Goal: Communication & Community: Answer question/provide support

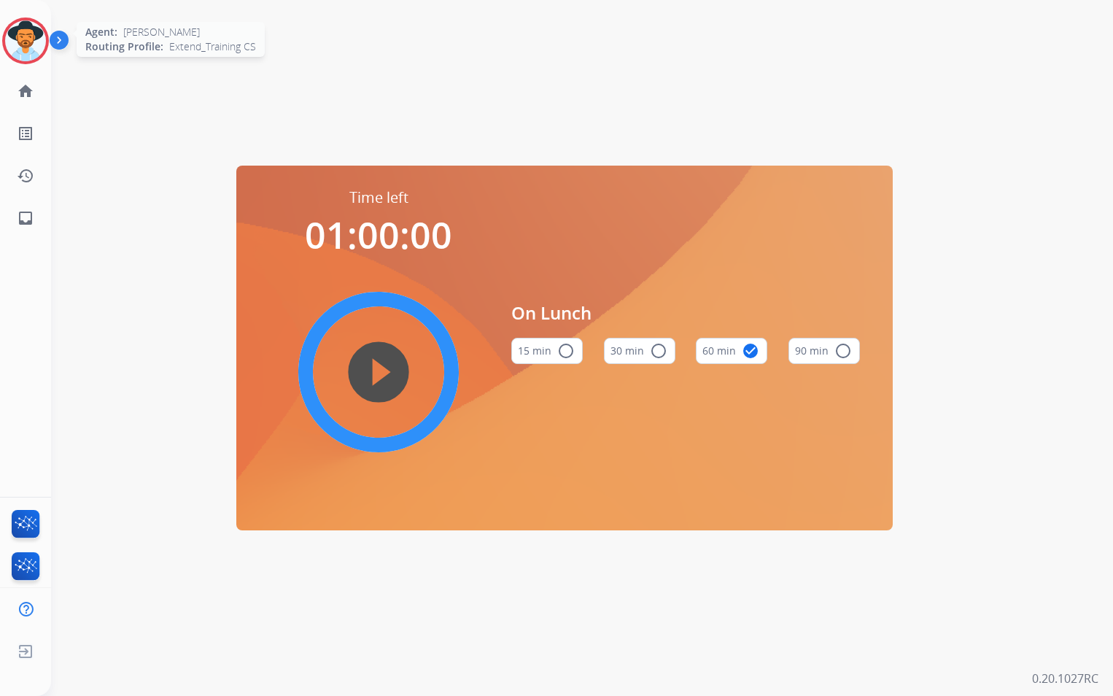
click at [47, 51] on div "Agent: [PERSON_NAME] Profile: Extend_Training CS" at bounding box center [25, 41] width 47 height 47
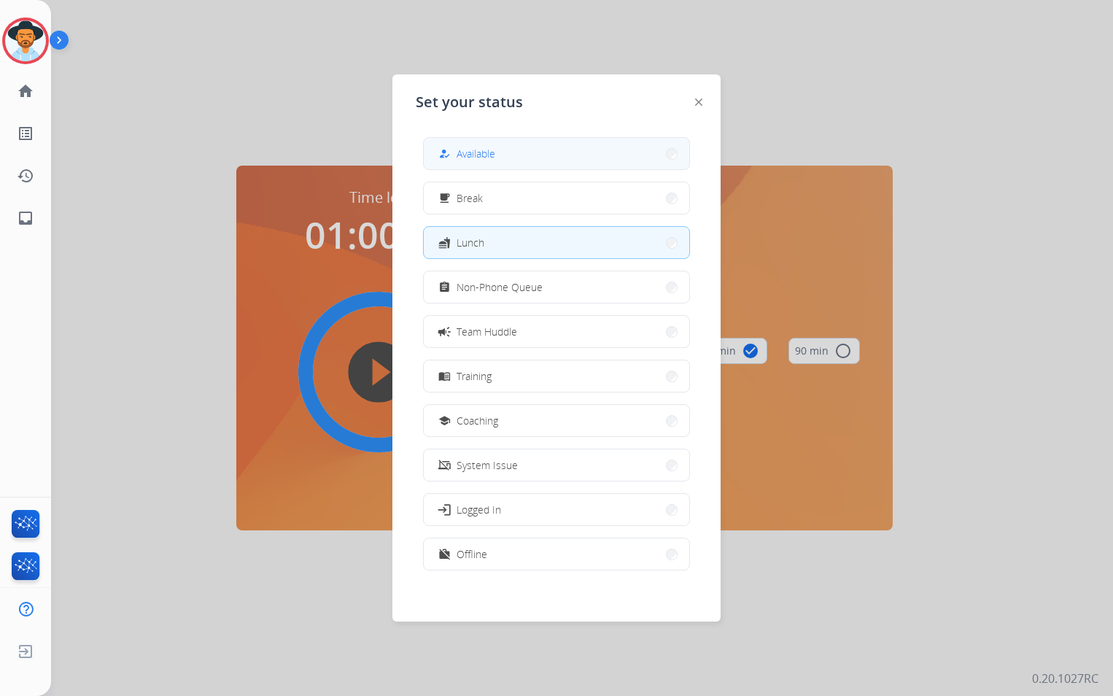
click at [492, 151] on span "Available" at bounding box center [476, 153] width 39 height 15
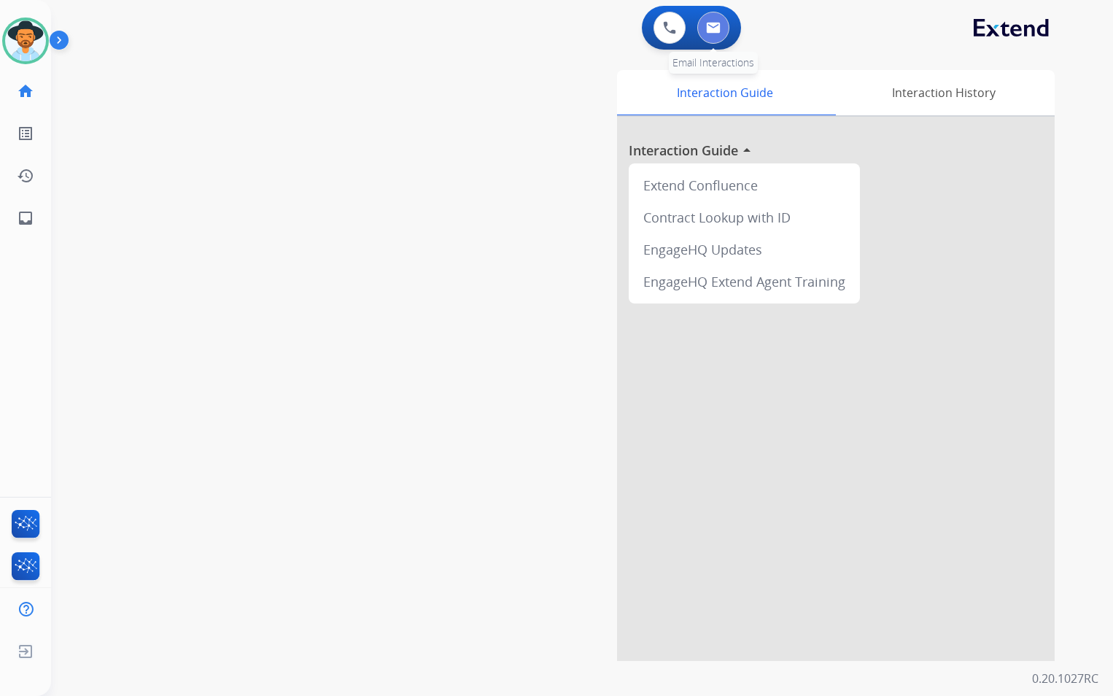
click at [710, 25] on img at bounding box center [713, 28] width 15 height 12
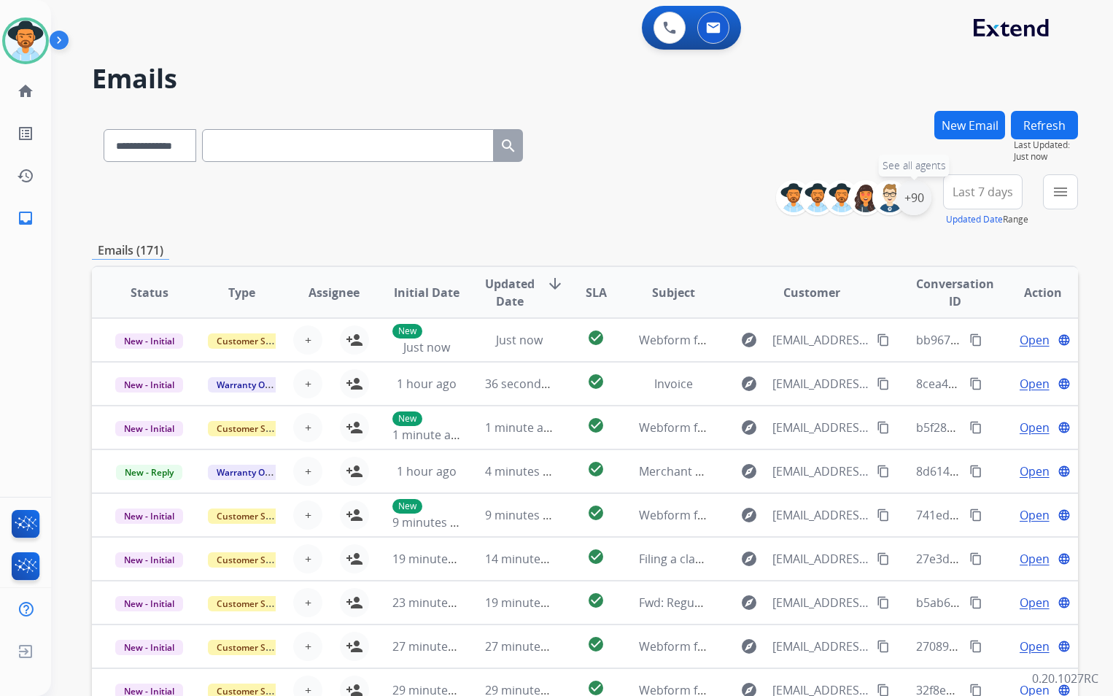
click at [909, 198] on div "+90" at bounding box center [914, 197] width 35 height 35
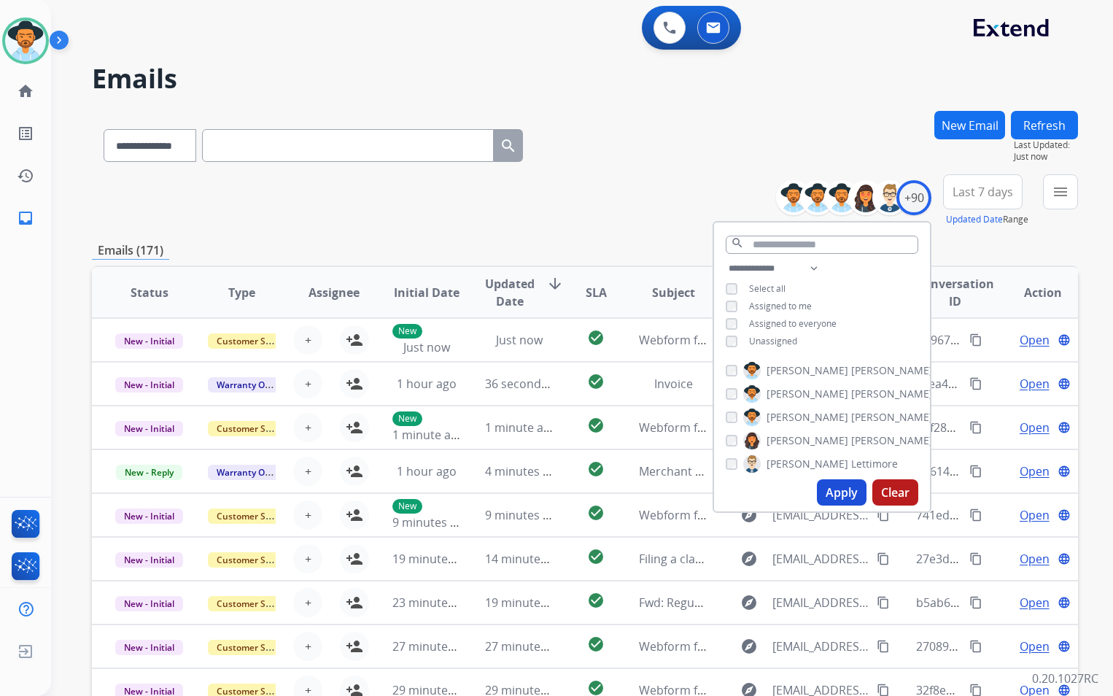
click at [770, 342] on span "Unassigned" at bounding box center [773, 341] width 48 height 12
click at [830, 501] on button "Apply" at bounding box center [842, 492] width 50 height 26
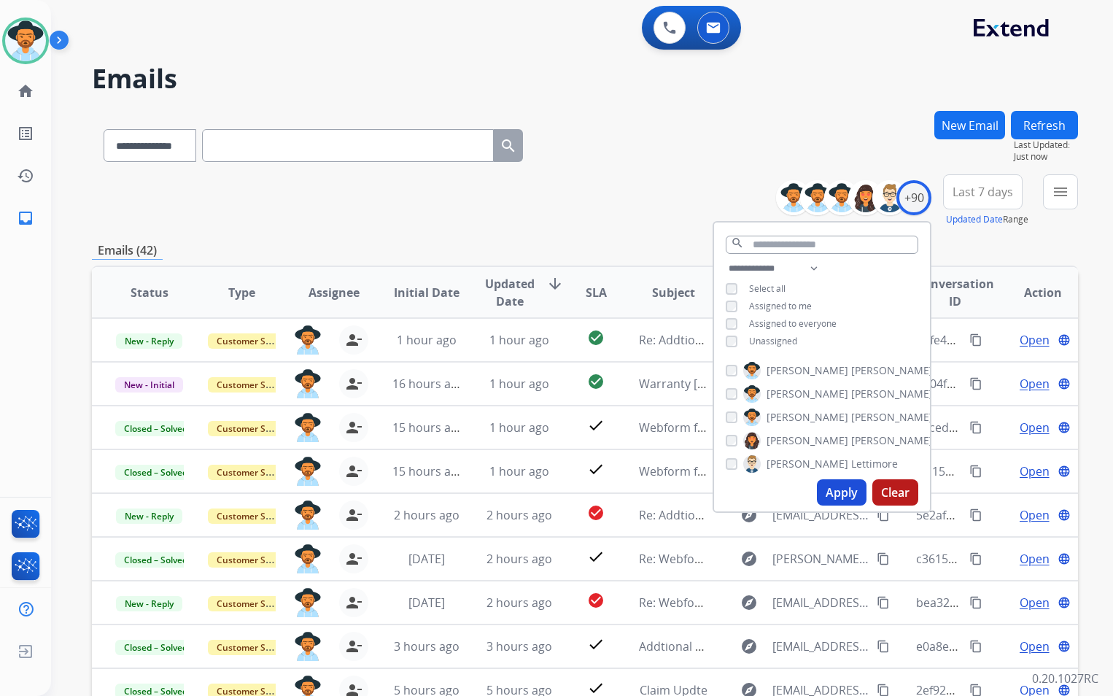
click at [659, 195] on div "**********" at bounding box center [585, 200] width 986 height 53
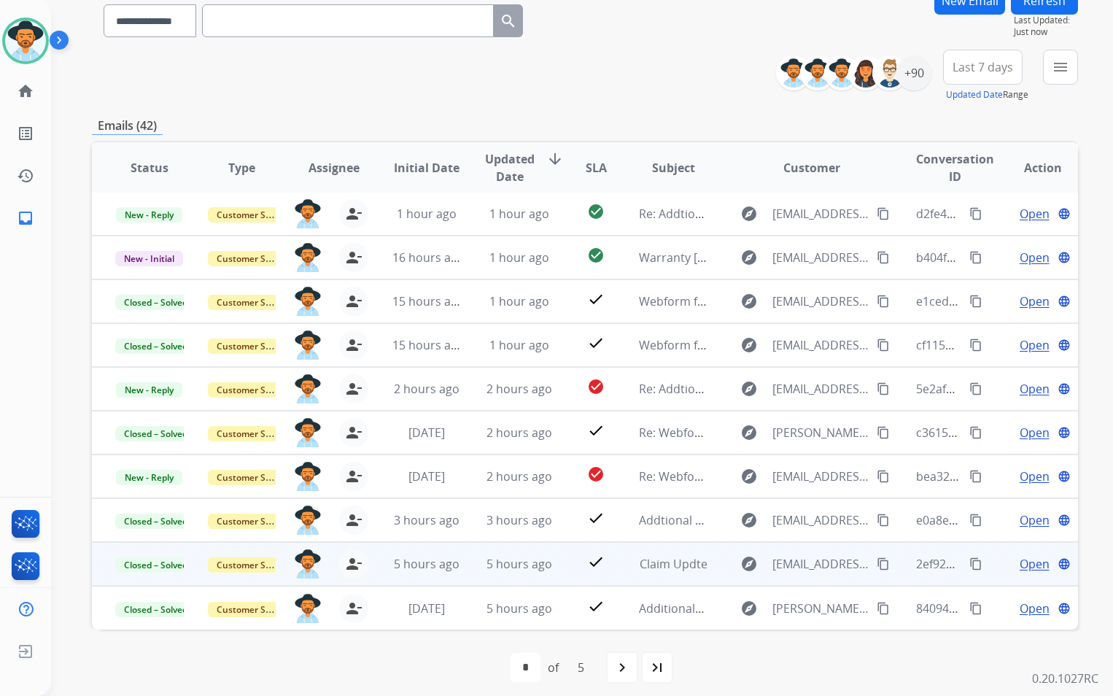
scroll to position [134, 0]
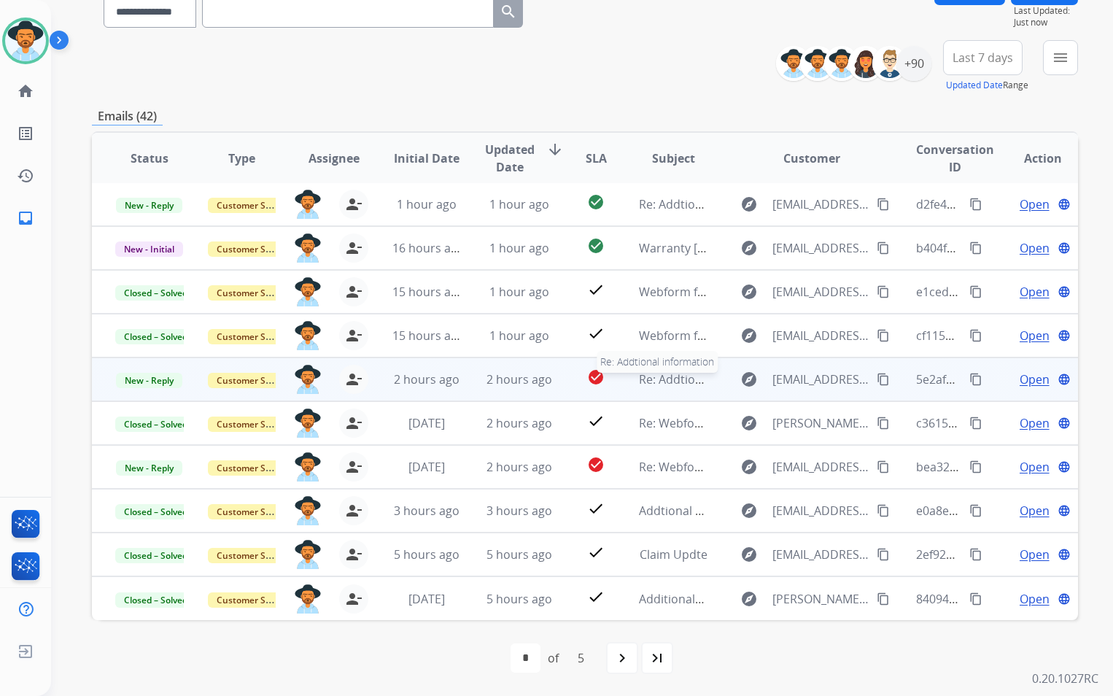
click at [647, 383] on span "Re: Addtional information" at bounding box center [710, 379] width 142 height 16
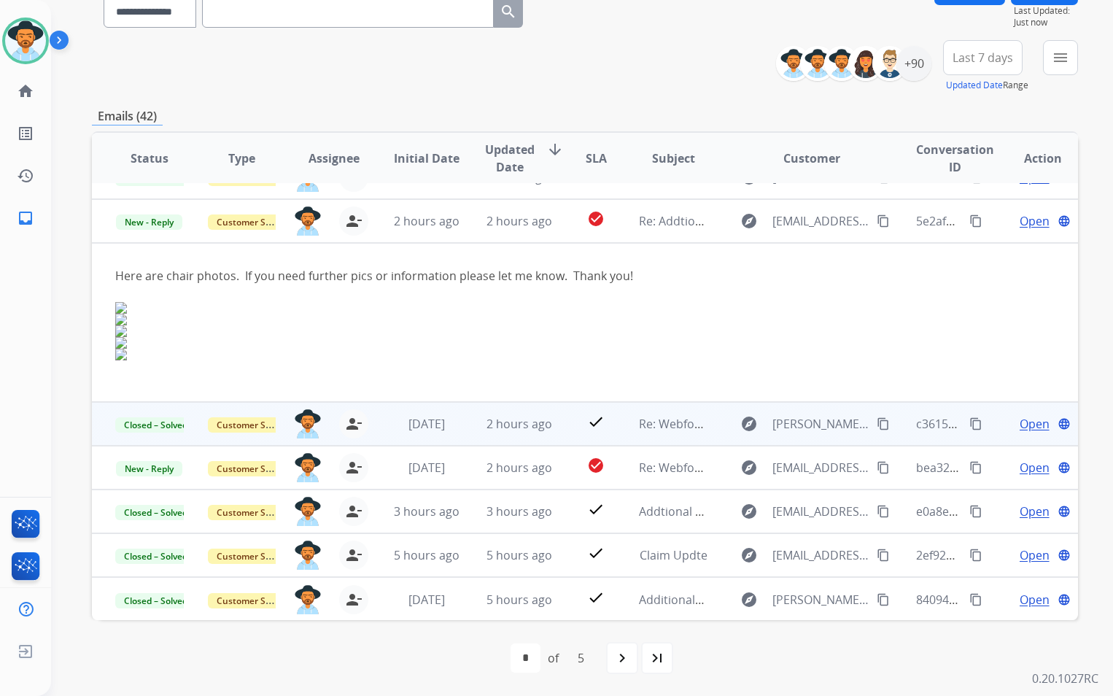
scroll to position [161, 0]
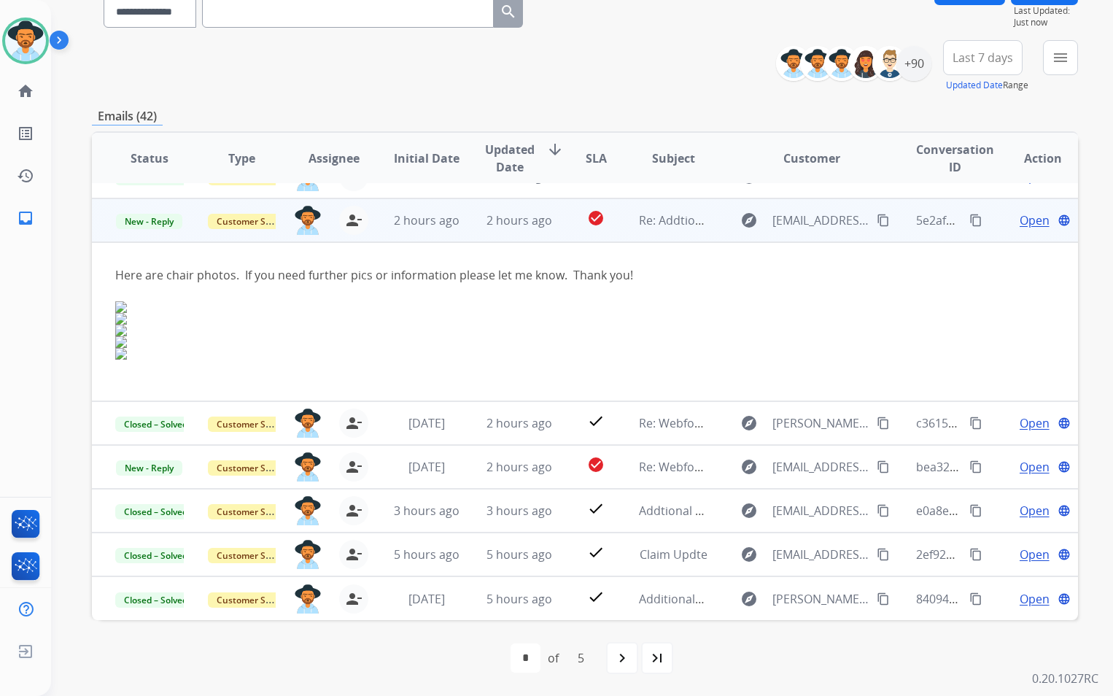
click at [1024, 215] on span "Open" at bounding box center [1035, 221] width 30 height 18
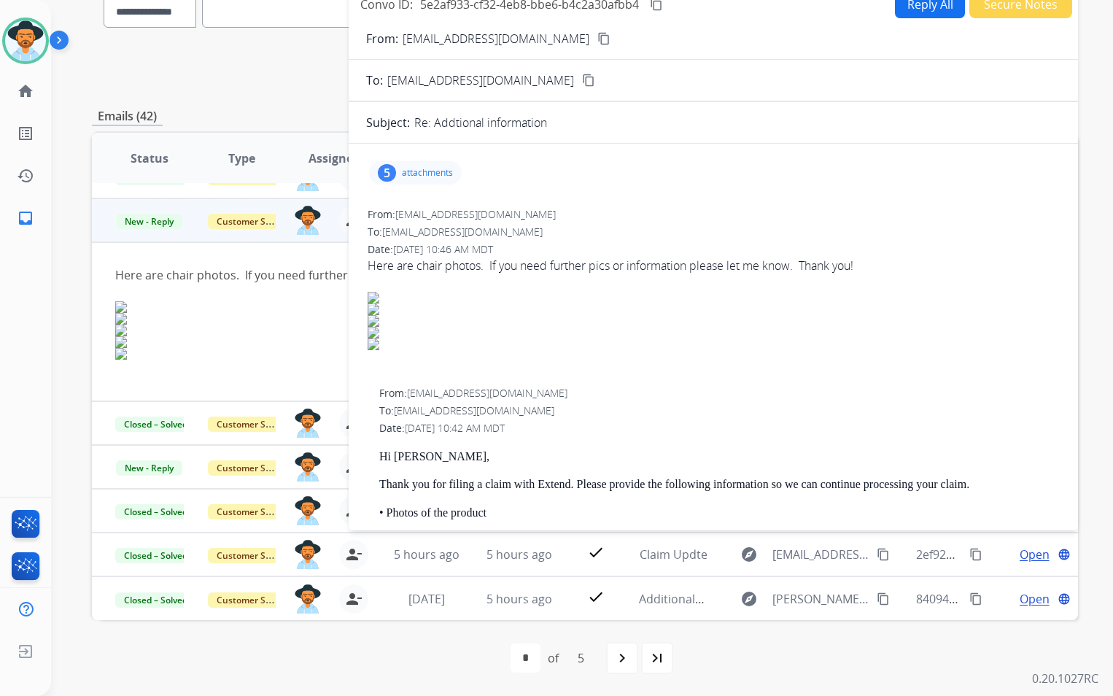
click at [417, 174] on p "attachments" at bounding box center [427, 173] width 51 height 12
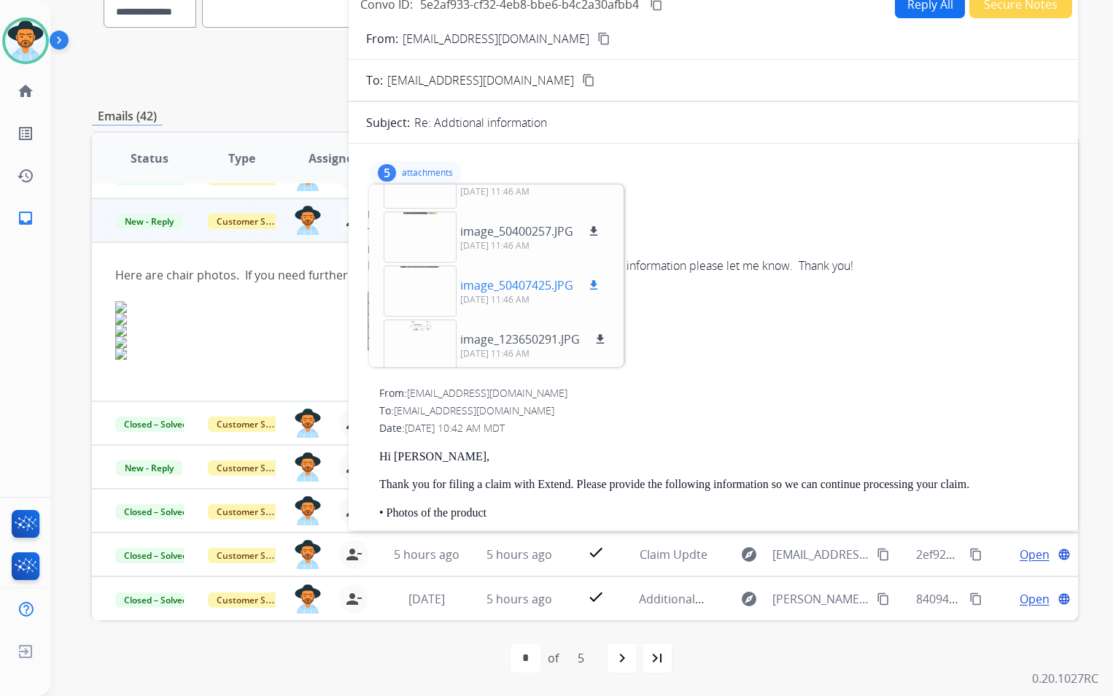
scroll to position [90, 0]
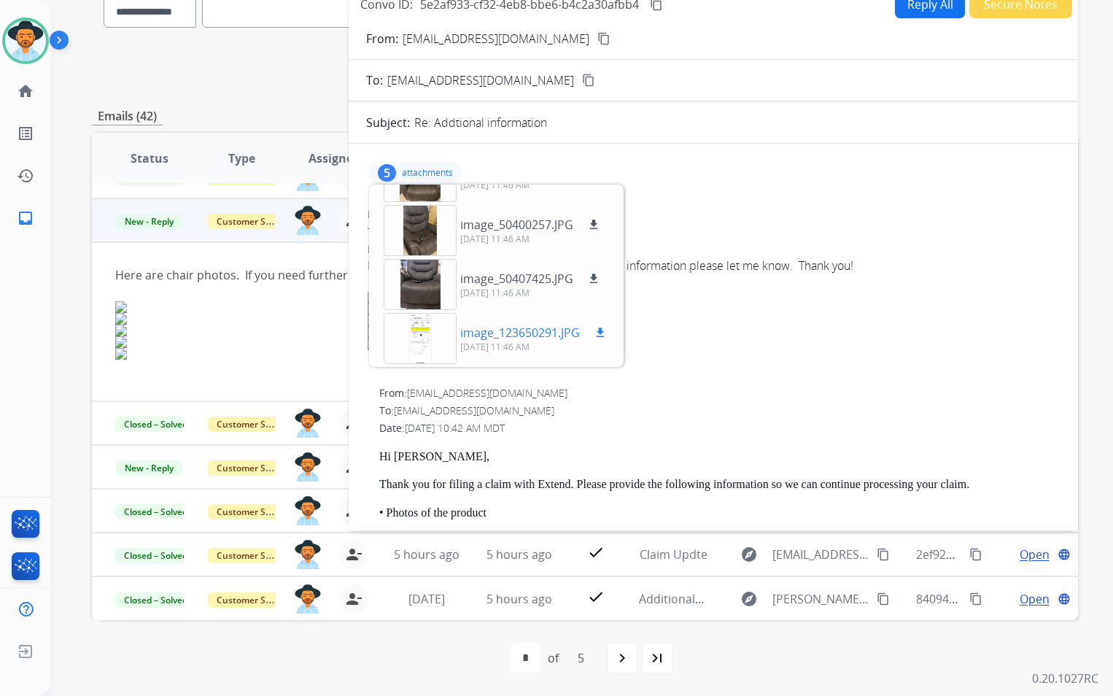
click at [503, 333] on p "image_123650291.JPG" at bounding box center [520, 333] width 120 height 18
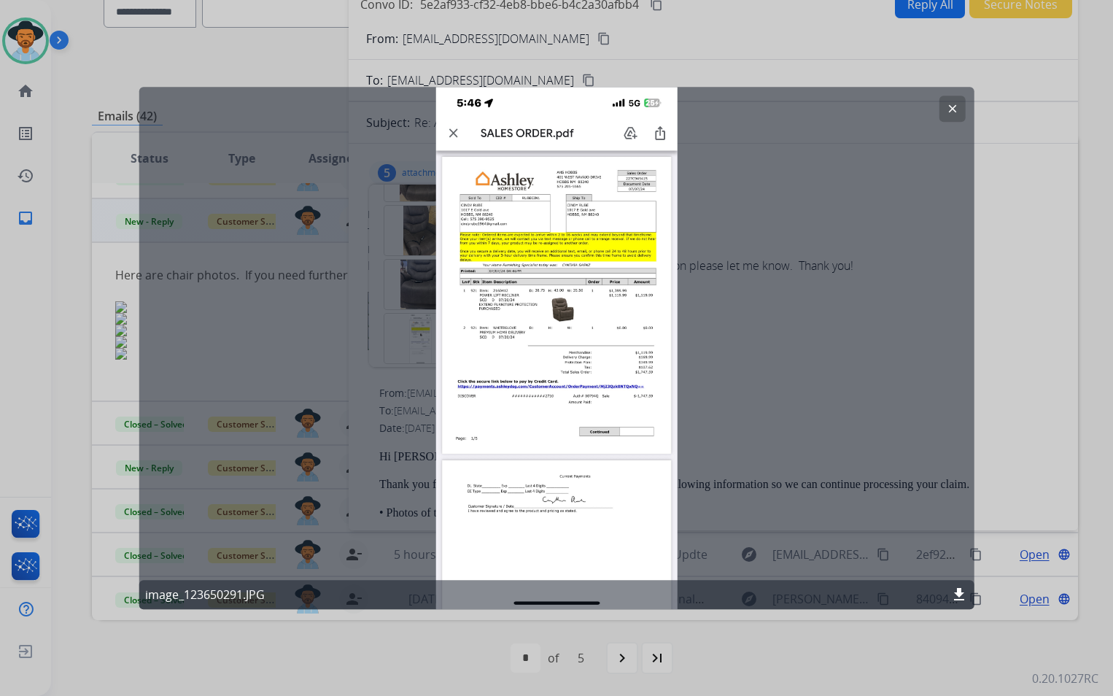
drag, startPoint x: 580, startPoint y: 311, endPoint x: 958, endPoint y: 591, distance: 470.5
click at [958, 592] on mat-icon "download" at bounding box center [960, 595] width 18 height 18
click at [962, 598] on mat-icon "download" at bounding box center [960, 595] width 18 height 18
click at [949, 106] on mat-icon "clear" at bounding box center [952, 108] width 13 height 13
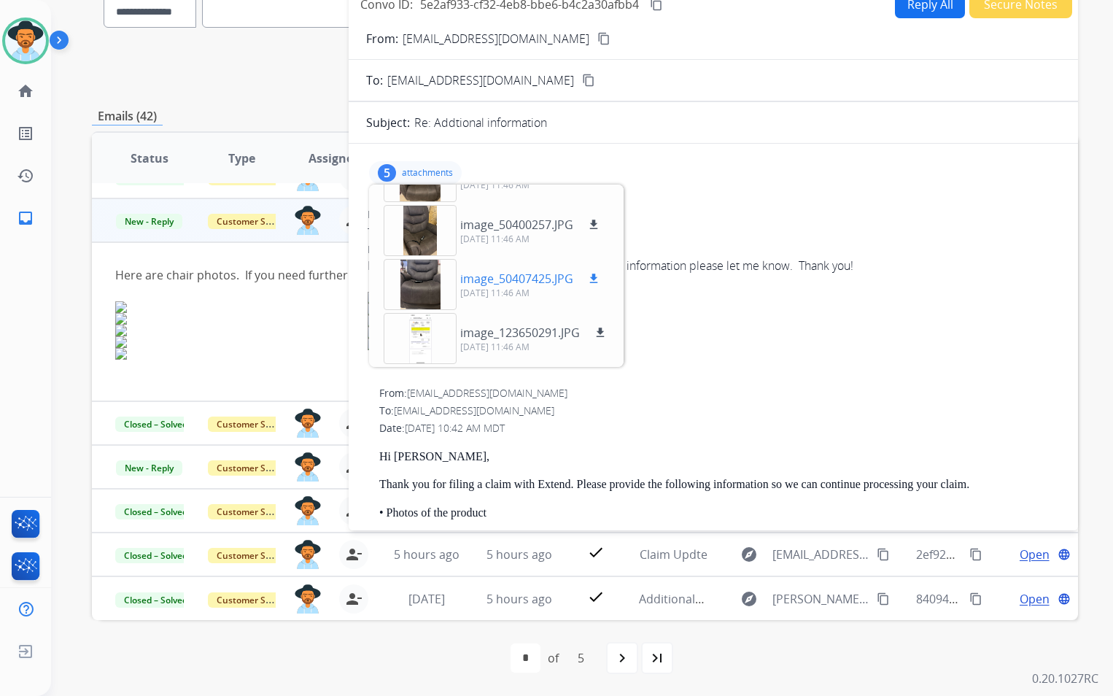
click at [594, 278] on mat-icon "download" at bounding box center [593, 278] width 13 height 13
click at [595, 225] on mat-icon "download" at bounding box center [593, 224] width 13 height 13
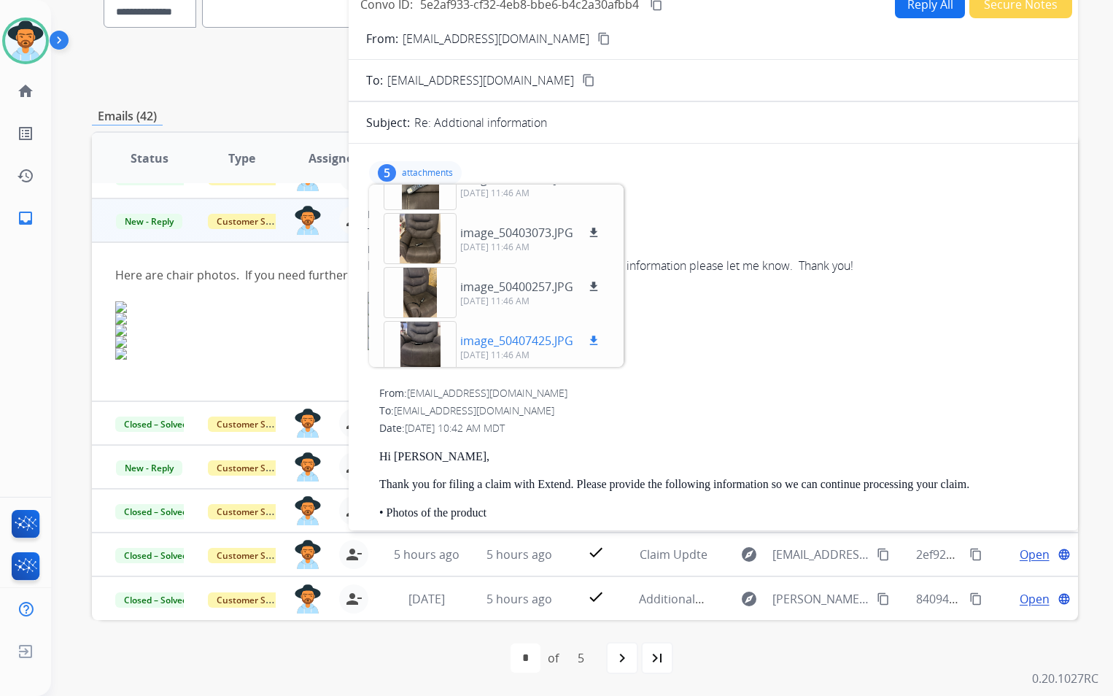
scroll to position [0, 0]
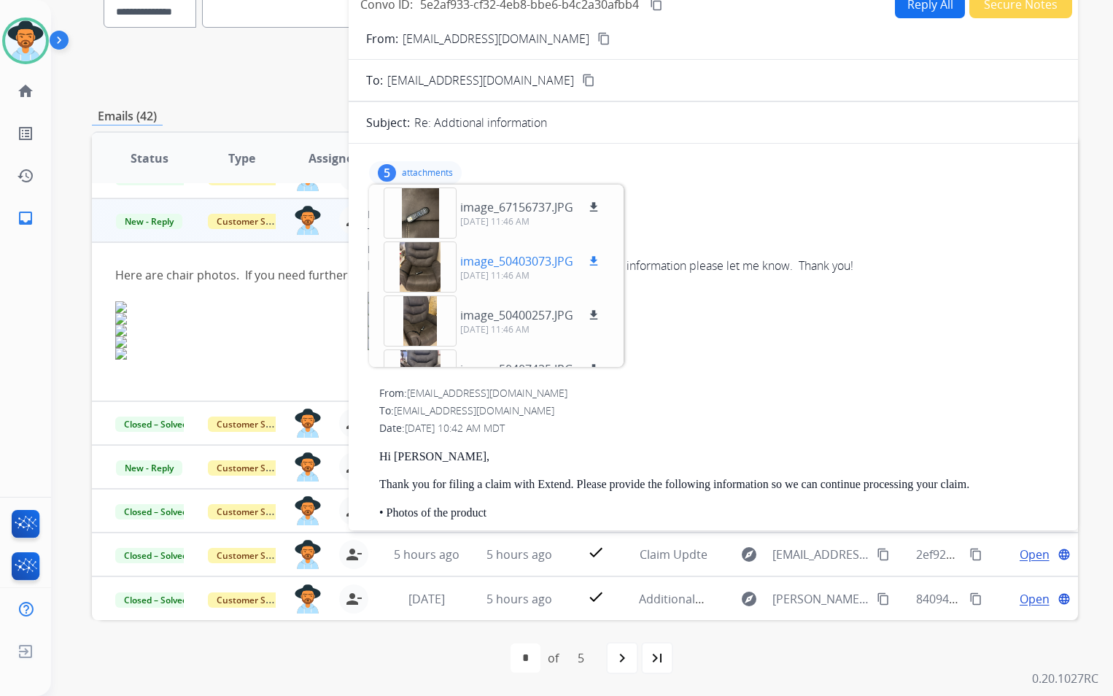
click at [589, 260] on mat-icon "download" at bounding box center [593, 261] width 13 height 13
click at [592, 203] on mat-icon "download" at bounding box center [593, 207] width 13 height 13
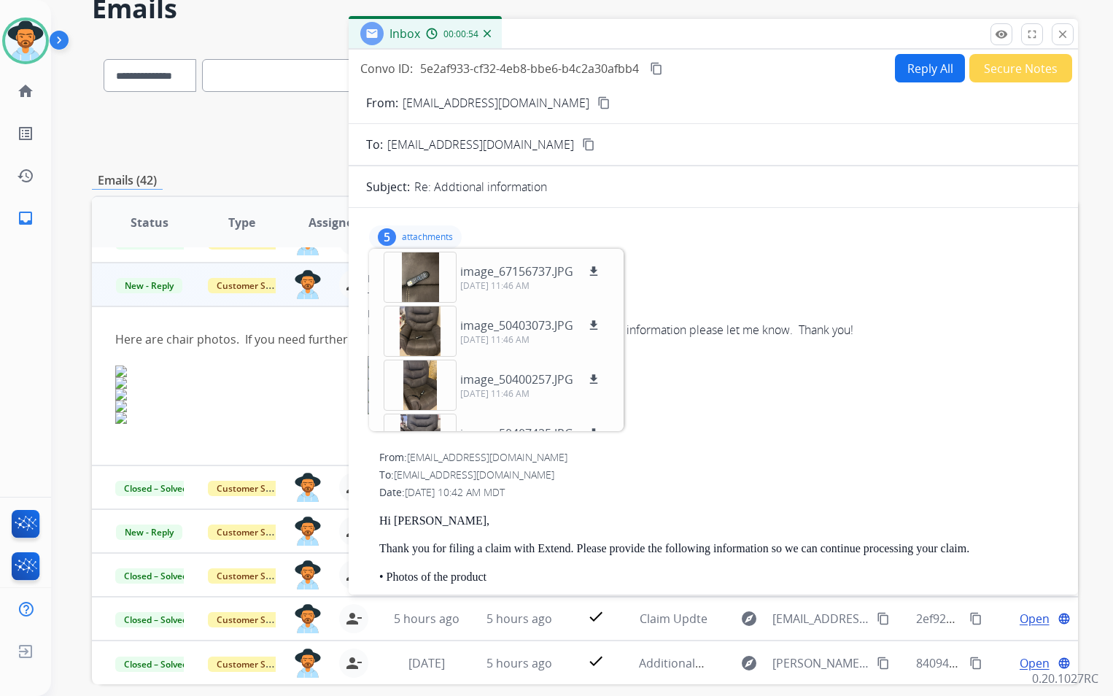
scroll to position [61, 0]
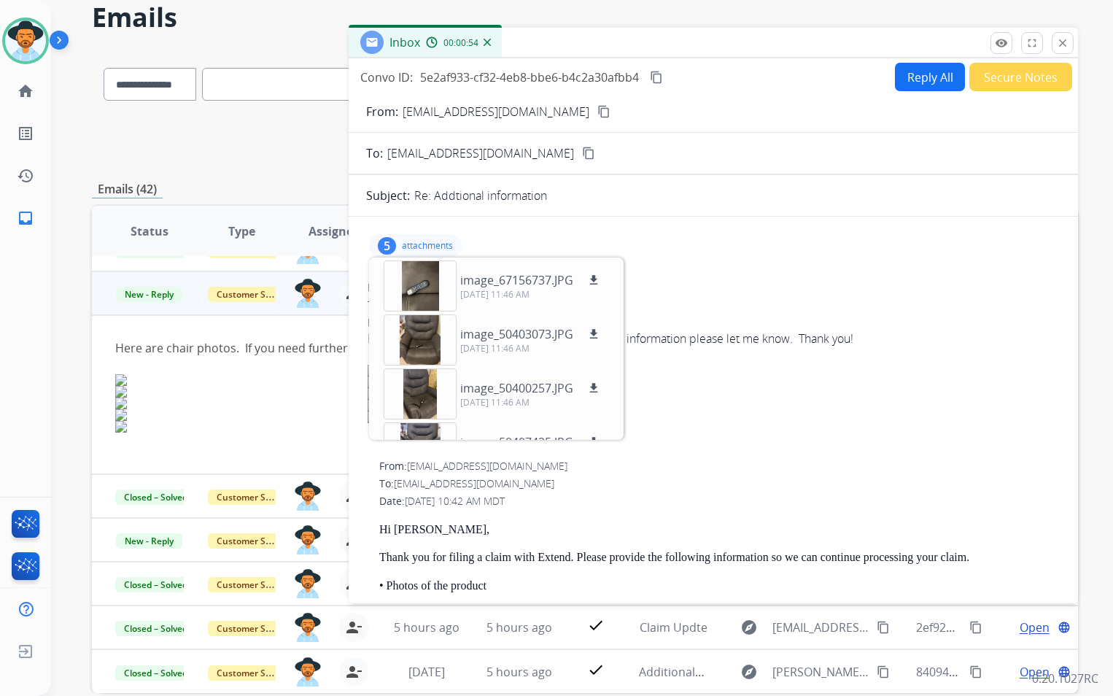
click at [731, 260] on div "5 attachments image_67156737.JPG download [DATE] 11:46 AM image_50403073.JPG do…" at bounding box center [713, 245] width 695 height 35
click at [425, 246] on p "attachments" at bounding box center [427, 246] width 51 height 12
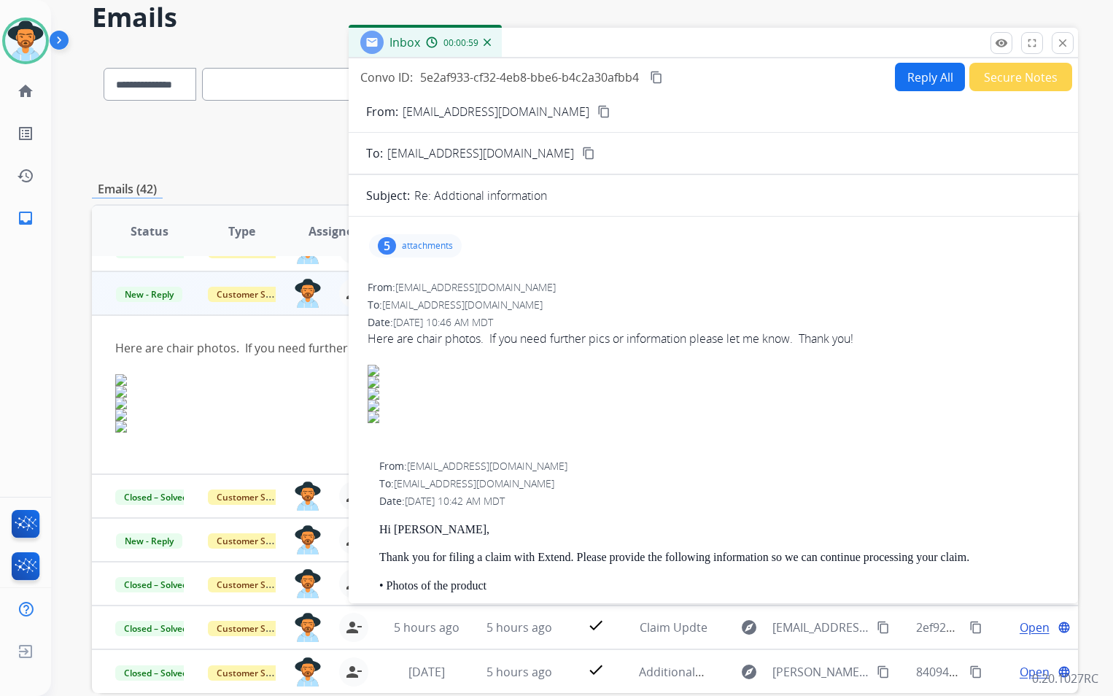
click at [884, 40] on div "Inbox 00:00:59" at bounding box center [714, 43] width 730 height 31
click at [1062, 39] on mat-icon "close" at bounding box center [1063, 42] width 13 height 13
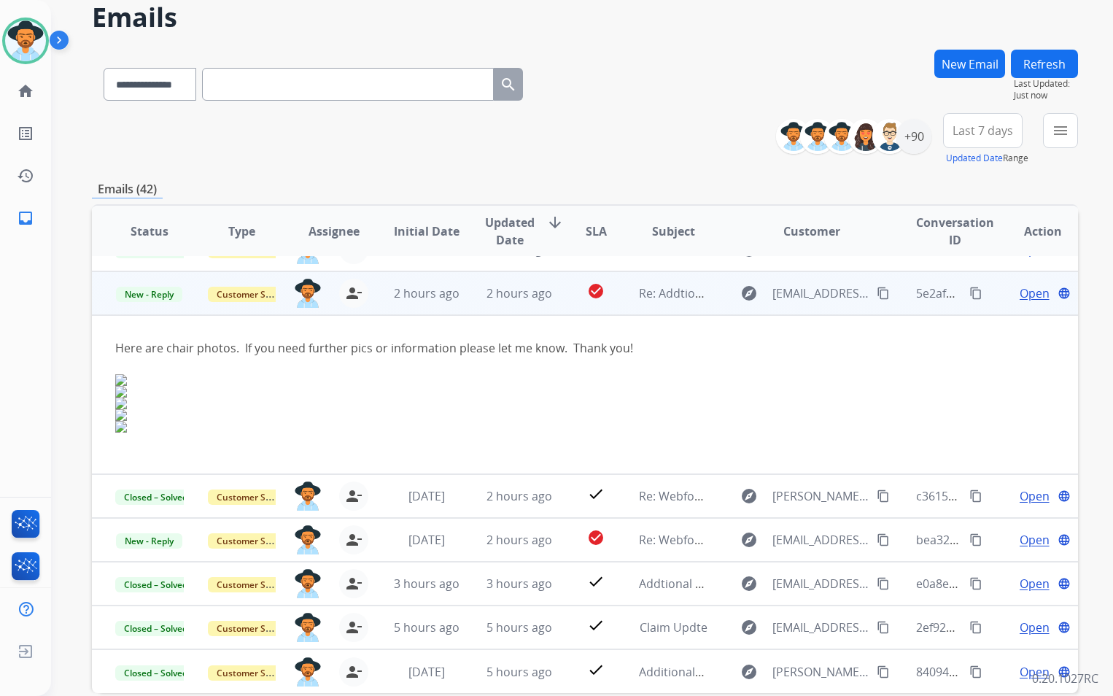
click at [1020, 295] on span "Open" at bounding box center [1035, 294] width 30 height 18
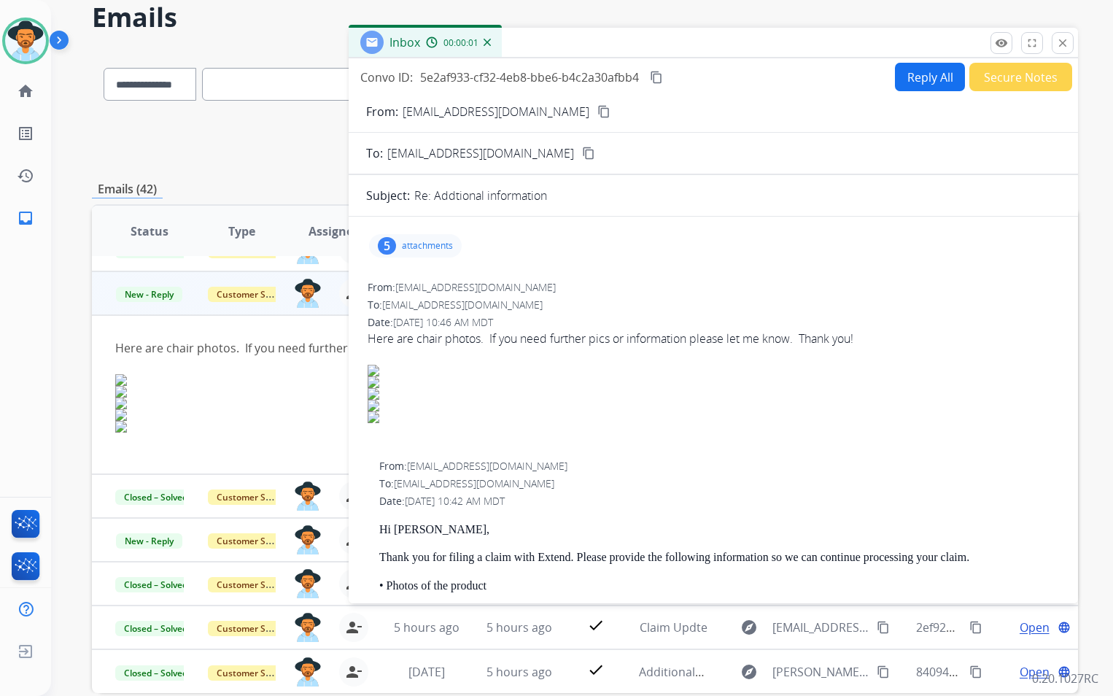
click at [935, 76] on button "Reply All" at bounding box center [930, 77] width 70 height 28
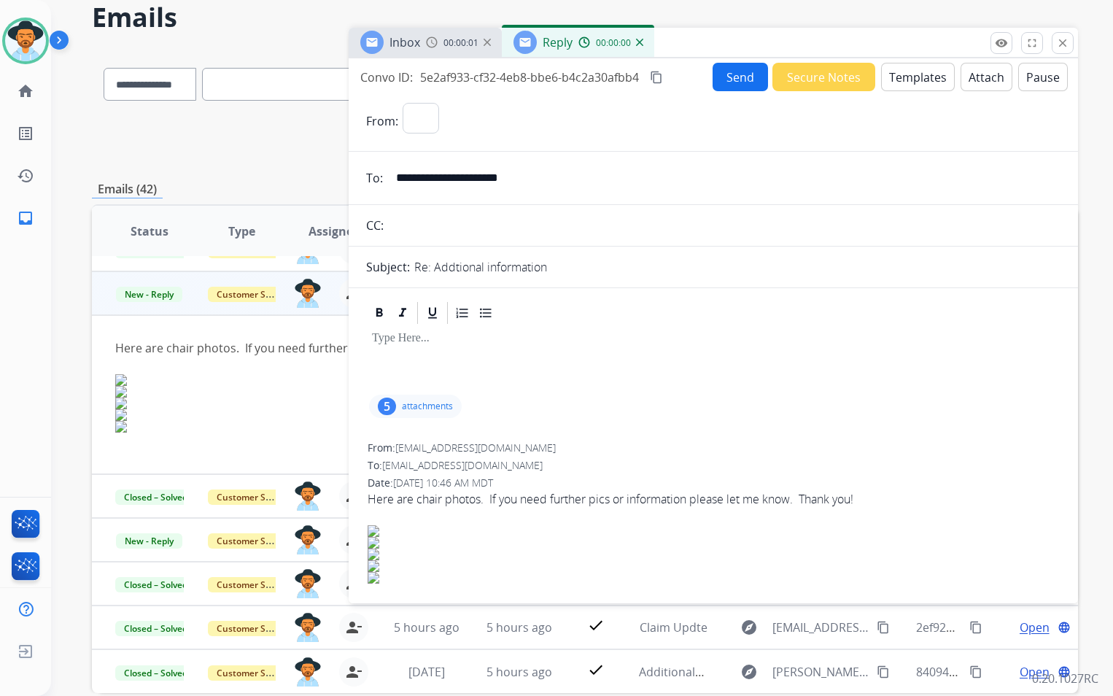
select select "**********"
click at [900, 83] on button "Templates" at bounding box center [918, 77] width 74 height 28
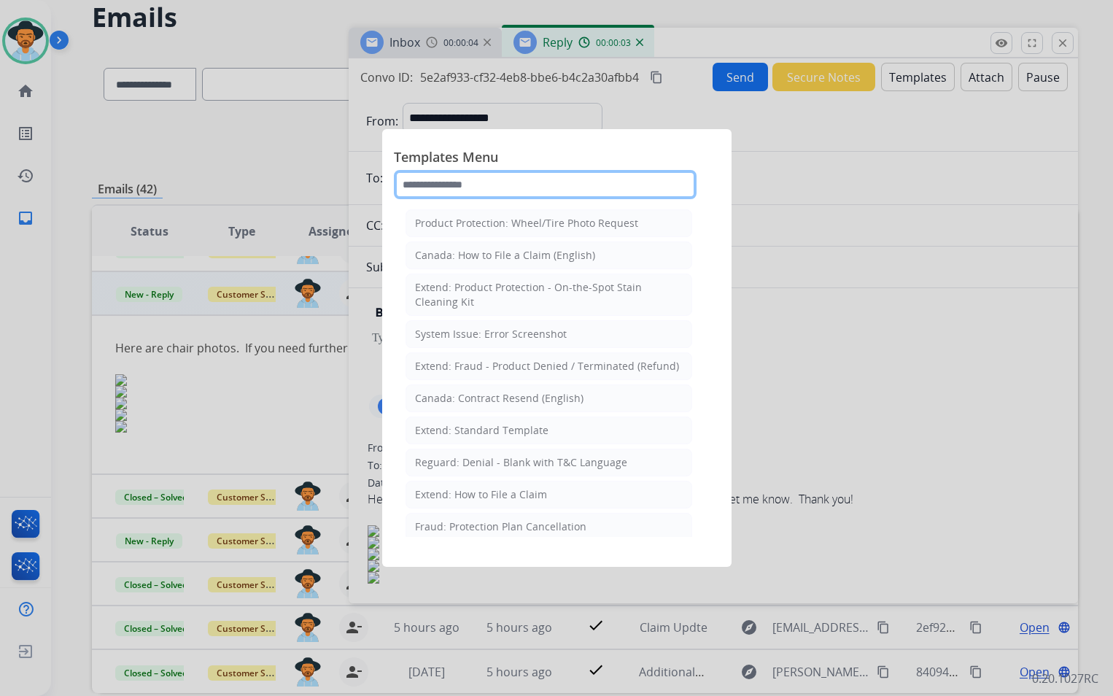
click at [490, 184] on input "text" at bounding box center [545, 184] width 303 height 29
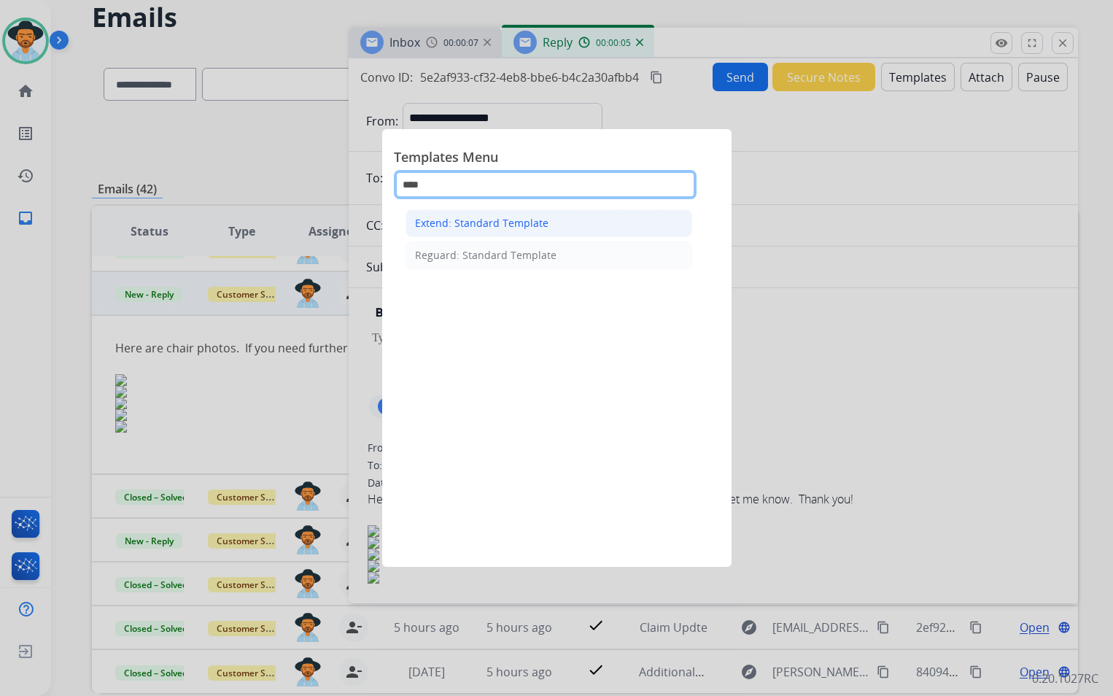
type input "****"
click at [509, 227] on div "Extend: Standard Template" at bounding box center [482, 223] width 134 height 15
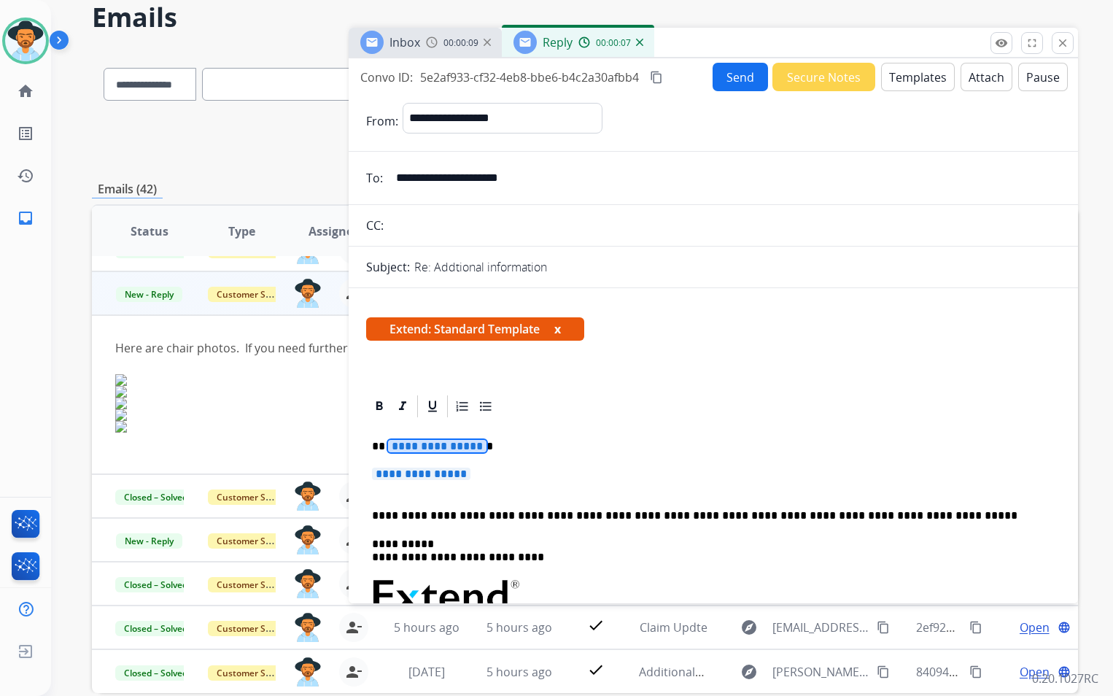
click at [468, 445] on span "**********" at bounding box center [437, 446] width 99 height 12
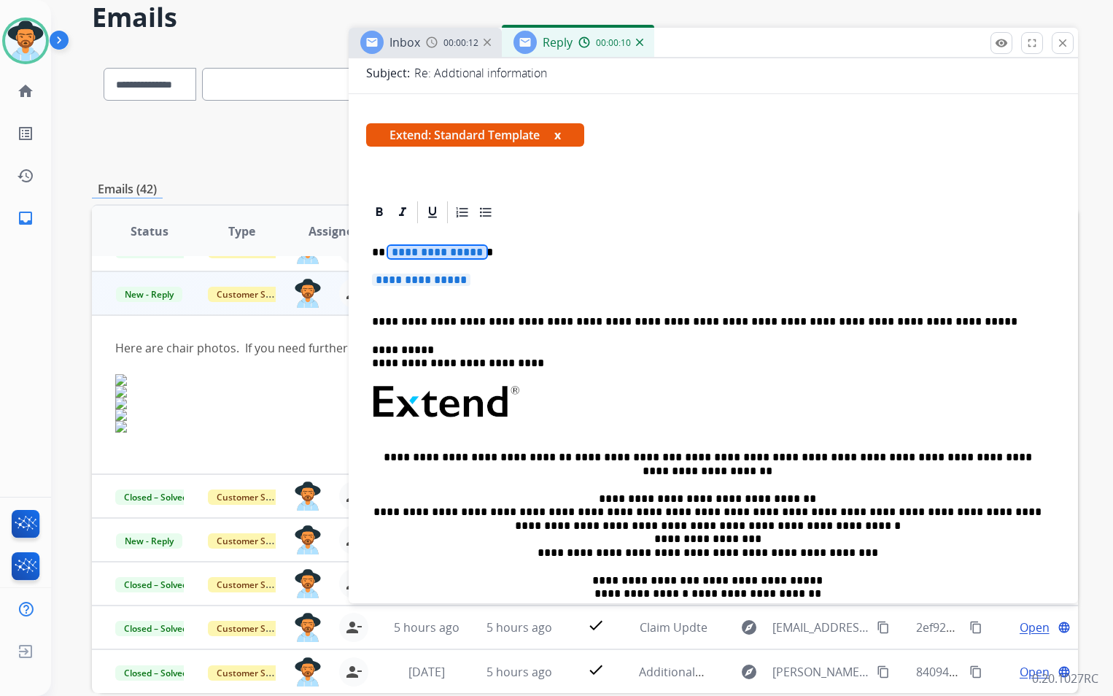
scroll to position [73, 0]
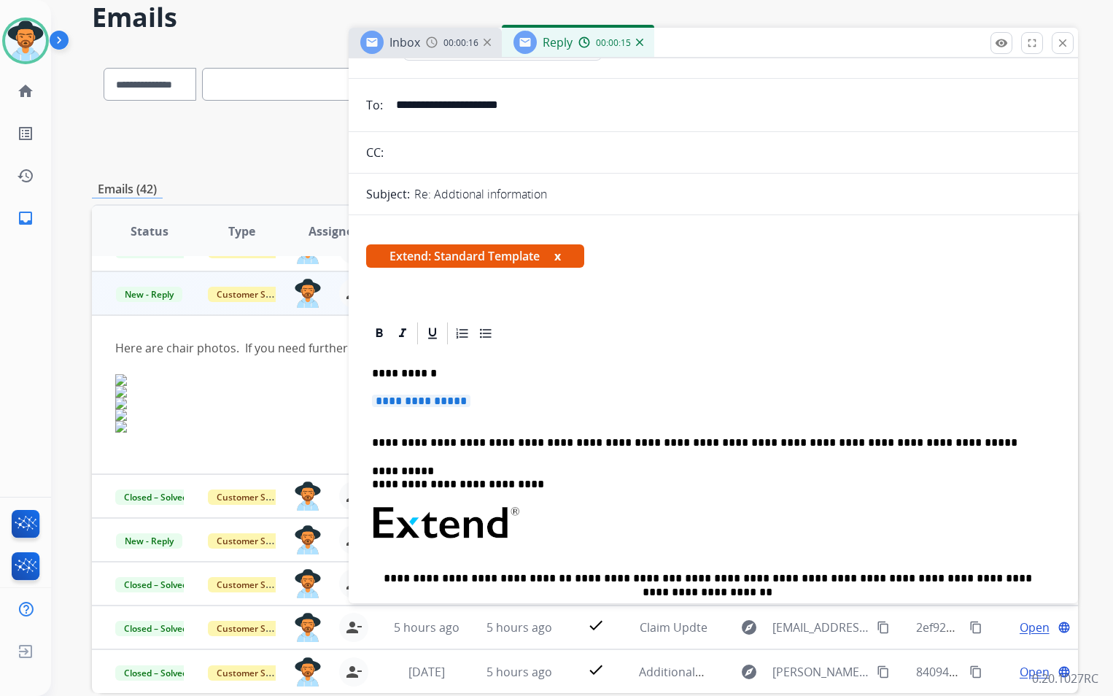
click at [471, 402] on span "**********" at bounding box center [421, 401] width 99 height 12
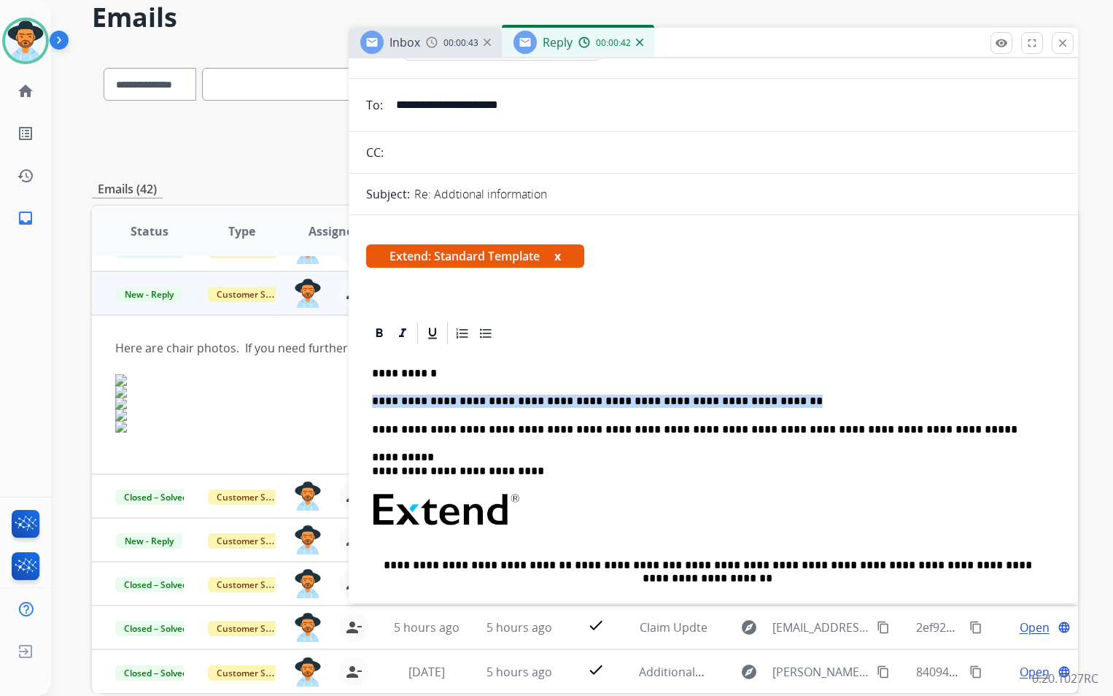
drag, startPoint x: 750, startPoint y: 401, endPoint x: 321, endPoint y: 401, distance: 429.0
click at [321, 401] on div "**********" at bounding box center [585, 409] width 986 height 719
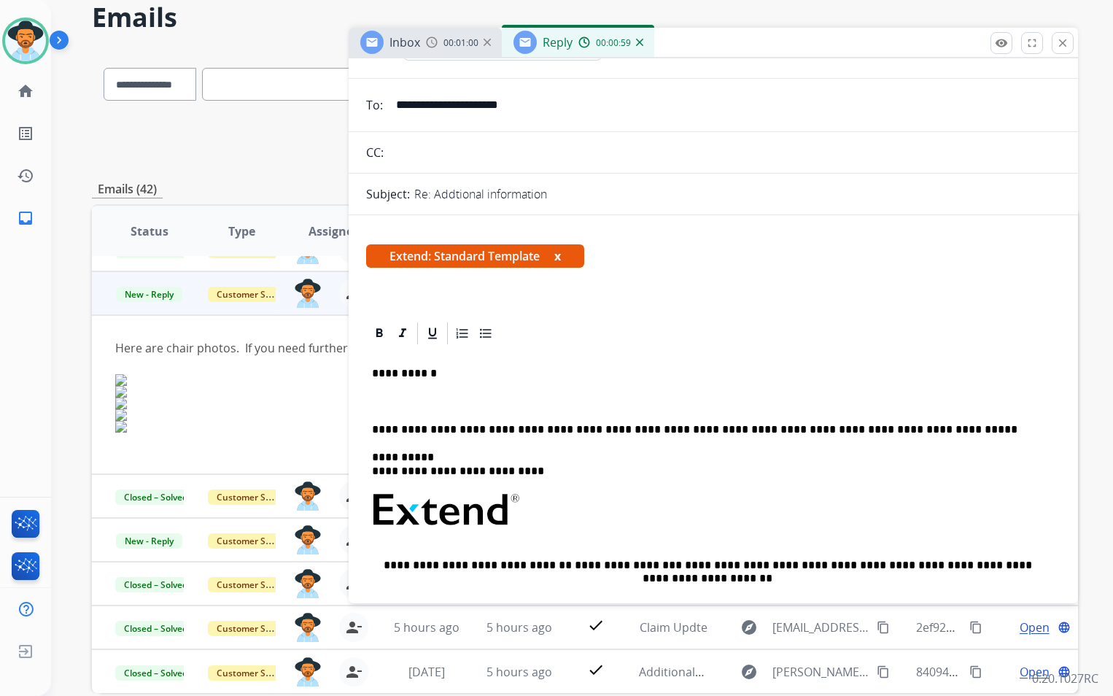
click at [391, 401] on p at bounding box center [707, 401] width 671 height 13
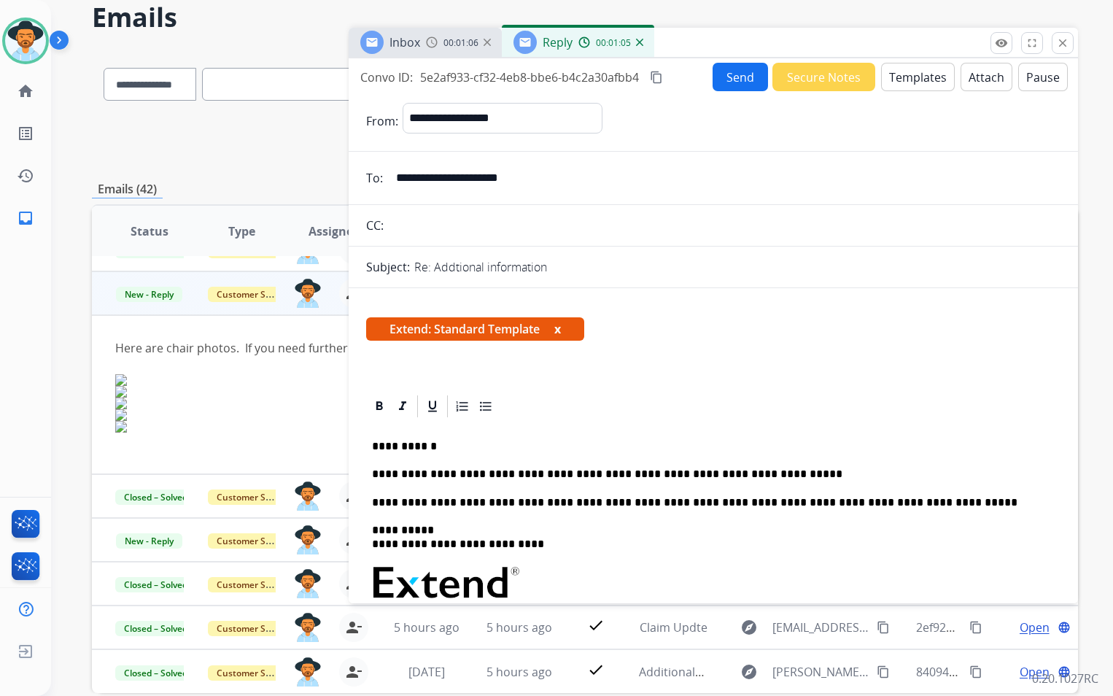
click at [727, 75] on button "Send" at bounding box center [740, 77] width 55 height 28
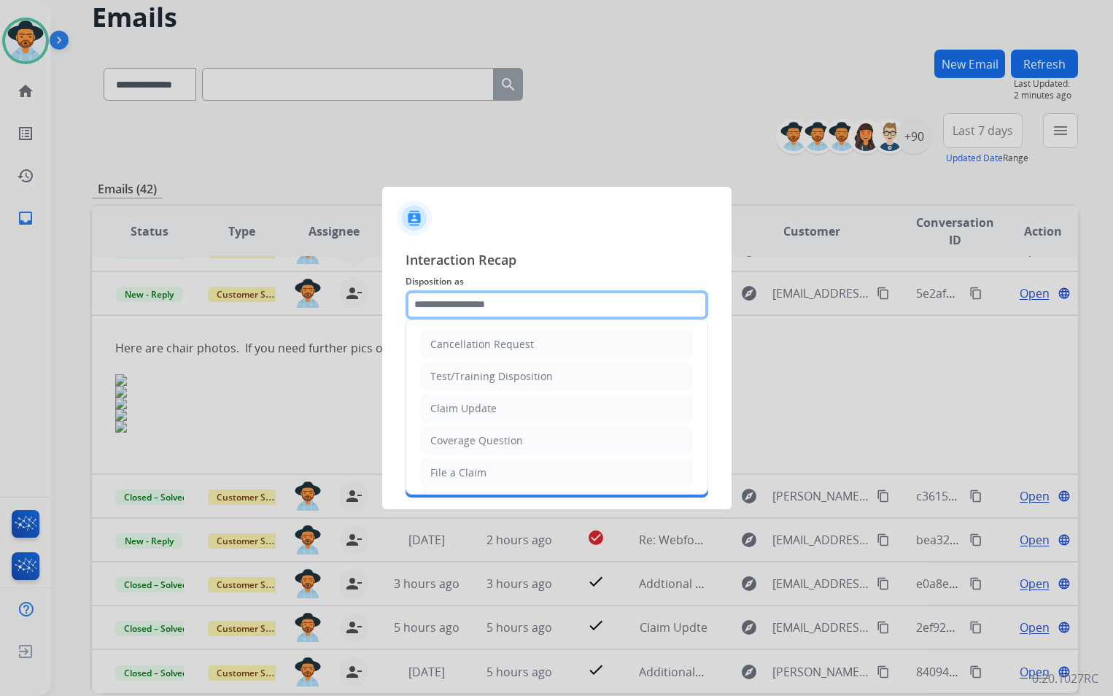
click at [482, 298] on input "text" at bounding box center [557, 304] width 303 height 29
click at [482, 468] on div "File a Claim" at bounding box center [458, 473] width 56 height 15
type input "**********"
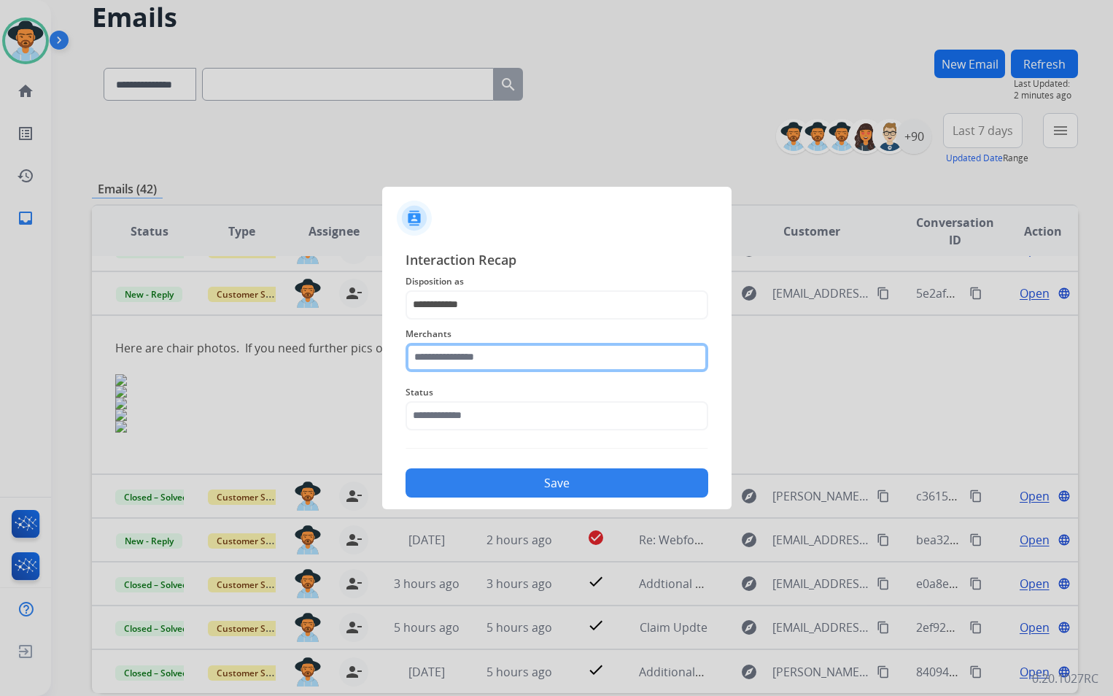
click at [468, 358] on input "text" at bounding box center [557, 357] width 303 height 29
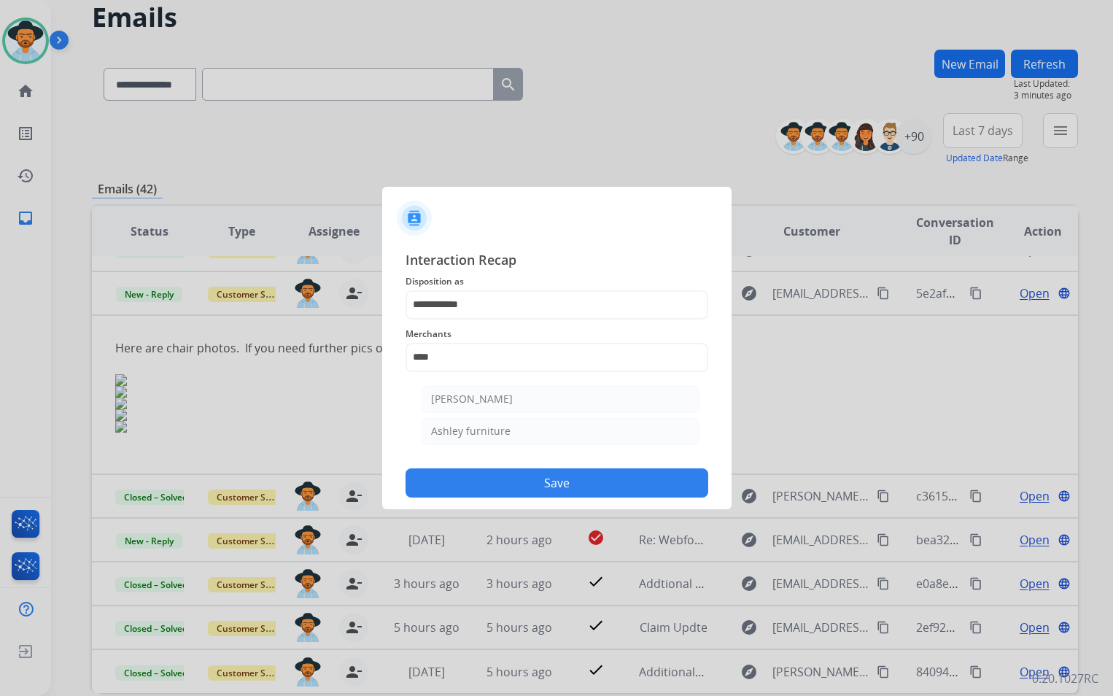
click at [538, 430] on li "Ashley furniture" at bounding box center [561, 431] width 278 height 28
type input "**********"
click at [502, 411] on input "text" at bounding box center [557, 415] width 303 height 29
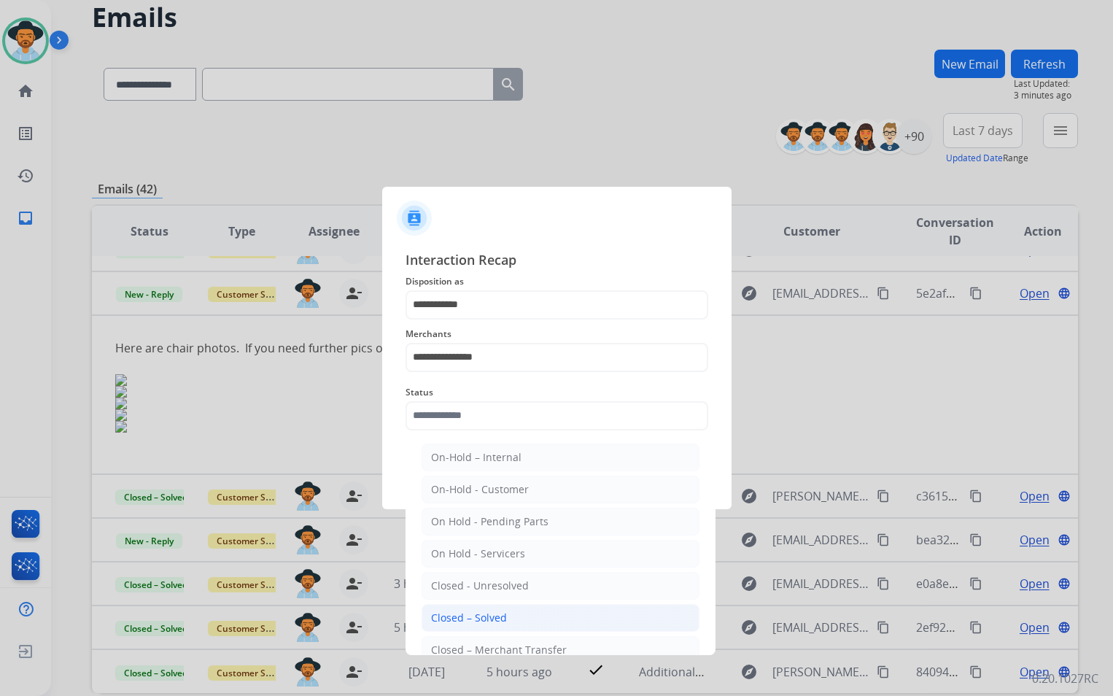
click at [505, 620] on li "Closed – Solved" at bounding box center [561, 618] width 278 height 28
type input "**********"
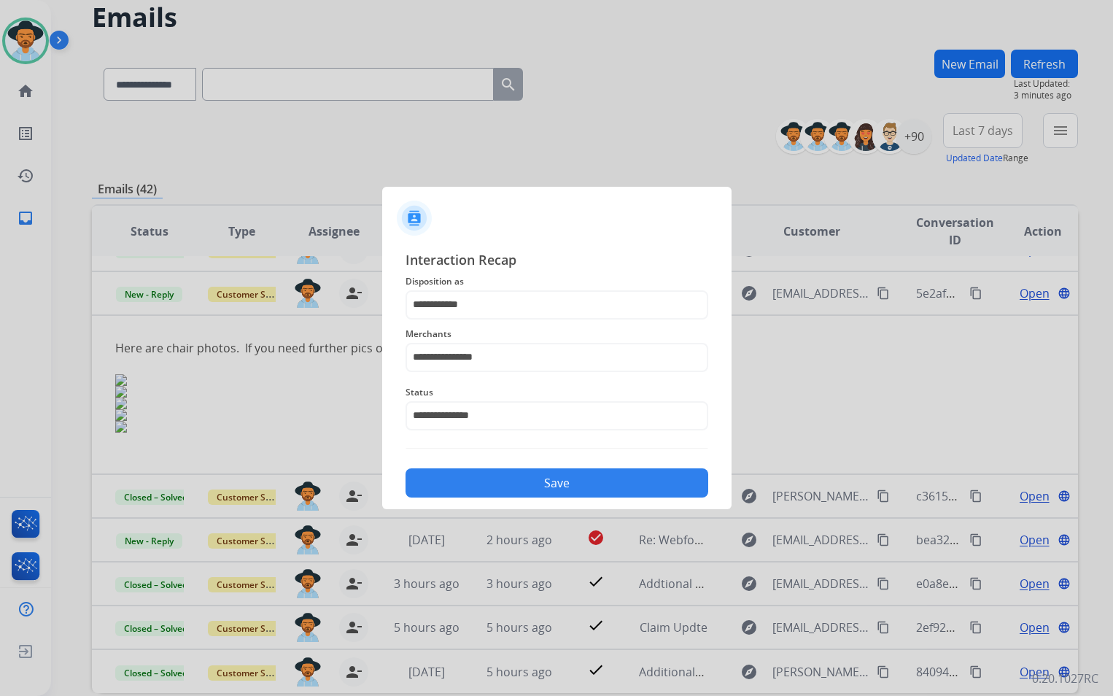
click at [537, 489] on button "Save" at bounding box center [557, 482] width 303 height 29
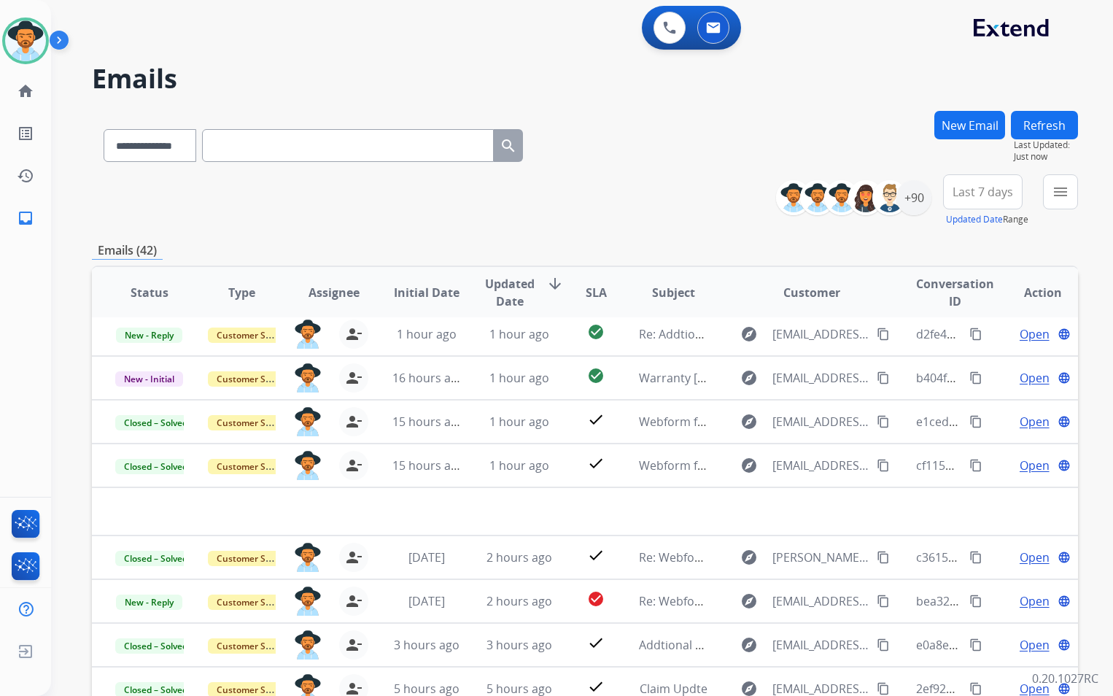
scroll to position [50, 0]
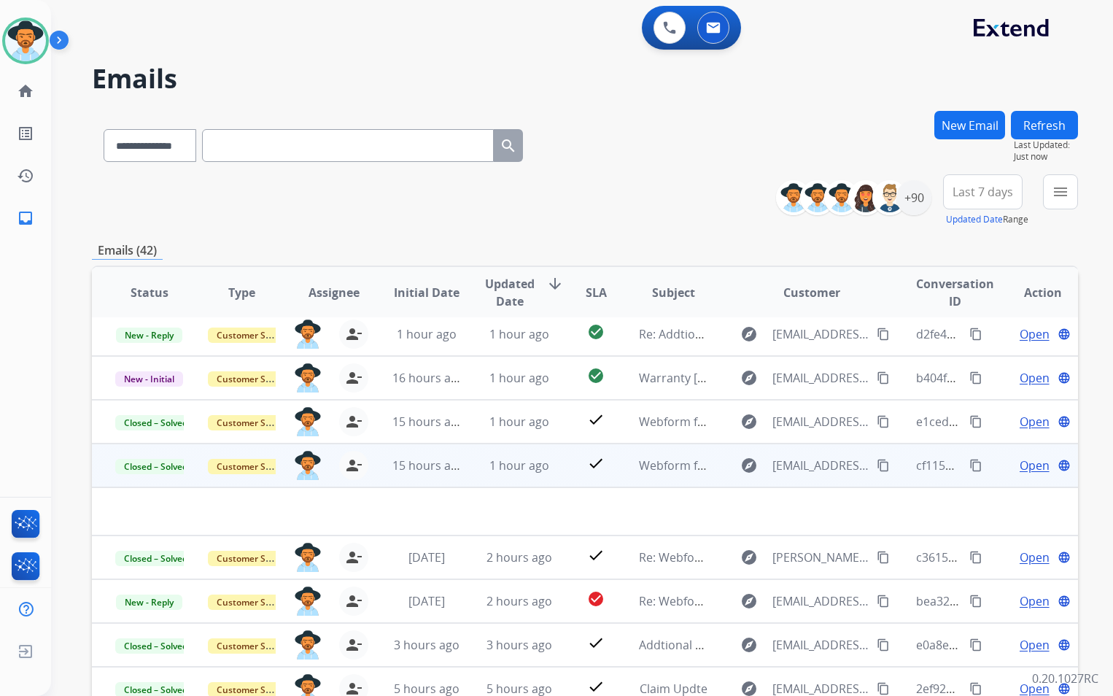
click at [501, 478] on td "1 hour ago" at bounding box center [508, 466] width 93 height 44
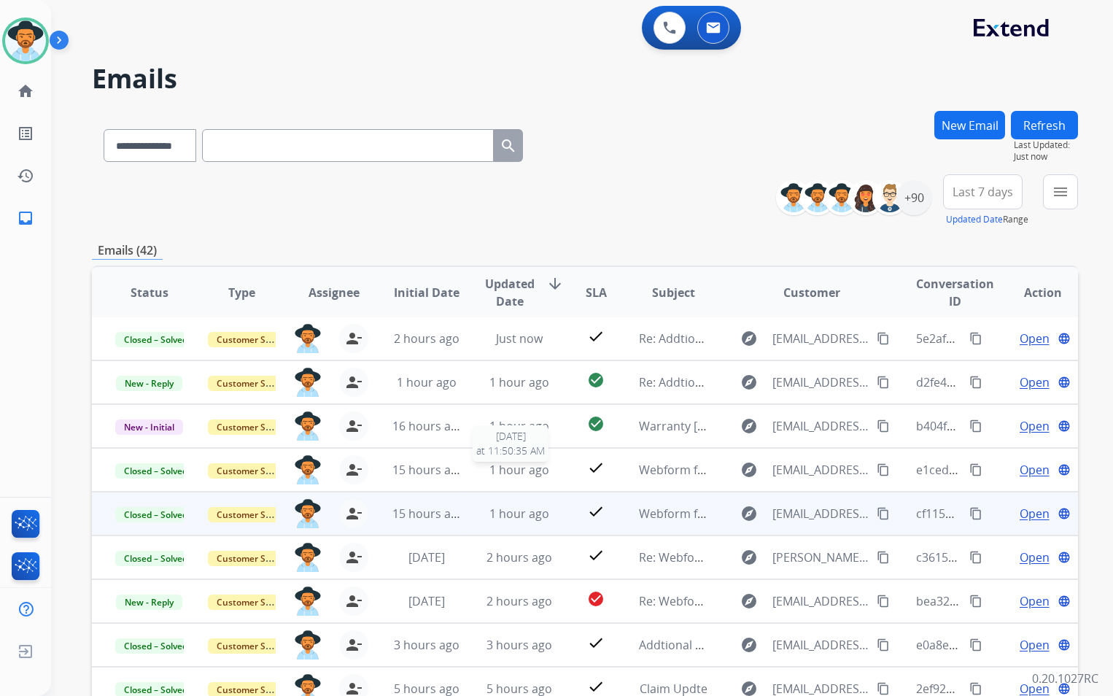
scroll to position [1, 0]
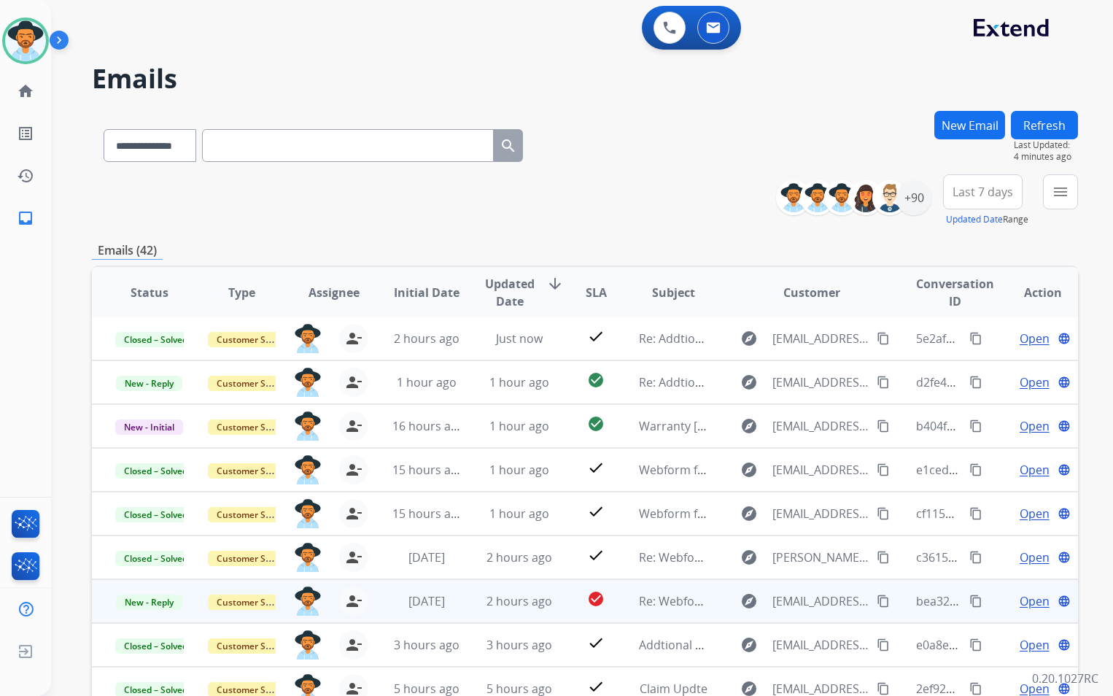
click at [616, 602] on td "Re: Webform from [EMAIL_ADDRESS][DOMAIN_NAME] on [DATE]" at bounding box center [662, 601] width 93 height 44
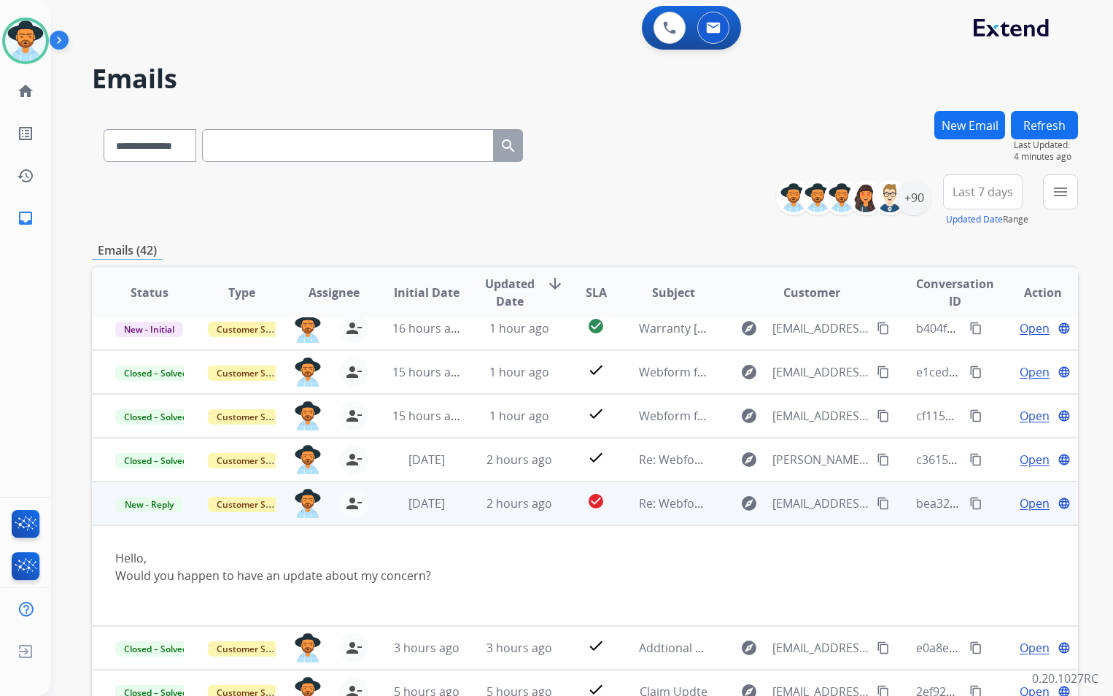
scroll to position [102, 0]
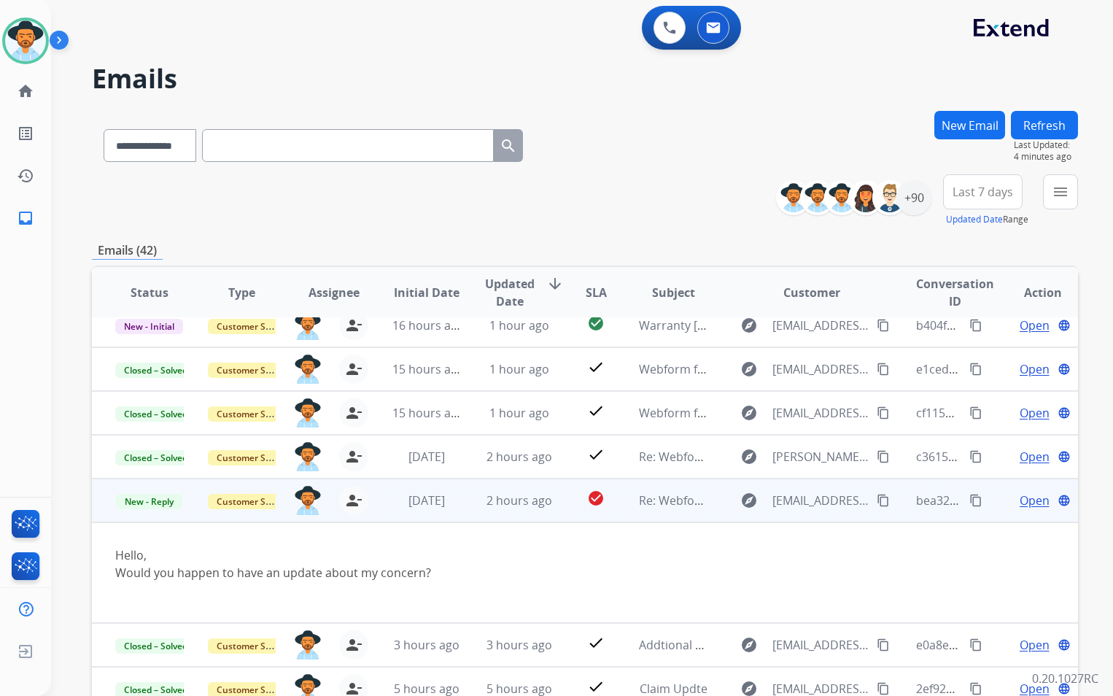
click at [877, 501] on mat-icon "content_copy" at bounding box center [883, 500] width 13 height 13
click at [1029, 501] on span "Open" at bounding box center [1035, 501] width 30 height 18
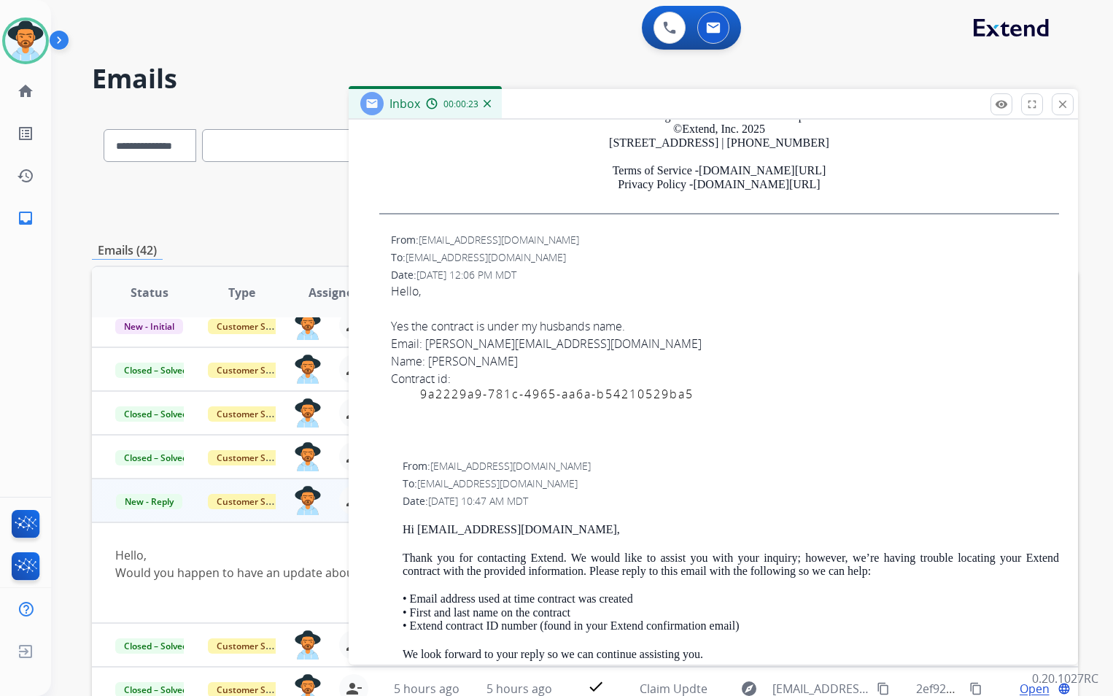
scroll to position [657, 0]
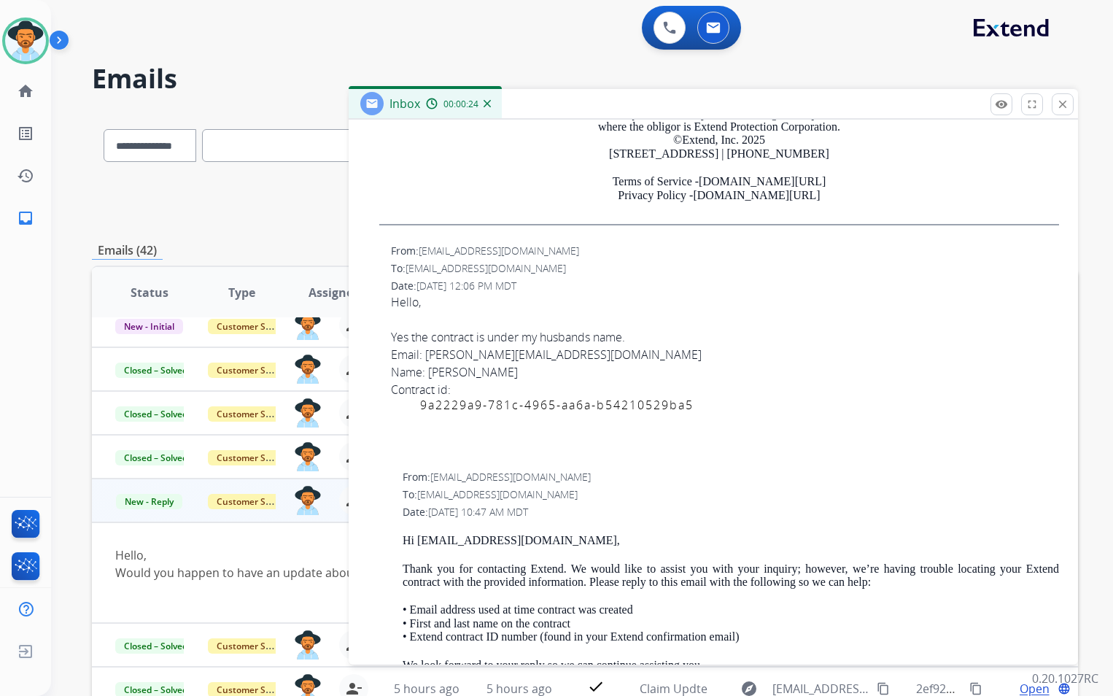
click at [496, 356] on div "Email: [PERSON_NAME][EMAIL_ADDRESS][DOMAIN_NAME]" at bounding box center [725, 355] width 668 height 18
click at [478, 357] on div "Email: [PERSON_NAME][EMAIL_ADDRESS][DOMAIN_NAME]" at bounding box center [725, 355] width 668 height 18
drag, startPoint x: 478, startPoint y: 357, endPoint x: 466, endPoint y: 357, distance: 11.7
click at [466, 357] on div "Email: [PERSON_NAME][EMAIL_ADDRESS][DOMAIN_NAME]" at bounding box center [725, 355] width 668 height 18
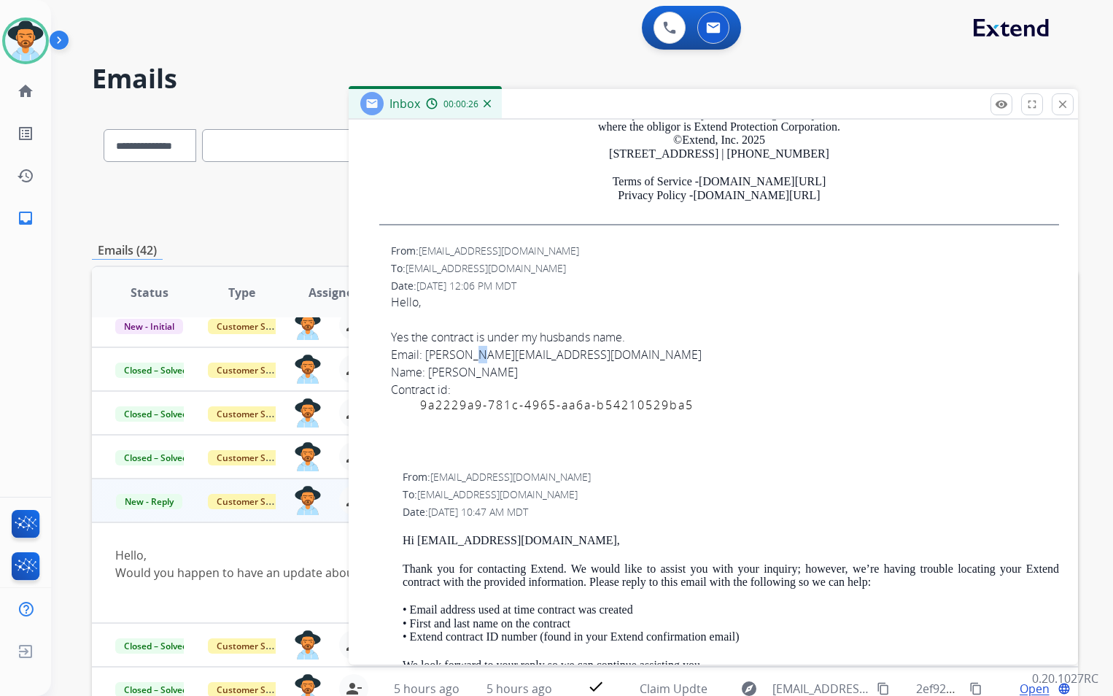
click at [466, 357] on div "Email: [PERSON_NAME][EMAIL_ADDRESS][DOMAIN_NAME]" at bounding box center [725, 355] width 668 height 18
drag, startPoint x: 466, startPoint y: 357, endPoint x: 432, endPoint y: 351, distance: 34.8
click at [434, 349] on div "Email: [PERSON_NAME][EMAIL_ADDRESS][DOMAIN_NAME]" at bounding box center [725, 355] width 668 height 18
drag, startPoint x: 425, startPoint y: 355, endPoint x: 536, endPoint y: 355, distance: 111.6
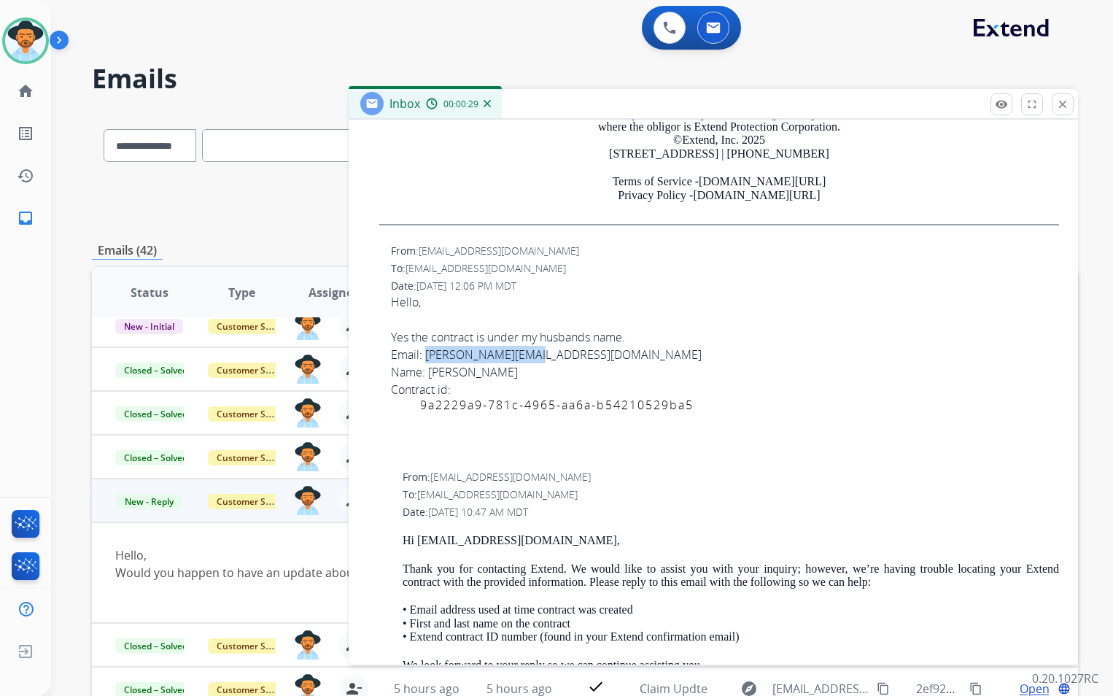
click at [536, 355] on div "Email: [PERSON_NAME][EMAIL_ADDRESS][DOMAIN_NAME]" at bounding box center [725, 355] width 668 height 18
copy div "[EMAIL_ADDRESS][DOMAIN_NAME]"
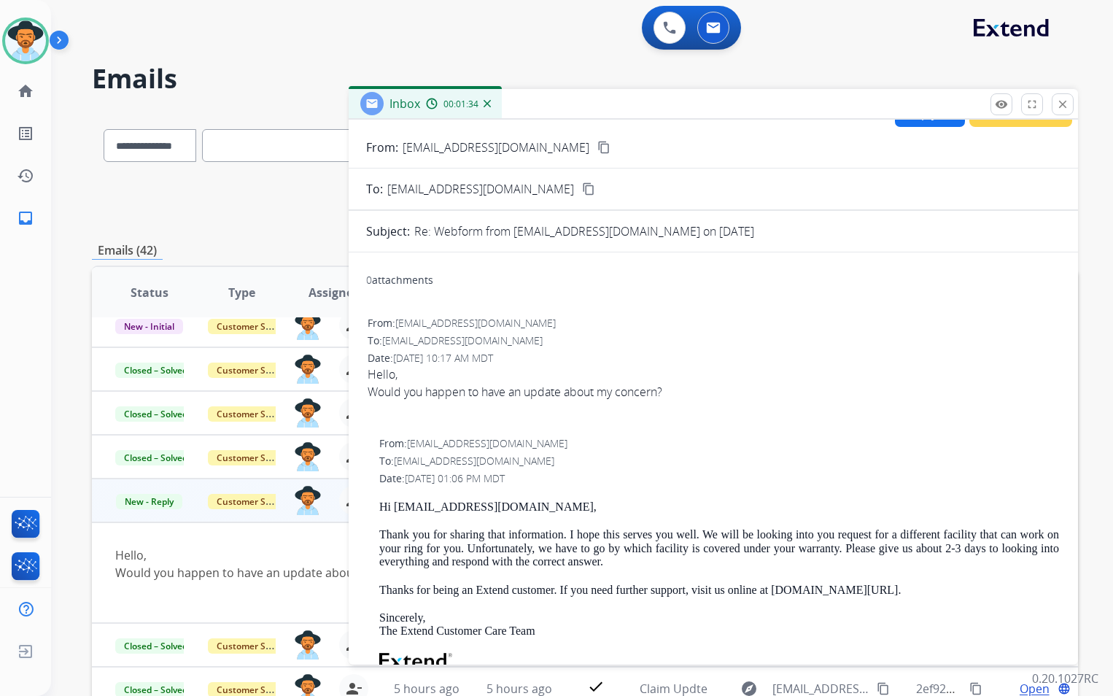
scroll to position [0, 0]
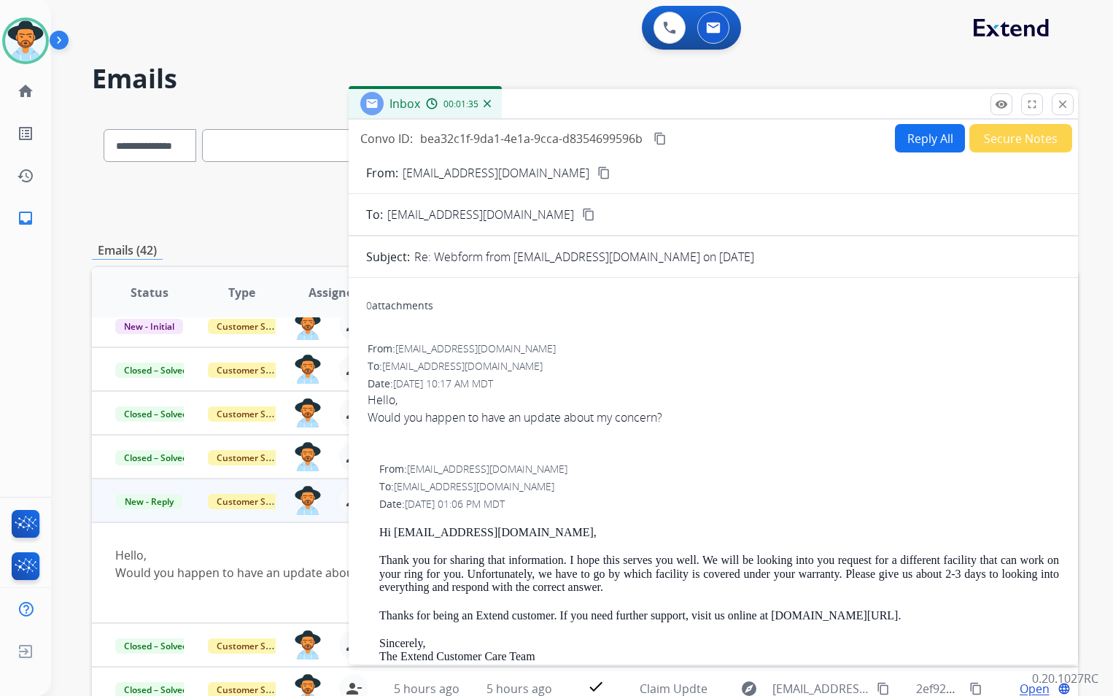
click at [996, 139] on button "Secure Notes" at bounding box center [1021, 138] width 103 height 28
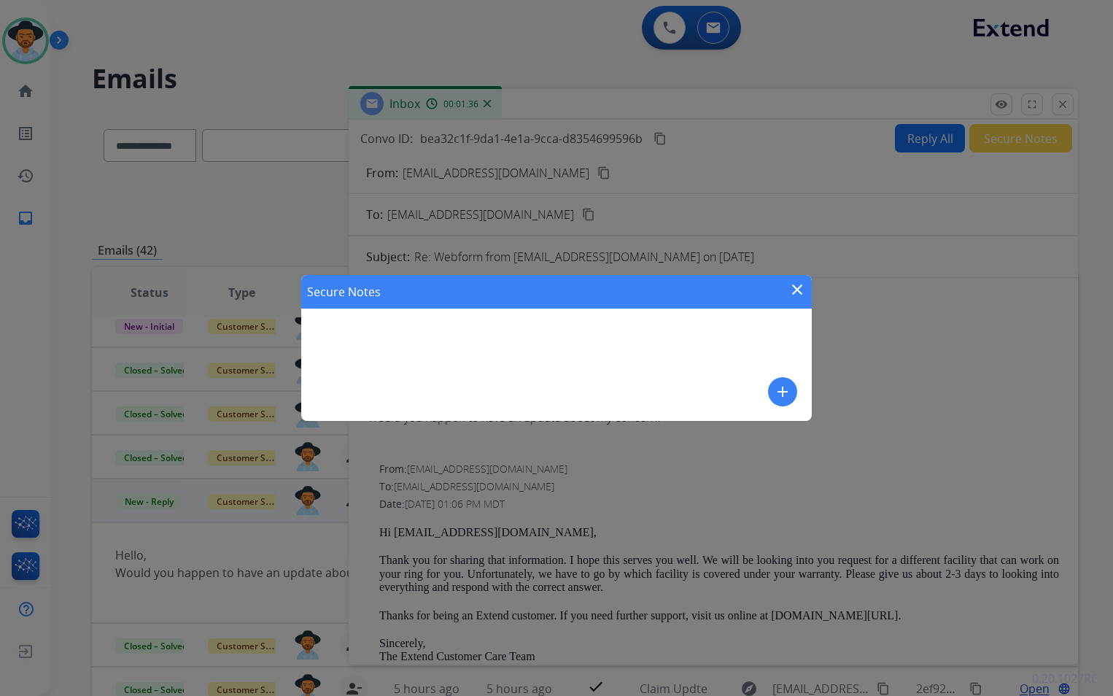
click at [782, 388] on mat-icon "add" at bounding box center [783, 392] width 18 height 18
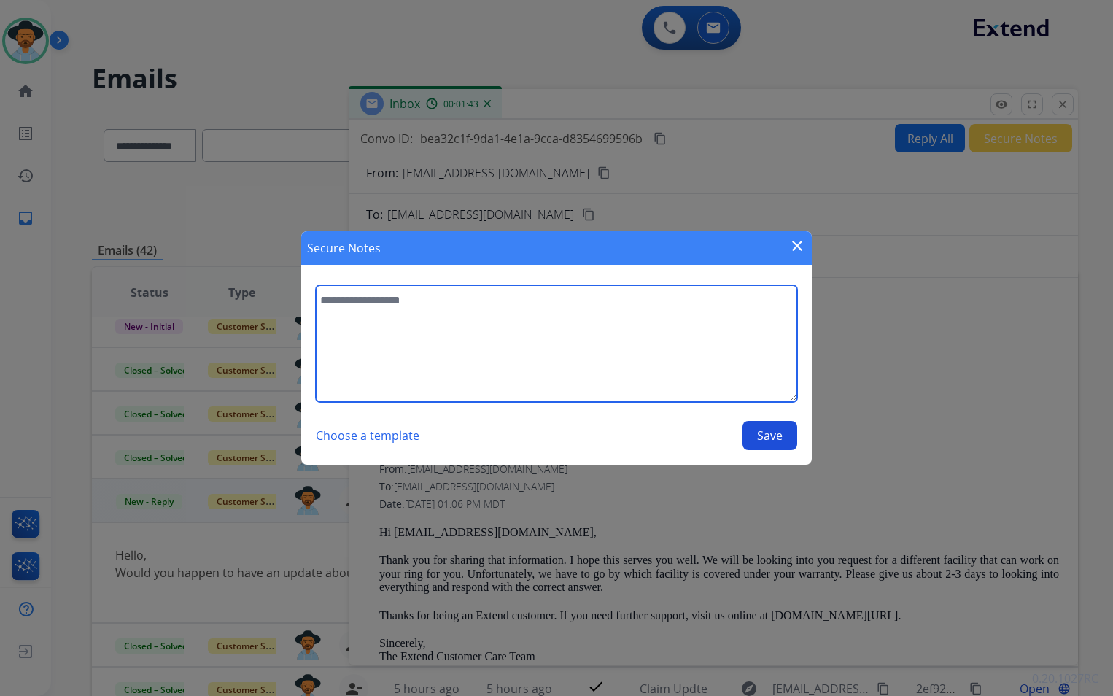
click at [440, 321] on textarea at bounding box center [557, 343] width 482 height 117
type textarea "**********"
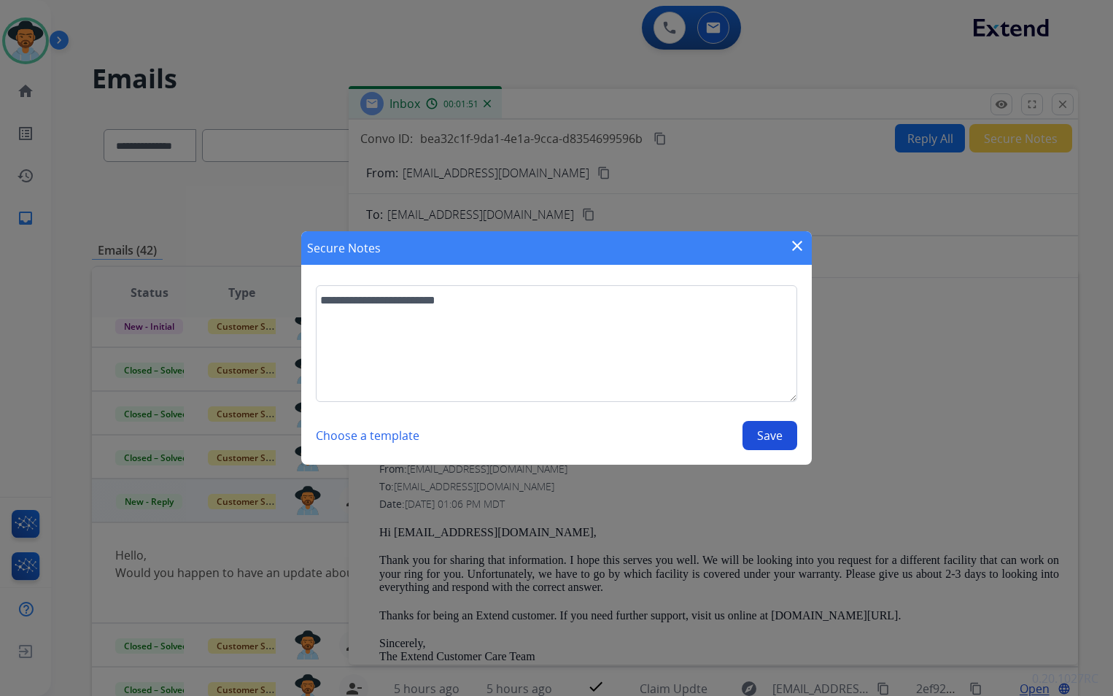
click at [777, 428] on button "Save" at bounding box center [770, 435] width 55 height 29
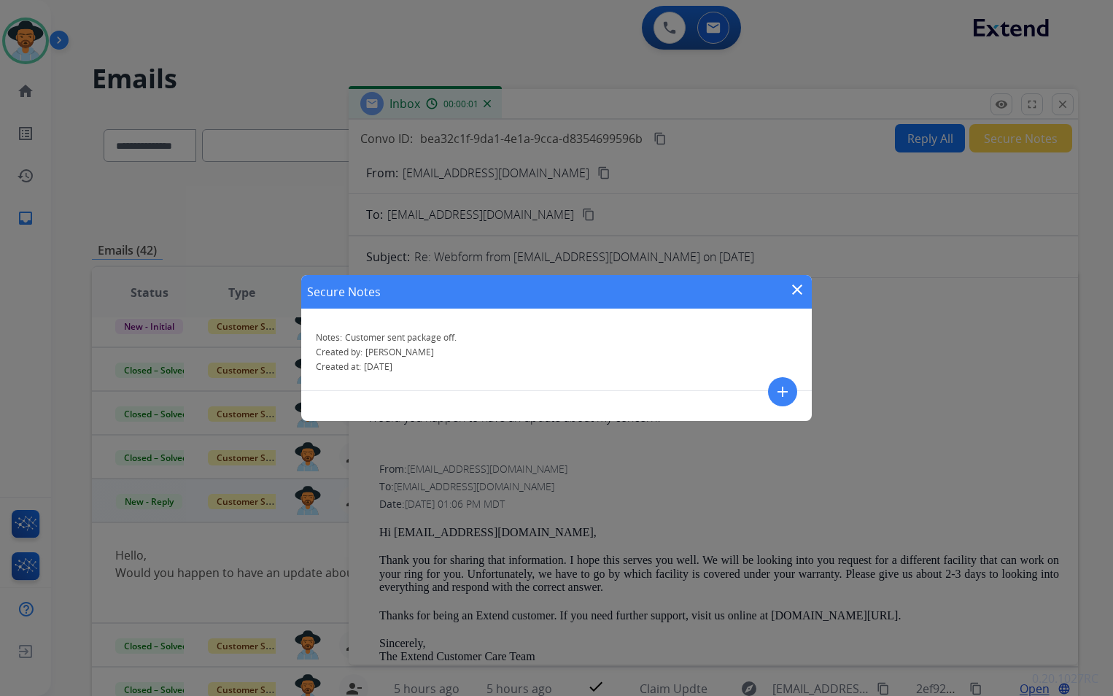
click at [796, 292] on mat-icon "close" at bounding box center [798, 290] width 18 height 18
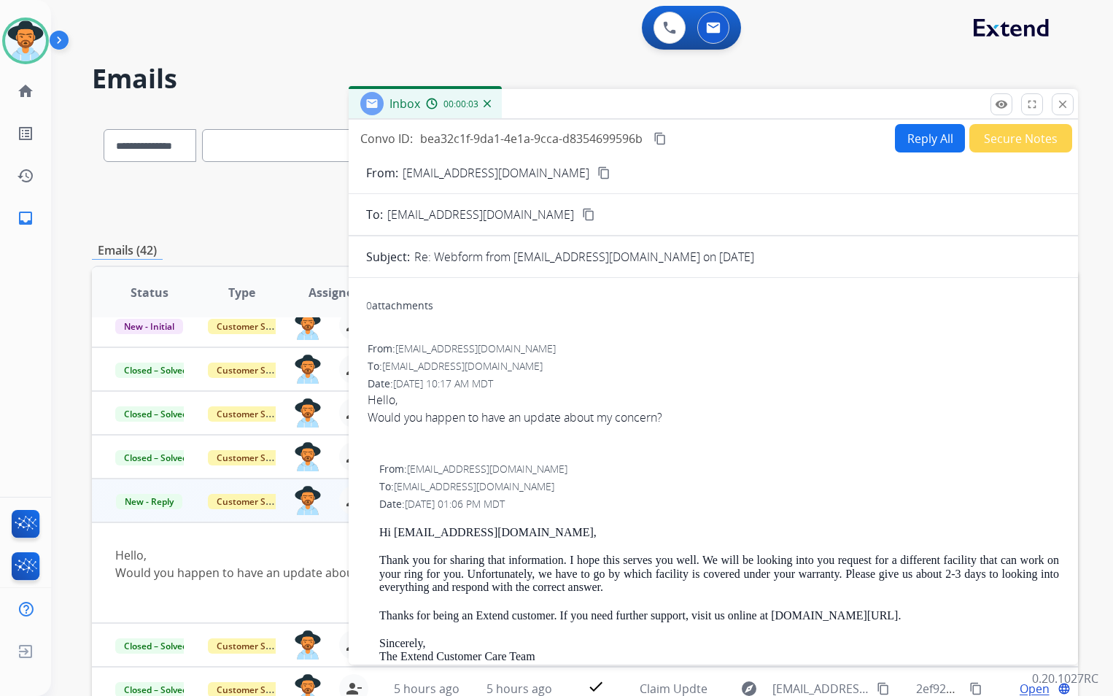
click at [161, 501] on span "New - Reply" at bounding box center [149, 501] width 66 height 15
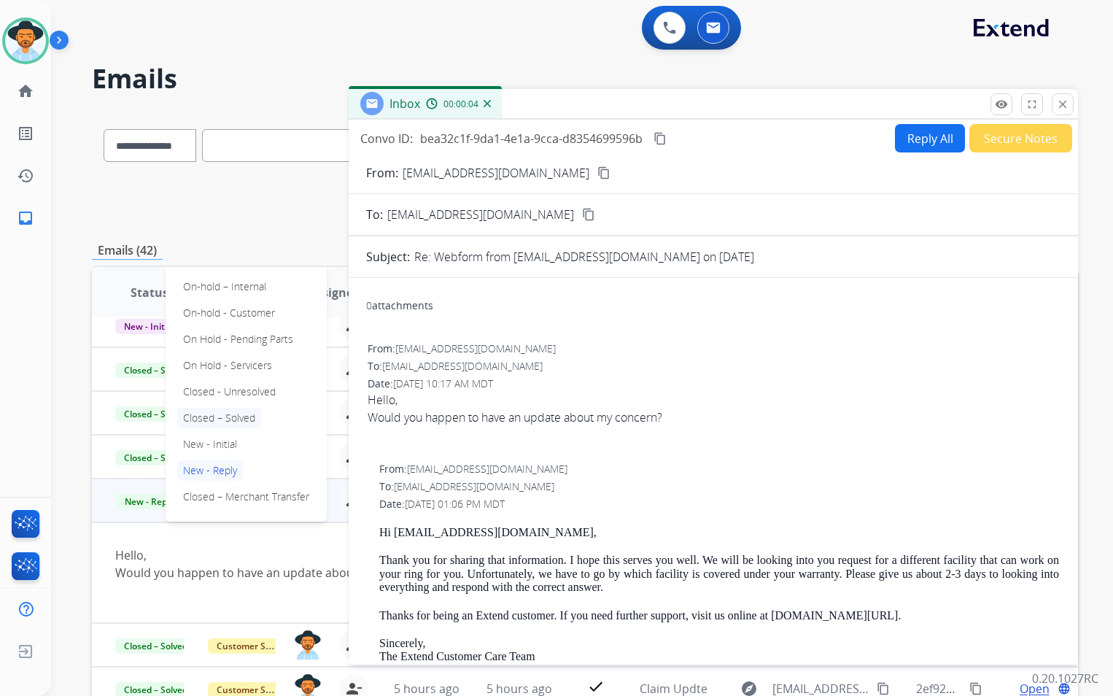
click at [244, 424] on p "Closed – Solved" at bounding box center [219, 418] width 84 height 20
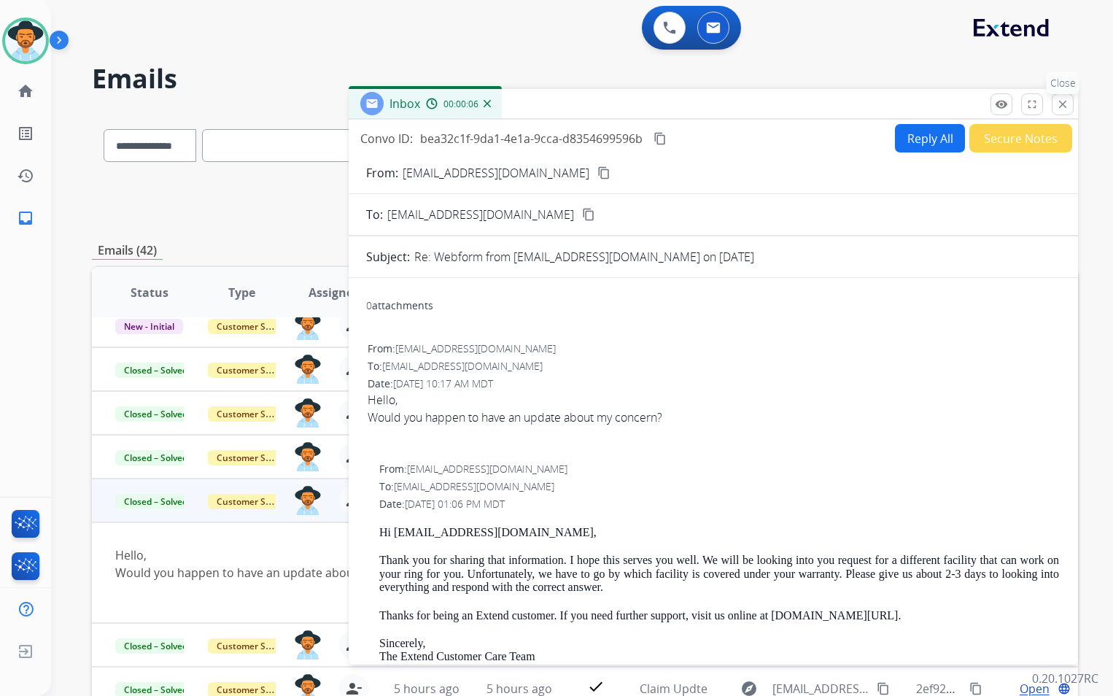
click at [1060, 101] on mat-icon "close" at bounding box center [1063, 104] width 13 height 13
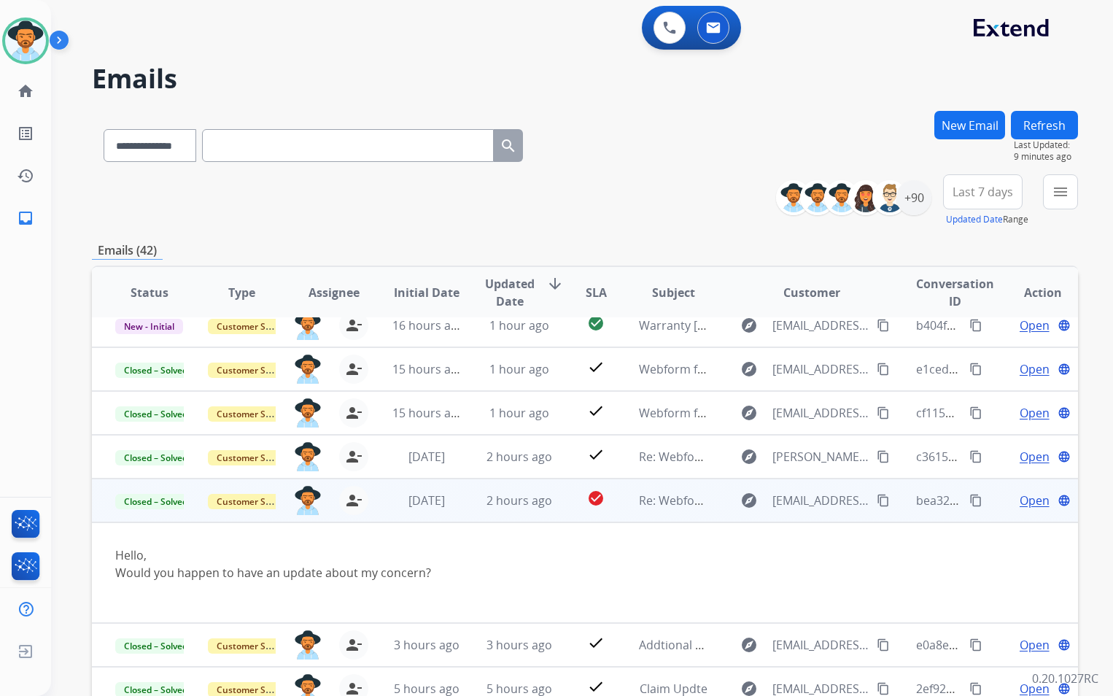
click at [571, 509] on td "check_circle" at bounding box center [586, 501] width 62 height 44
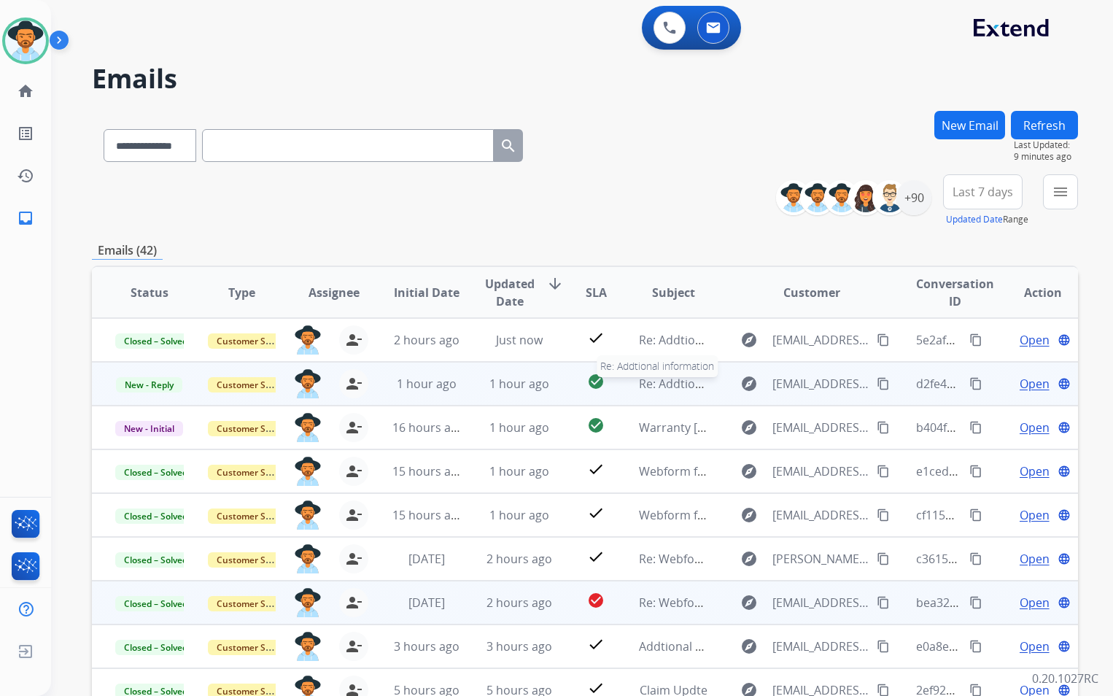
click at [644, 390] on span "Re: Addtional information" at bounding box center [710, 384] width 142 height 16
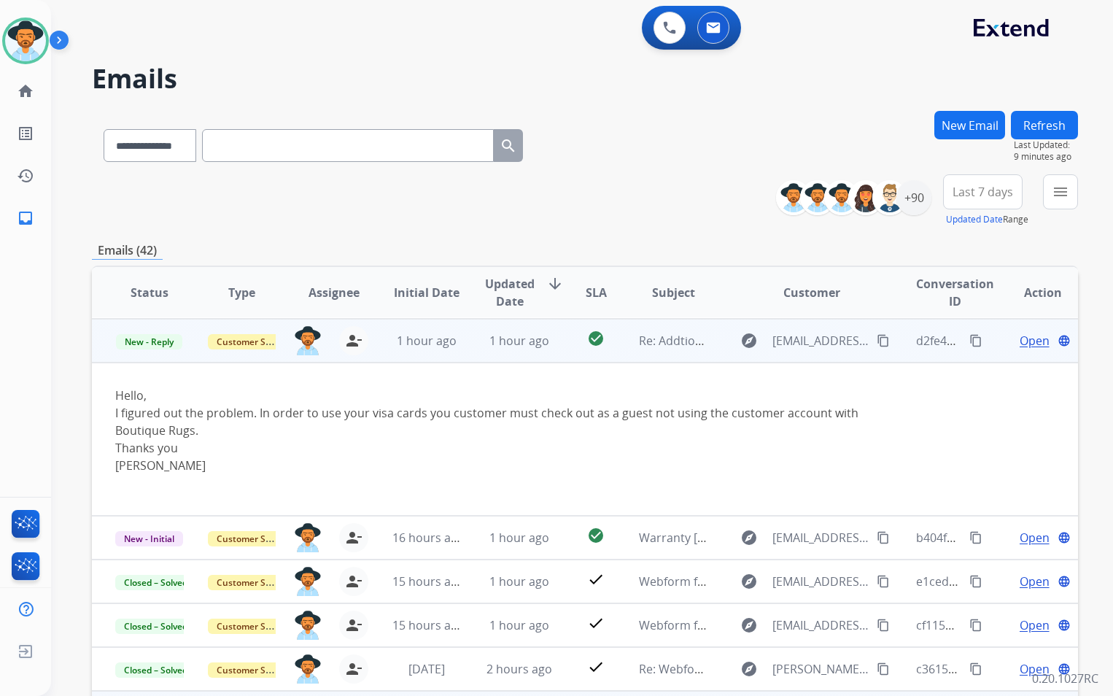
scroll to position [44, 0]
click at [1022, 342] on span "Open" at bounding box center [1035, 340] width 30 height 18
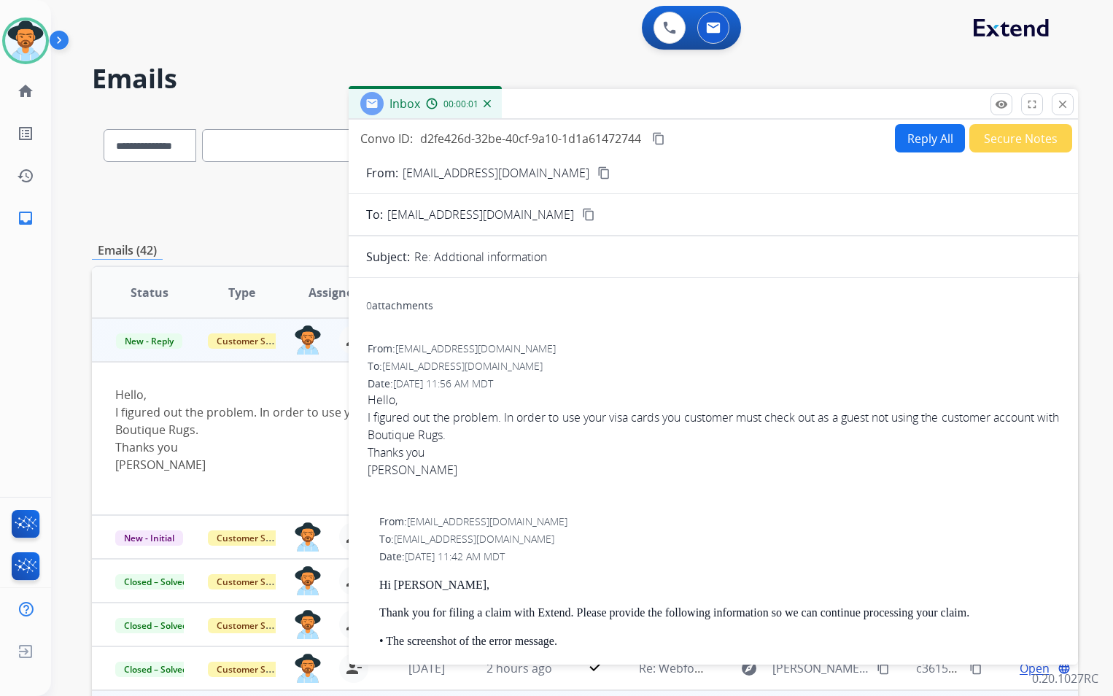
click at [1011, 143] on button "Secure Notes" at bounding box center [1021, 138] width 103 height 28
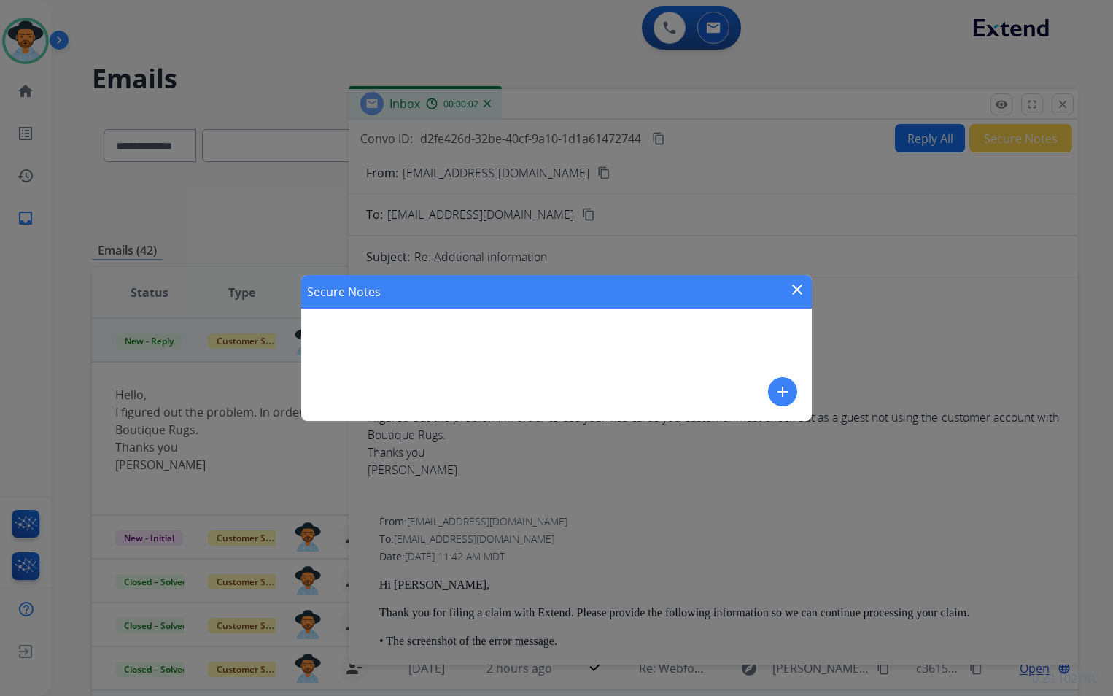
click at [798, 394] on div "Secure Notes close add" at bounding box center [556, 348] width 511 height 146
click at [784, 393] on mat-icon "add" at bounding box center [783, 392] width 18 height 18
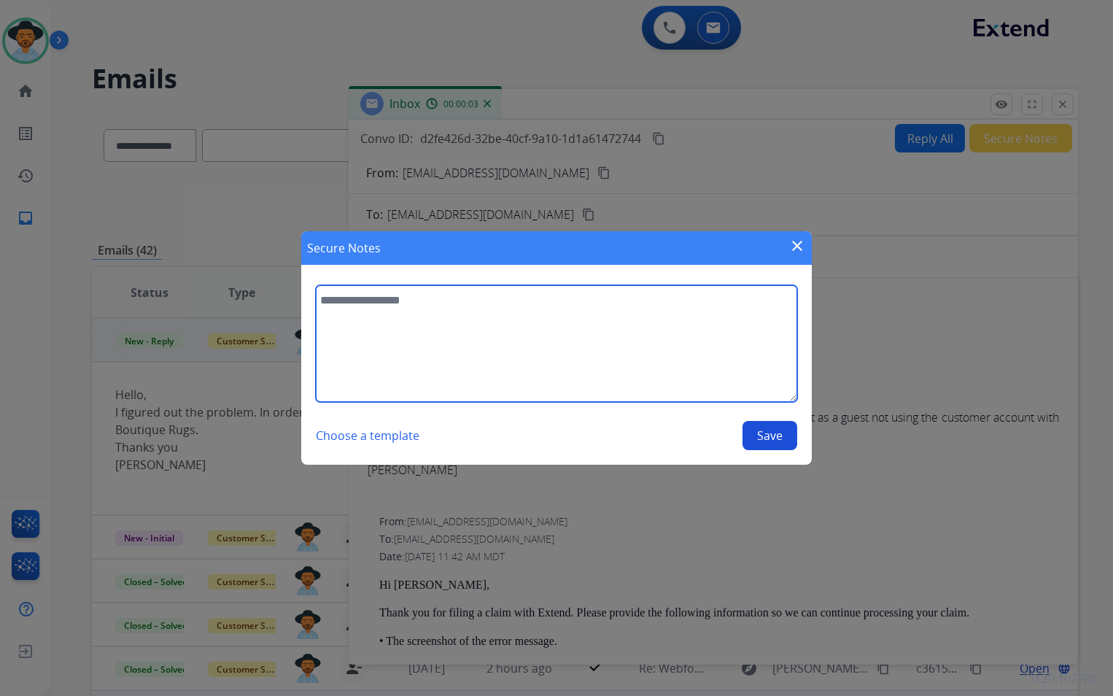
click at [469, 325] on textarea at bounding box center [557, 343] width 482 height 117
type textarea "**********"
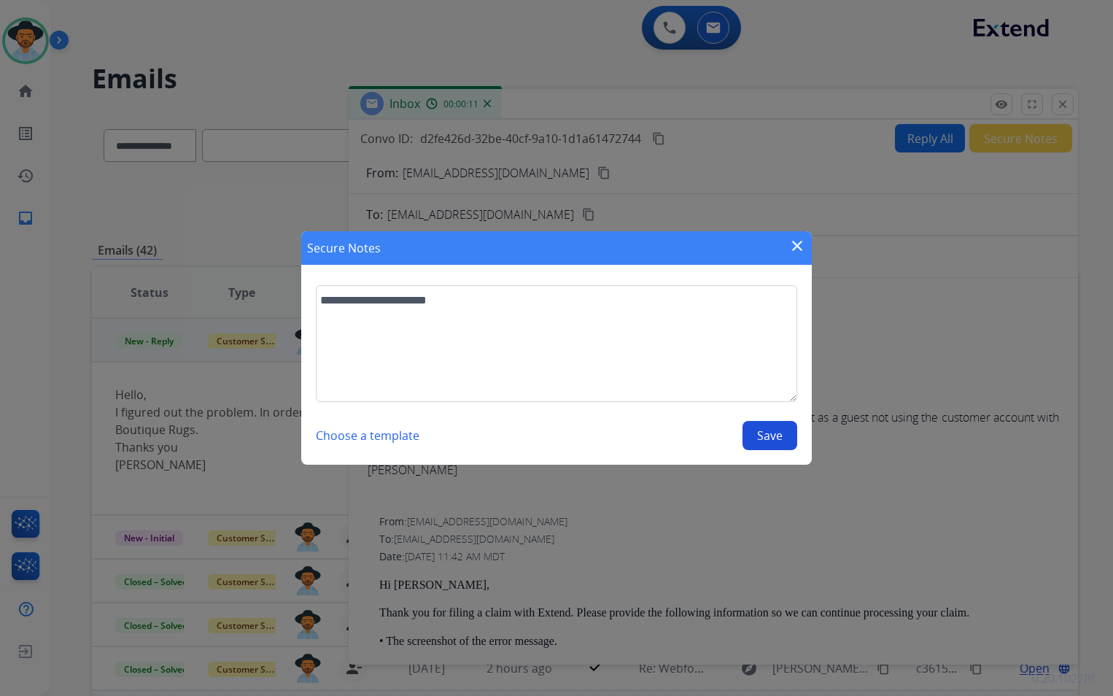
click at [784, 430] on button "Save" at bounding box center [770, 435] width 55 height 29
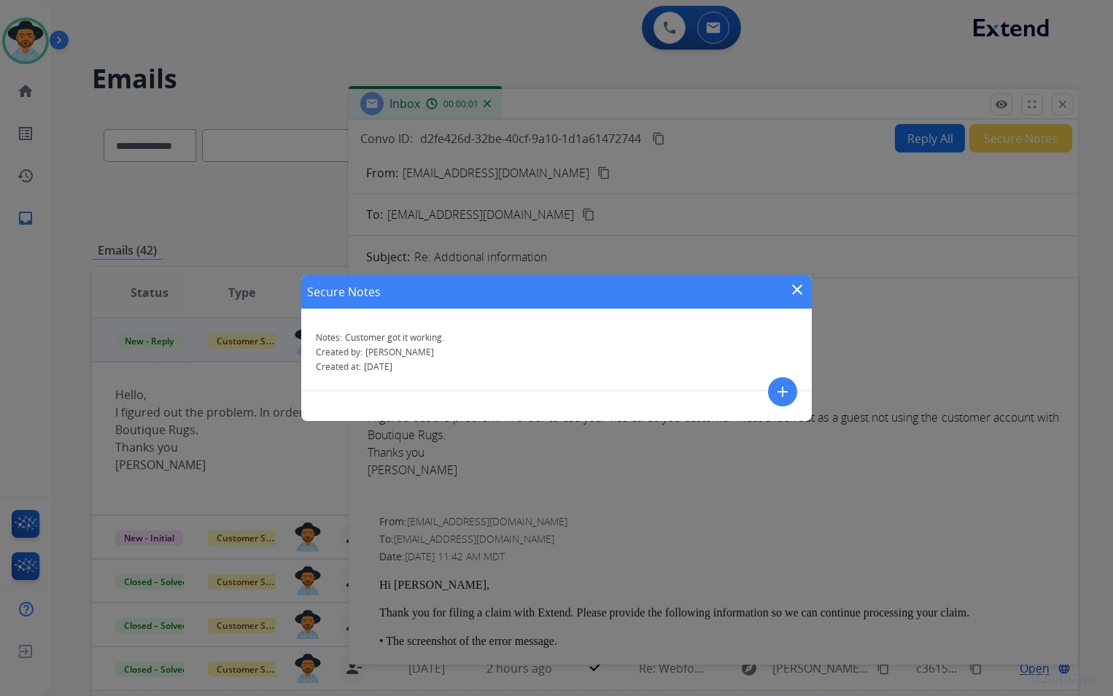
click at [800, 293] on mat-icon "close" at bounding box center [798, 290] width 18 height 18
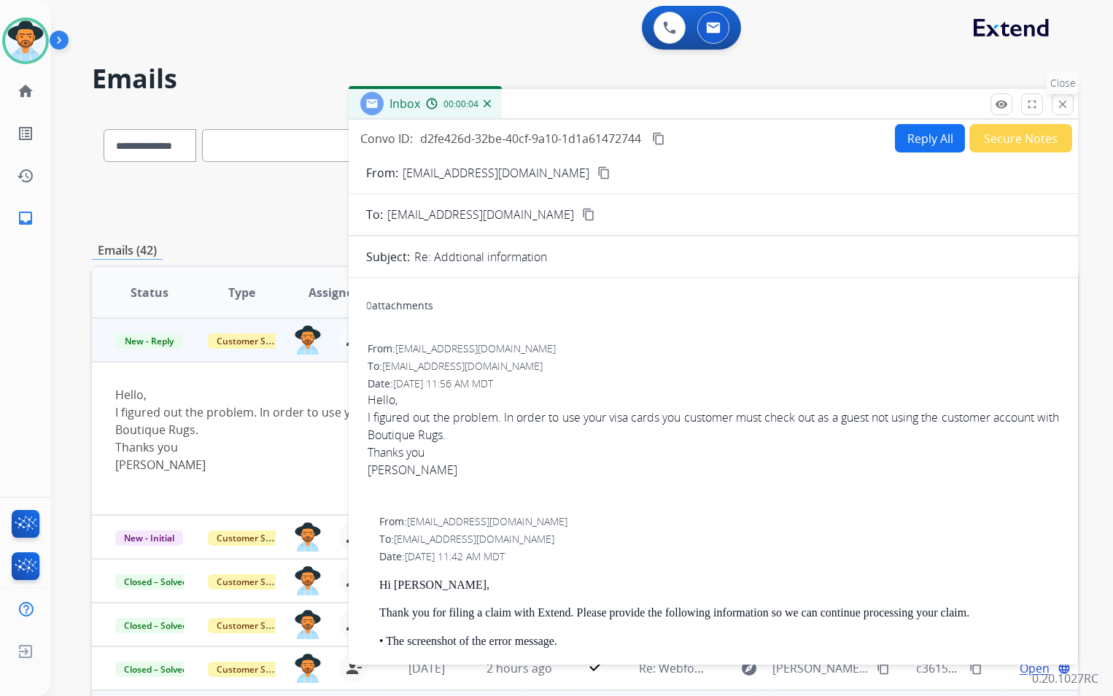
click at [1067, 104] on mat-icon "close" at bounding box center [1063, 104] width 13 height 13
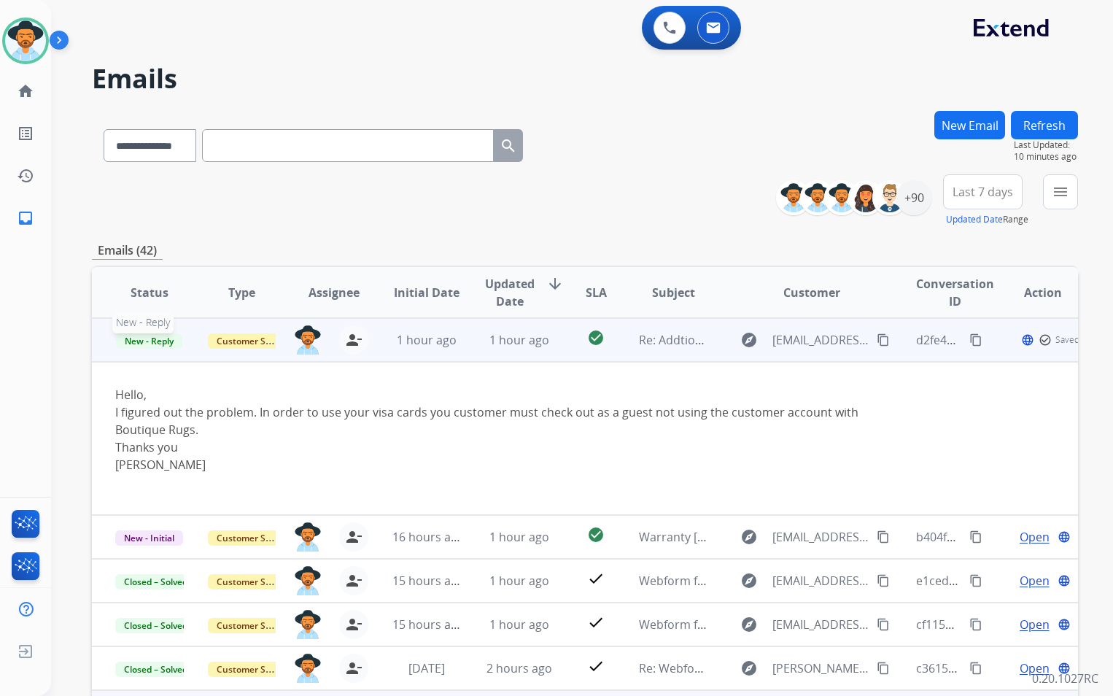
click at [159, 345] on span "New - Reply" at bounding box center [149, 340] width 66 height 15
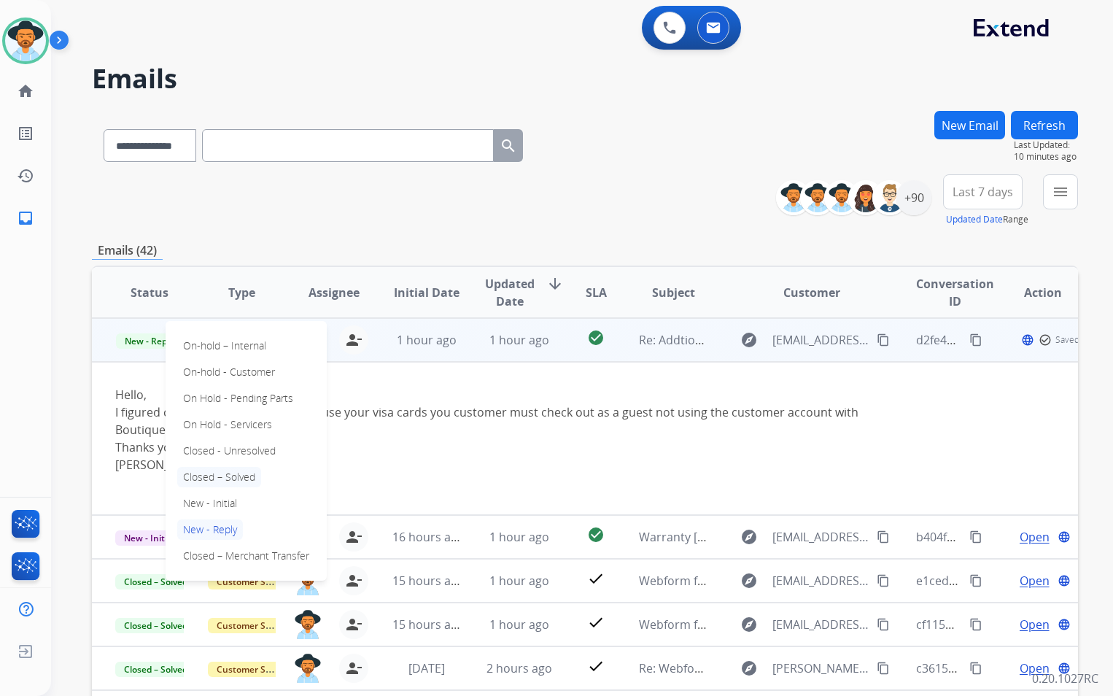
click at [239, 468] on p "Closed – Solved" at bounding box center [219, 477] width 84 height 20
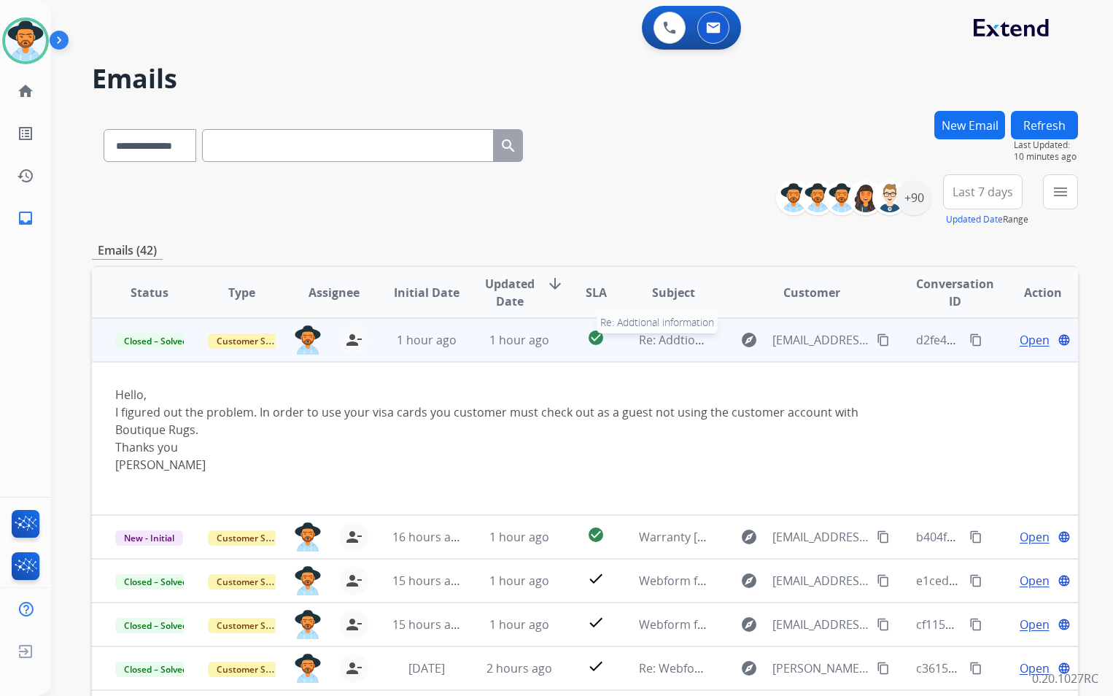
click at [686, 345] on span "Re: Addtional information" at bounding box center [710, 340] width 142 height 16
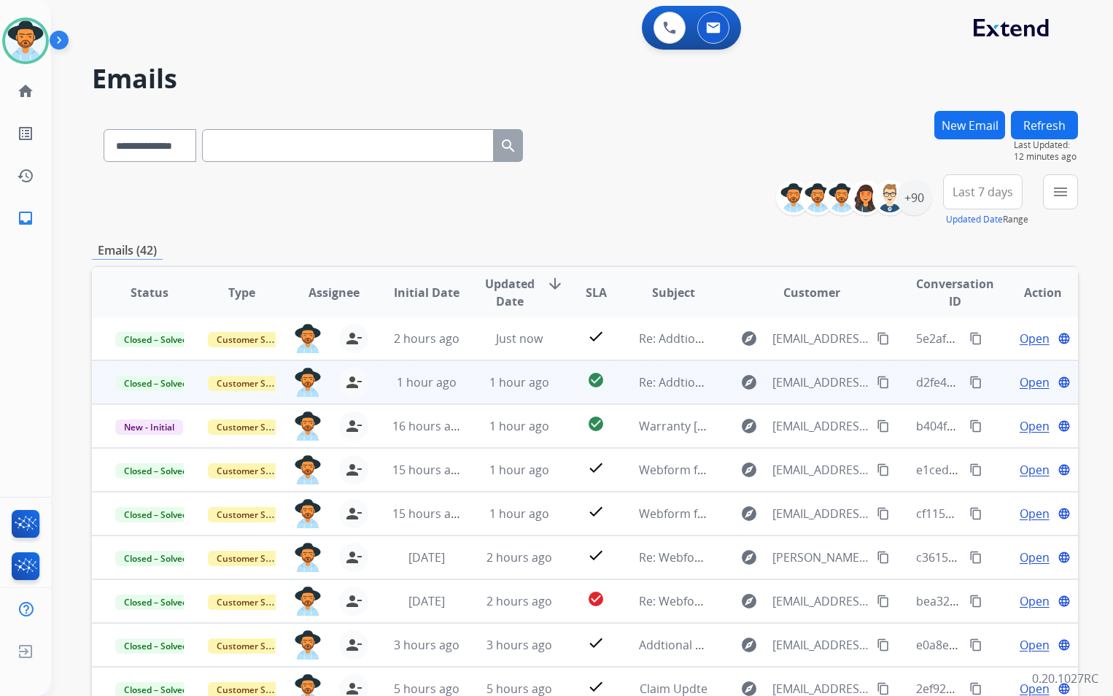
click at [1037, 134] on button "Refresh" at bounding box center [1044, 125] width 67 height 28
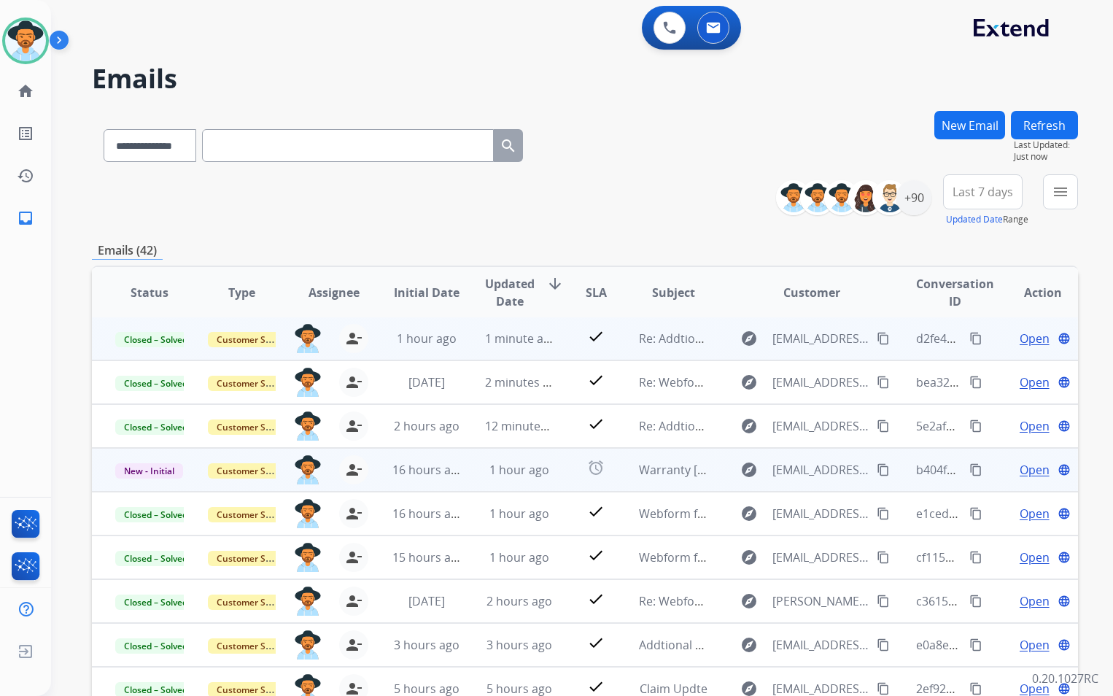
click at [630, 474] on td "Warranty [PERSON_NAME]" at bounding box center [662, 470] width 93 height 44
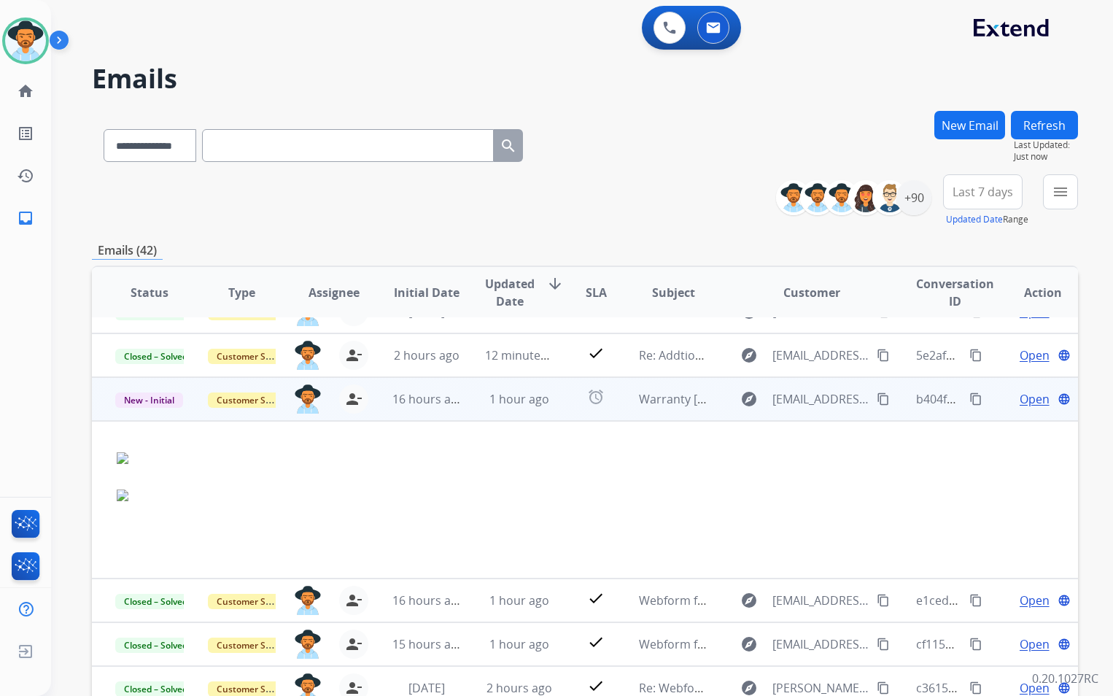
scroll to position [131, 0]
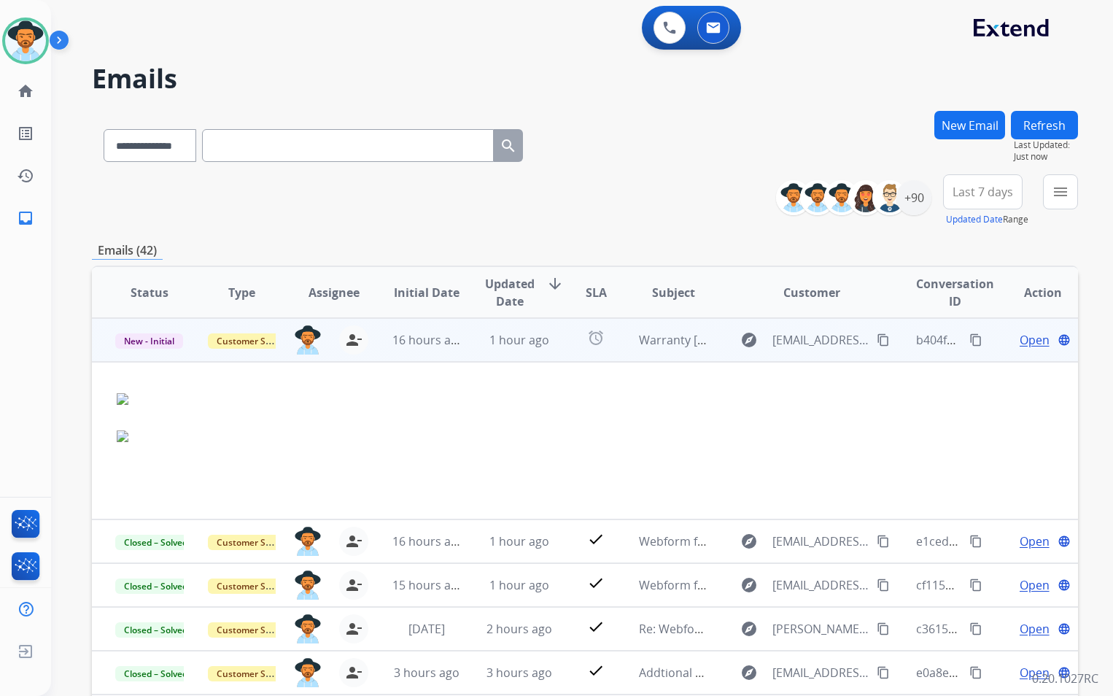
click at [1032, 341] on span "Open" at bounding box center [1035, 340] width 30 height 18
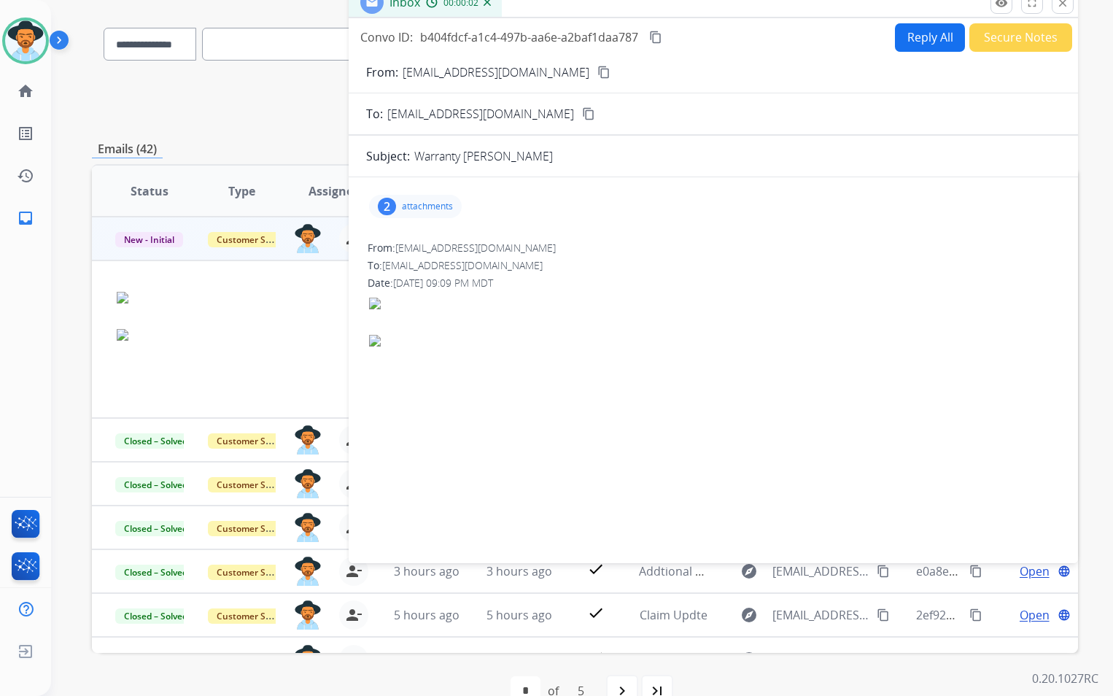
scroll to position [0, 0]
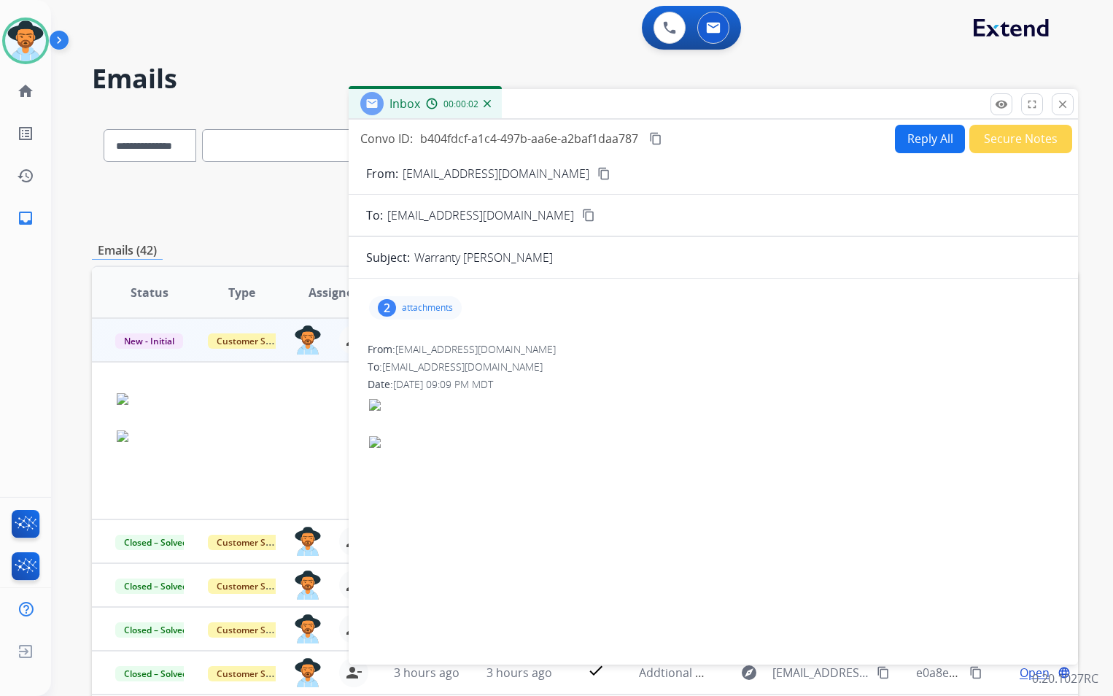
click at [435, 310] on p "attachments" at bounding box center [427, 308] width 51 height 12
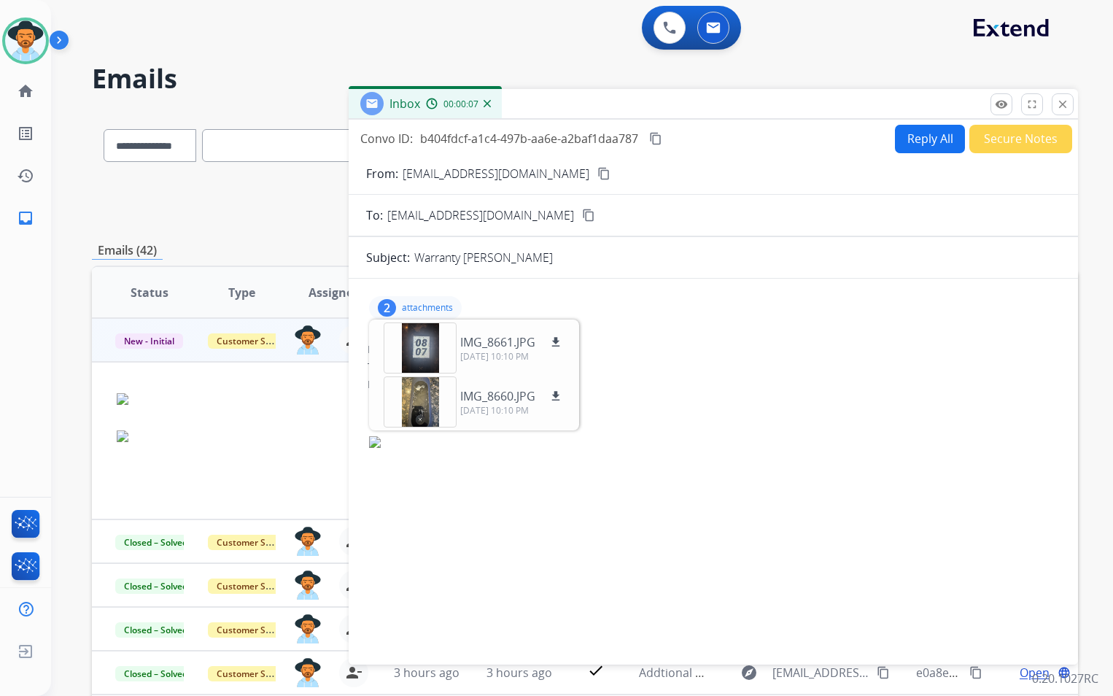
click at [1002, 144] on button "Secure Notes" at bounding box center [1021, 139] width 103 height 28
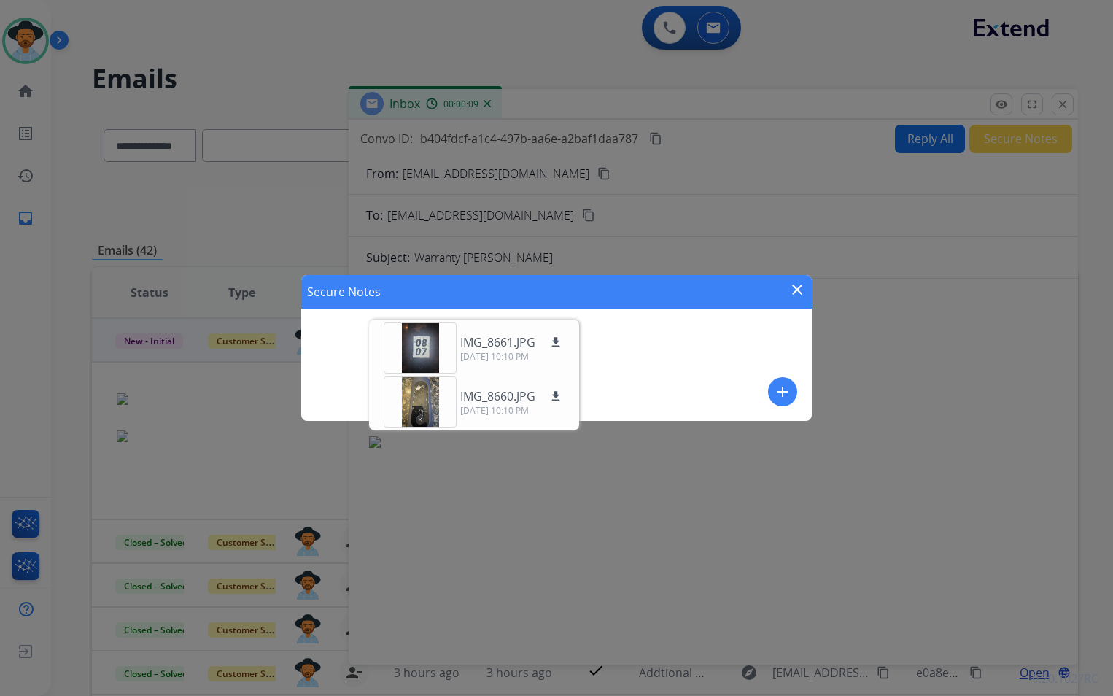
click at [884, 325] on div "Secure Notes close add" at bounding box center [556, 348] width 1113 height 696
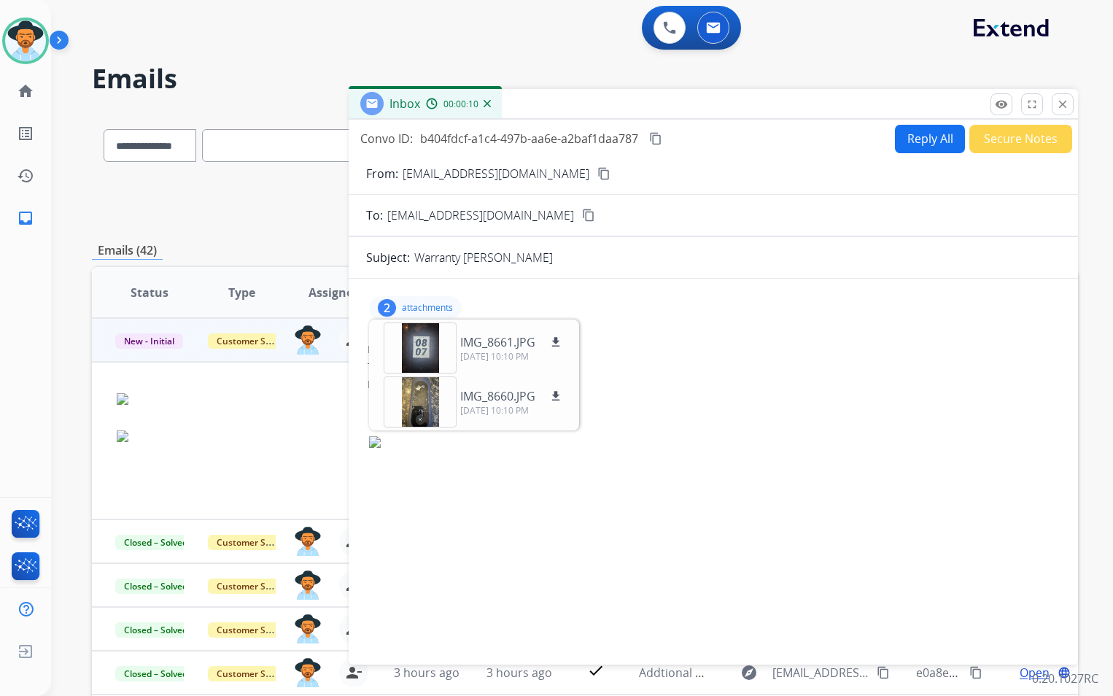
click at [436, 307] on p "attachments" at bounding box center [427, 308] width 51 height 12
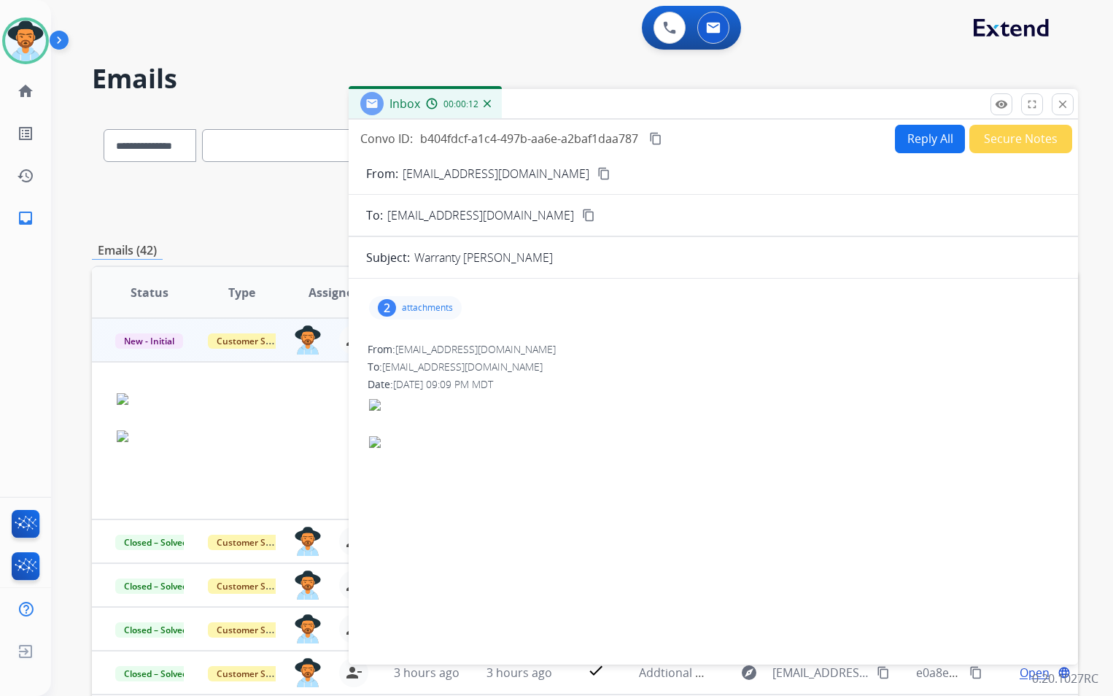
click at [1005, 131] on button "Secure Notes" at bounding box center [1021, 139] width 103 height 28
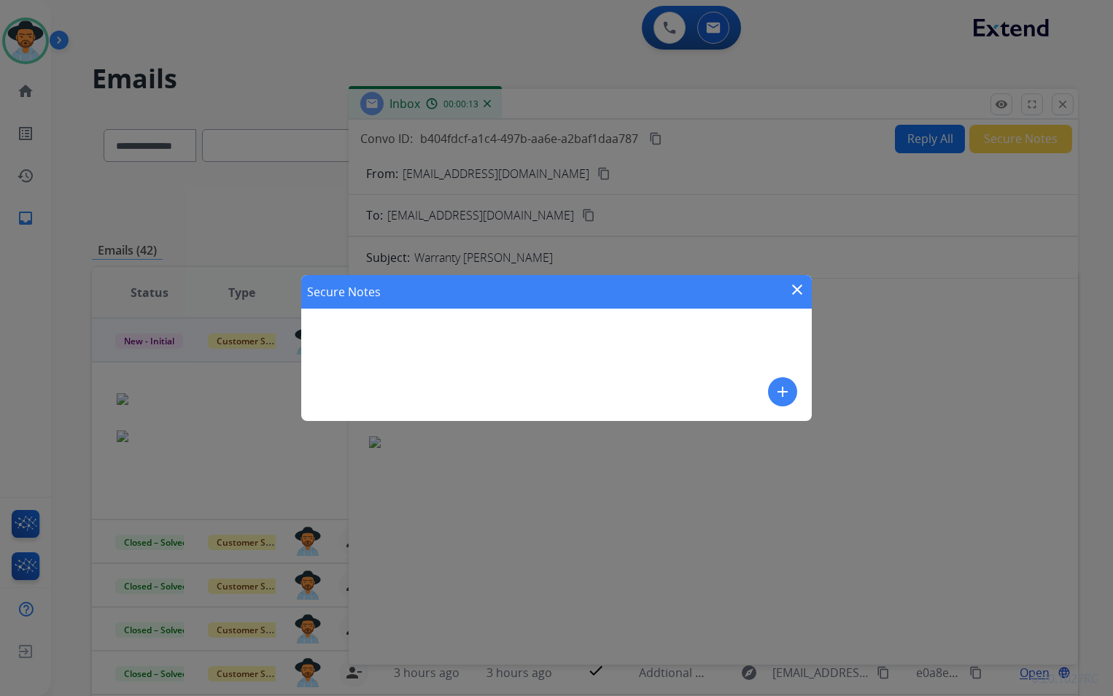
click at [528, 345] on div "Secure Notes close add" at bounding box center [556, 348] width 511 height 146
click at [795, 395] on button "add" at bounding box center [782, 391] width 29 height 29
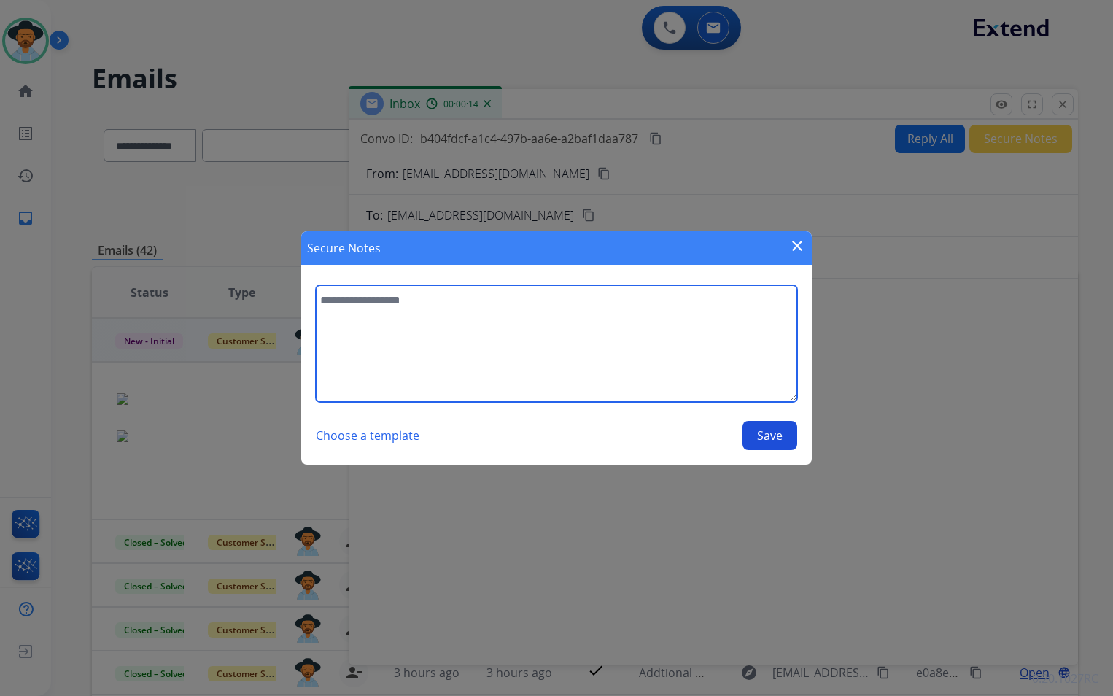
drag, startPoint x: 430, startPoint y: 356, endPoint x: 401, endPoint y: 351, distance: 29.6
click at [429, 355] on textarea at bounding box center [557, 343] width 482 height 117
type textarea "**********"
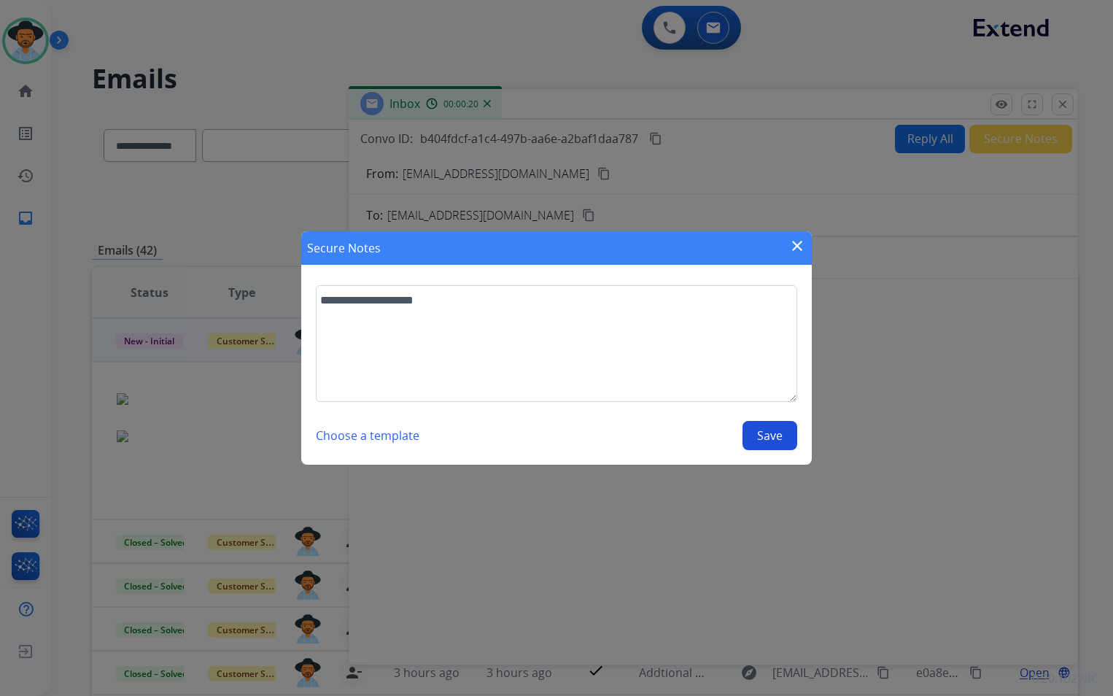
click at [784, 436] on button "Save" at bounding box center [770, 435] width 55 height 29
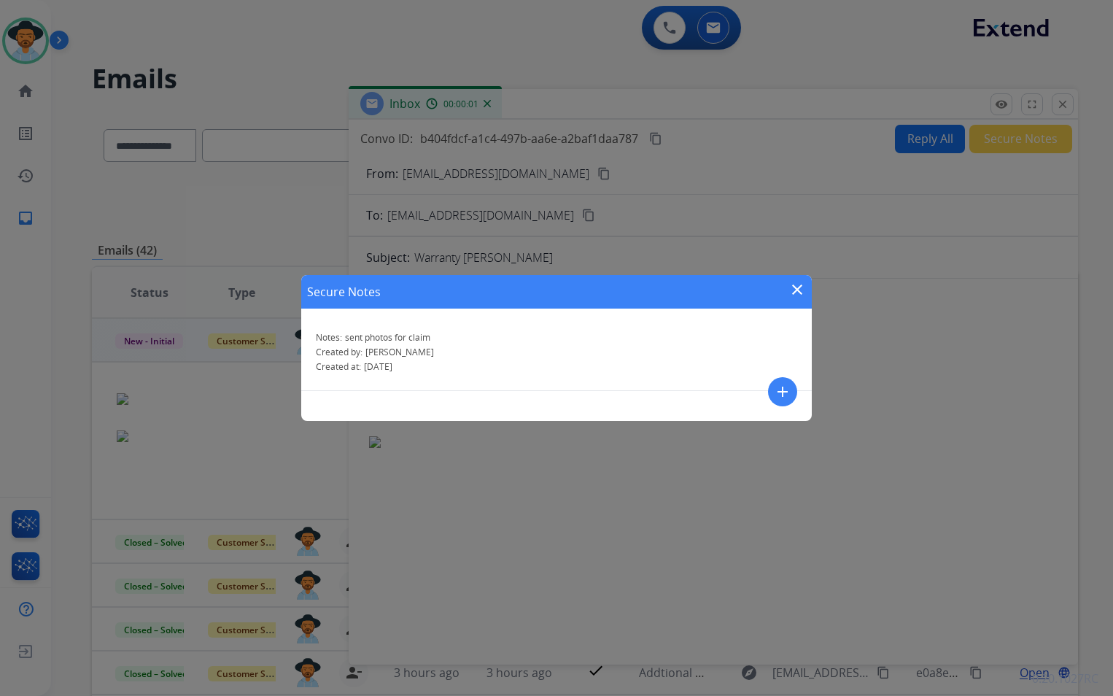
click at [795, 290] on mat-icon "close" at bounding box center [798, 290] width 18 height 18
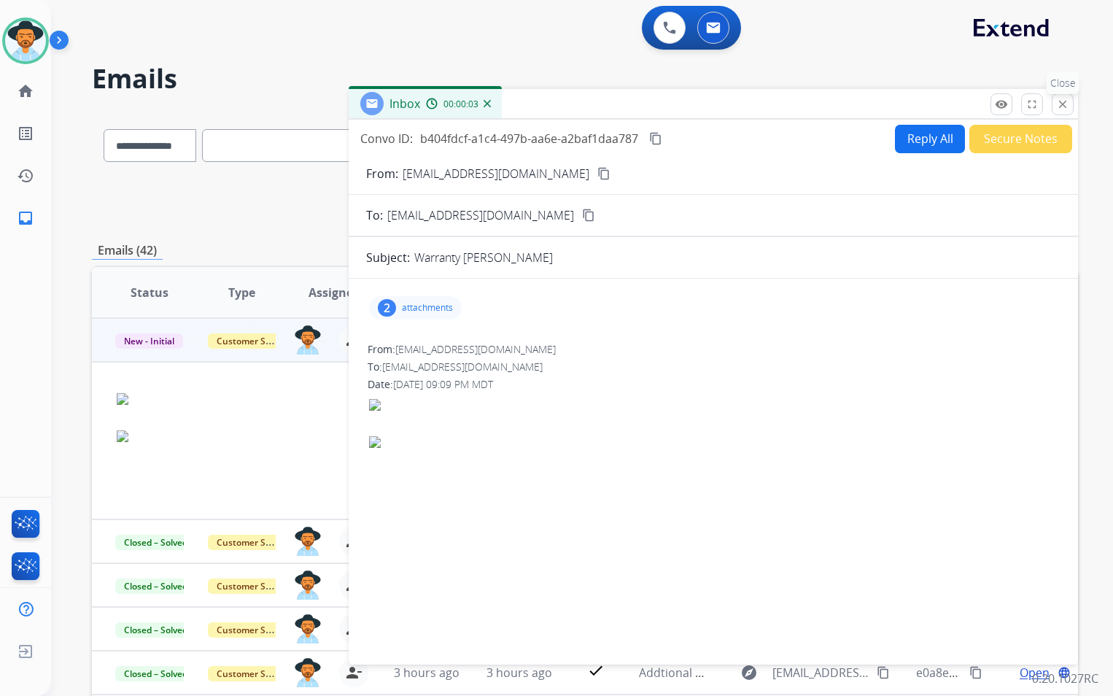
click at [1066, 109] on mat-icon "close" at bounding box center [1063, 104] width 13 height 13
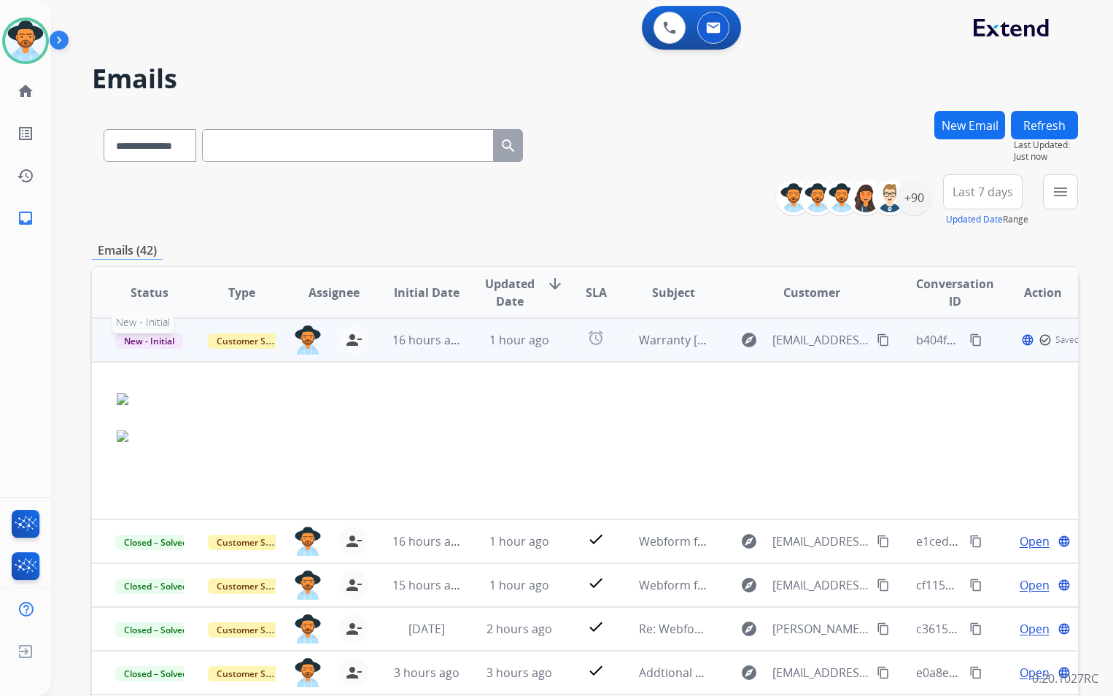
click at [147, 339] on span "New - Initial" at bounding box center [149, 340] width 68 height 15
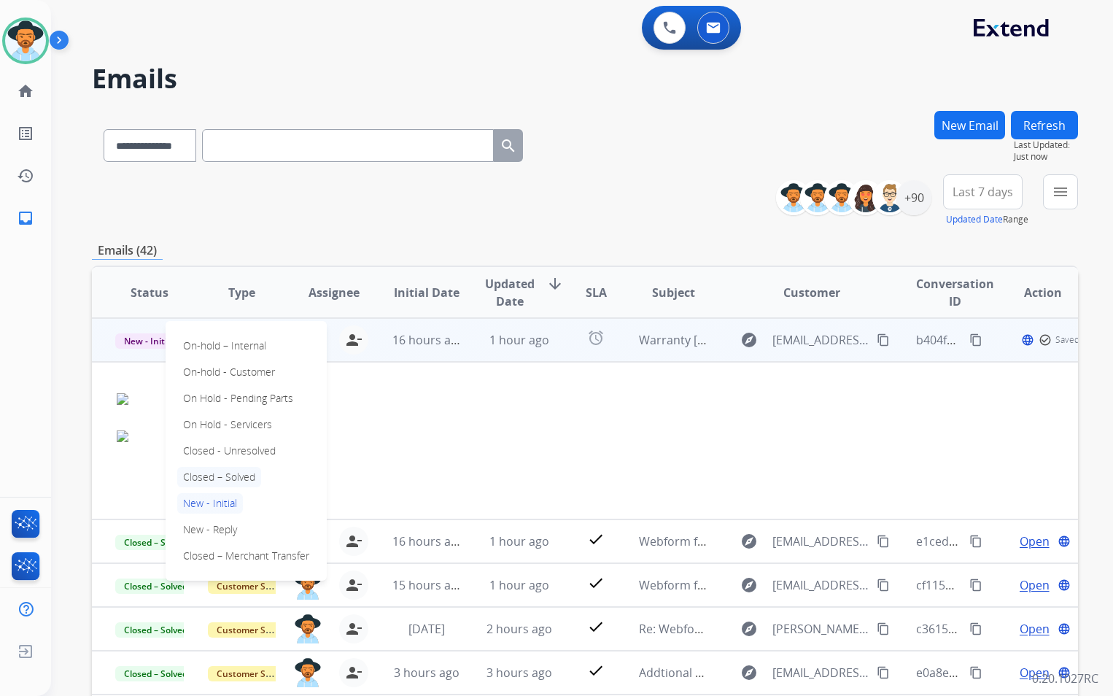
click at [225, 477] on p "Closed – Solved" at bounding box center [219, 477] width 84 height 20
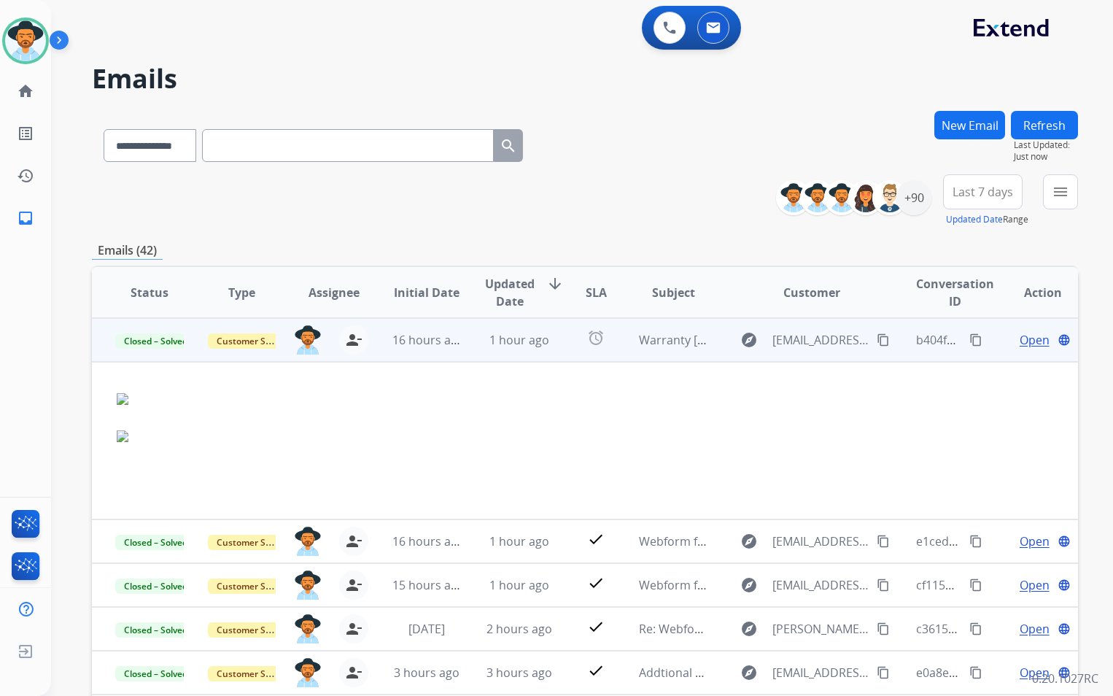
click at [555, 344] on td "alarm" at bounding box center [586, 340] width 62 height 44
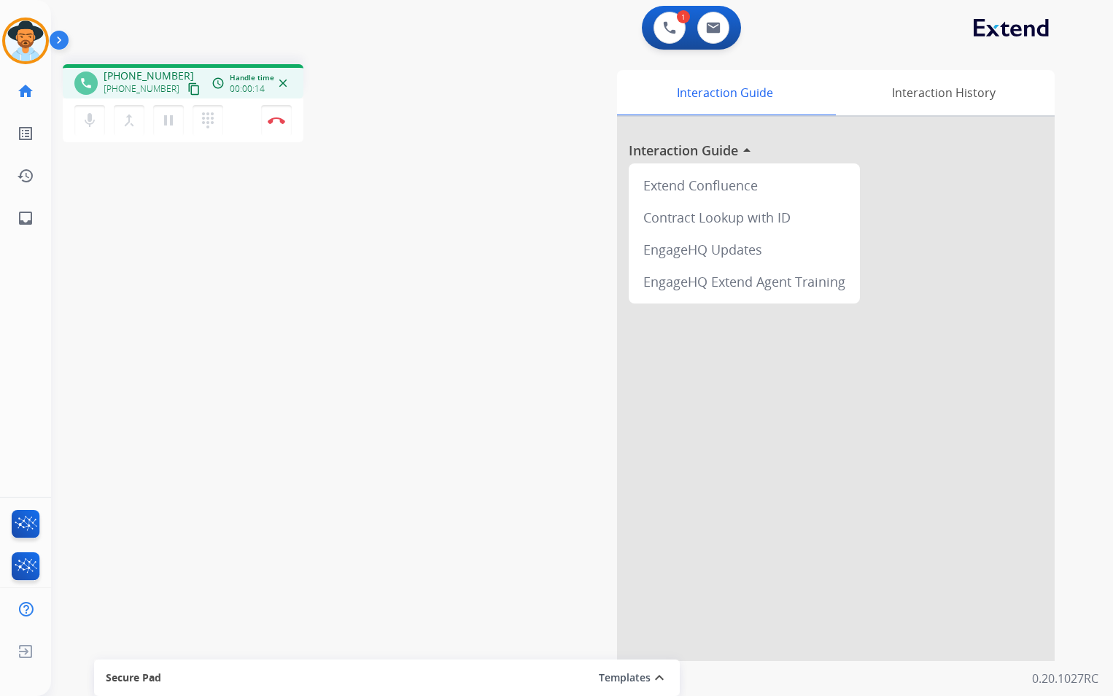
click at [188, 94] on mat-icon "content_copy" at bounding box center [194, 88] width 13 height 13
click at [277, 125] on button "Disconnect" at bounding box center [276, 120] width 31 height 31
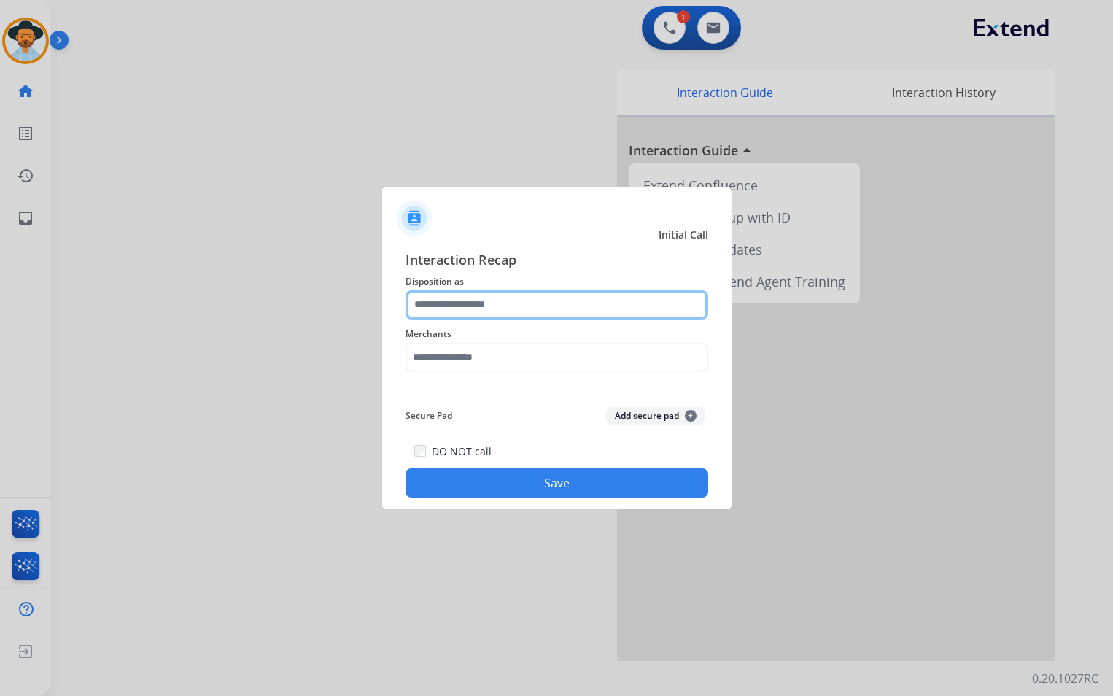
click at [529, 304] on input "text" at bounding box center [557, 304] width 303 height 29
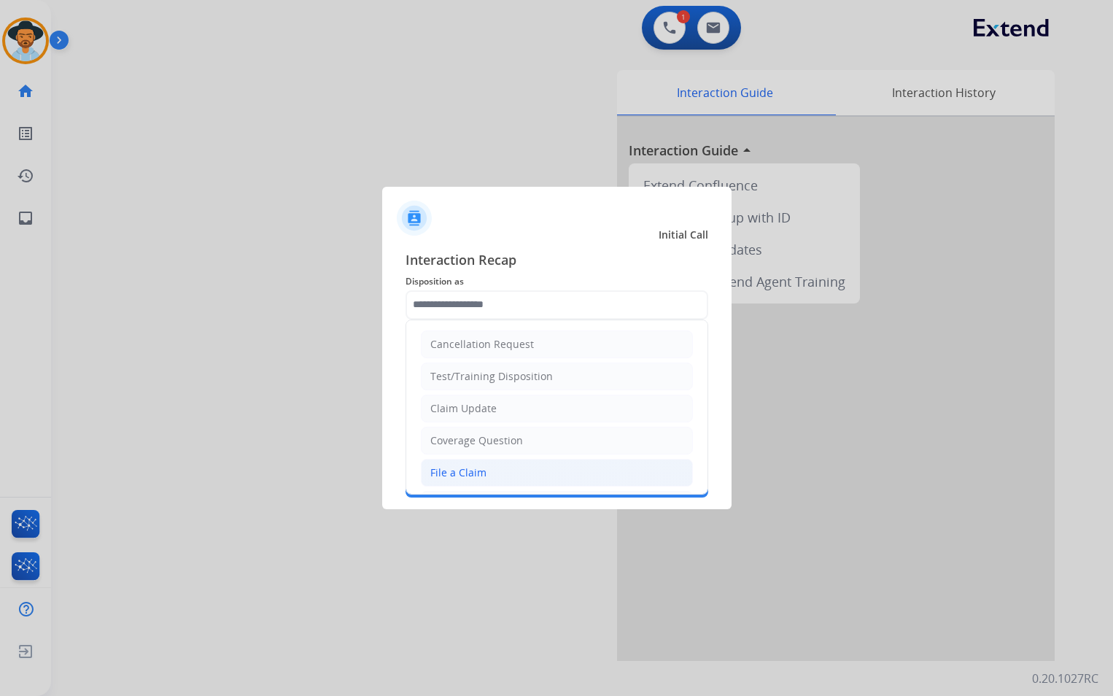
click at [503, 467] on li "File a Claim" at bounding box center [557, 473] width 272 height 28
type input "**********"
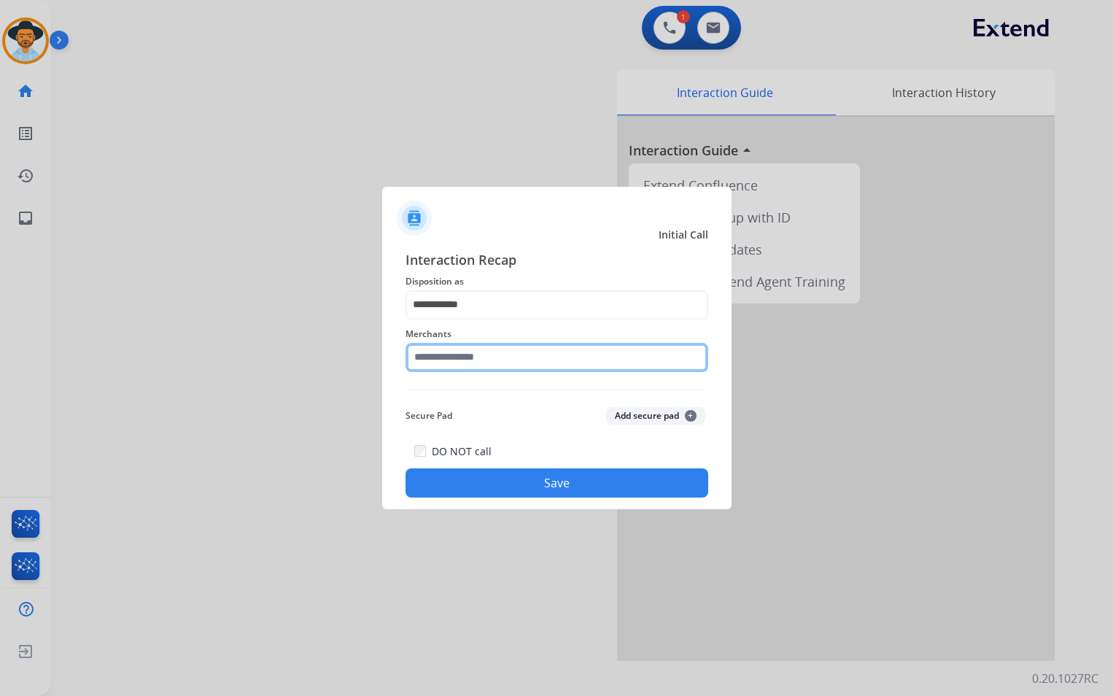
click at [522, 361] on input "text" at bounding box center [557, 357] width 303 height 29
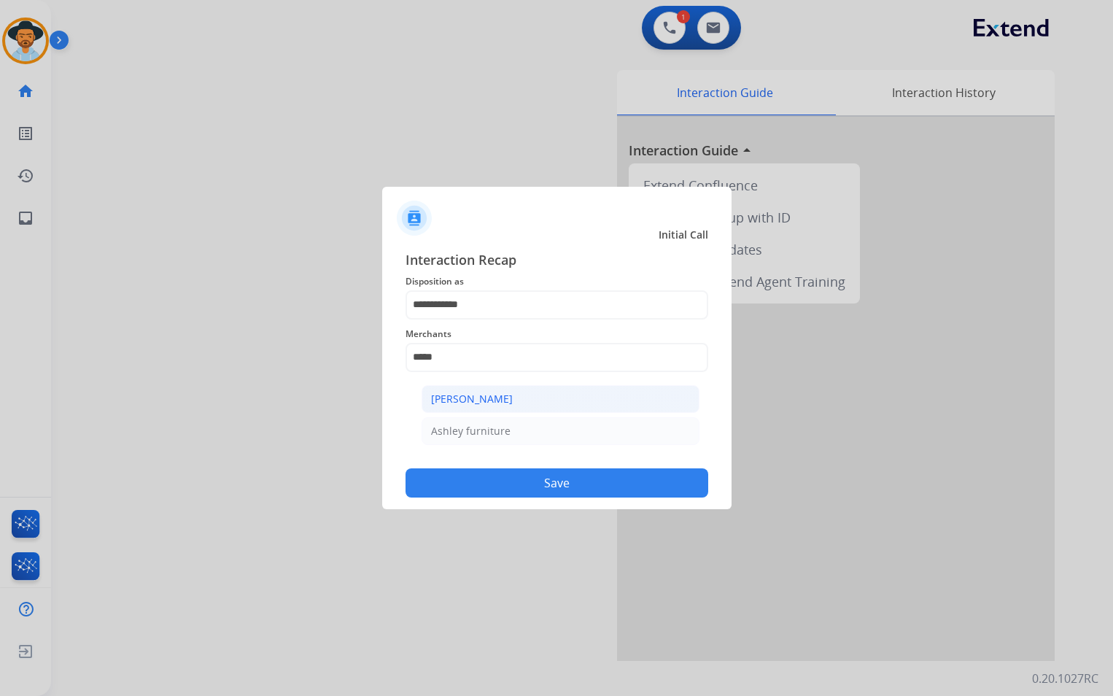
click at [551, 397] on li "[PERSON_NAME]" at bounding box center [561, 399] width 278 height 28
type input "**********"
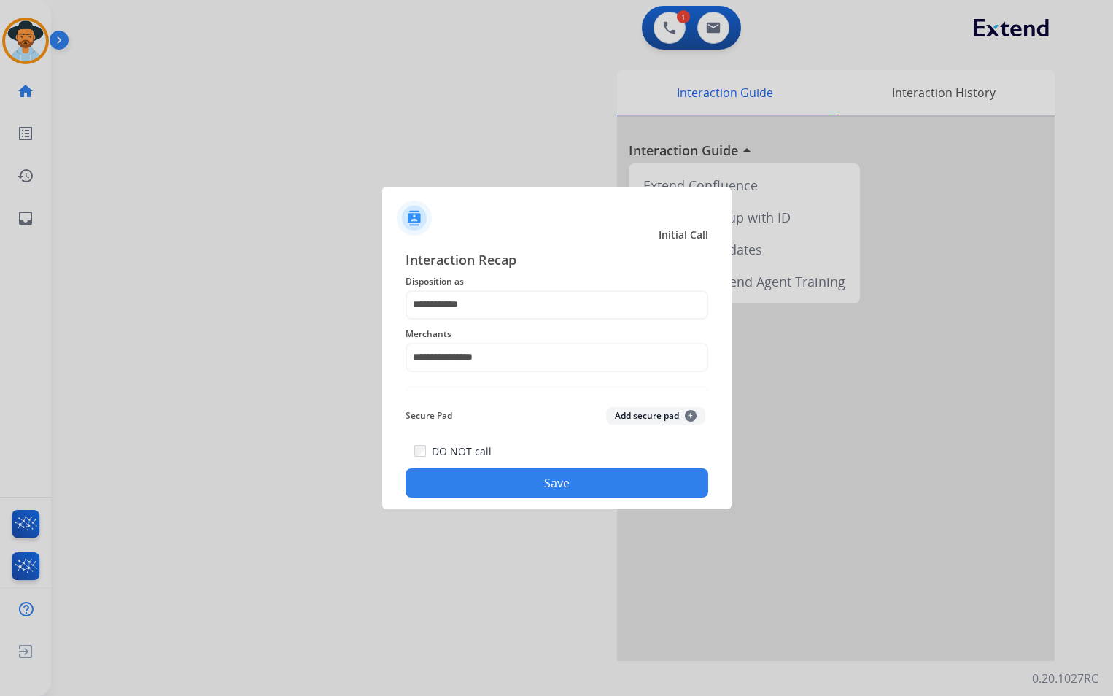
click at [582, 483] on button "Save" at bounding box center [557, 482] width 303 height 29
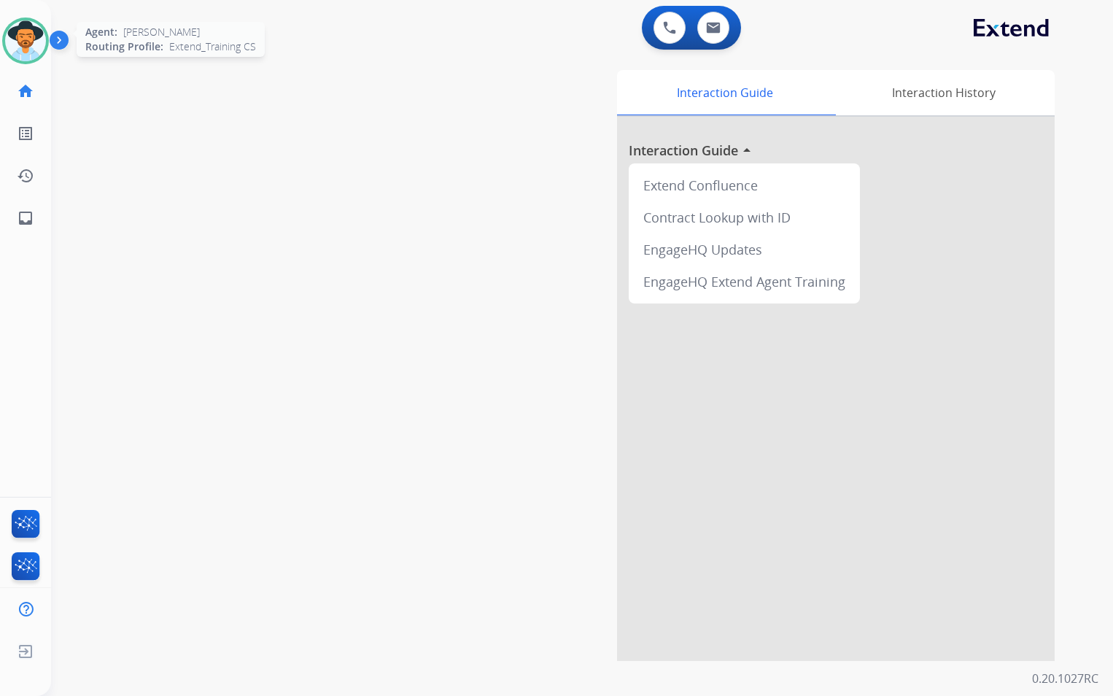
click at [37, 33] on img at bounding box center [25, 40] width 41 height 41
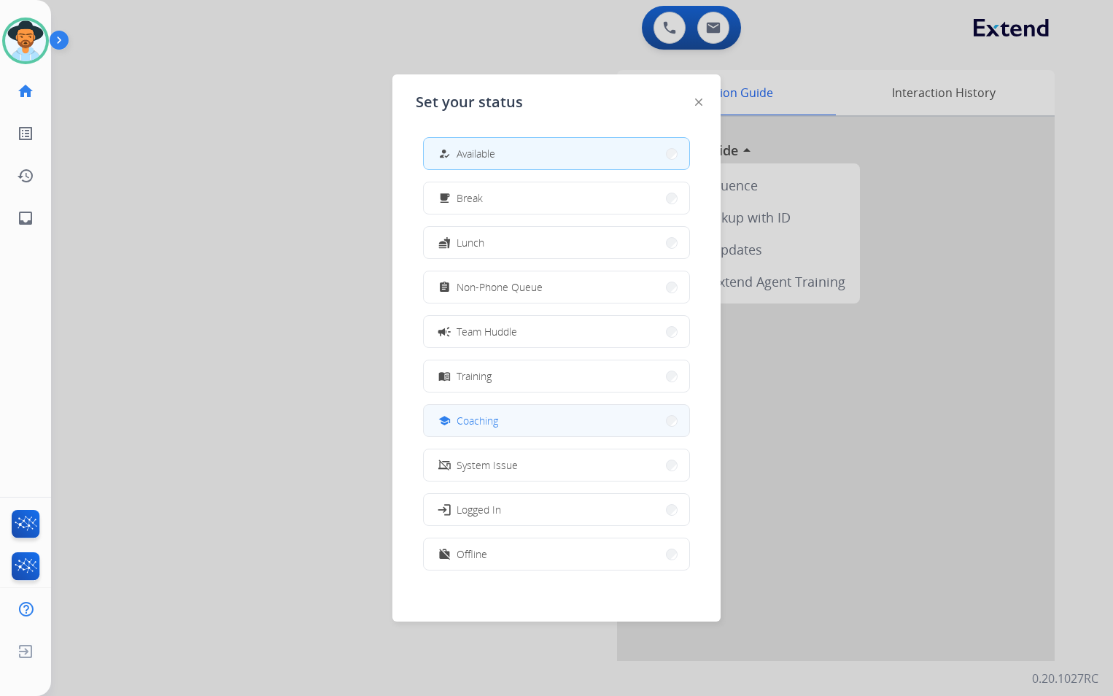
click at [554, 435] on button "school Coaching" at bounding box center [557, 420] width 266 height 31
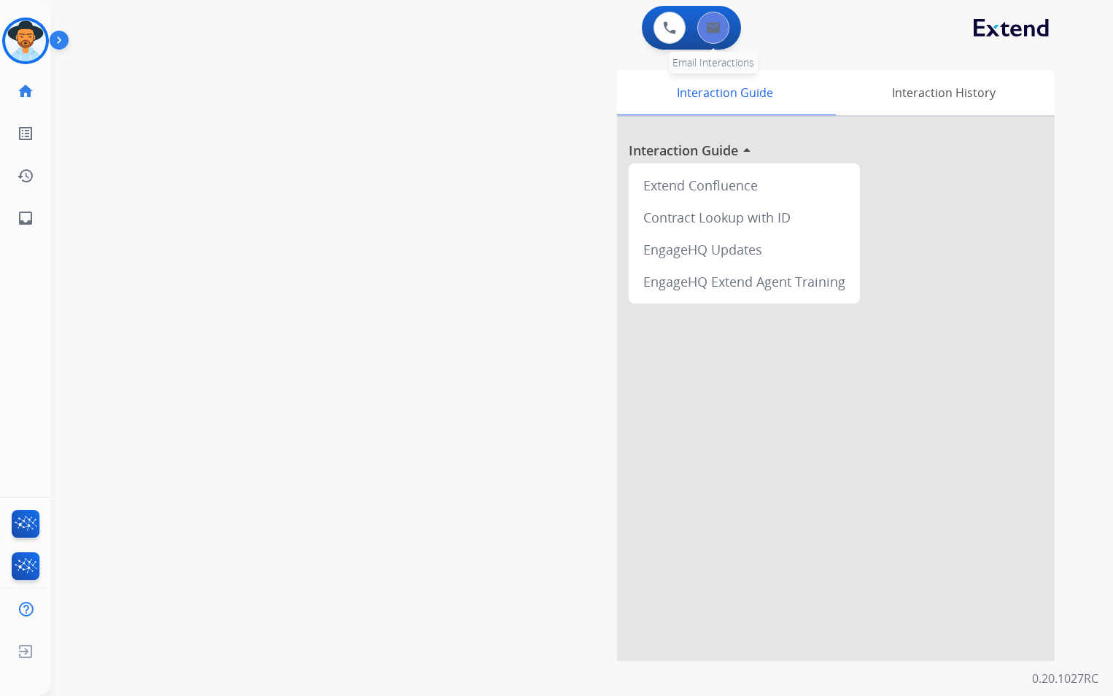
click at [722, 28] on button at bounding box center [714, 28] width 32 height 32
select select "**********"
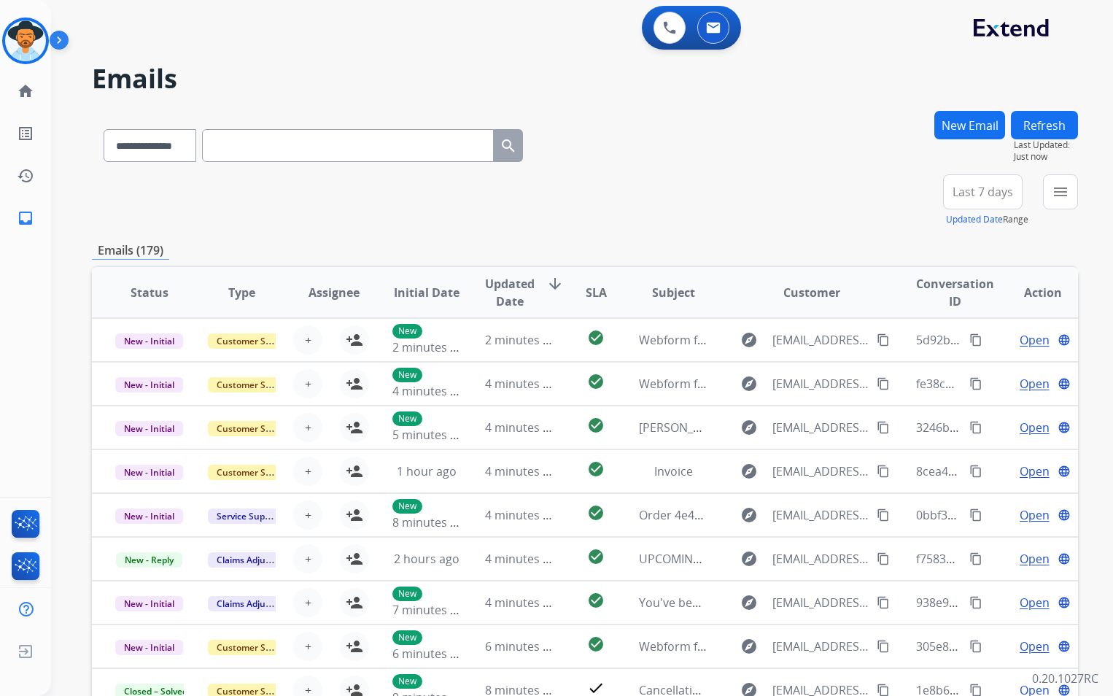
click at [973, 128] on button "New Email" at bounding box center [970, 125] width 71 height 28
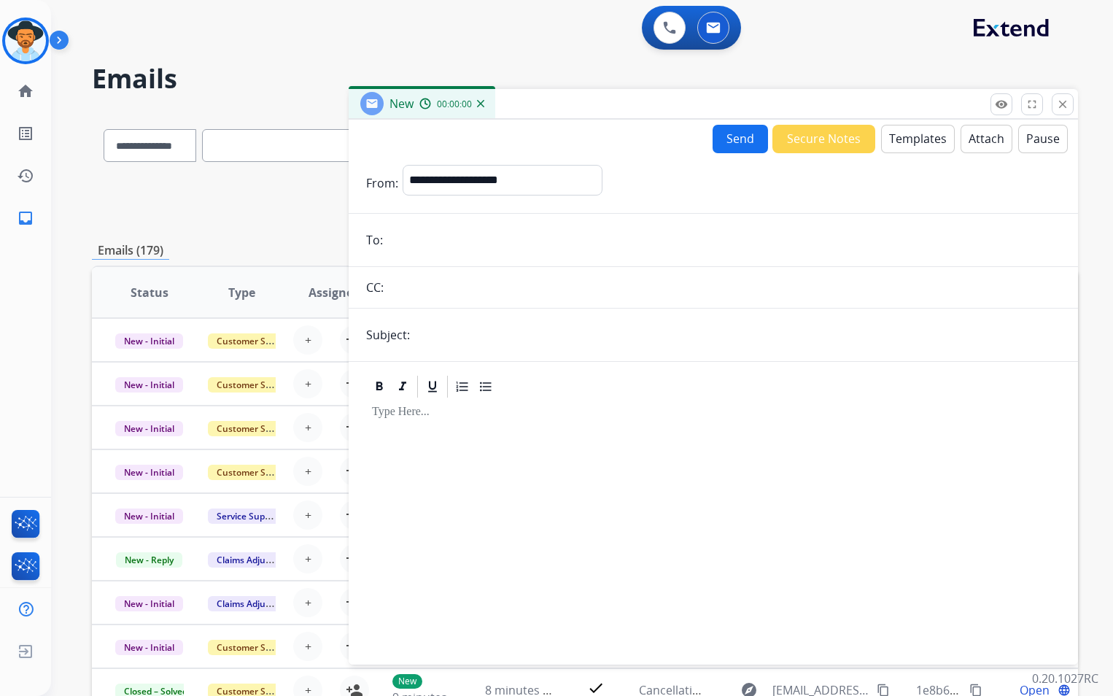
click at [438, 235] on input "email" at bounding box center [723, 239] width 673 height 29
paste input "**********"
type input "**********"
drag, startPoint x: 514, startPoint y: 165, endPoint x: 511, endPoint y: 172, distance: 8.2
click at [514, 165] on select "**********" at bounding box center [502, 179] width 198 height 29
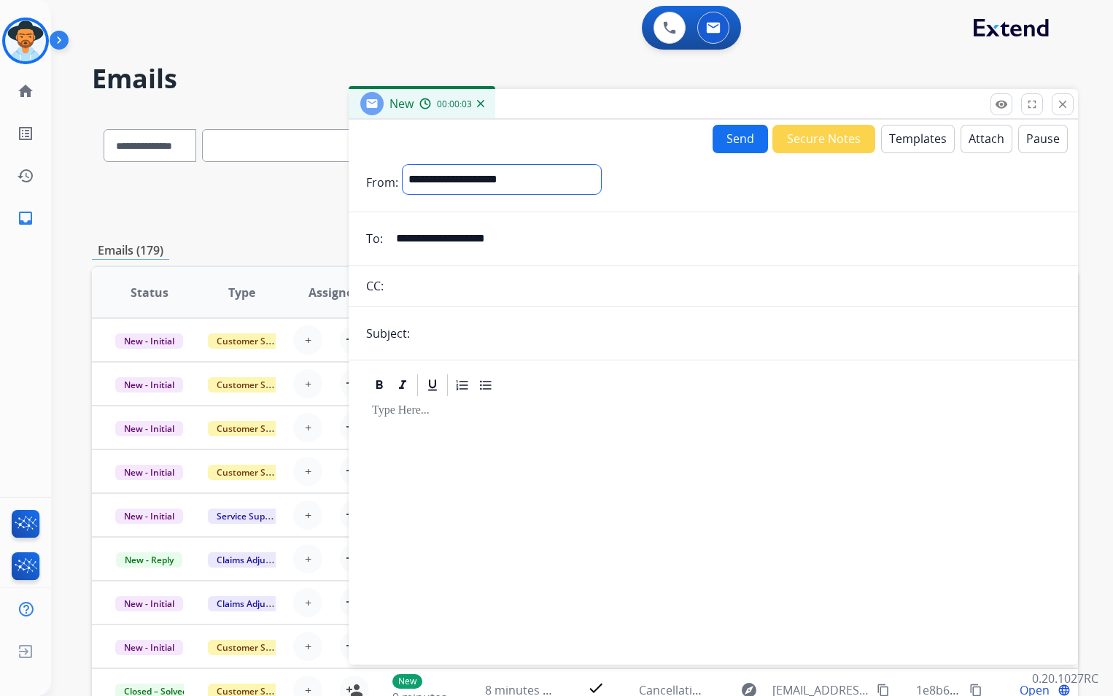
select select "**********"
click at [403, 165] on select "**********" at bounding box center [502, 179] width 198 height 29
click at [448, 336] on input "text" at bounding box center [737, 334] width 646 height 29
type input "**********"
click at [905, 142] on button "Templates" at bounding box center [918, 139] width 74 height 28
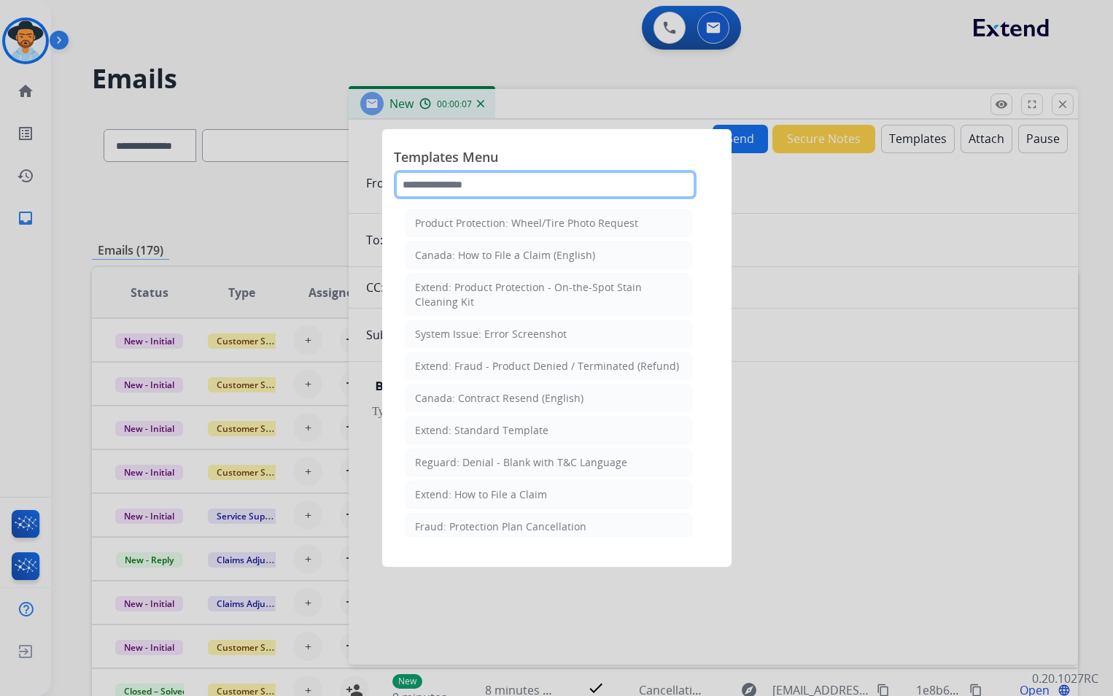
click at [487, 190] on input "text" at bounding box center [545, 184] width 303 height 29
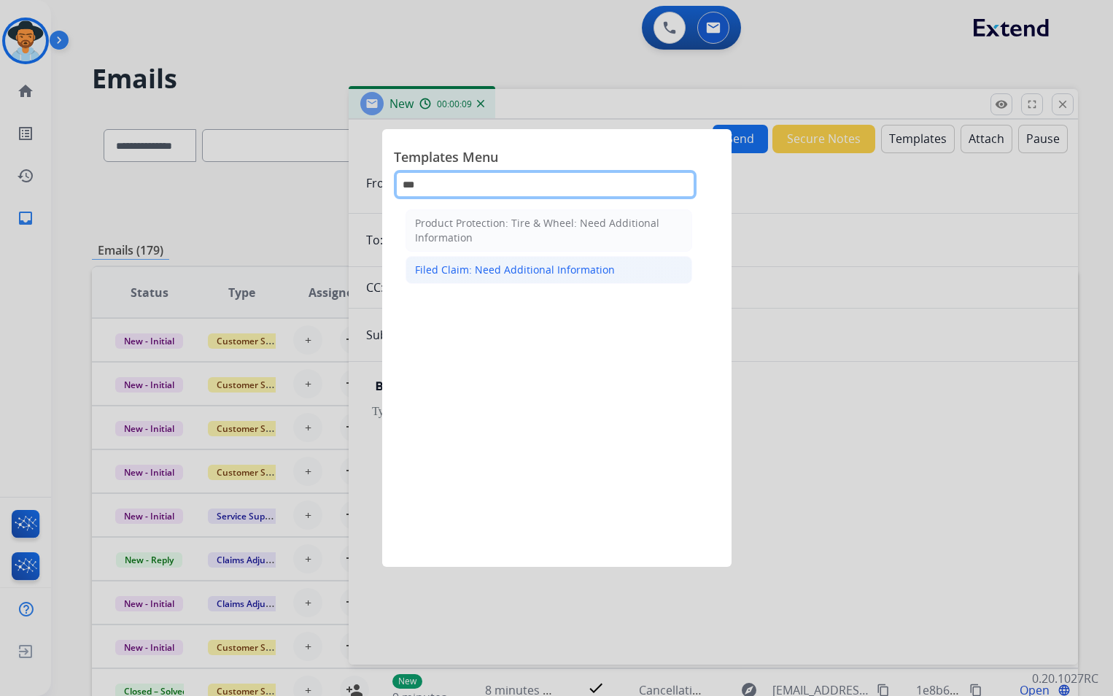
type input "***"
click at [579, 272] on div "Filed Claim: Need Additional Information" at bounding box center [515, 270] width 200 height 15
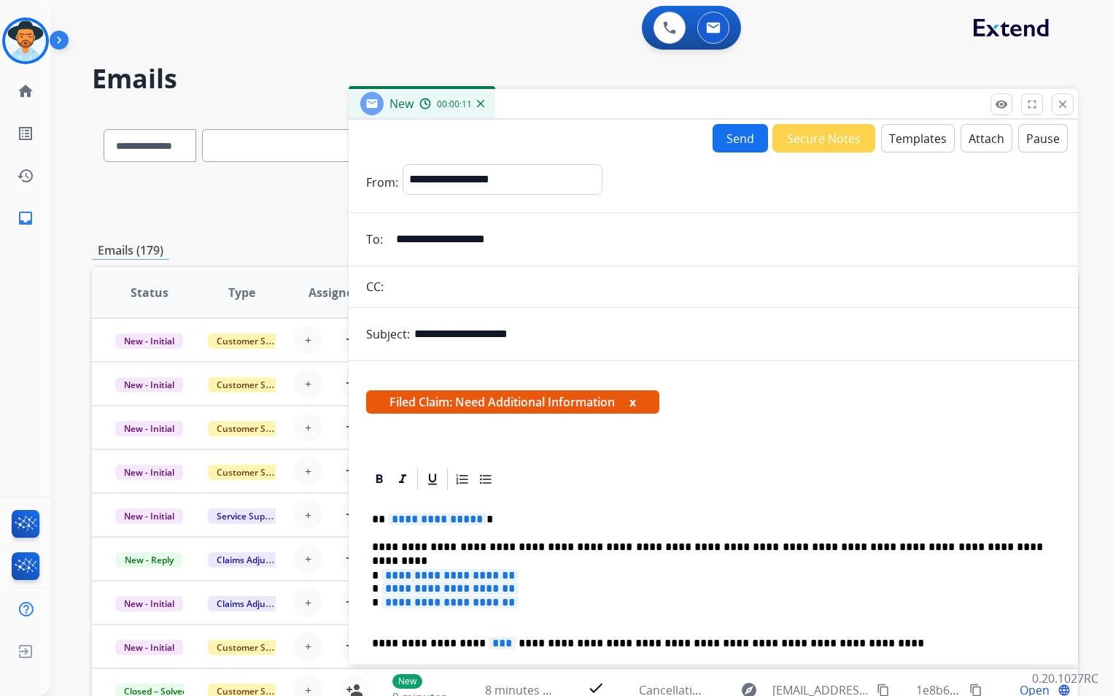
click at [473, 520] on span "**********" at bounding box center [437, 519] width 99 height 12
click at [519, 576] on span "**********" at bounding box center [450, 575] width 137 height 12
click at [519, 587] on span "**********" at bounding box center [450, 588] width 137 height 12
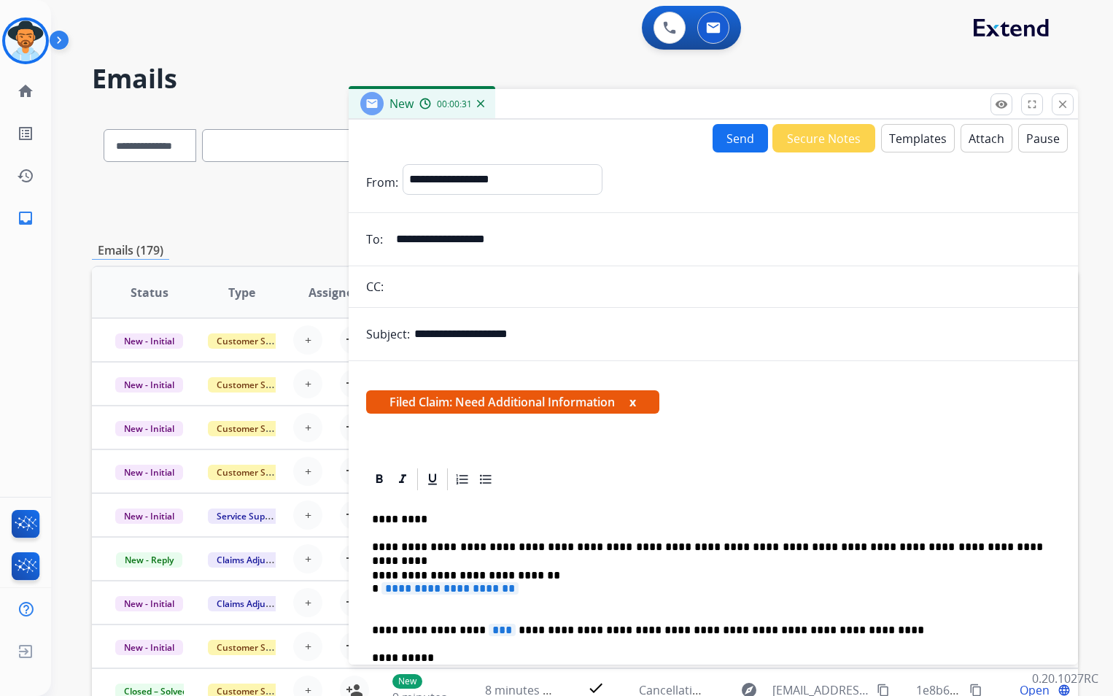
click at [519, 588] on span "**********" at bounding box center [450, 588] width 137 height 12
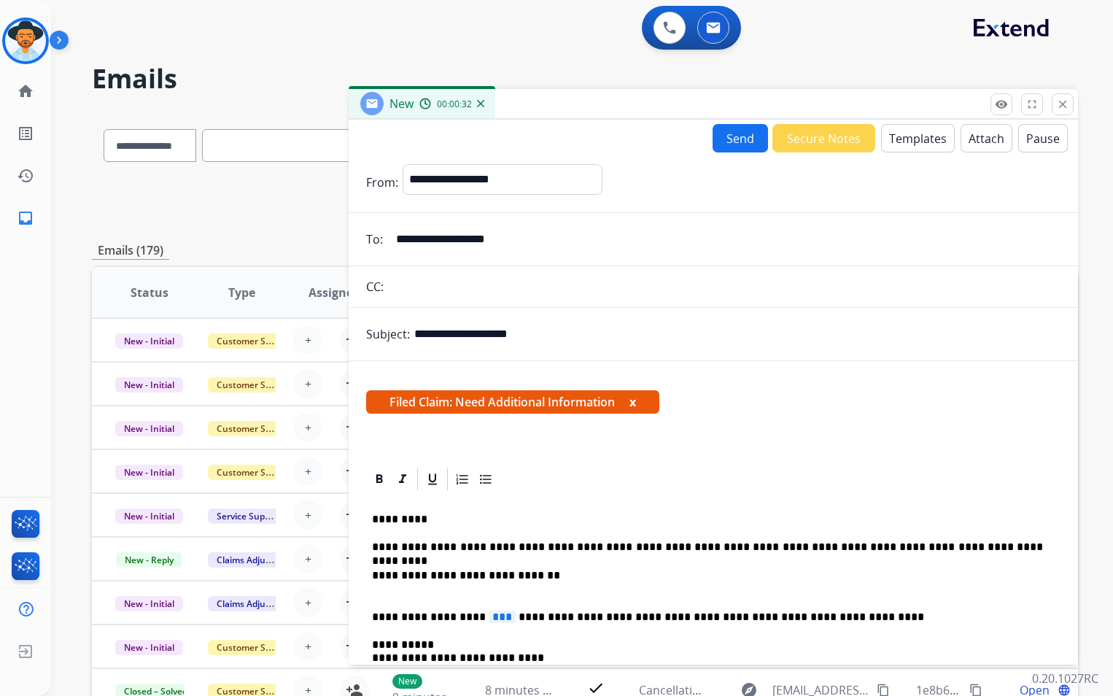
click at [489, 617] on span "***" at bounding box center [502, 617] width 27 height 12
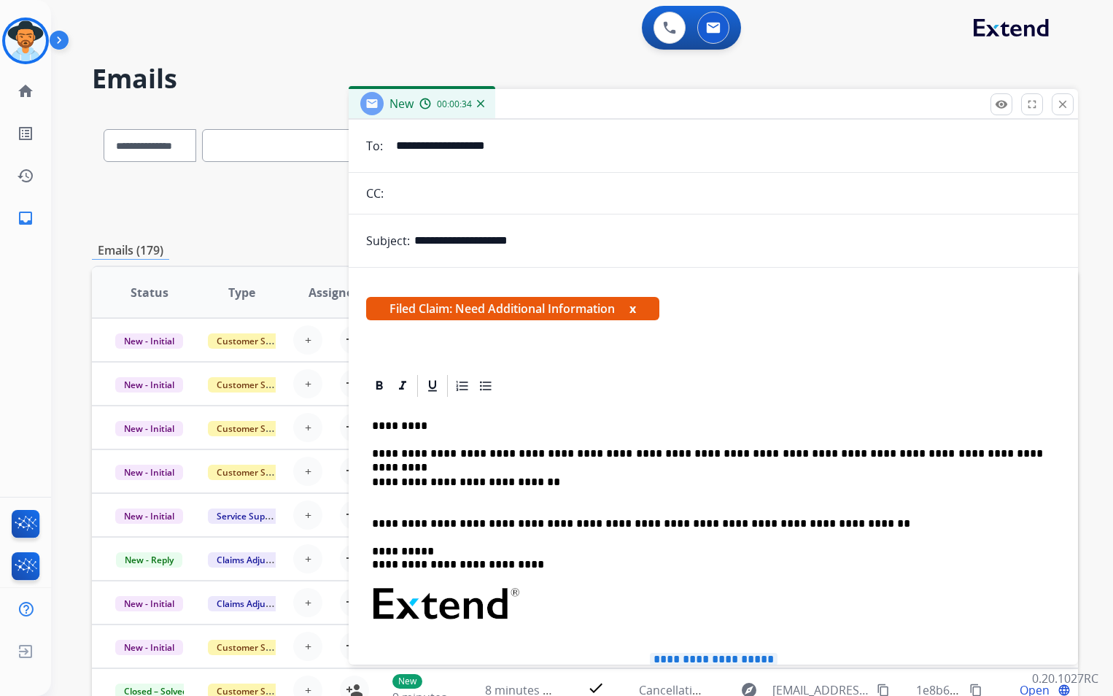
scroll to position [365, 0]
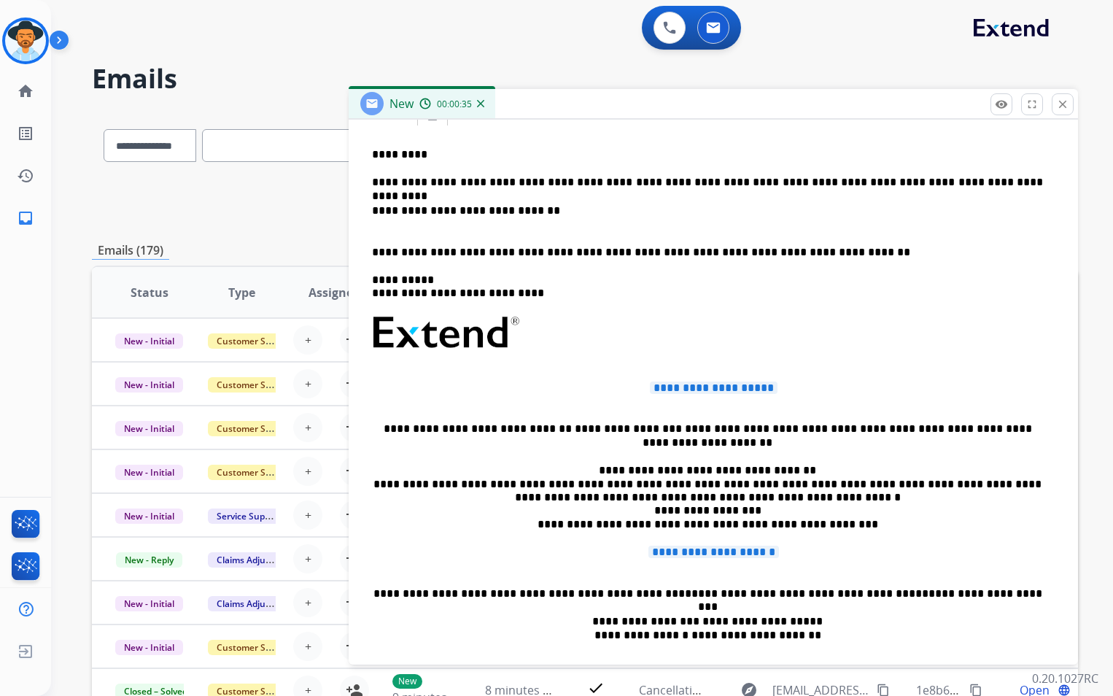
click at [720, 387] on span "**********" at bounding box center [714, 388] width 128 height 12
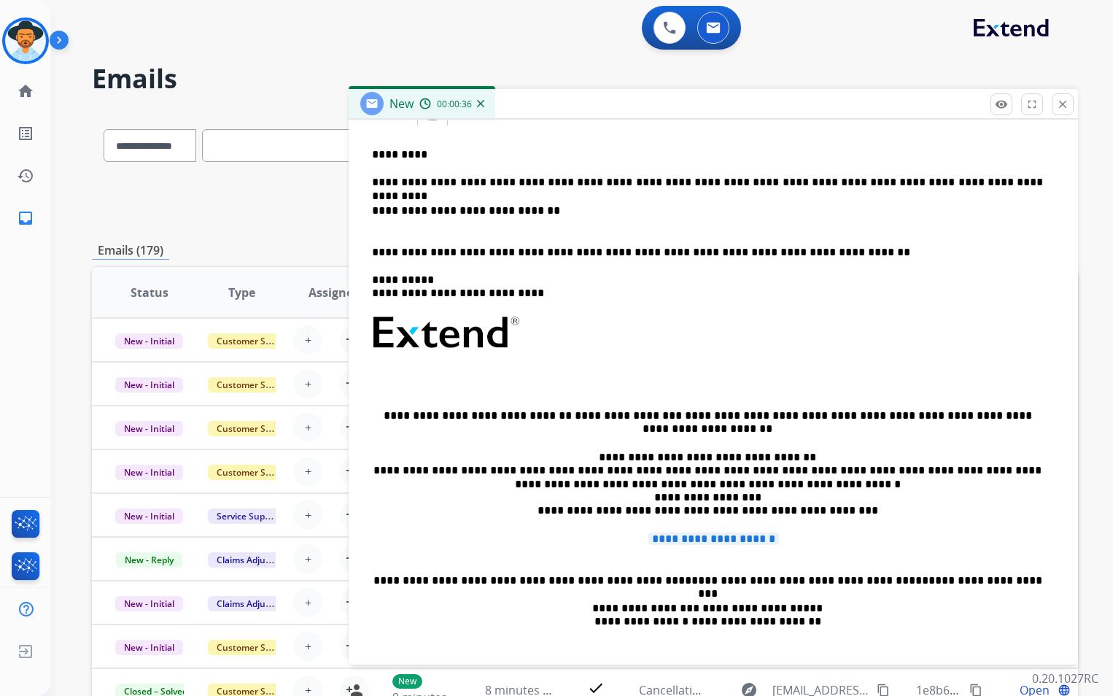
click at [698, 546] on p "**********" at bounding box center [713, 546] width 683 height 27
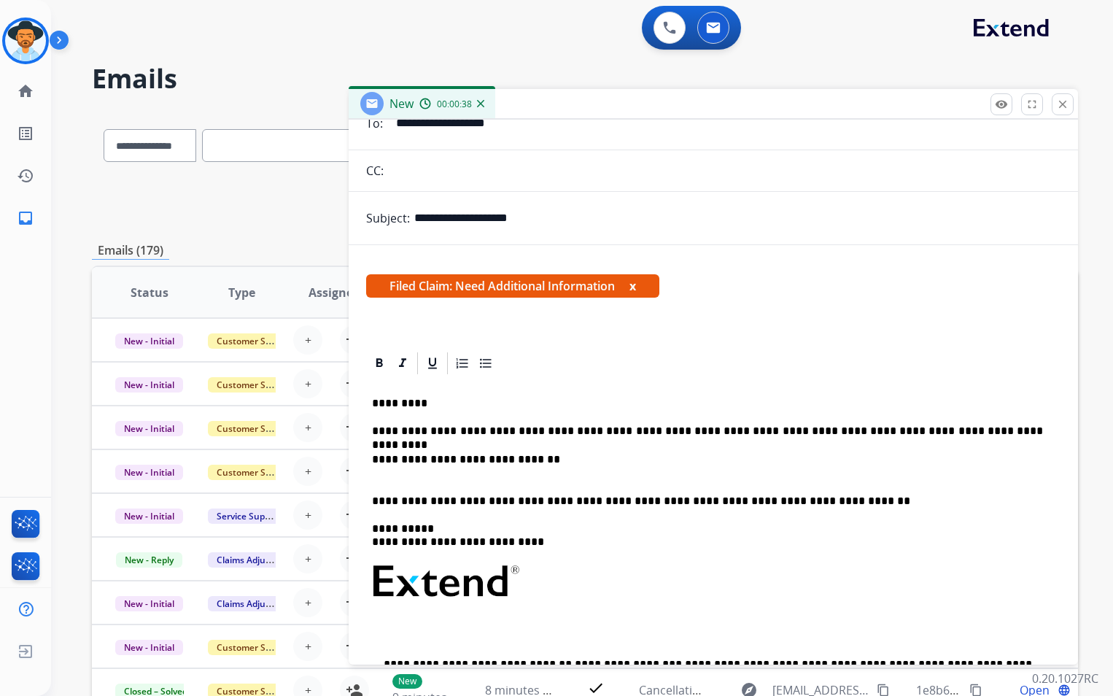
scroll to position [0, 0]
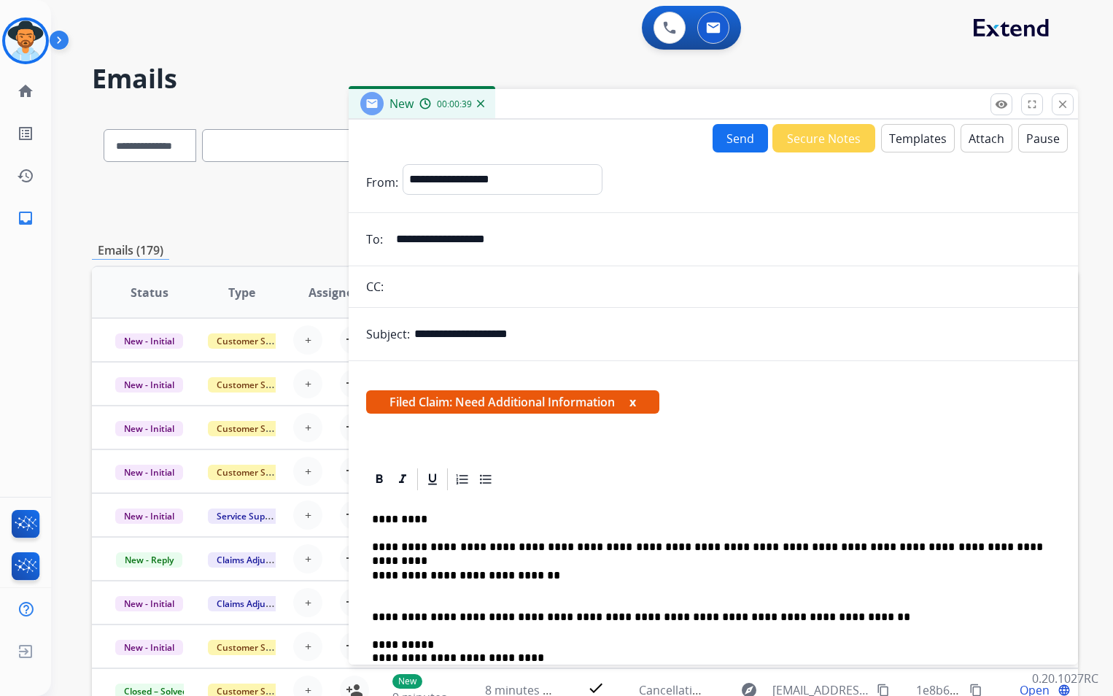
click at [719, 144] on button "Send" at bounding box center [740, 138] width 55 height 28
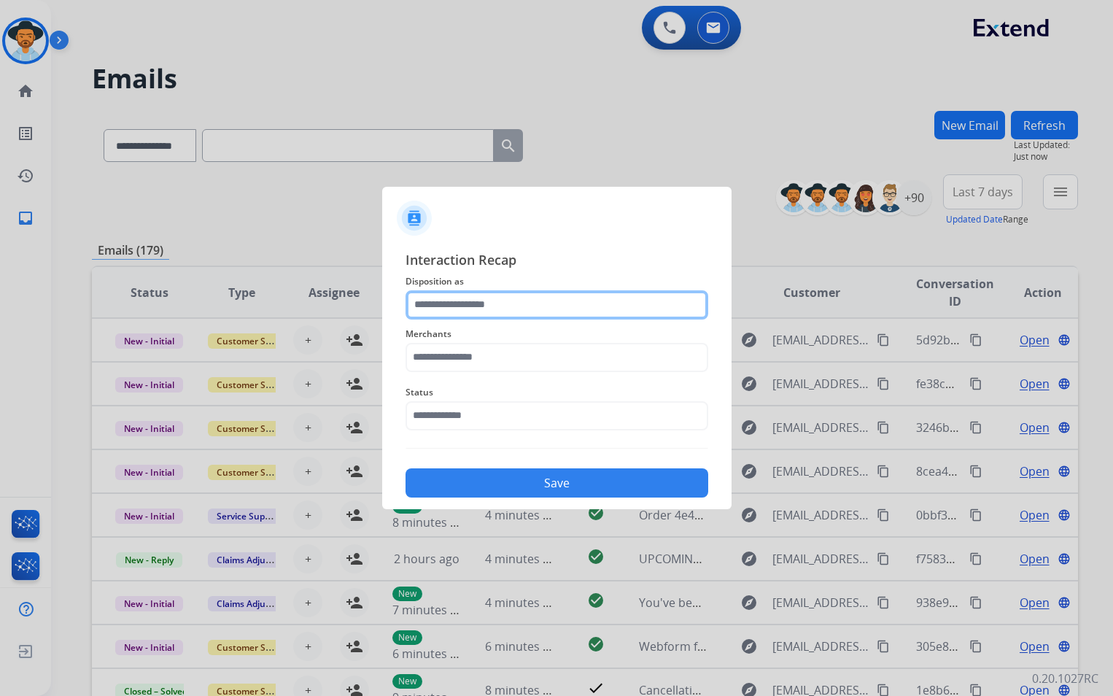
click at [552, 301] on input "text" at bounding box center [557, 304] width 303 height 29
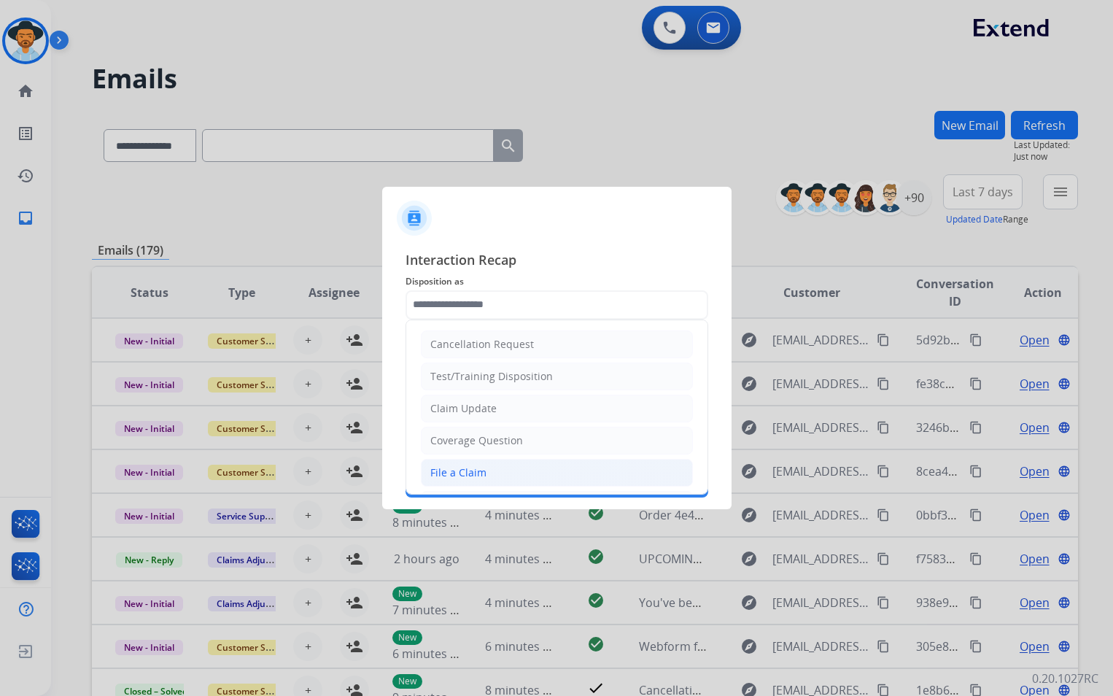
click at [494, 467] on li "File a Claim" at bounding box center [557, 473] width 272 height 28
type input "**********"
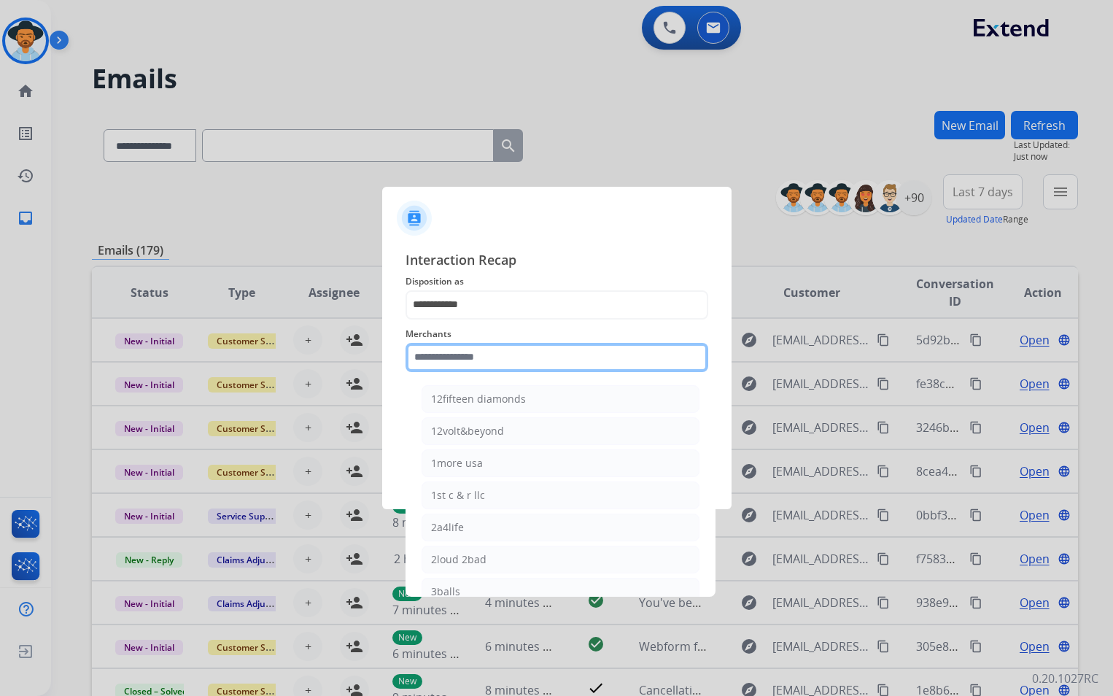
click at [538, 358] on input "text" at bounding box center [557, 357] width 303 height 29
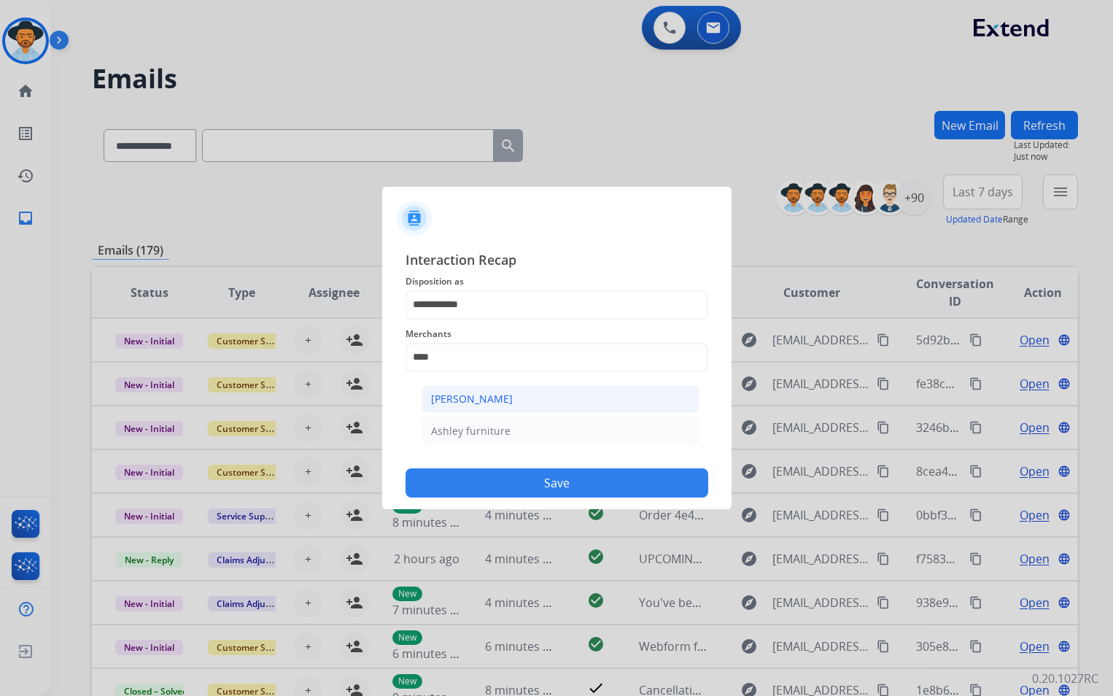
click at [538, 405] on li "[PERSON_NAME]" at bounding box center [561, 399] width 278 height 28
type input "**********"
click at [514, 414] on input "text" at bounding box center [557, 415] width 303 height 29
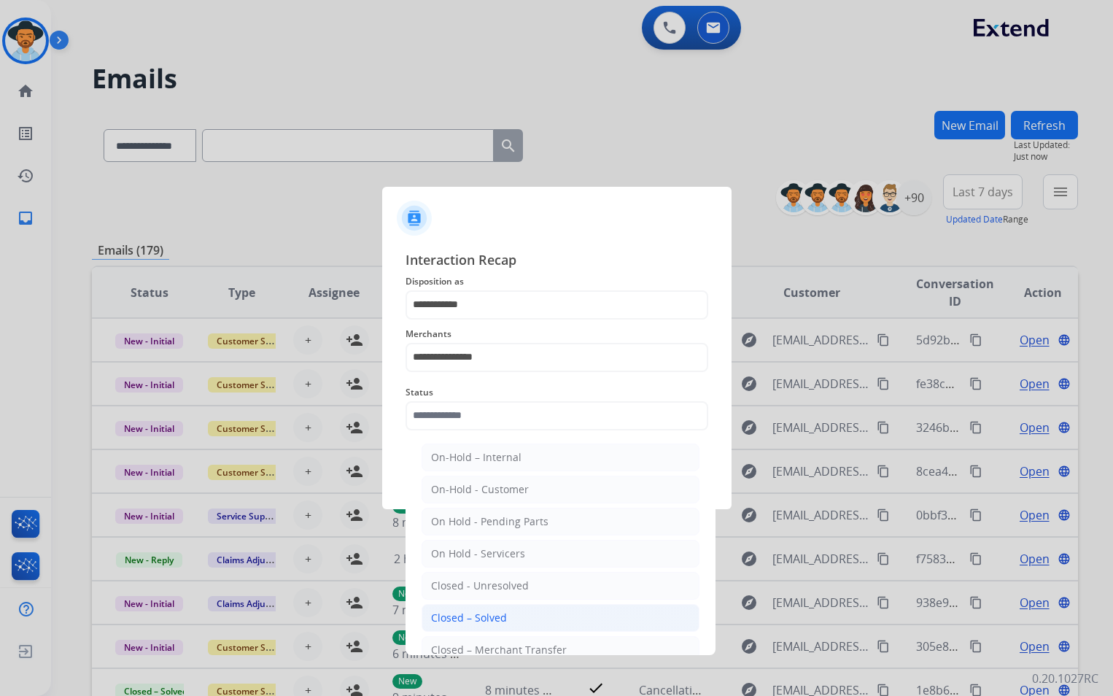
click at [481, 617] on div "Closed – Solved" at bounding box center [469, 618] width 76 height 15
type input "**********"
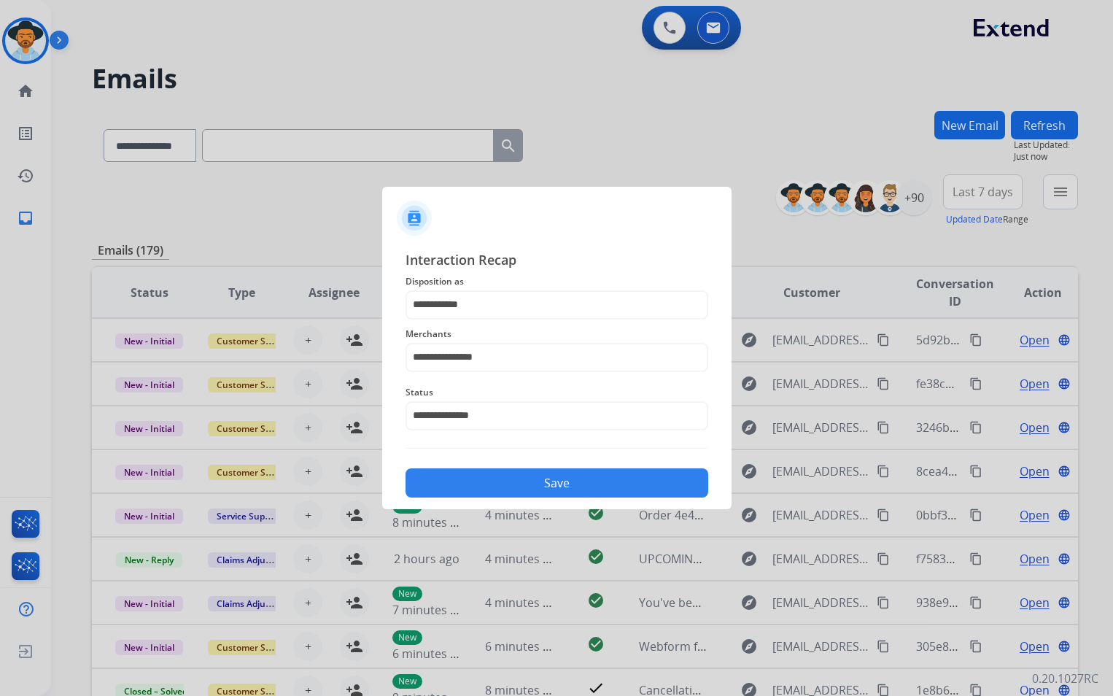
click at [579, 490] on button "Save" at bounding box center [557, 482] width 303 height 29
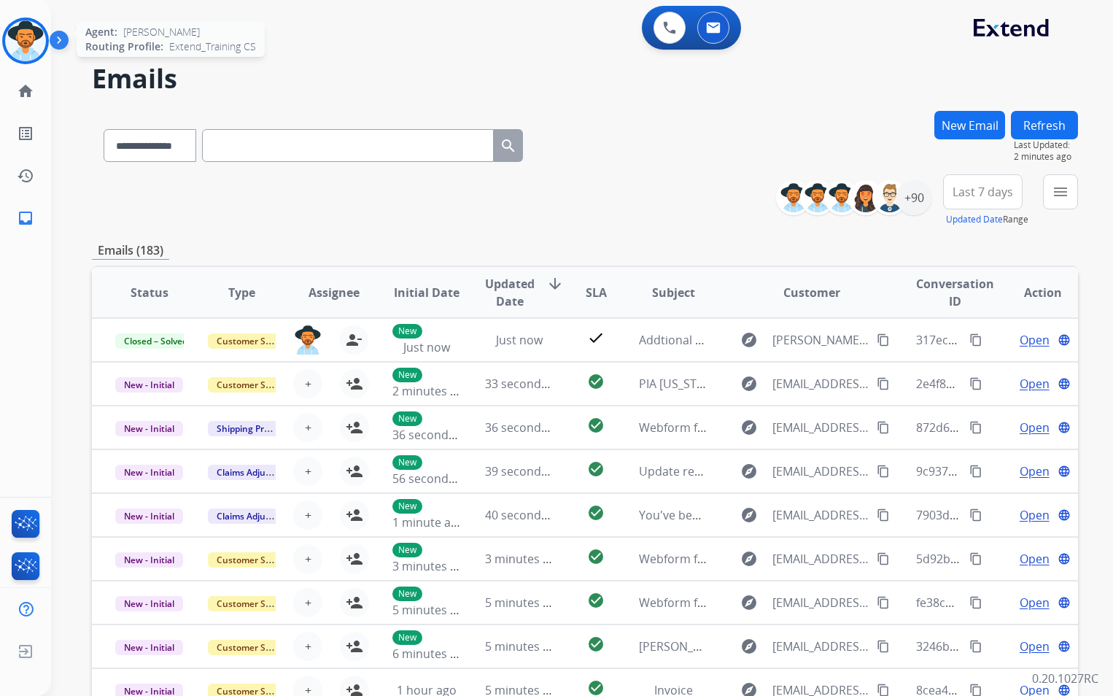
click at [27, 42] on img at bounding box center [25, 40] width 41 height 41
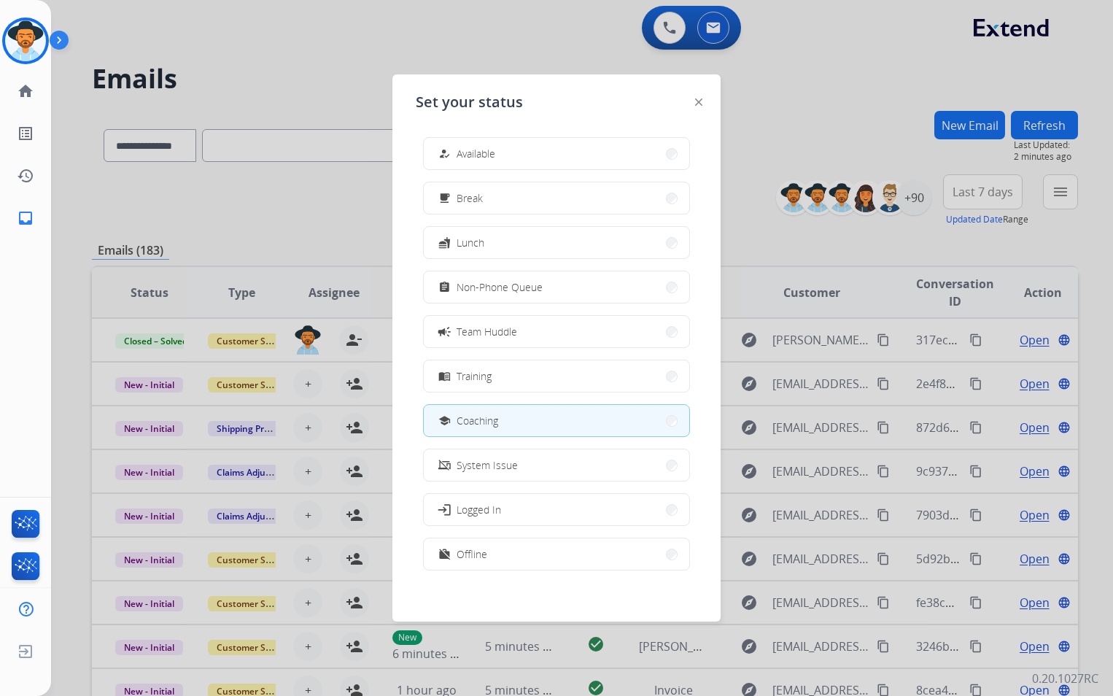
click at [670, 16] on div at bounding box center [556, 348] width 1113 height 696
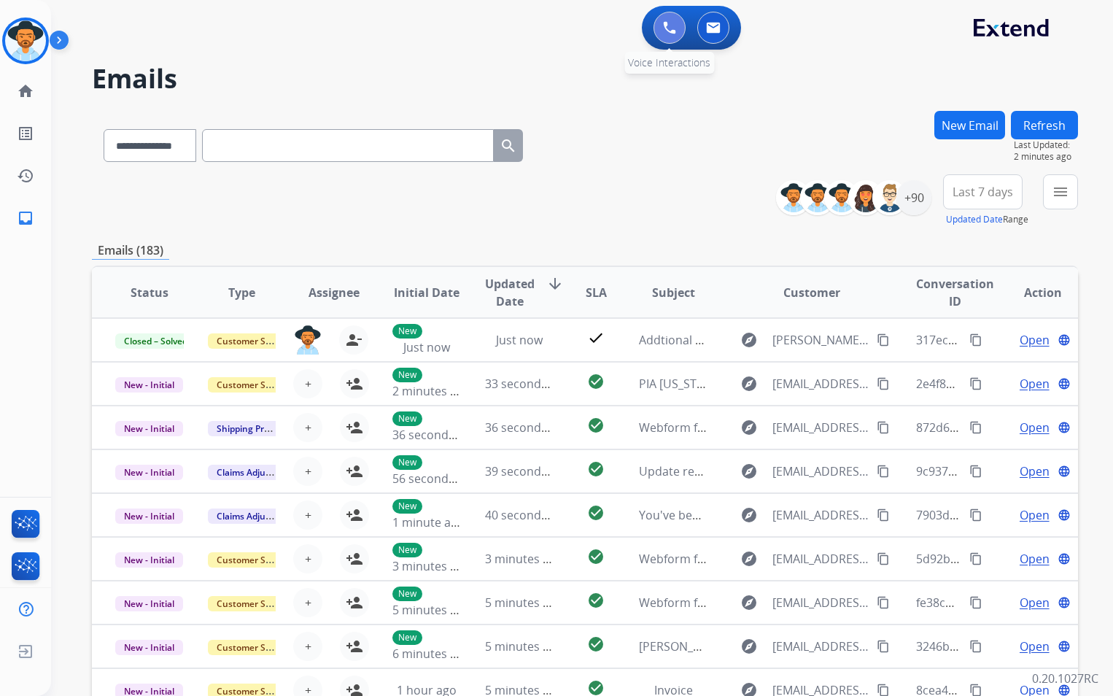
click at [672, 27] on img at bounding box center [669, 27] width 13 height 13
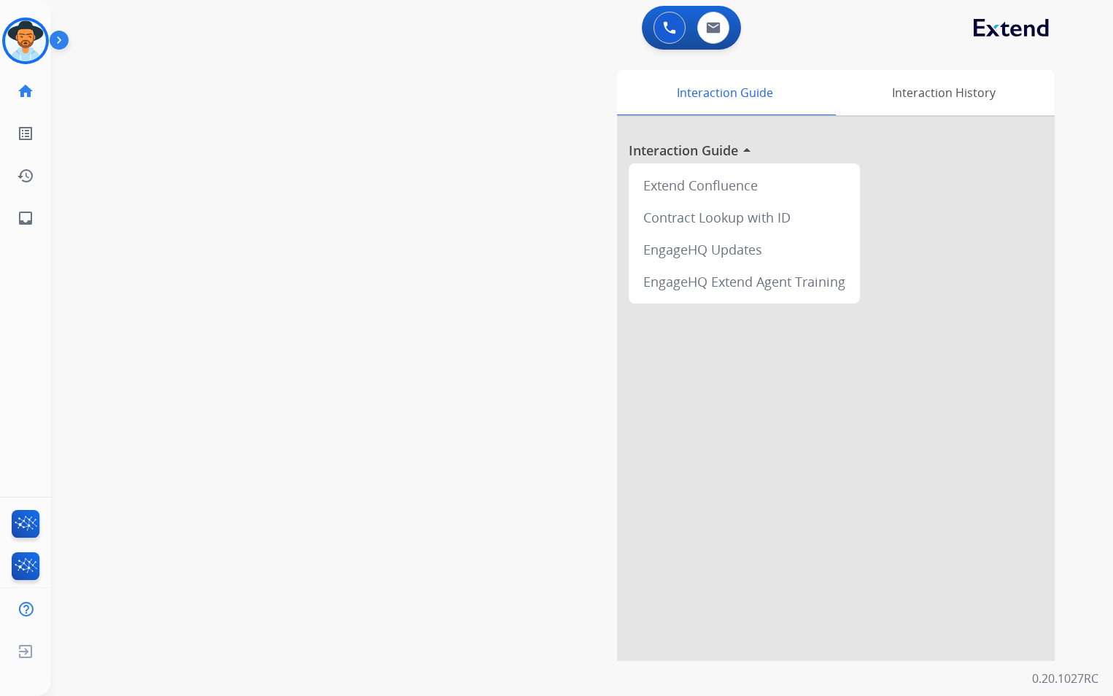
click at [186, 86] on div "swap_horiz Break voice bridge close_fullscreen Connect 3-Way Call merge_type Se…" at bounding box center [564, 357] width 1027 height 609
click at [231, 191] on div "swap_horiz Break voice bridge close_fullscreen Connect 3-Way Call merge_type Se…" at bounding box center [564, 357] width 1027 height 609
click at [666, 32] on img at bounding box center [669, 27] width 13 height 13
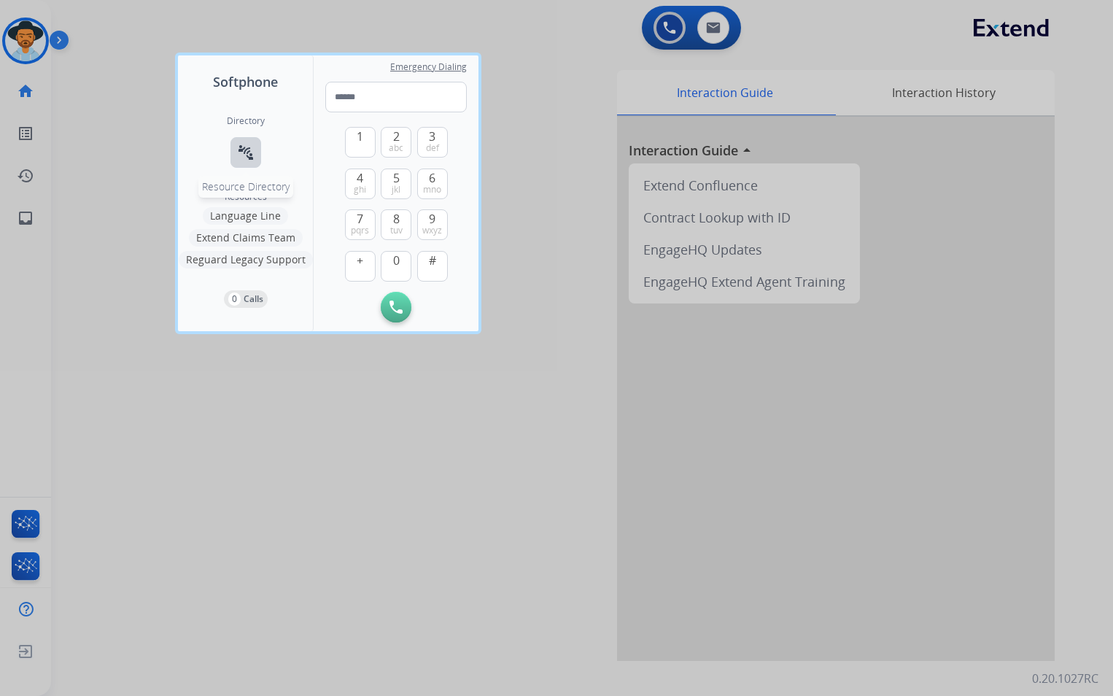
click at [252, 151] on mat-icon "connect_without_contact" at bounding box center [246, 153] width 18 height 18
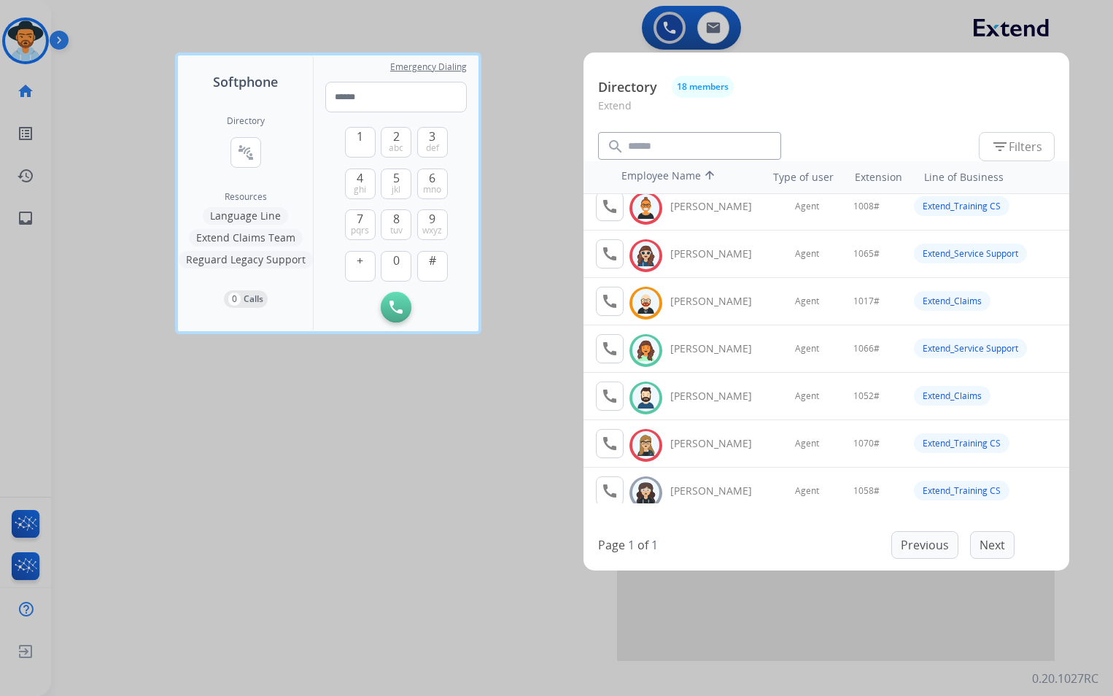
scroll to position [73, 0]
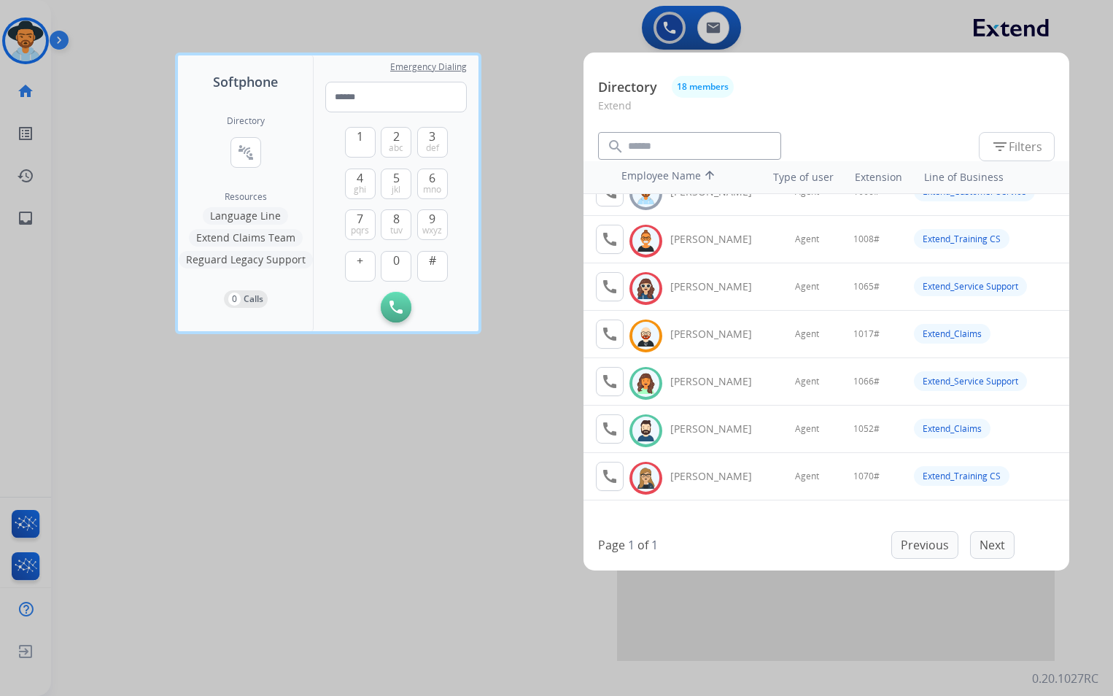
click at [517, 105] on div at bounding box center [556, 348] width 1113 height 696
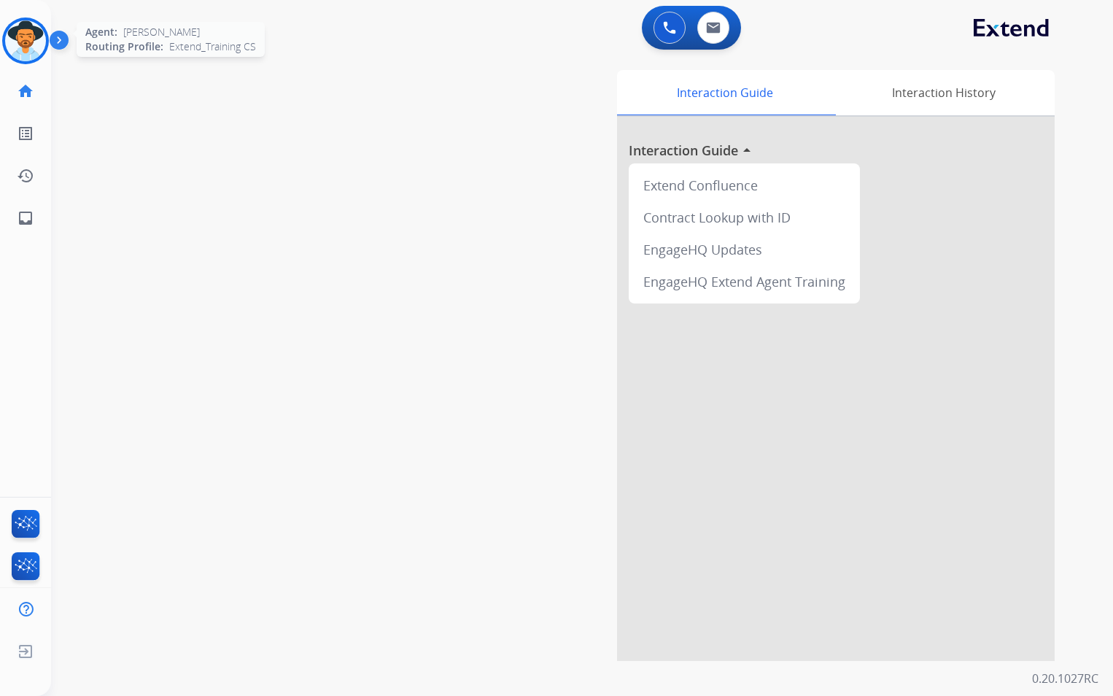
click at [40, 50] on img at bounding box center [25, 40] width 41 height 41
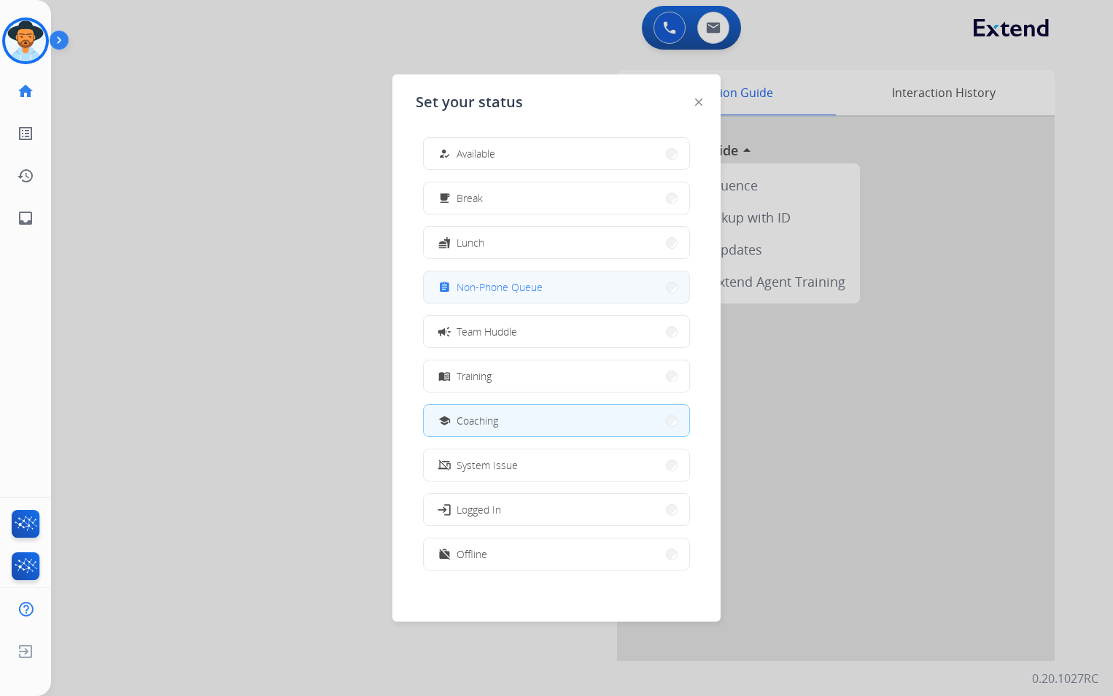
click at [547, 284] on button "assignment Non-Phone Queue" at bounding box center [557, 286] width 266 height 31
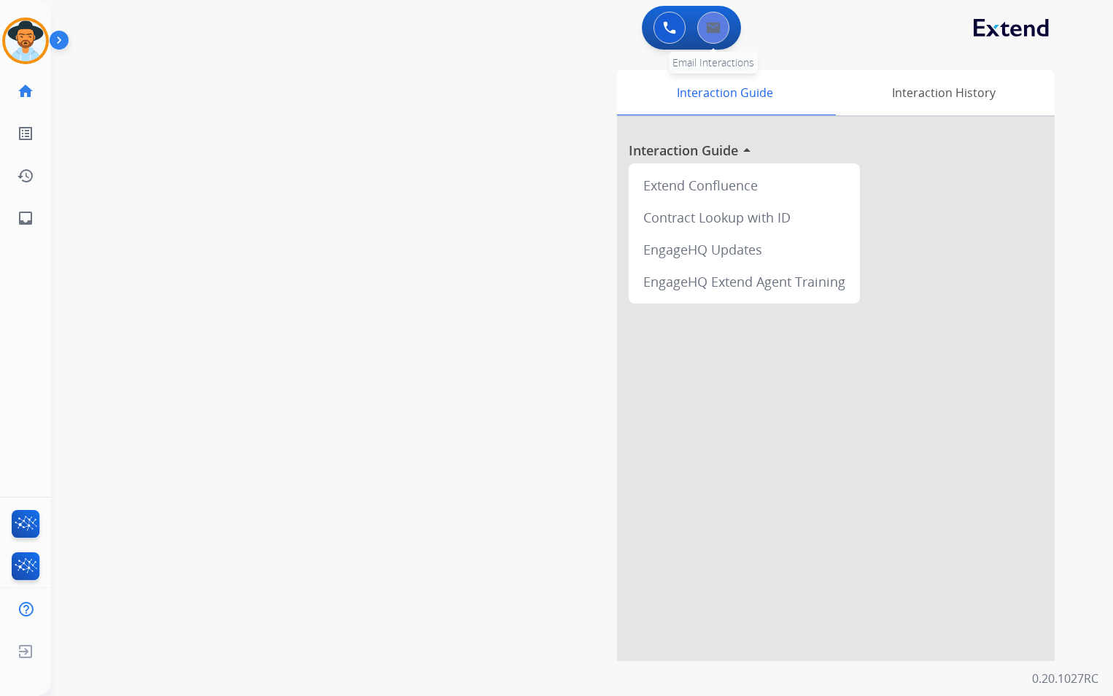
click at [716, 26] on img at bounding box center [713, 28] width 15 height 12
select select "**********"
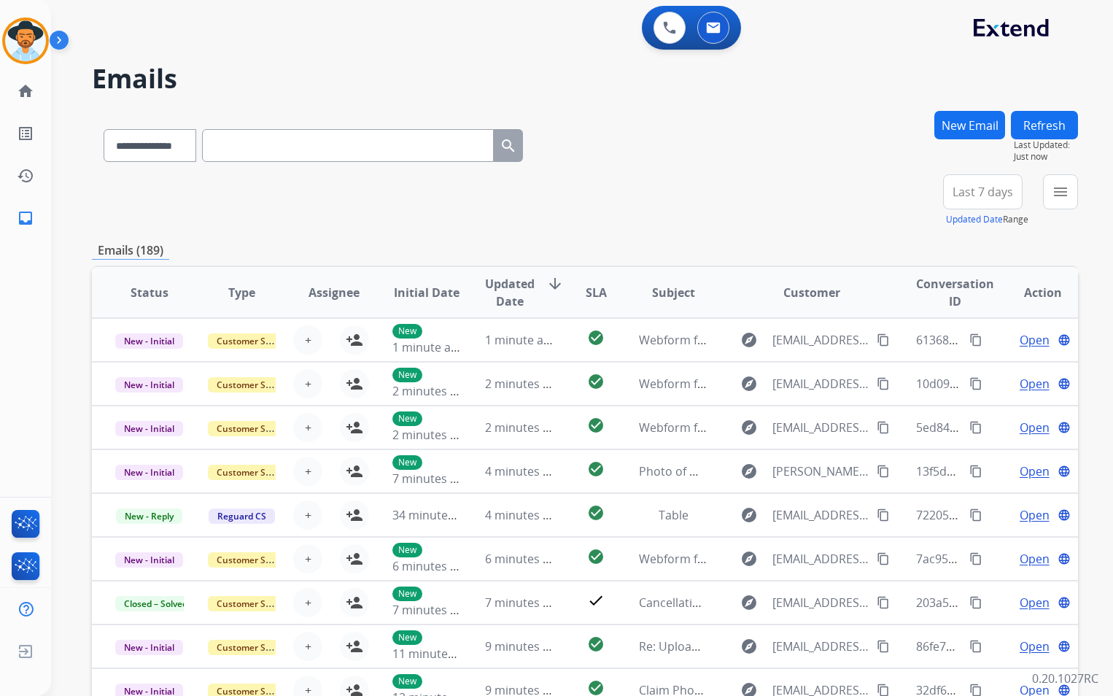
click at [959, 136] on button "New Email" at bounding box center [970, 125] width 71 height 28
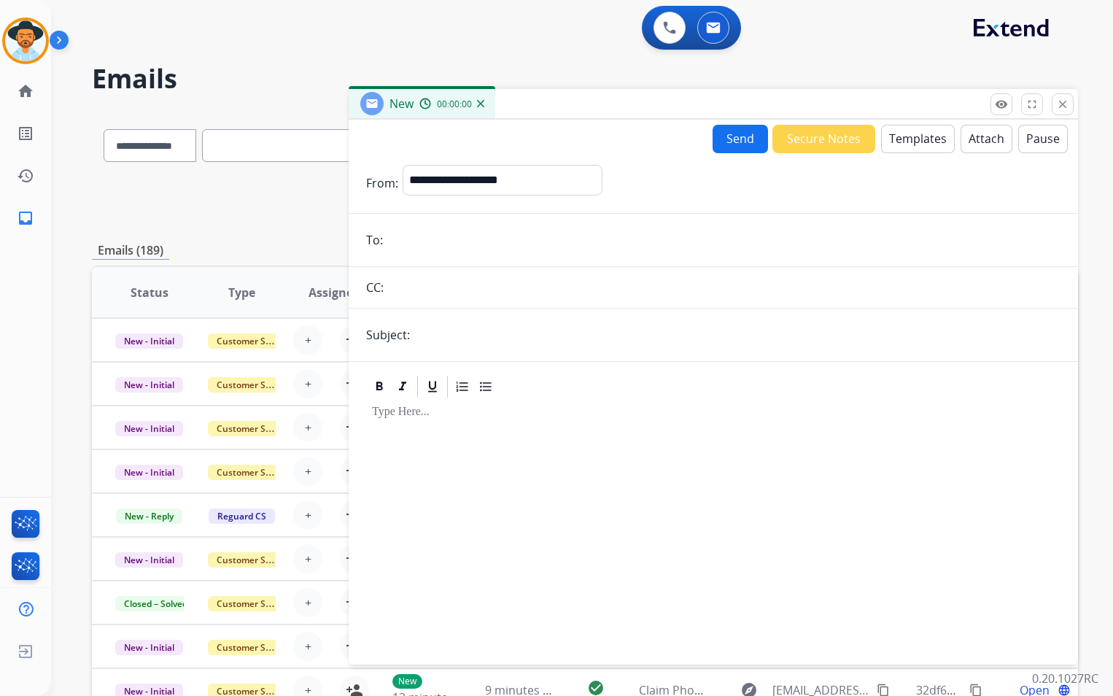
click at [474, 252] on input "email" at bounding box center [723, 239] width 673 height 29
paste input "**********"
type input "**********"
click at [474, 281] on input "text" at bounding box center [724, 287] width 673 height 29
click at [468, 371] on div at bounding box center [714, 510] width 730 height 297
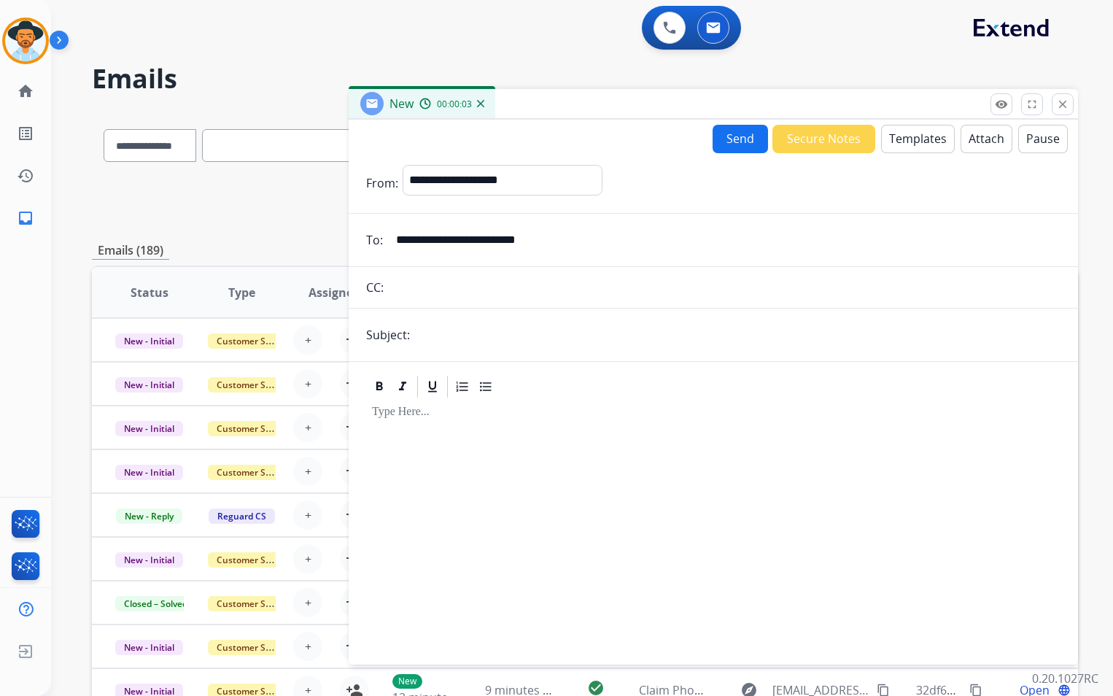
click at [480, 342] on input "text" at bounding box center [737, 334] width 646 height 29
type input "**********"
click at [508, 434] on div at bounding box center [713, 525] width 695 height 250
click at [903, 144] on button "Templates" at bounding box center [918, 139] width 74 height 28
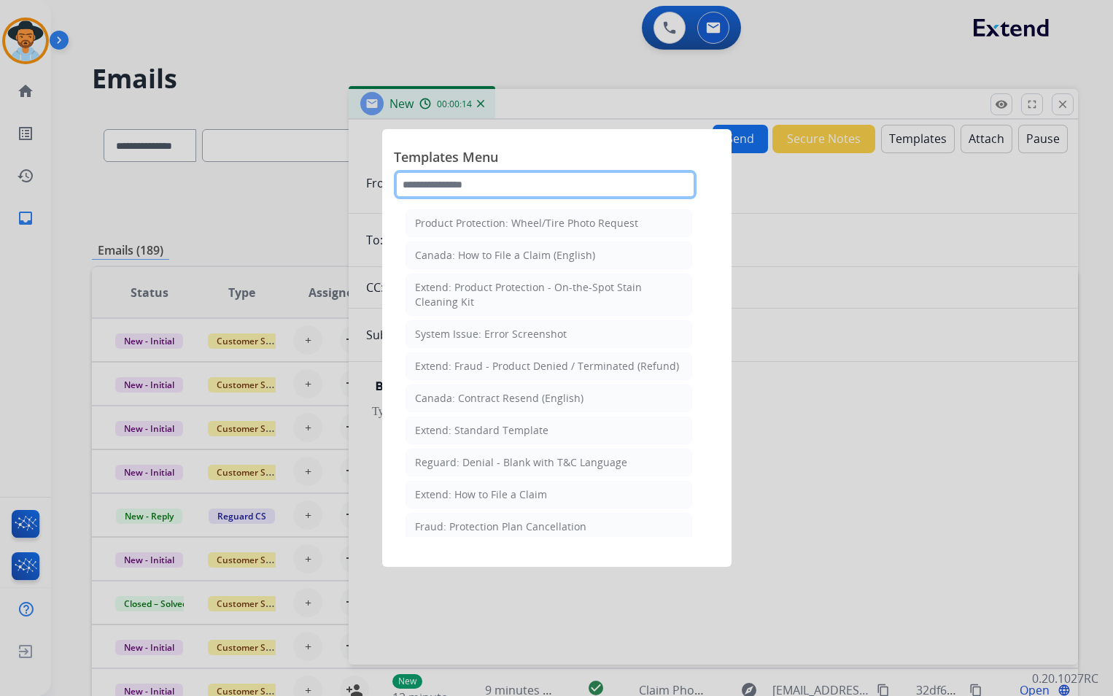
click at [505, 179] on input "text" at bounding box center [545, 184] width 303 height 29
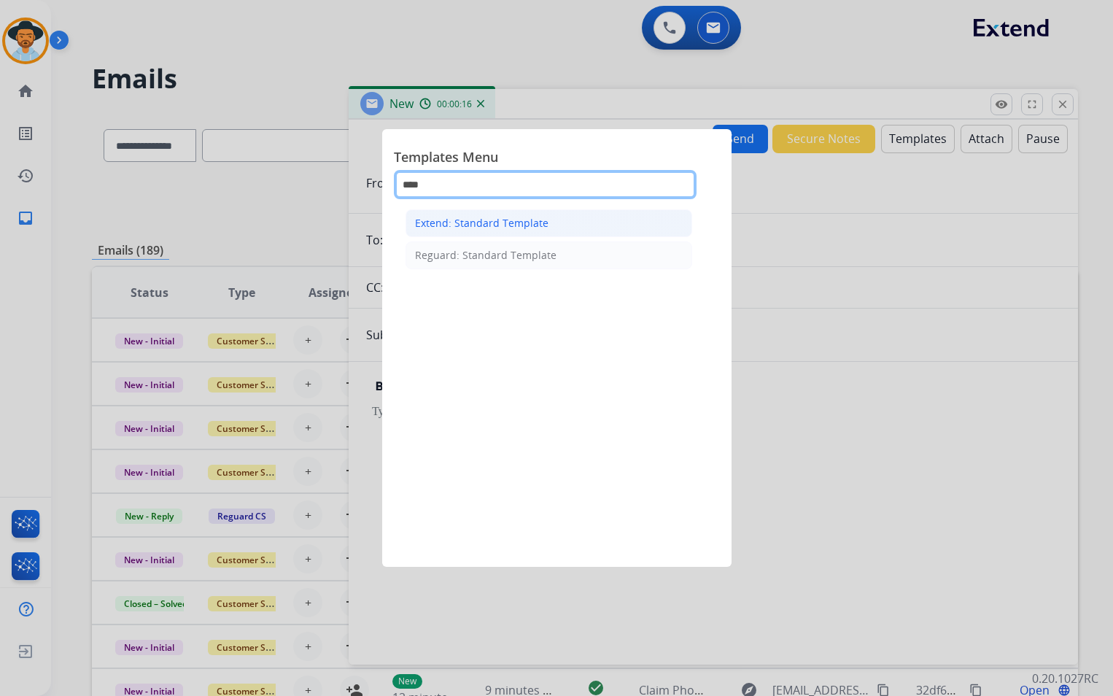
type input "****"
click at [484, 219] on div "Extend: Standard Template" at bounding box center [482, 223] width 134 height 15
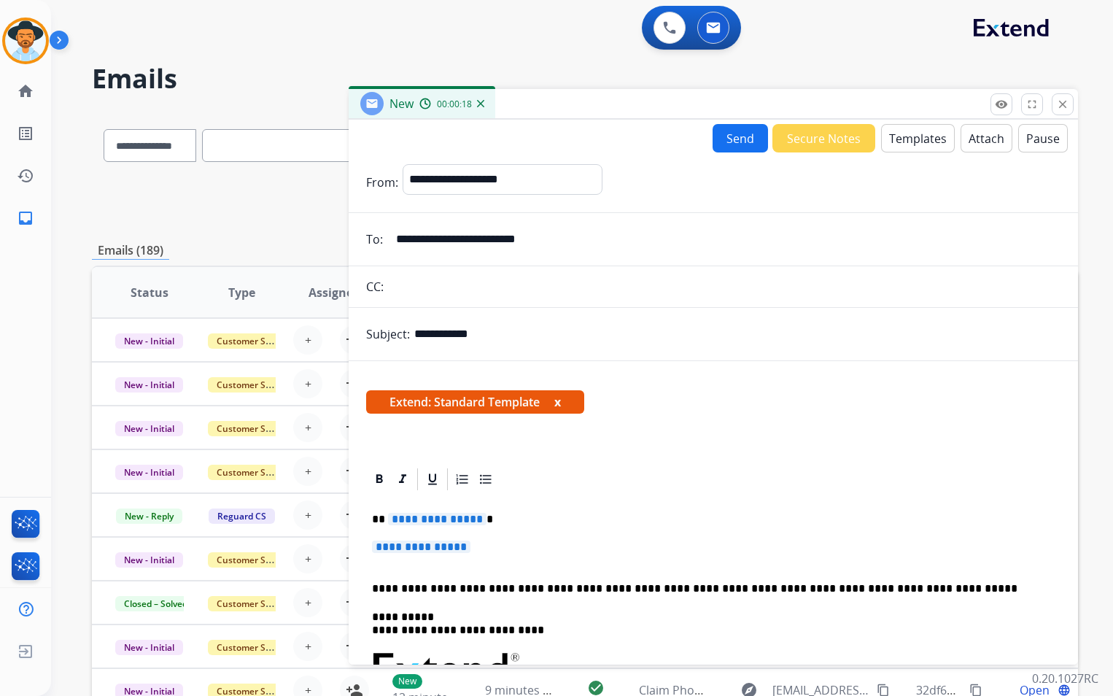
click at [473, 520] on span "**********" at bounding box center [437, 519] width 99 height 12
click at [471, 549] on span "**********" at bounding box center [421, 547] width 99 height 12
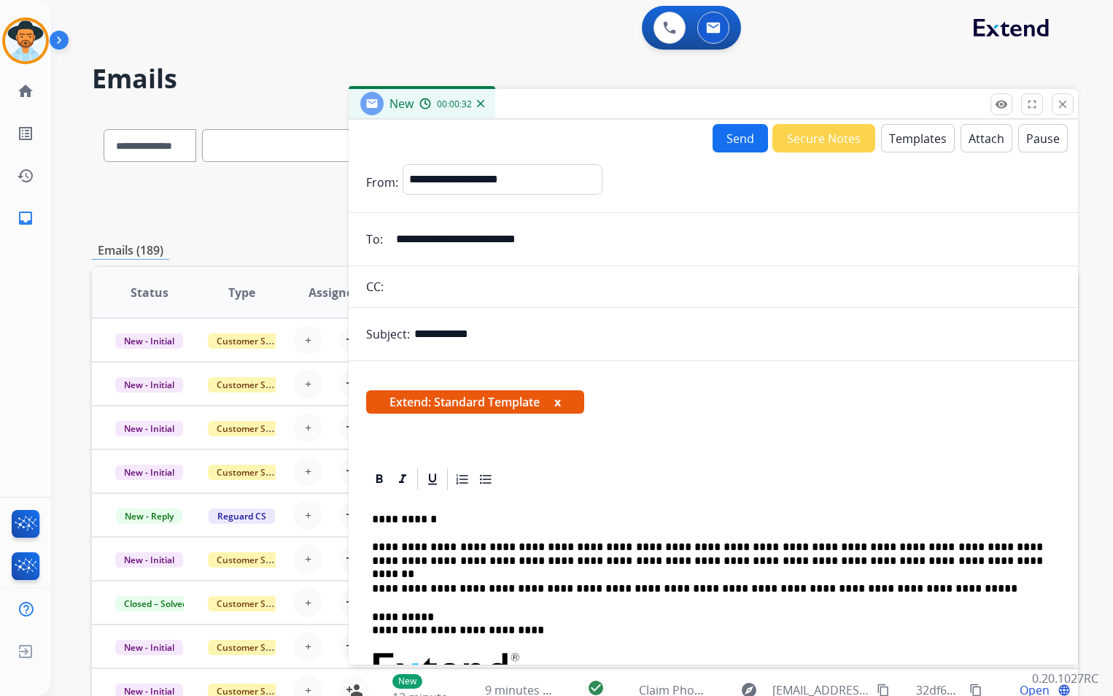
click at [731, 136] on button "Send" at bounding box center [740, 138] width 55 height 28
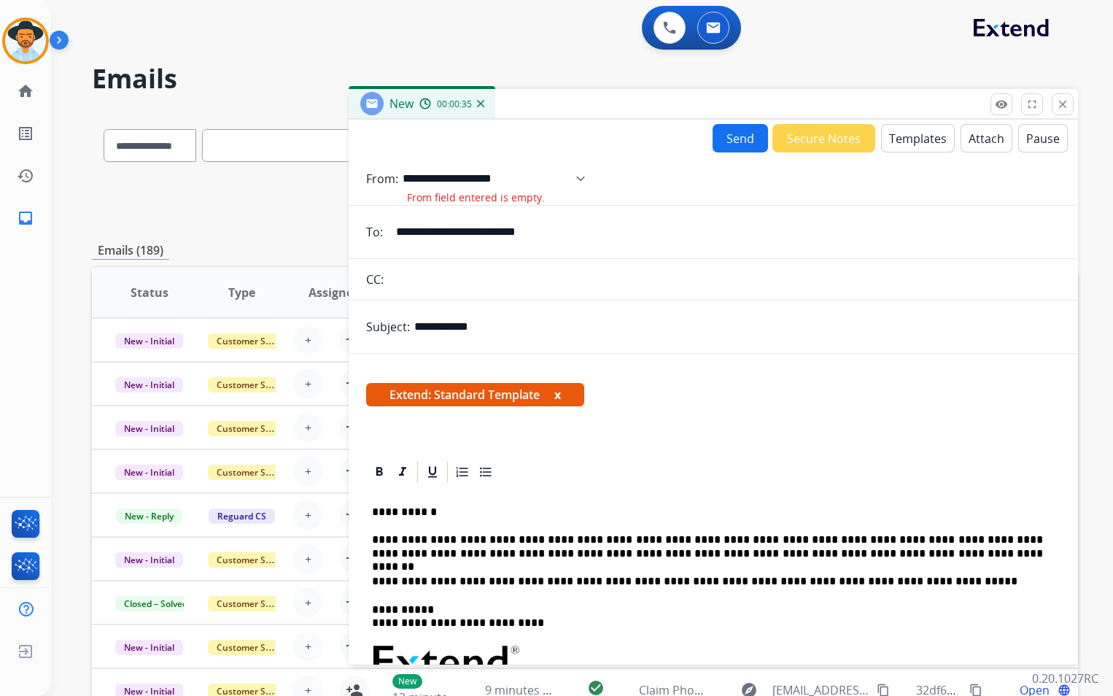
click at [562, 183] on select "**********" at bounding box center [499, 178] width 193 height 29
select select "**********"
click at [403, 164] on select "**********" at bounding box center [499, 178] width 193 height 29
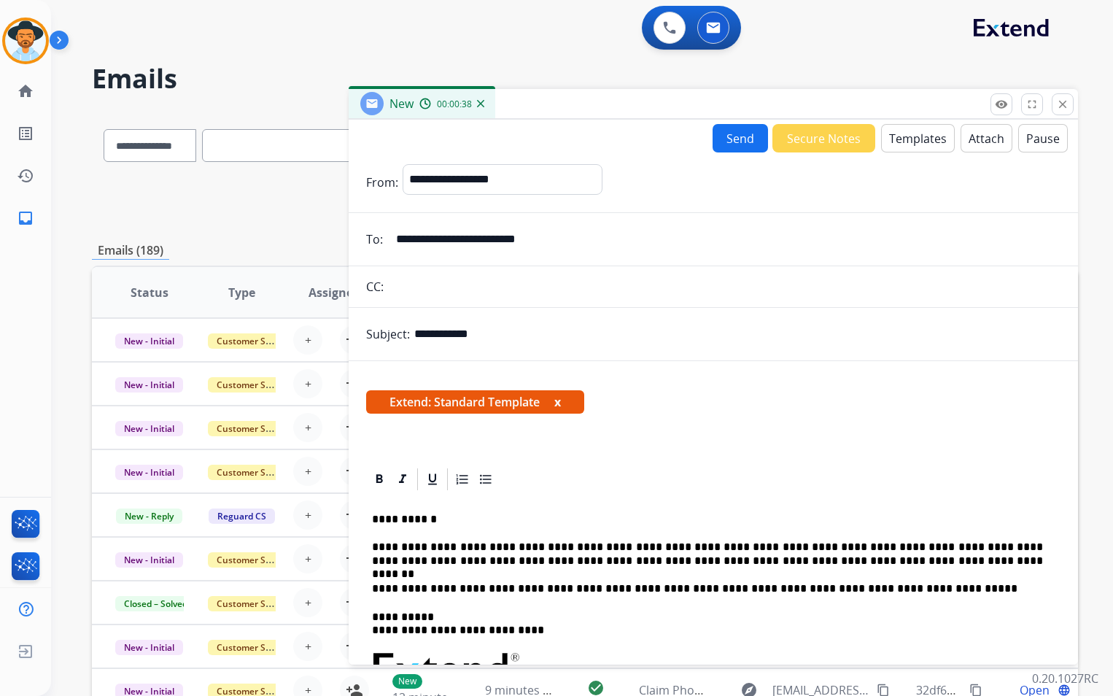
click at [744, 144] on button "Send" at bounding box center [740, 138] width 55 height 28
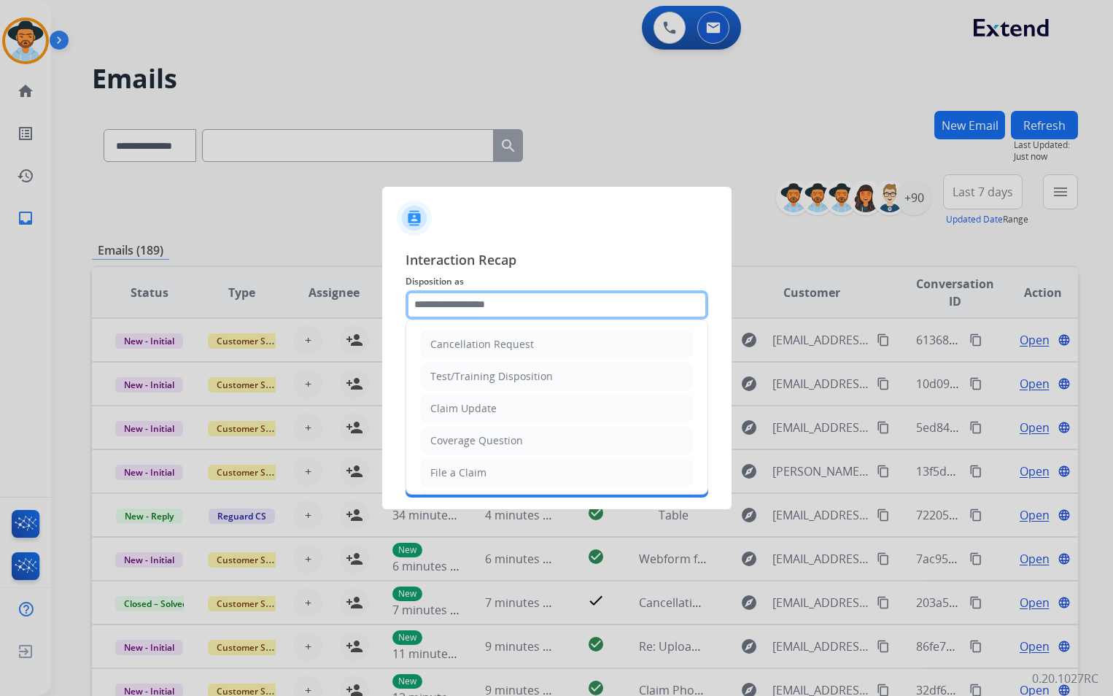
click at [508, 313] on input "text" at bounding box center [557, 304] width 303 height 29
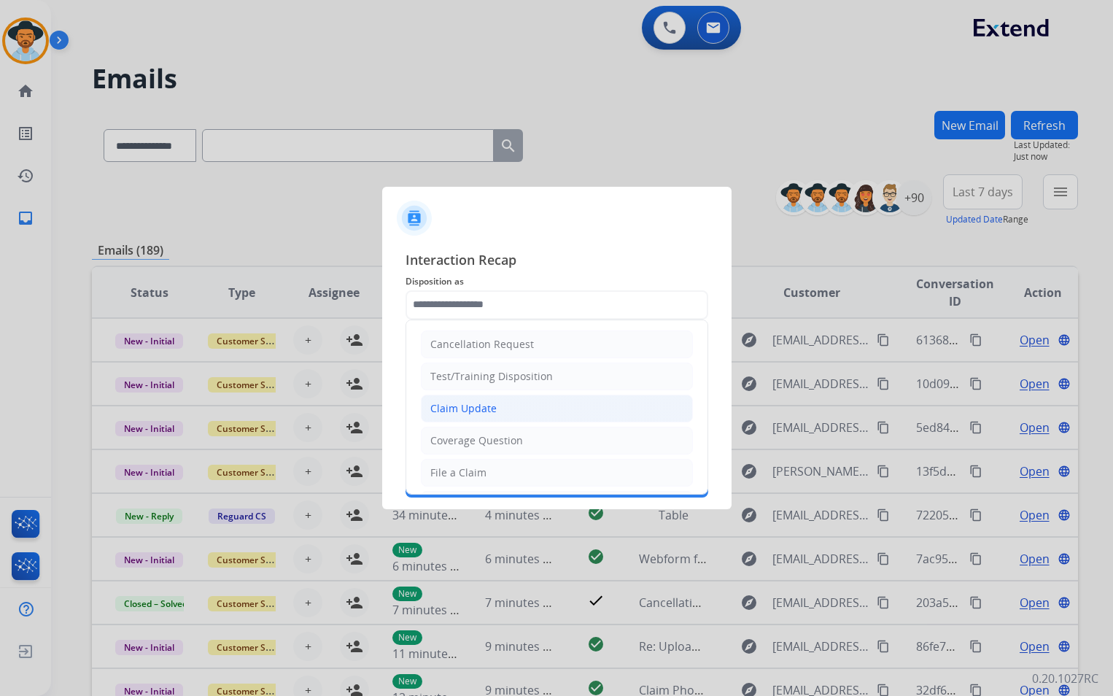
click at [511, 416] on li "Claim Update" at bounding box center [557, 409] width 272 height 28
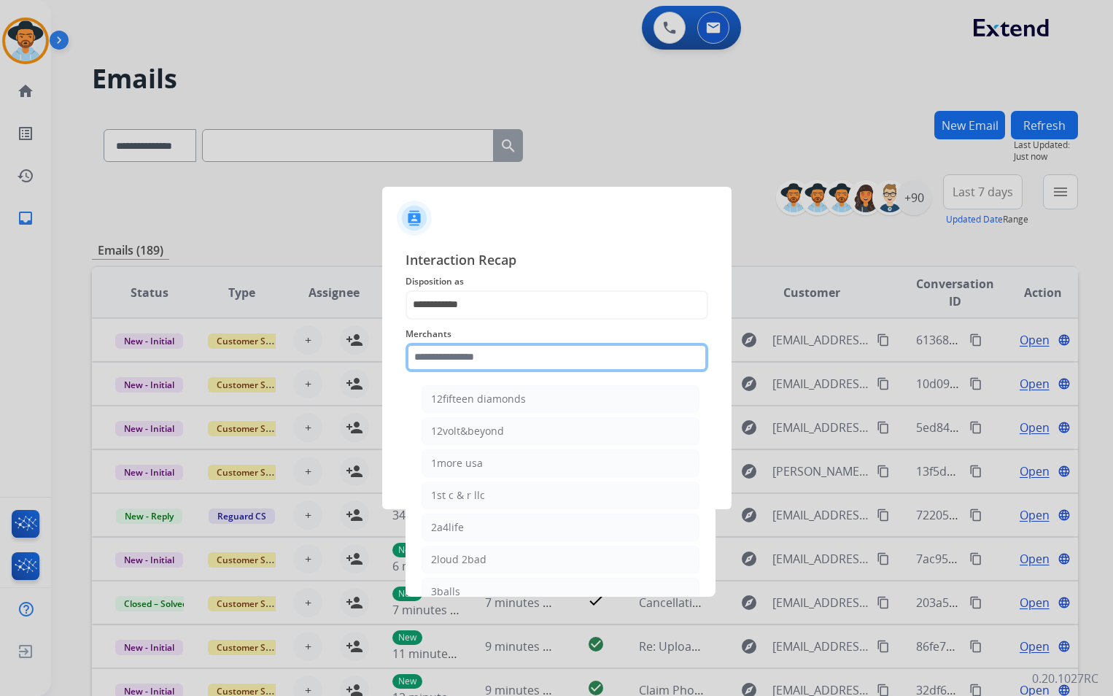
click at [534, 355] on input "text" at bounding box center [557, 357] width 303 height 29
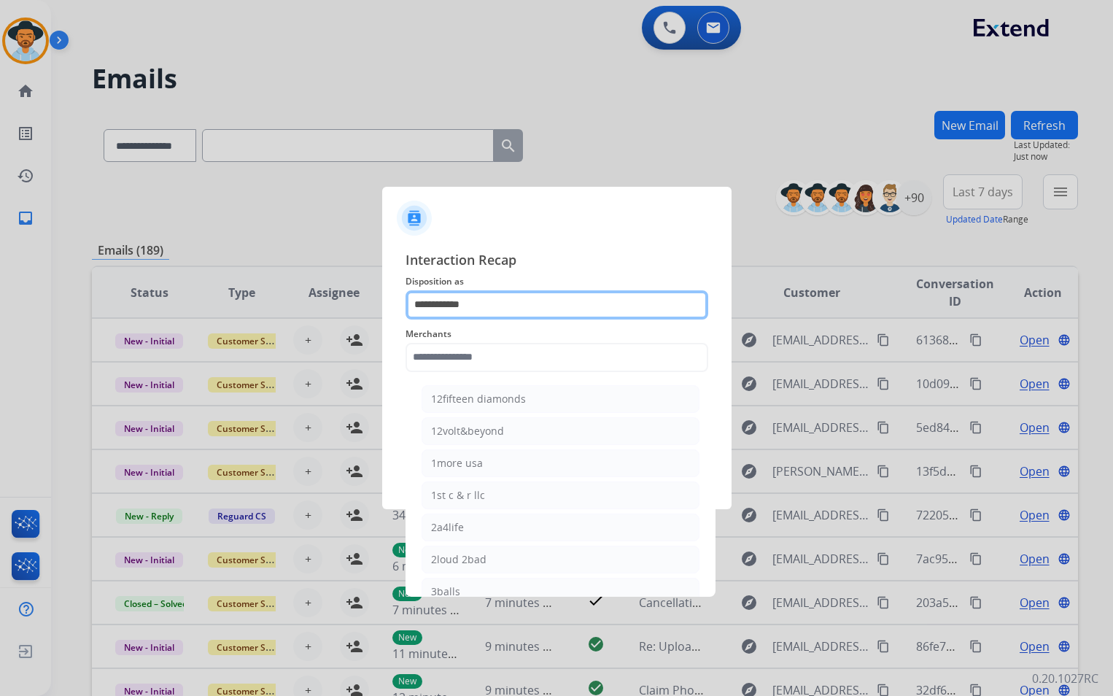
click at [501, 312] on input "**********" at bounding box center [557, 304] width 303 height 29
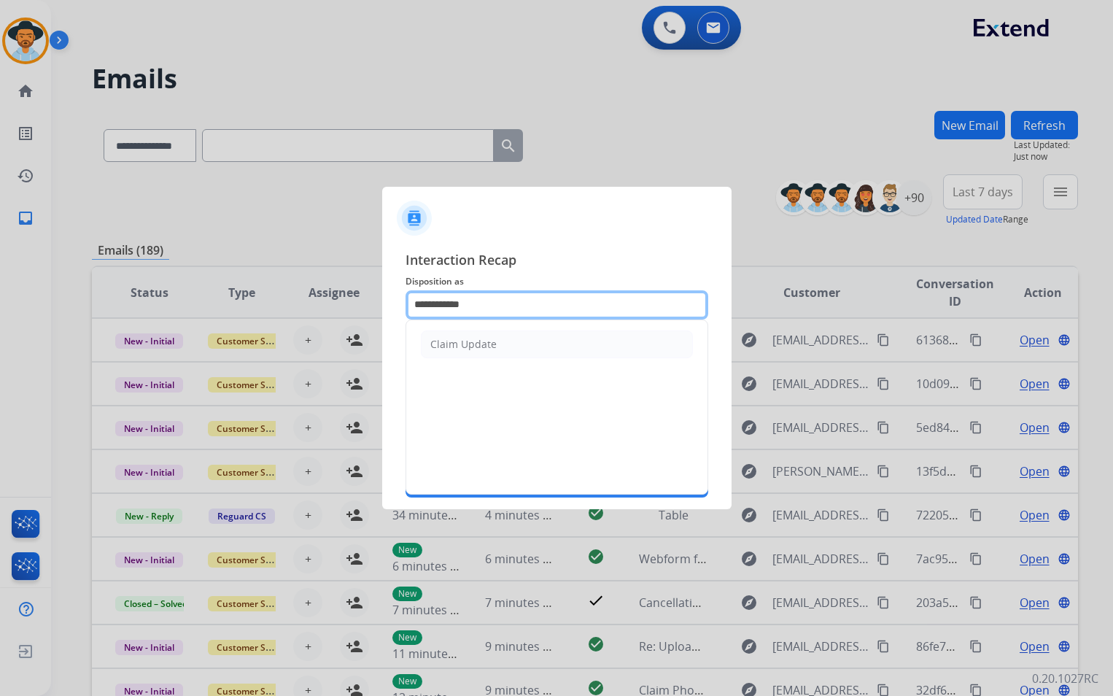
click at [519, 307] on input "**********" at bounding box center [557, 304] width 303 height 29
type input "*"
click at [498, 306] on input "text" at bounding box center [557, 304] width 303 height 29
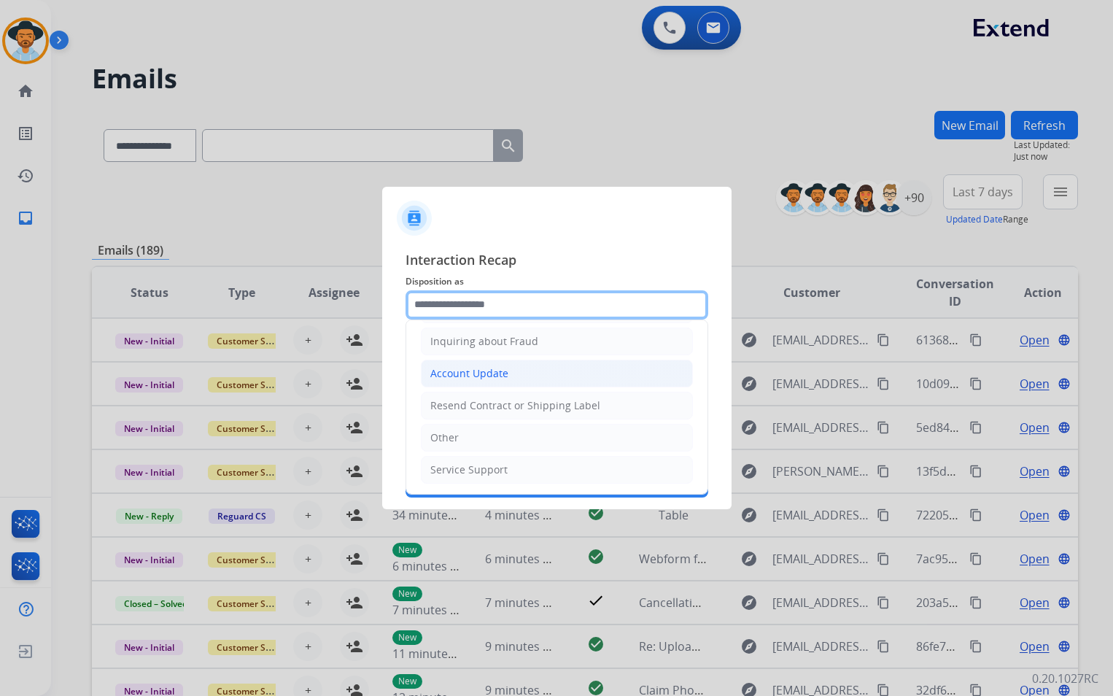
scroll to position [155, 0]
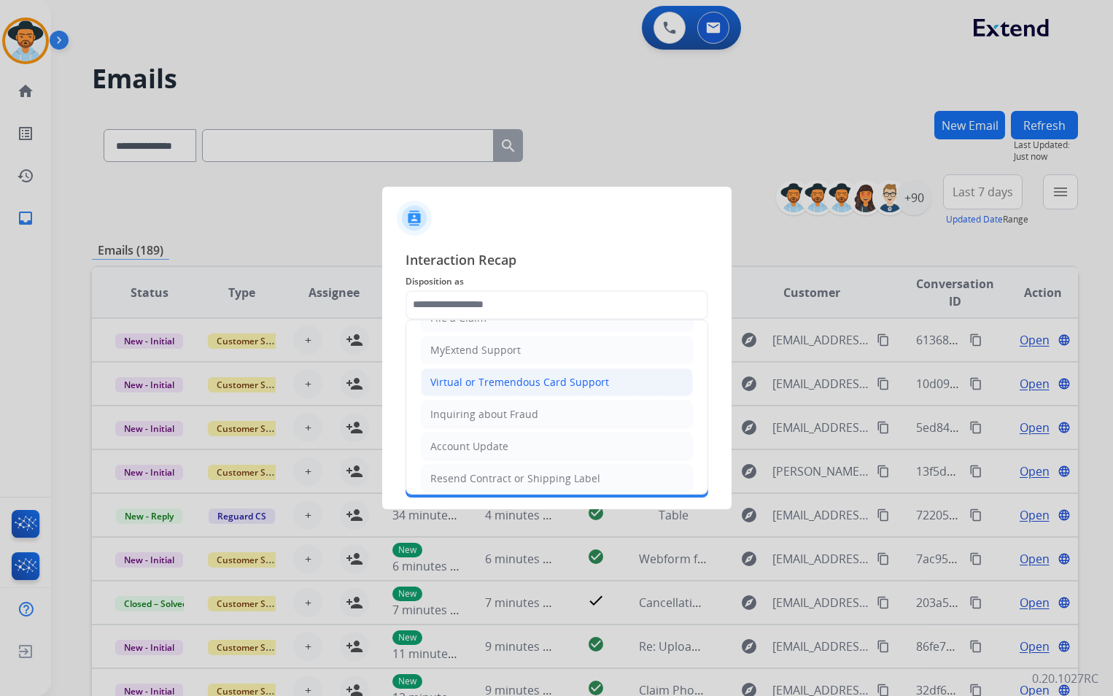
click at [537, 382] on div "Virtual or Tremendous Card Support" at bounding box center [519, 382] width 179 height 15
type input "**********"
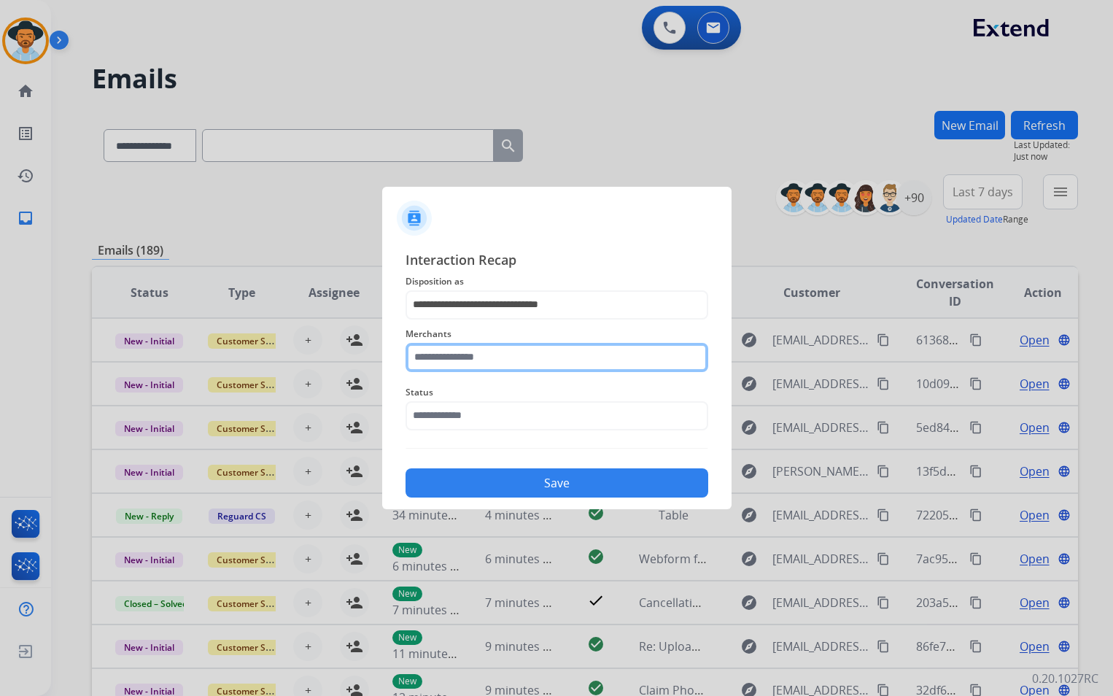
click at [524, 362] on input "text" at bounding box center [557, 357] width 303 height 29
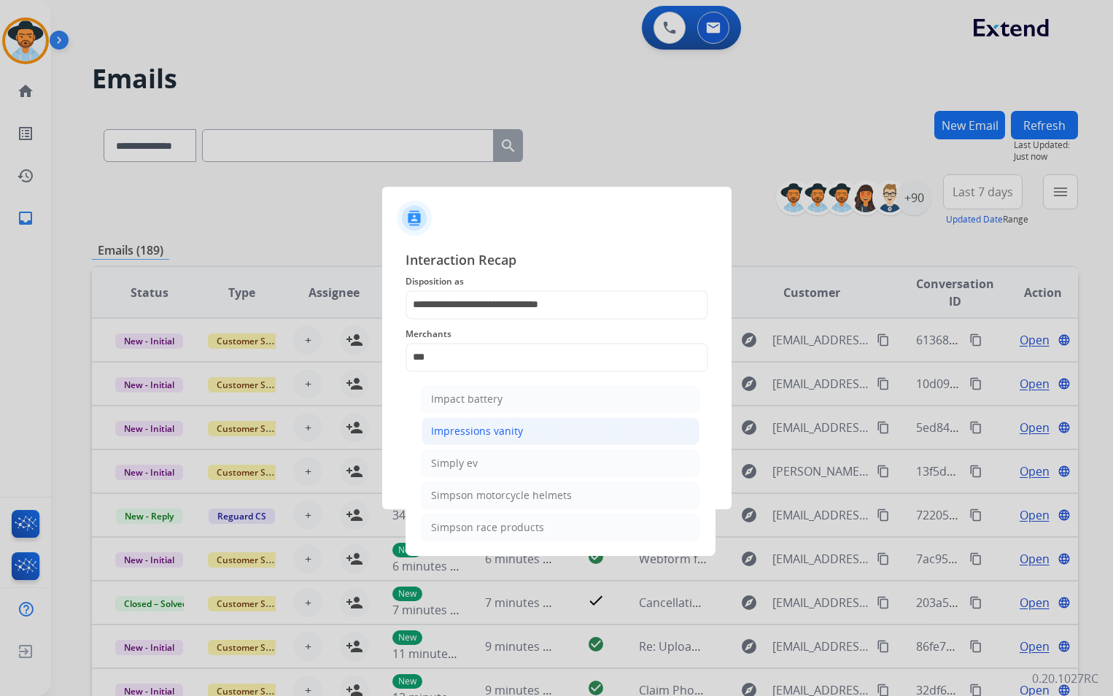
click at [504, 428] on div "Impressions vanity" at bounding box center [477, 431] width 92 height 15
type input "**********"
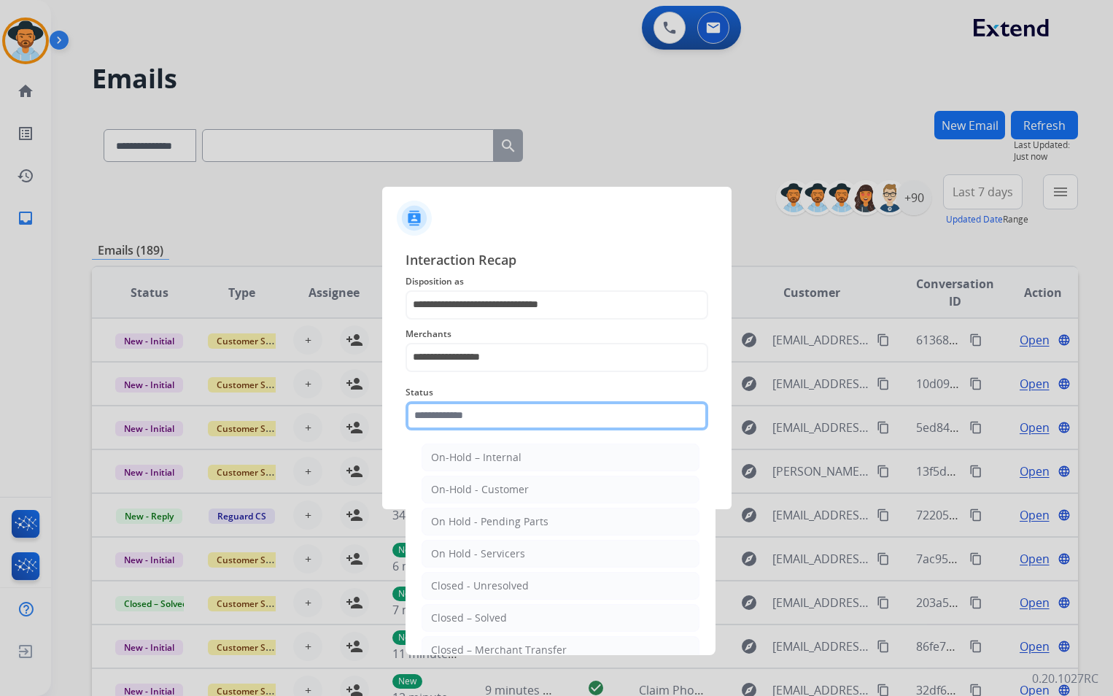
click at [471, 428] on input "text" at bounding box center [557, 415] width 303 height 29
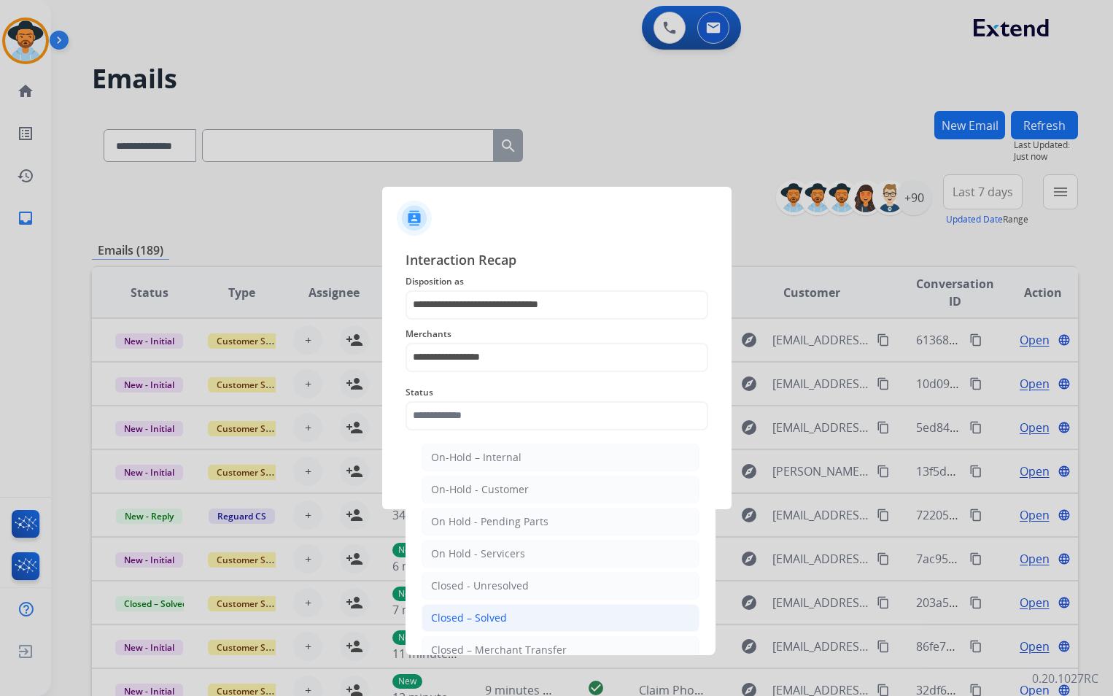
click at [501, 620] on div "Closed – Solved" at bounding box center [469, 618] width 76 height 15
type input "**********"
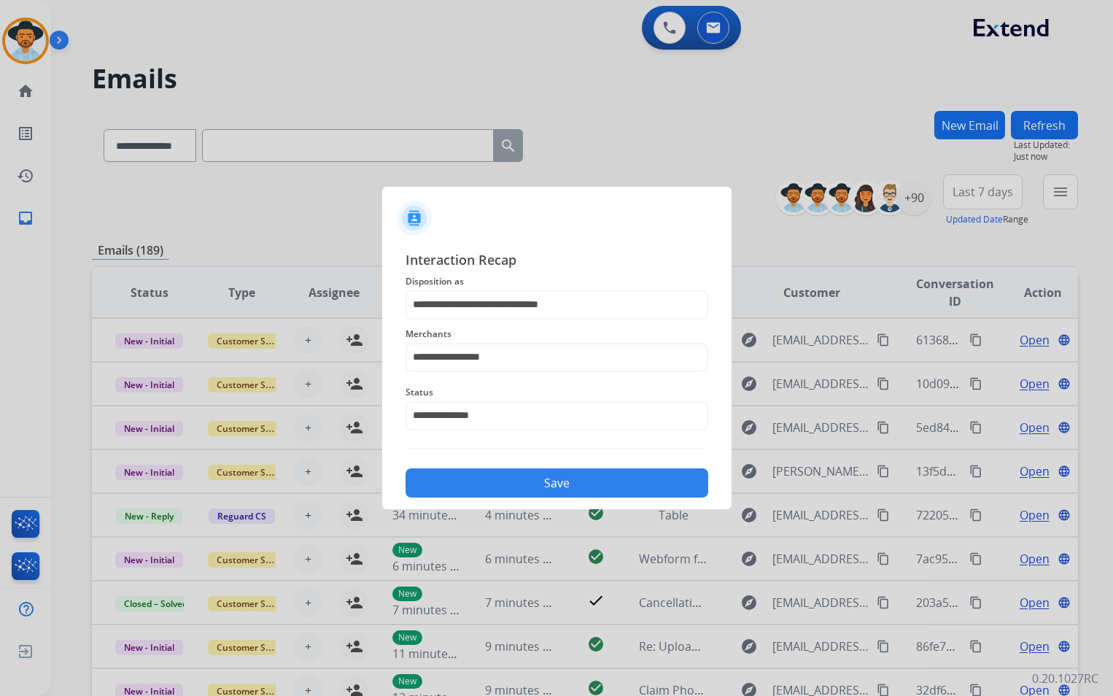
click at [531, 489] on button "Save" at bounding box center [557, 482] width 303 height 29
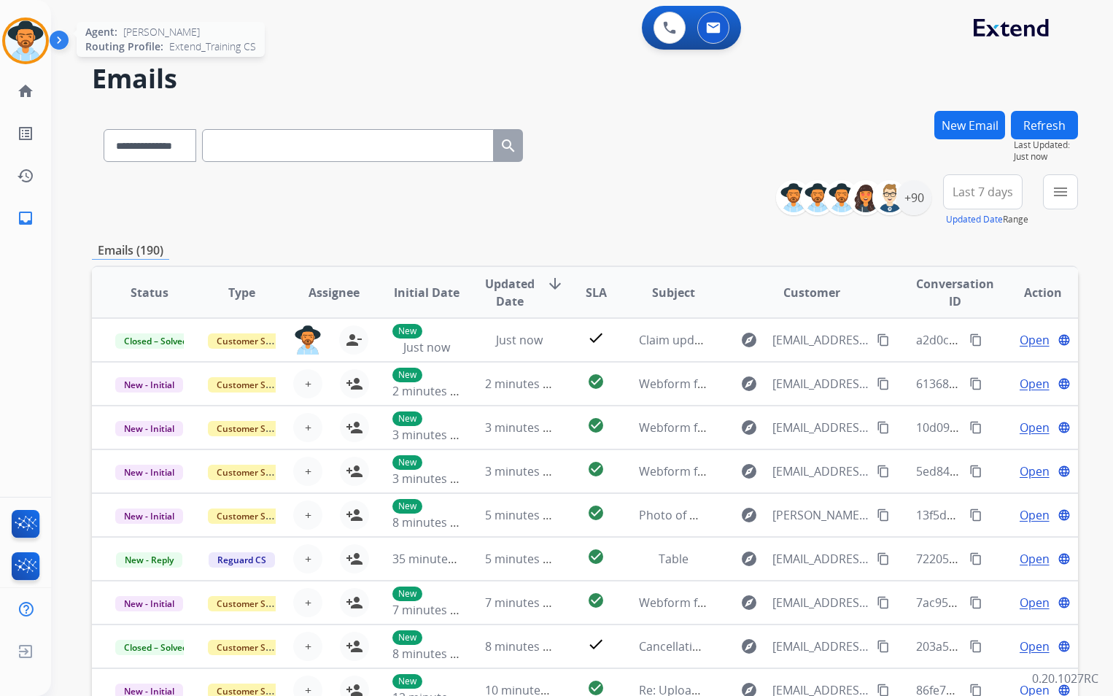
click at [27, 47] on img at bounding box center [25, 40] width 41 height 41
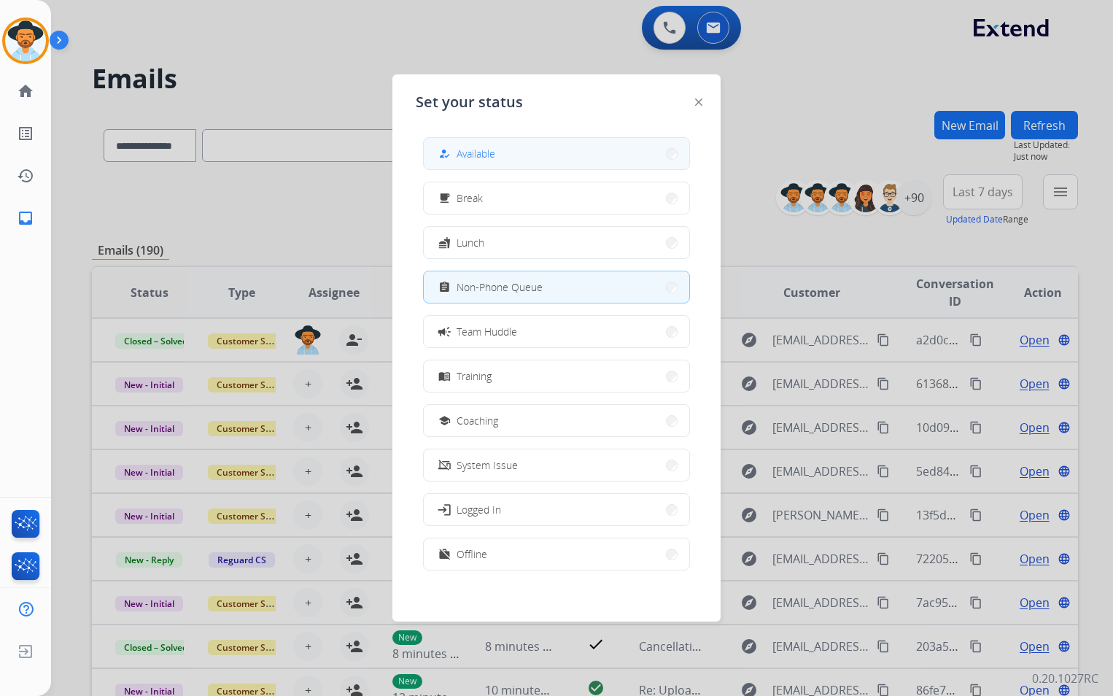
click at [545, 167] on button "how_to_reg Available" at bounding box center [557, 153] width 266 height 31
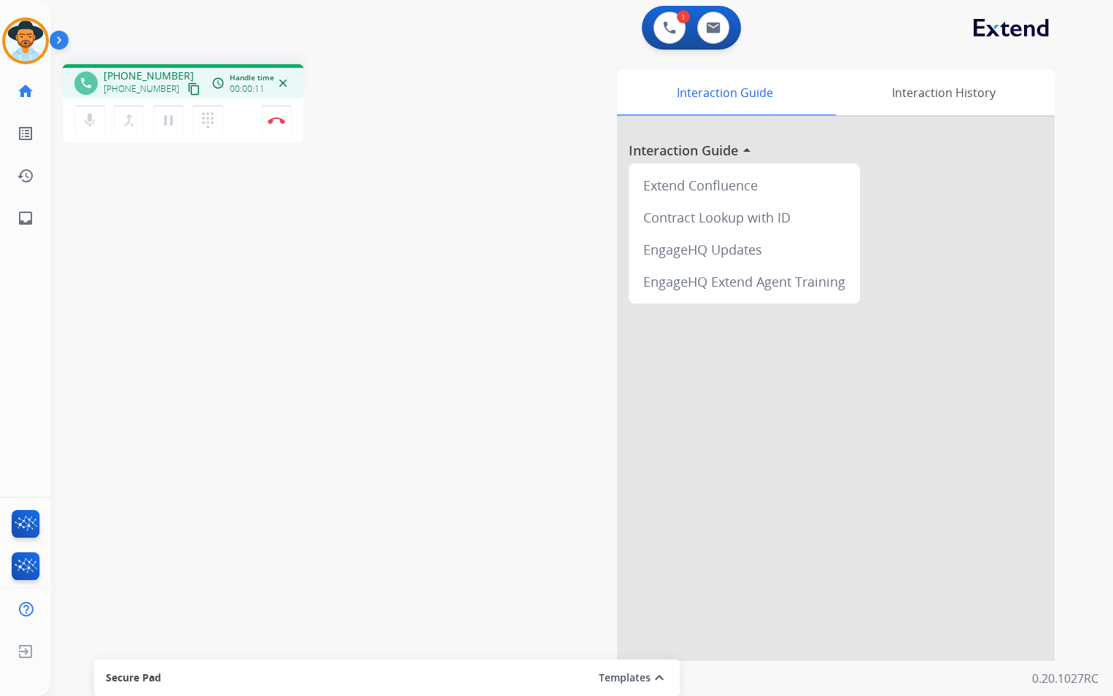
click at [188, 90] on mat-icon "content_copy" at bounding box center [194, 88] width 13 height 13
click at [169, 123] on mat-icon "pause" at bounding box center [169, 121] width 18 height 18
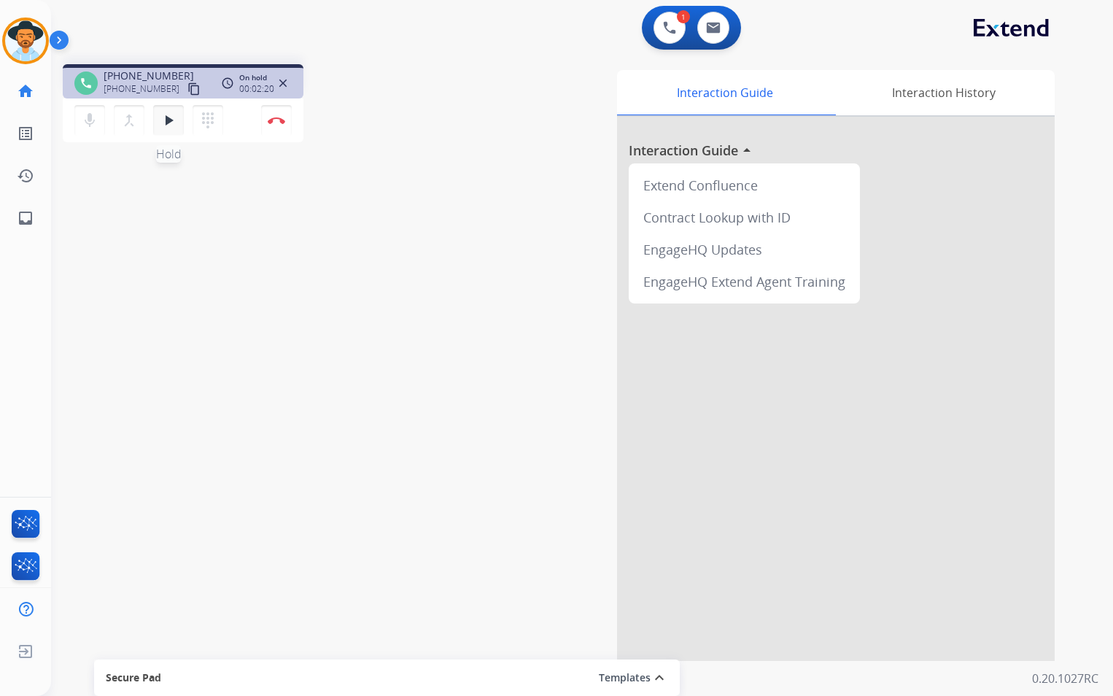
click at [167, 119] on mat-icon "play_arrow" at bounding box center [169, 121] width 18 height 18
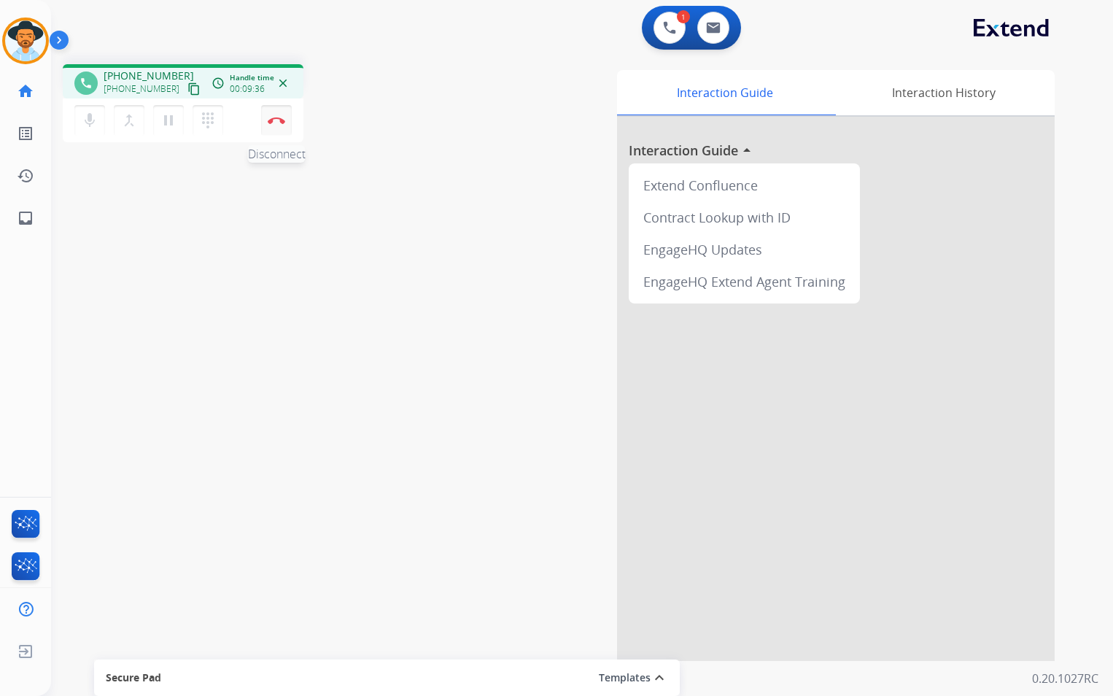
click at [276, 121] on img at bounding box center [277, 120] width 18 height 7
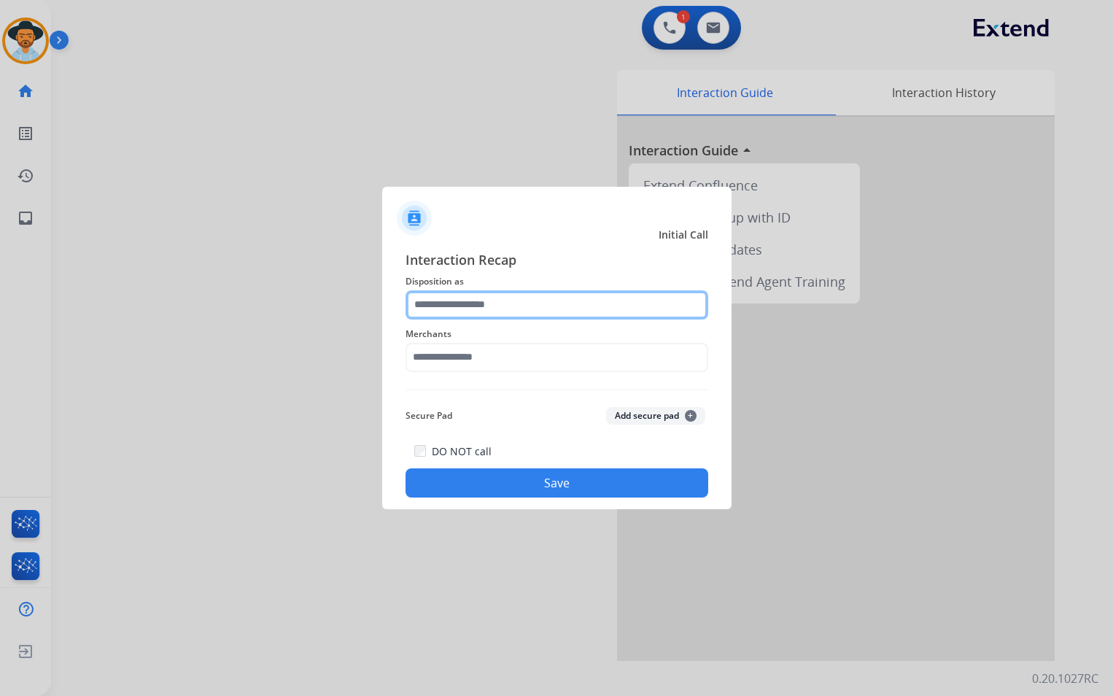
click at [534, 299] on input "text" at bounding box center [557, 304] width 303 height 29
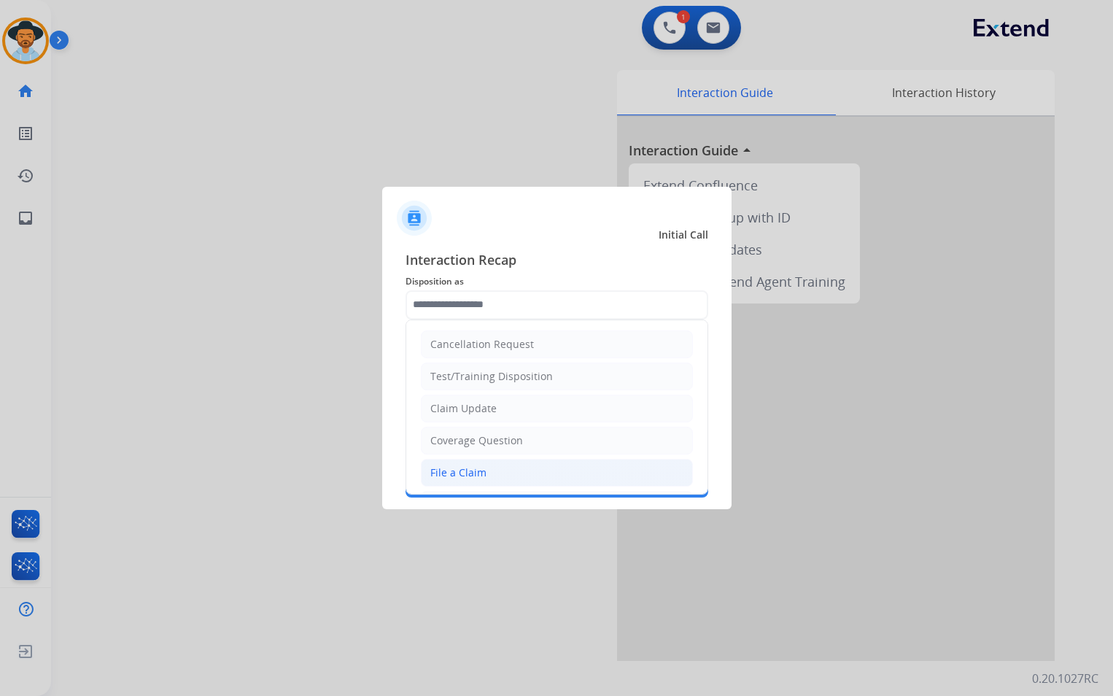
click at [506, 467] on li "File a Claim" at bounding box center [557, 473] width 272 height 28
type input "**********"
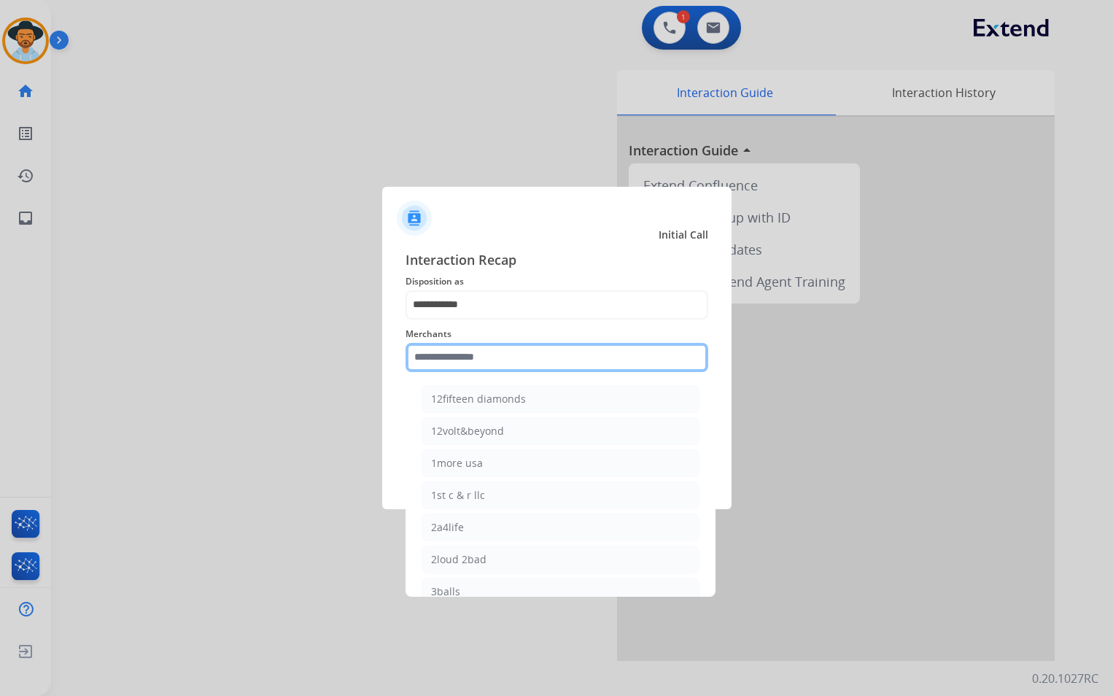
click at [534, 364] on input "text" at bounding box center [557, 357] width 303 height 29
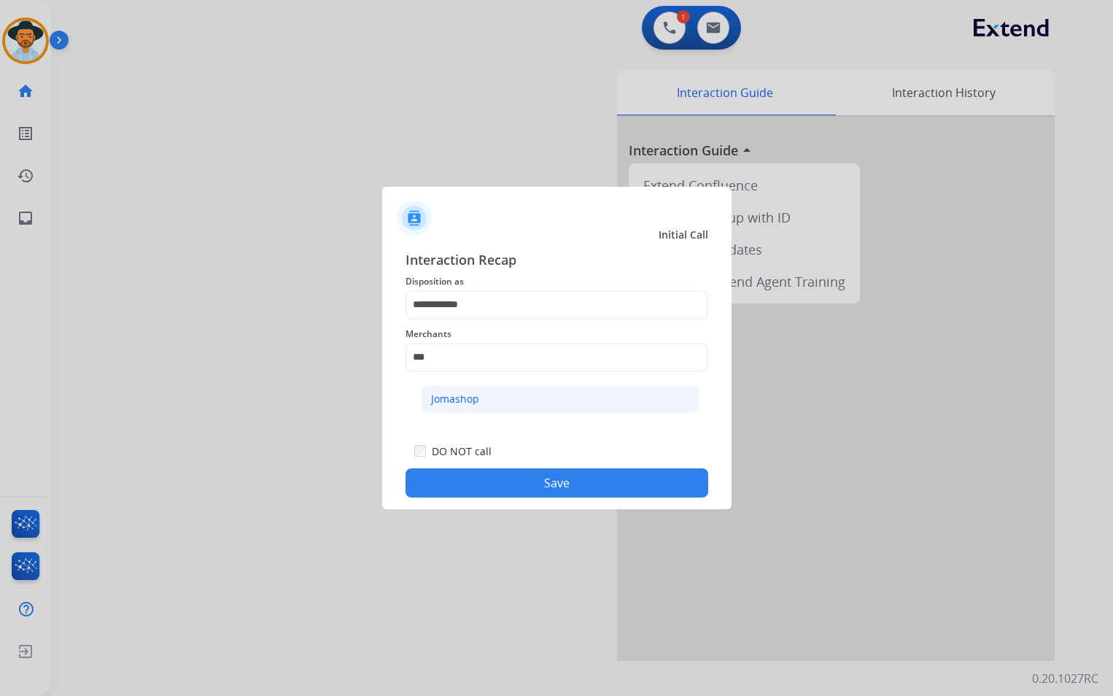
click at [514, 398] on li "Jomashop" at bounding box center [561, 399] width 278 height 28
type input "********"
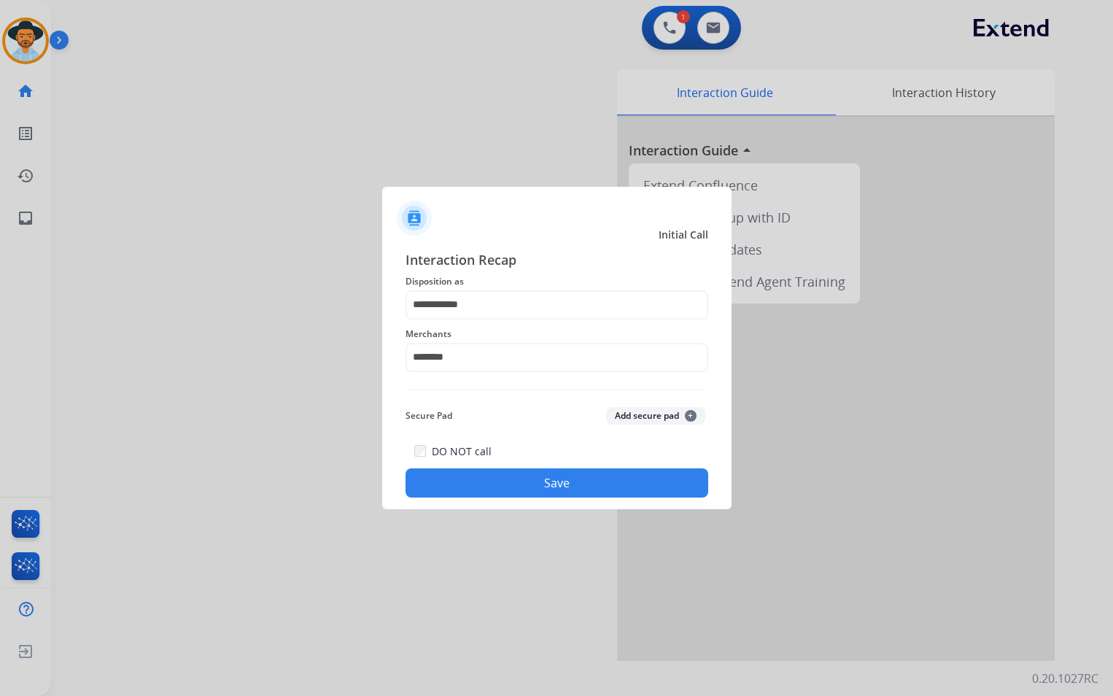
click at [557, 483] on button "Save" at bounding box center [557, 482] width 303 height 29
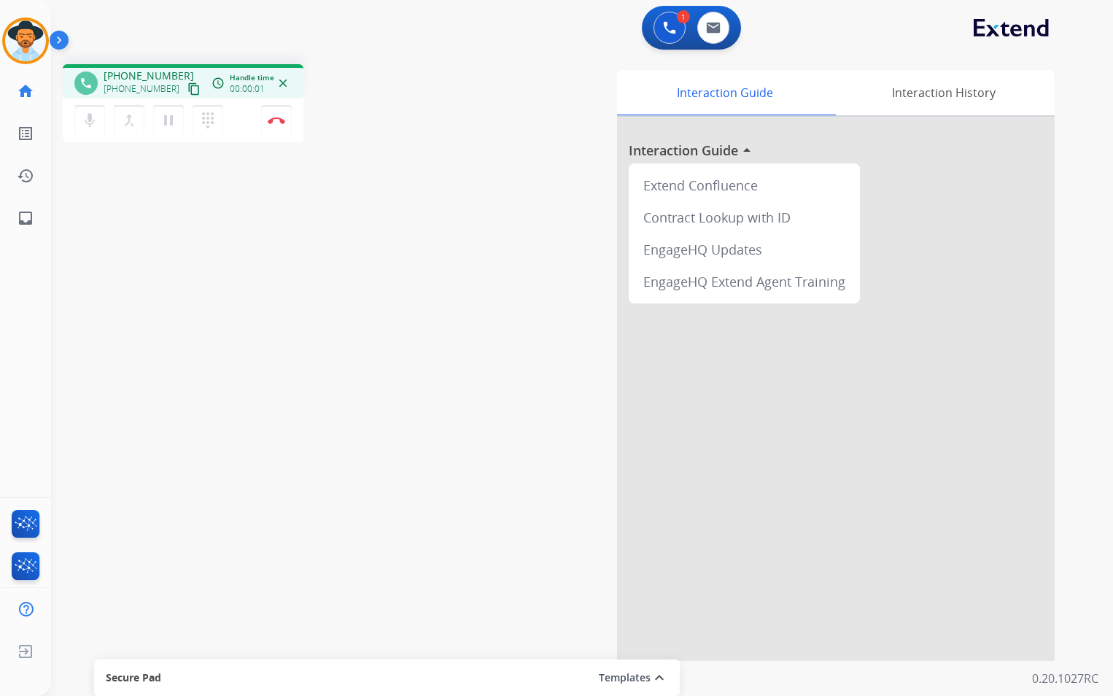
click at [188, 88] on mat-icon "content_copy" at bounding box center [194, 88] width 13 height 13
click at [167, 121] on mat-icon "pause" at bounding box center [169, 121] width 18 height 18
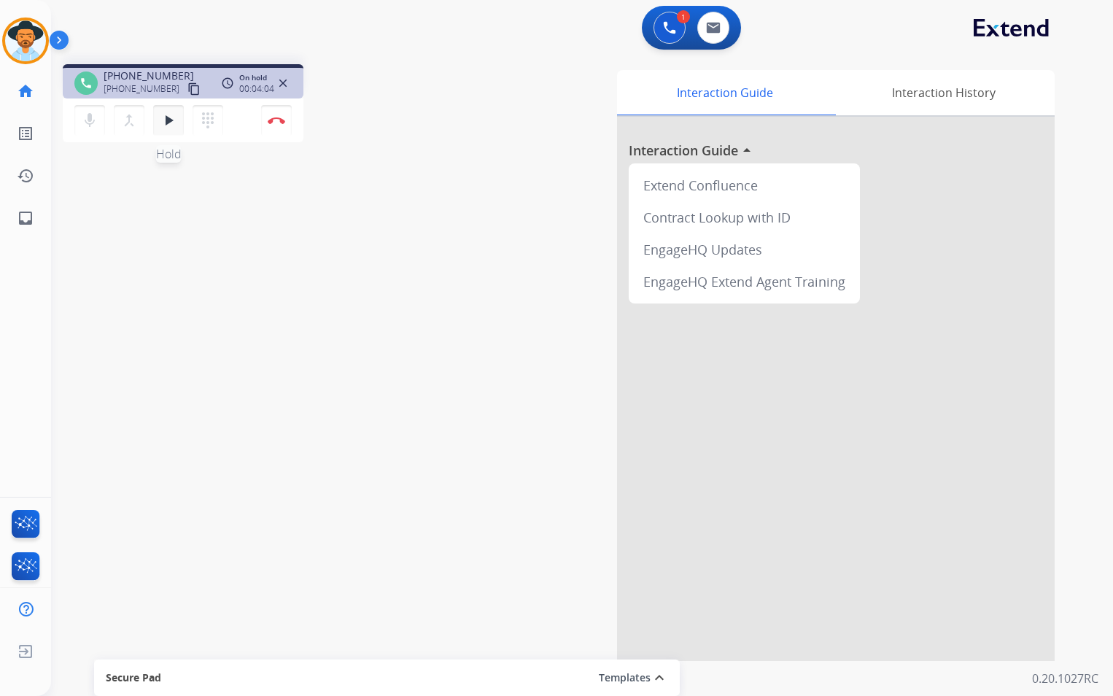
click at [170, 120] on mat-icon "play_arrow" at bounding box center [169, 121] width 18 height 18
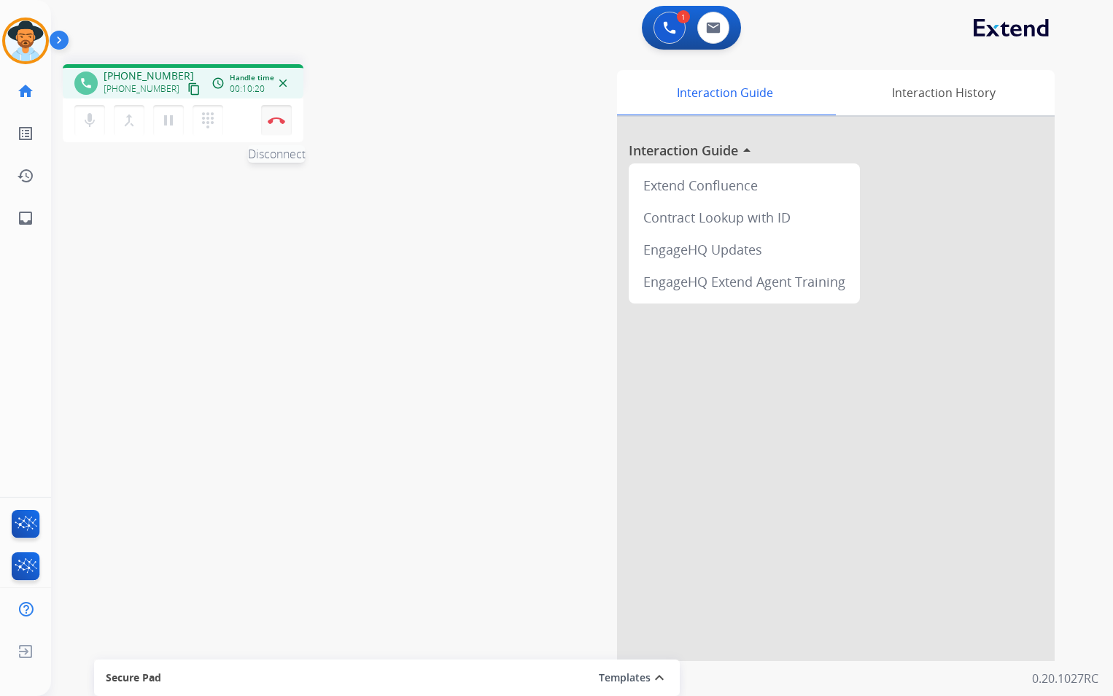
click at [275, 123] on img at bounding box center [277, 120] width 18 height 7
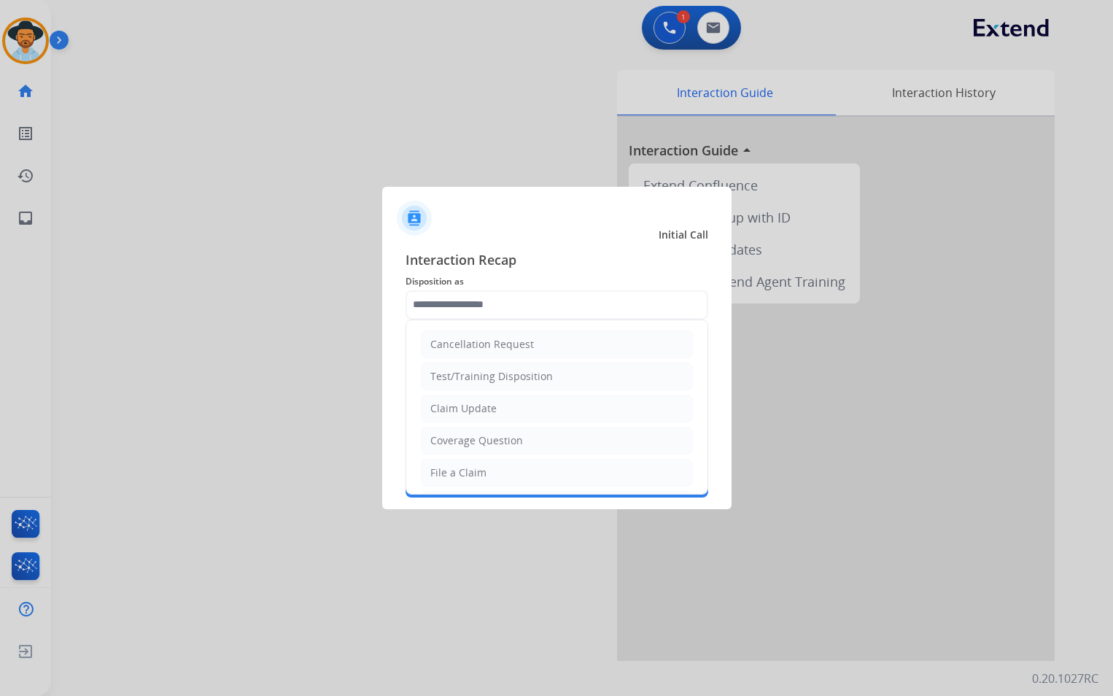
click at [582, 307] on input "text" at bounding box center [557, 304] width 303 height 29
click at [495, 402] on li "Claim Update" at bounding box center [557, 409] width 272 height 28
type input "**********"
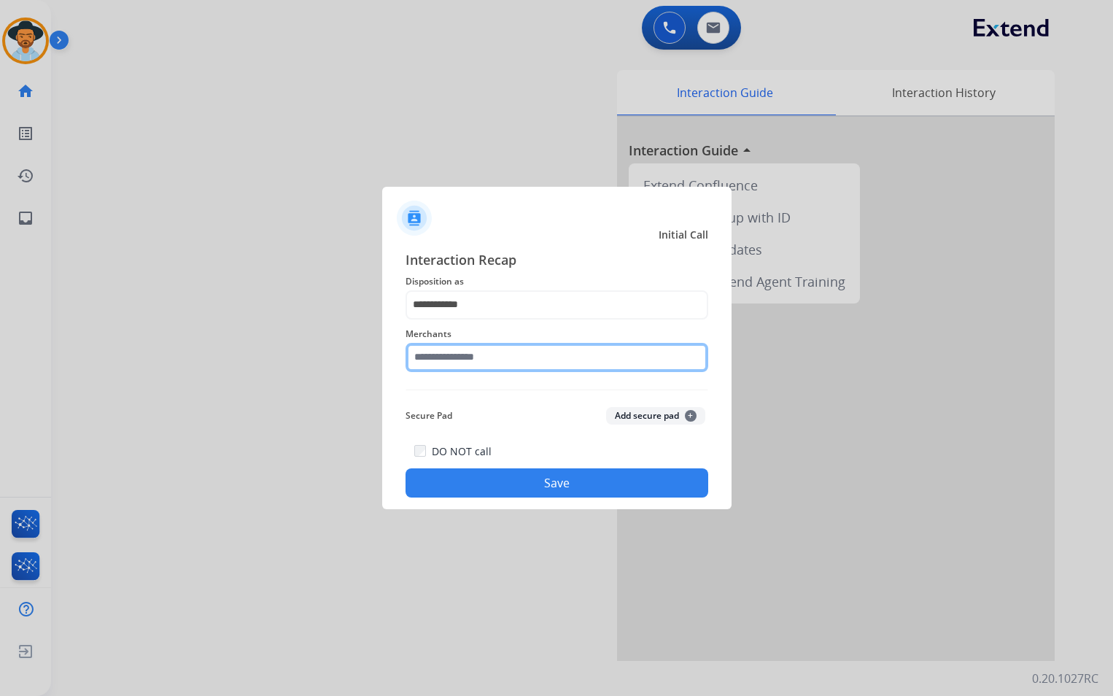
click at [475, 361] on input "text" at bounding box center [557, 357] width 303 height 29
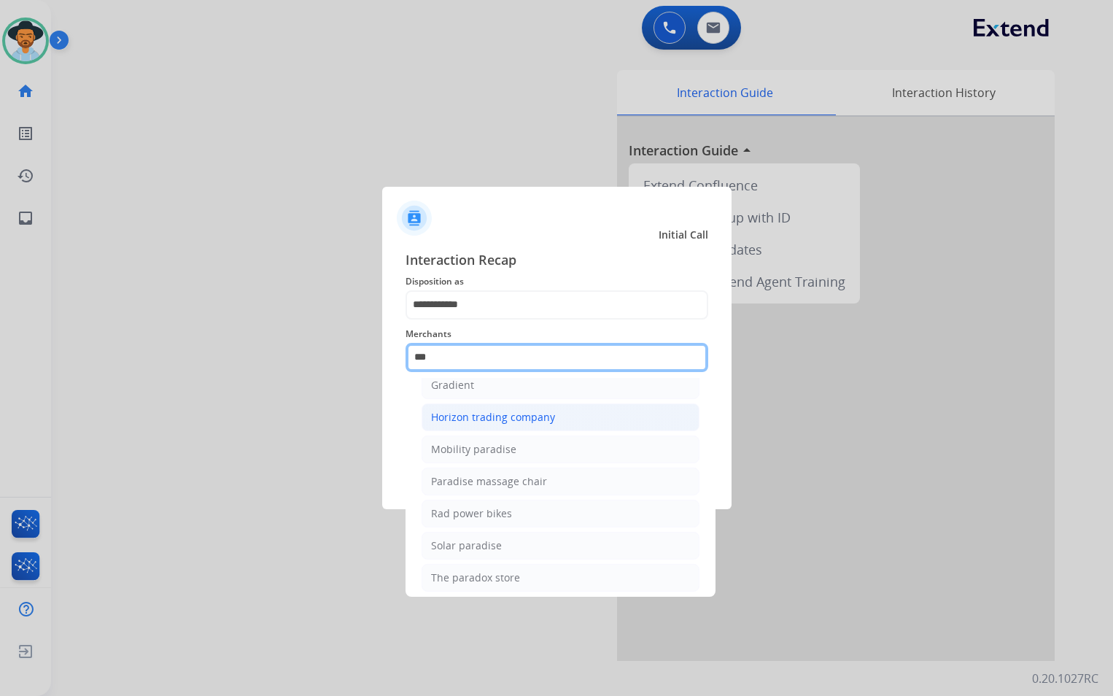
scroll to position [120, 0]
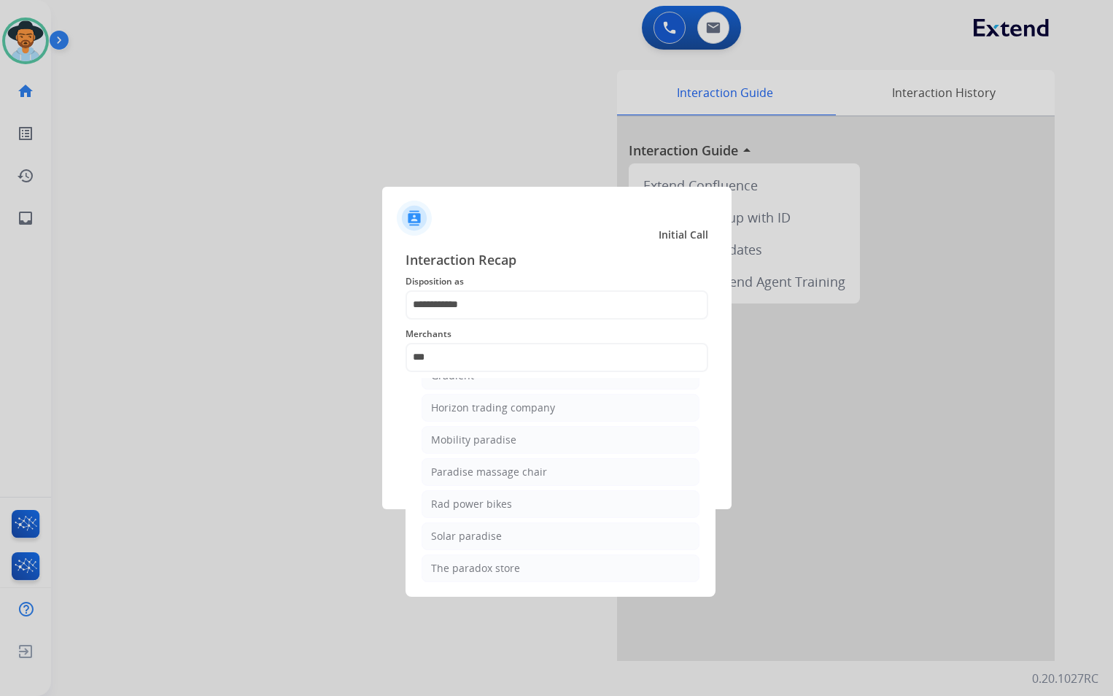
click at [505, 505] on div "Rad power bikes" at bounding box center [471, 504] width 81 height 15
type input "**********"
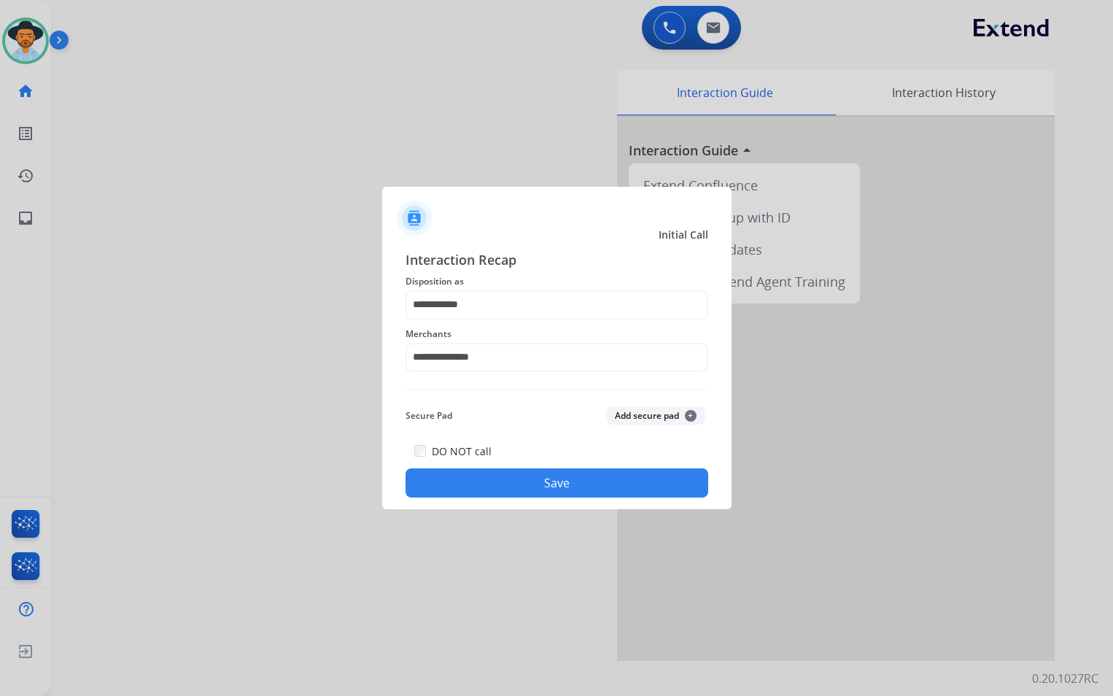
click at [510, 481] on button "Save" at bounding box center [557, 482] width 303 height 29
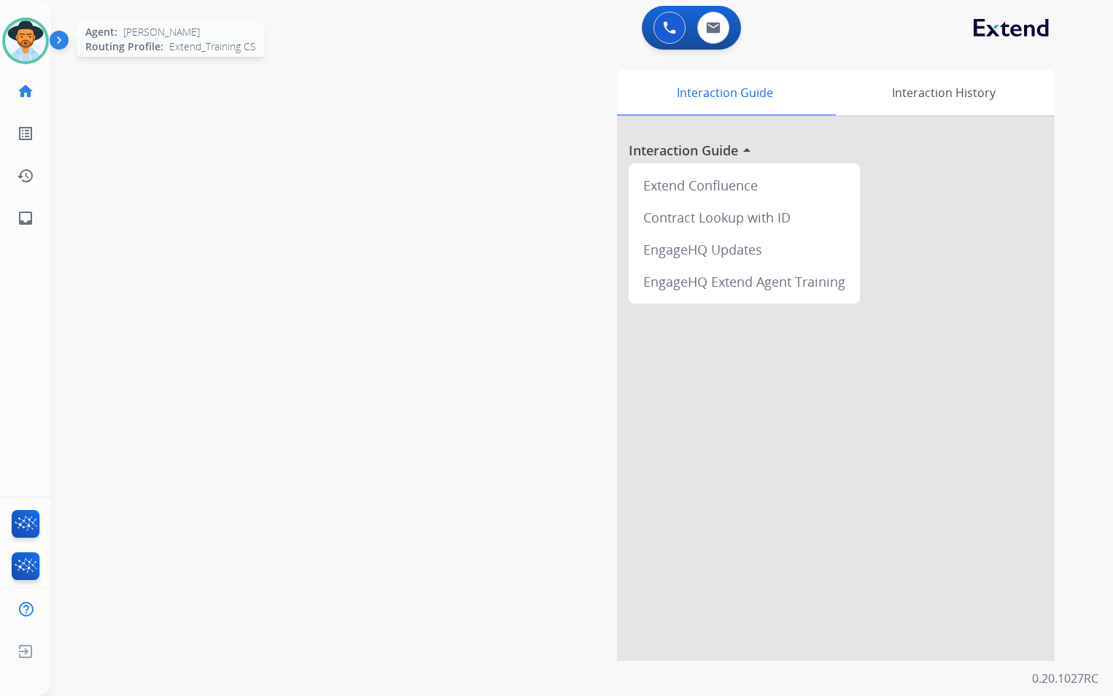
click at [38, 53] on img at bounding box center [25, 40] width 41 height 41
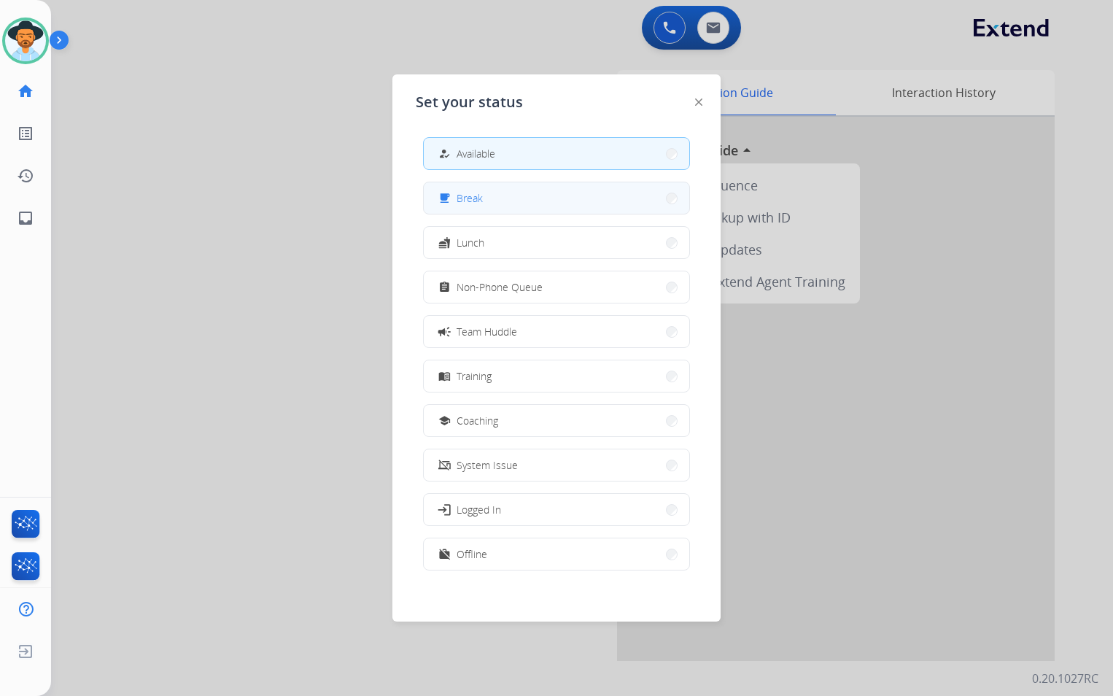
click at [568, 201] on button "free_breakfast Break" at bounding box center [557, 197] width 266 height 31
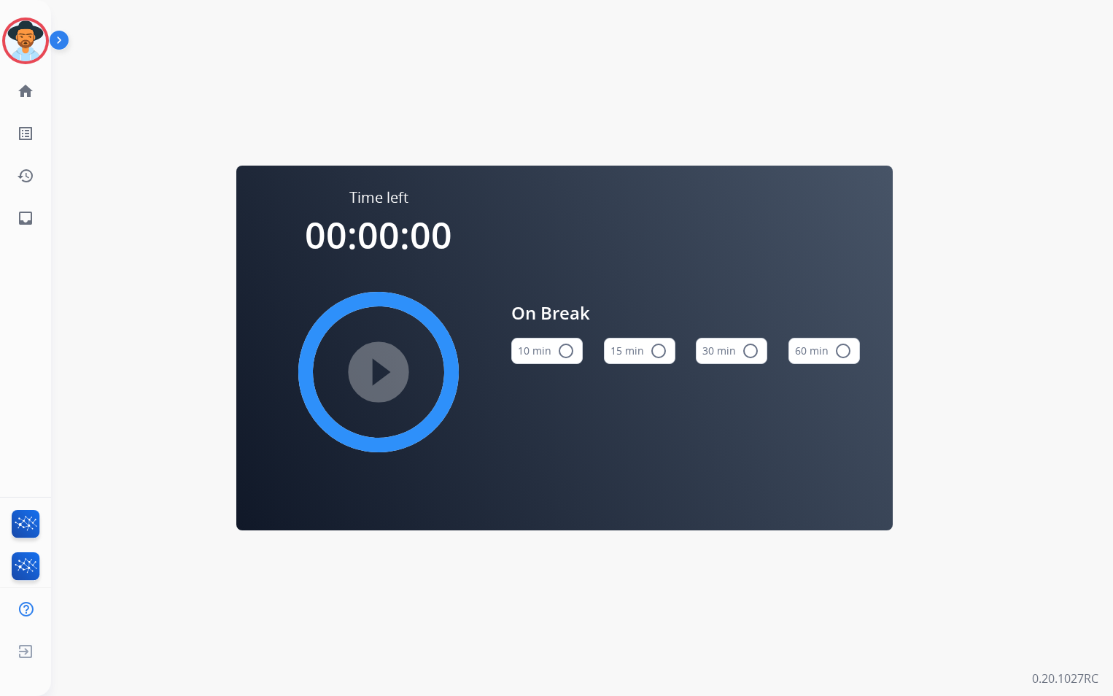
click at [643, 354] on button "15 min radio_button_unchecked" at bounding box center [640, 351] width 72 height 26
click at [387, 376] on mat-icon "play_circle_filled" at bounding box center [379, 372] width 18 height 18
click at [387, 376] on mat-icon "pause_circle_filled" at bounding box center [379, 372] width 18 height 18
click at [26, 44] on img at bounding box center [25, 40] width 41 height 41
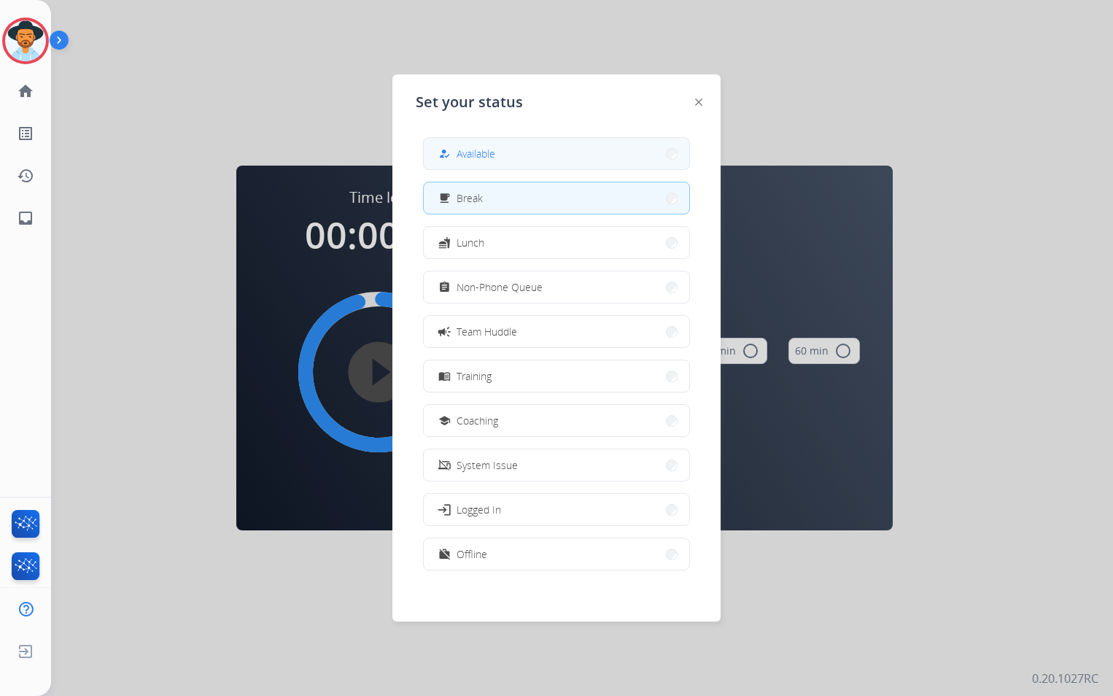
click at [569, 163] on button "how_to_reg Available" at bounding box center [557, 153] width 266 height 31
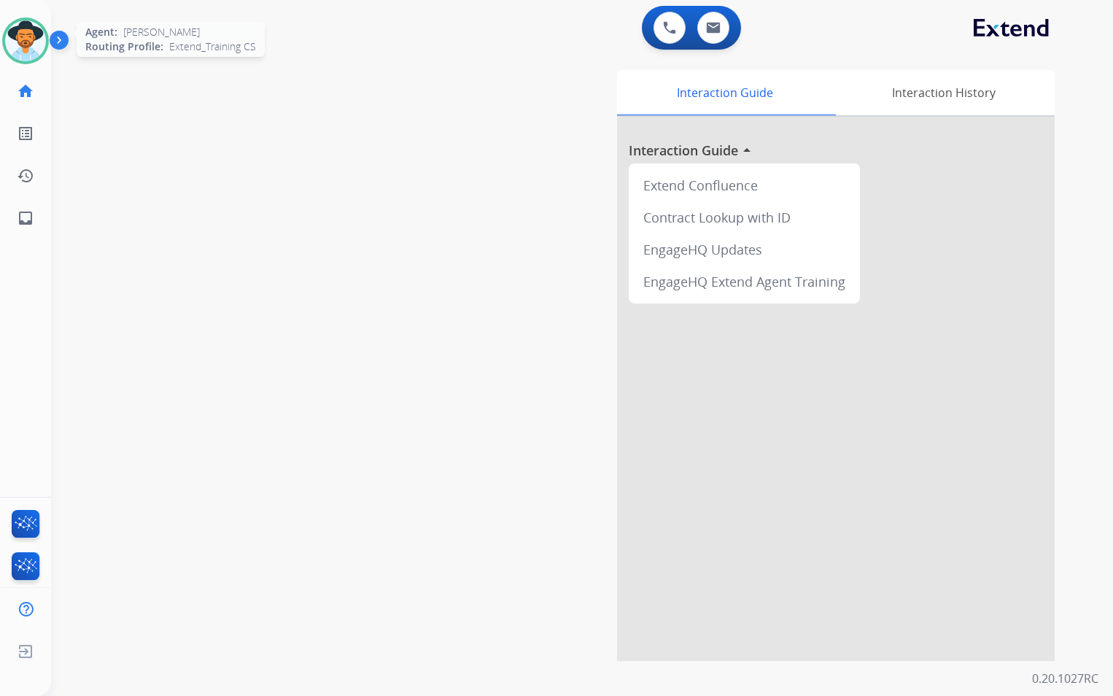
click at [47, 47] on div at bounding box center [25, 41] width 47 height 47
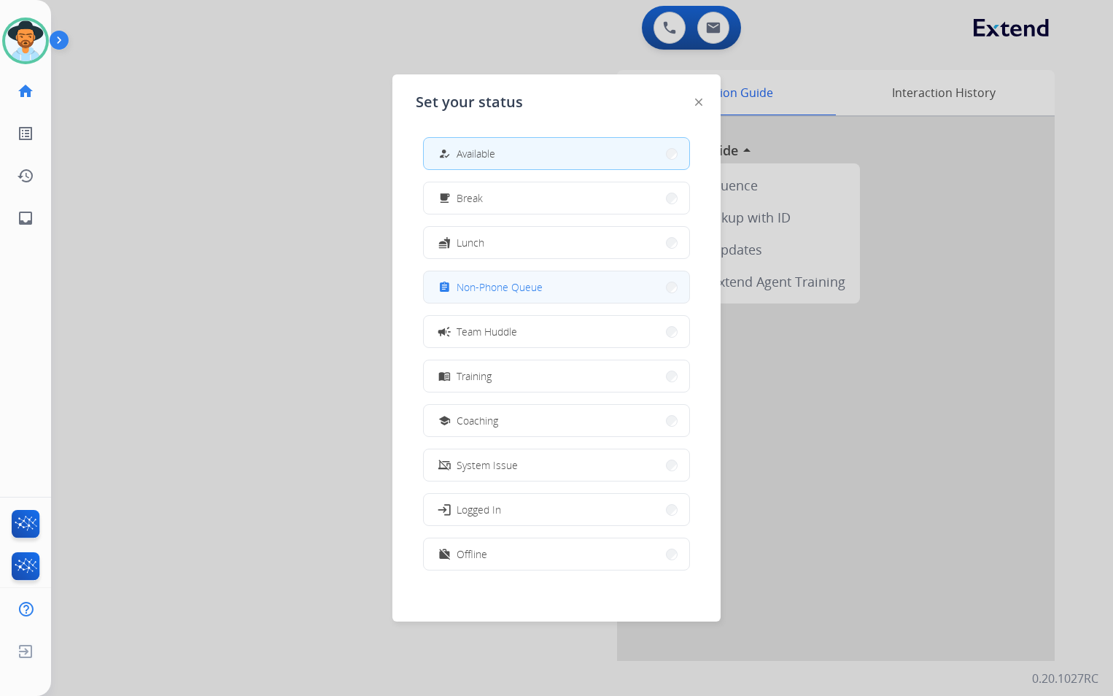
click at [547, 284] on button "assignment Non-Phone Queue" at bounding box center [557, 286] width 266 height 31
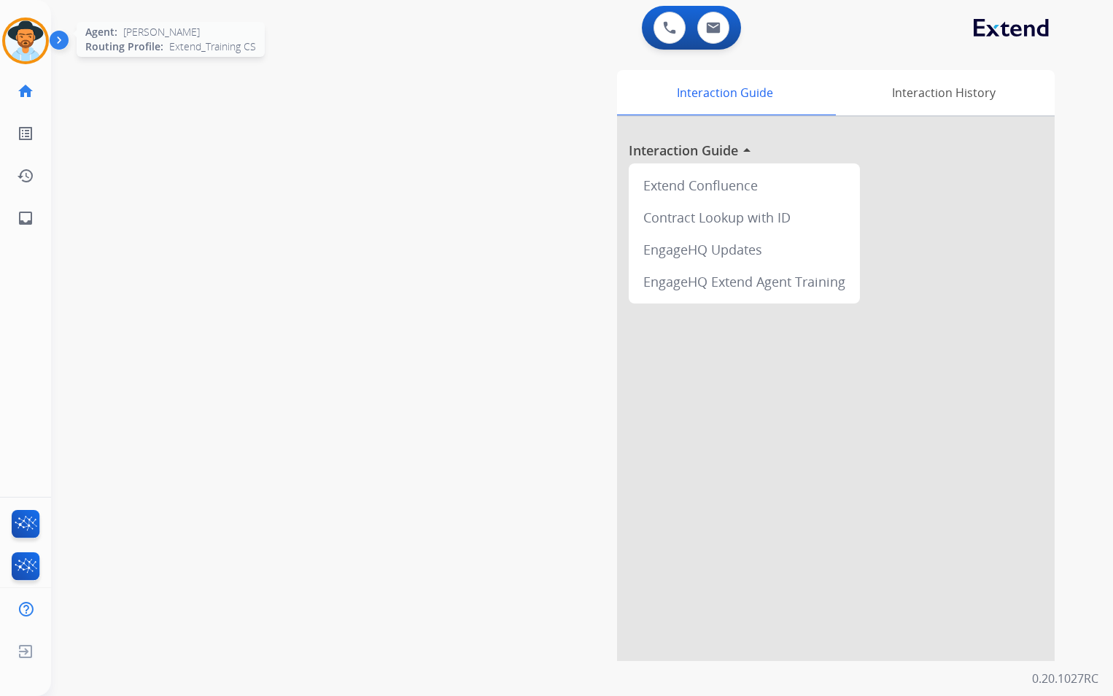
click at [11, 38] on img at bounding box center [25, 40] width 41 height 41
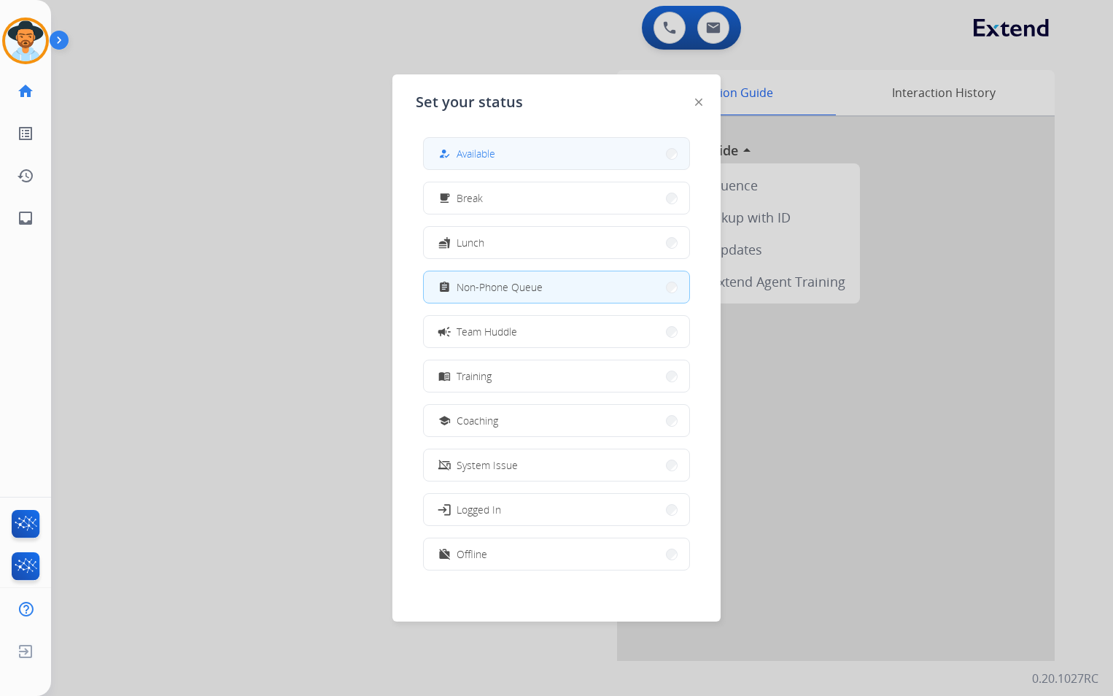
click at [504, 146] on button "how_to_reg Available" at bounding box center [557, 153] width 266 height 31
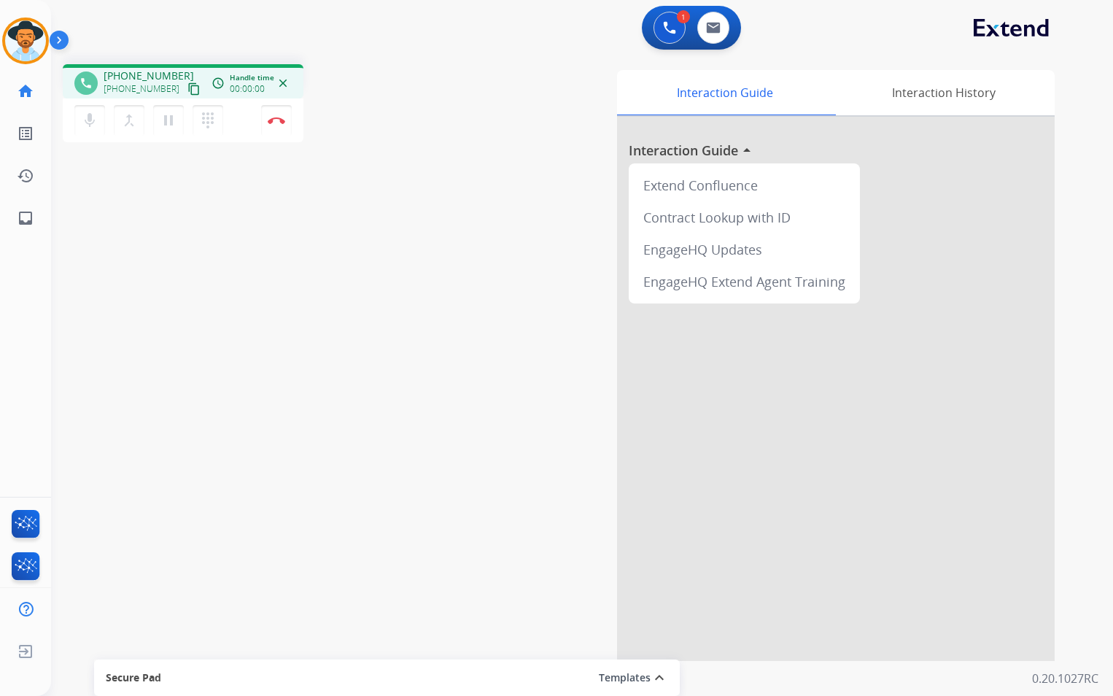
click at [188, 86] on mat-icon "content_copy" at bounding box center [194, 88] width 13 height 13
click at [711, 33] on img at bounding box center [713, 28] width 15 height 12
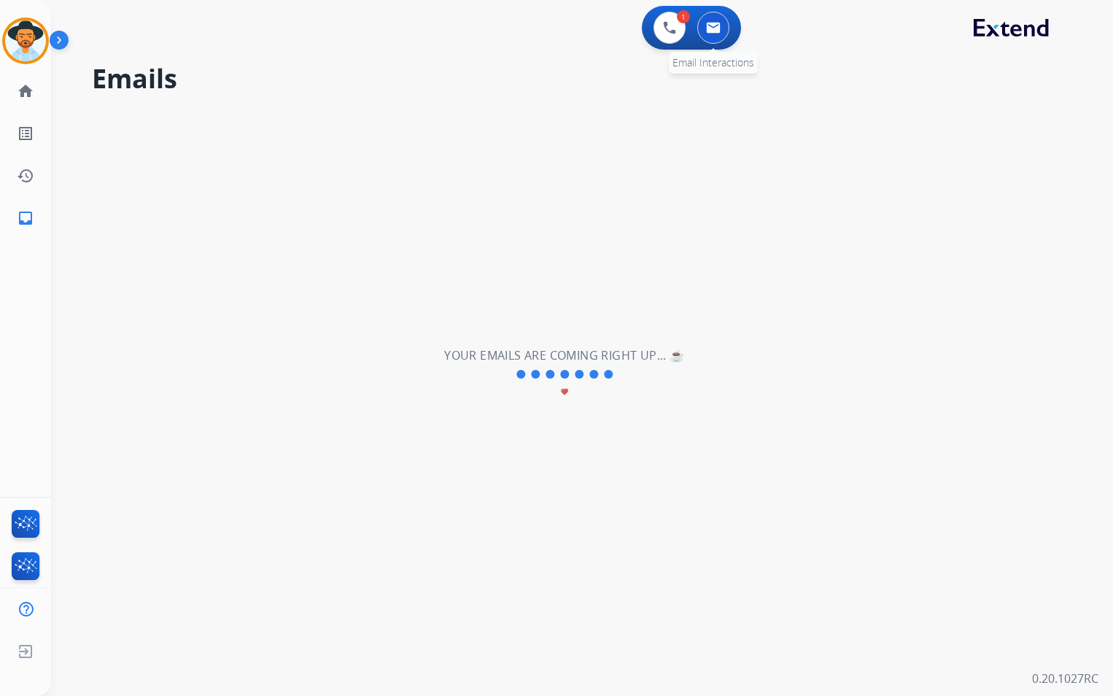
click at [711, 33] on img at bounding box center [713, 28] width 15 height 12
click at [666, 21] on img at bounding box center [669, 27] width 13 height 13
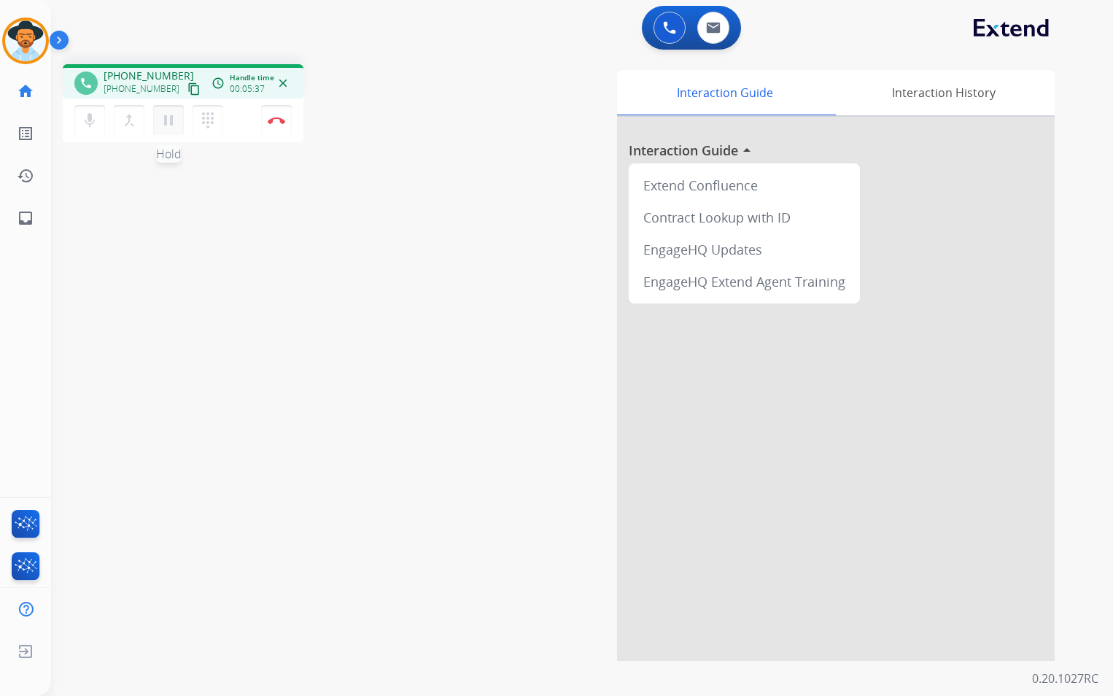
click at [166, 122] on mat-icon "pause" at bounding box center [169, 121] width 18 height 18
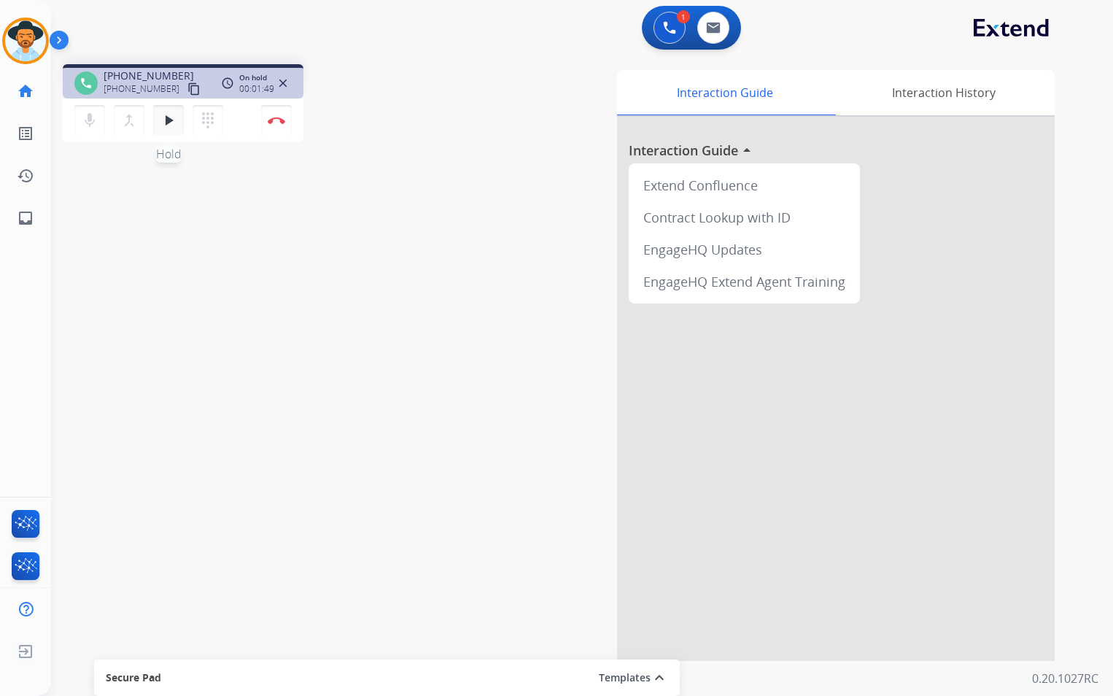
click at [170, 120] on mat-icon "play_arrow" at bounding box center [169, 121] width 18 height 18
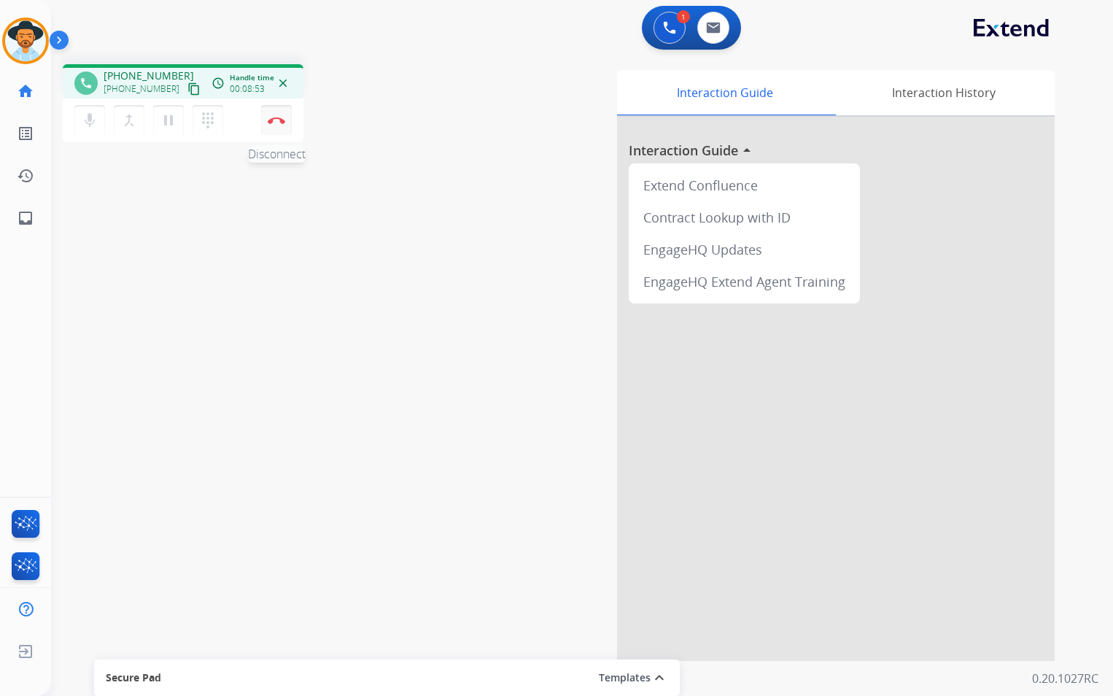
click at [276, 126] on button "Disconnect" at bounding box center [276, 120] width 31 height 31
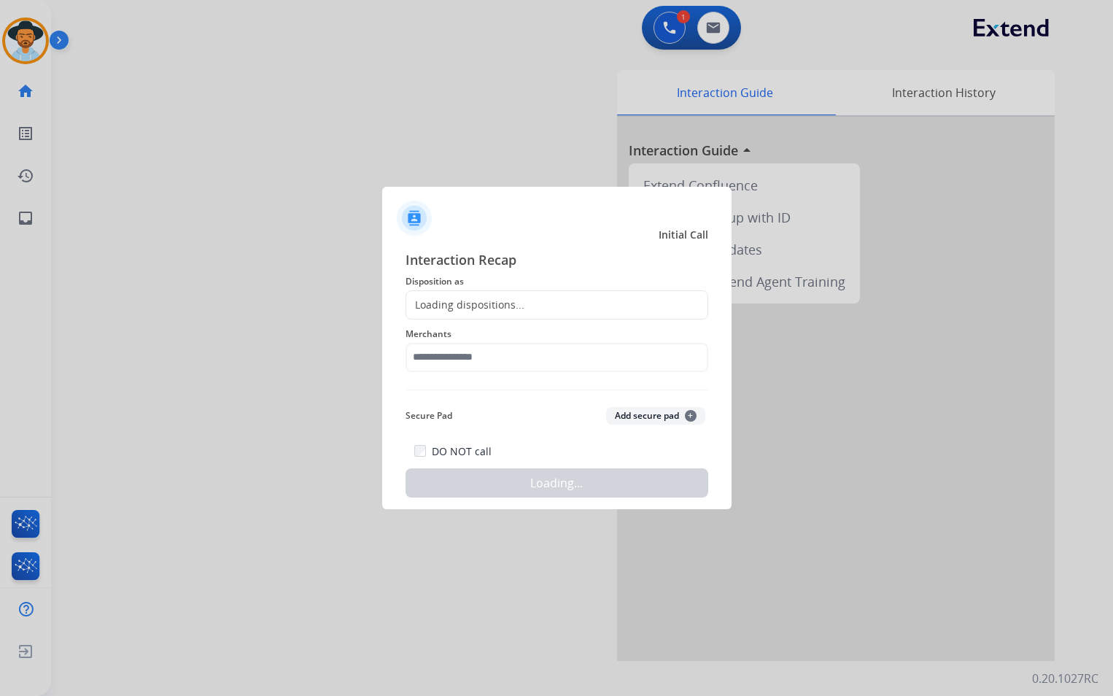
click at [611, 293] on div "Loading dispositions..." at bounding box center [557, 304] width 303 height 29
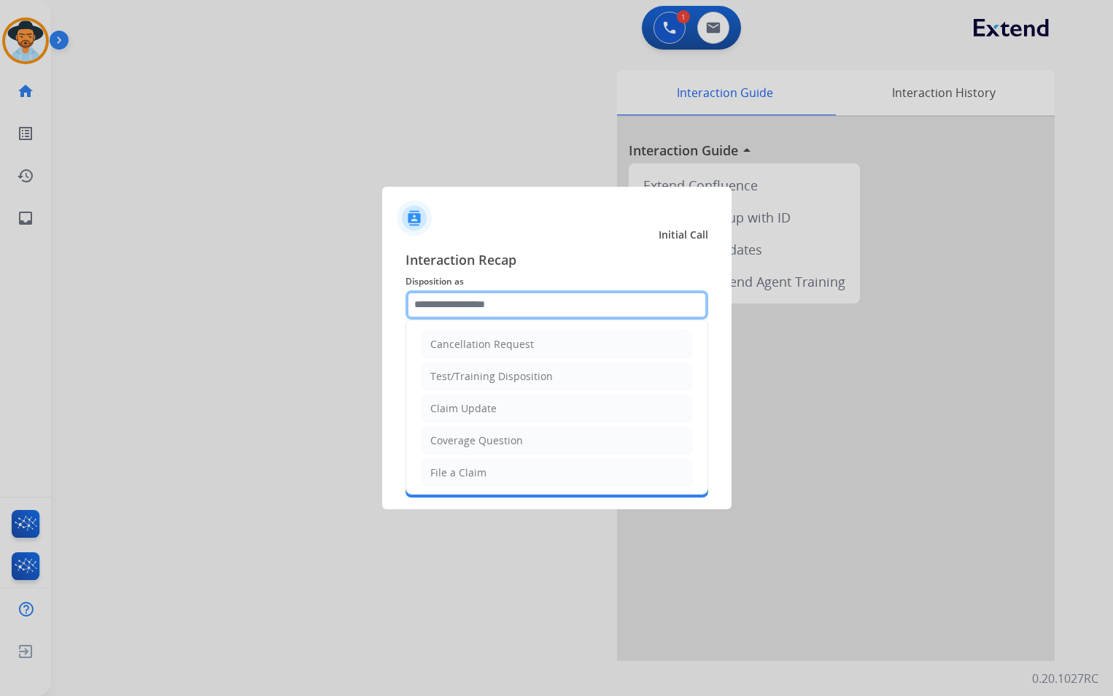
click at [582, 303] on input "text" at bounding box center [557, 304] width 303 height 29
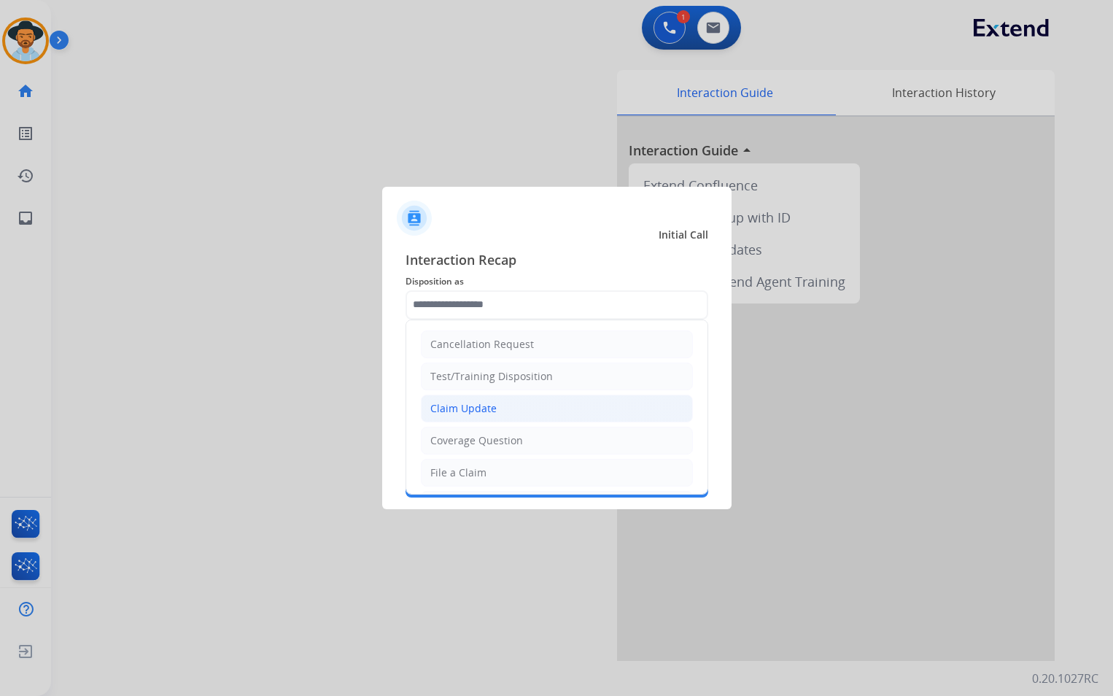
click at [504, 418] on li "Claim Update" at bounding box center [557, 409] width 272 height 28
type input "**********"
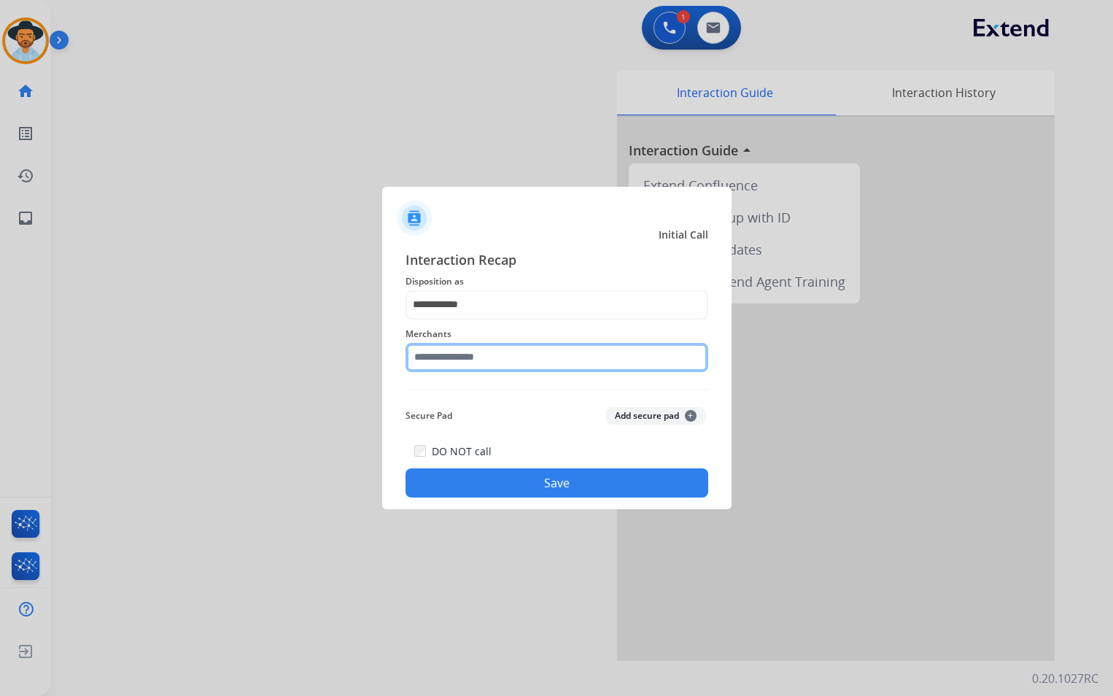
click at [490, 346] on input "text" at bounding box center [557, 357] width 303 height 29
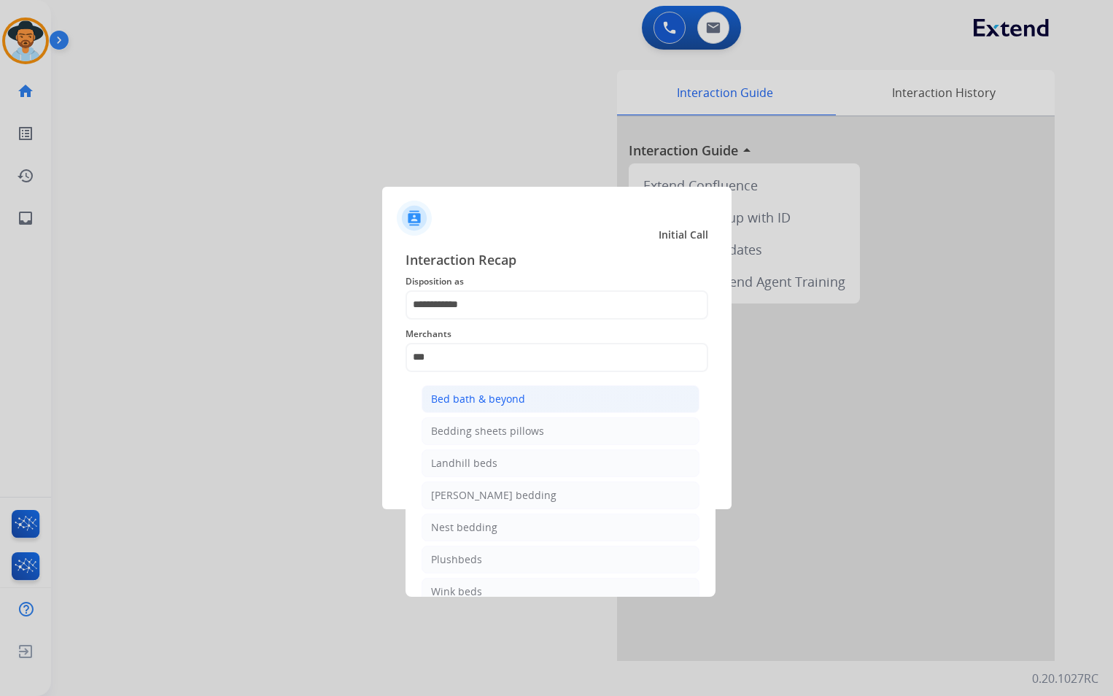
click at [510, 403] on div "Bed bath & beyond" at bounding box center [478, 399] width 94 height 15
type input "**********"
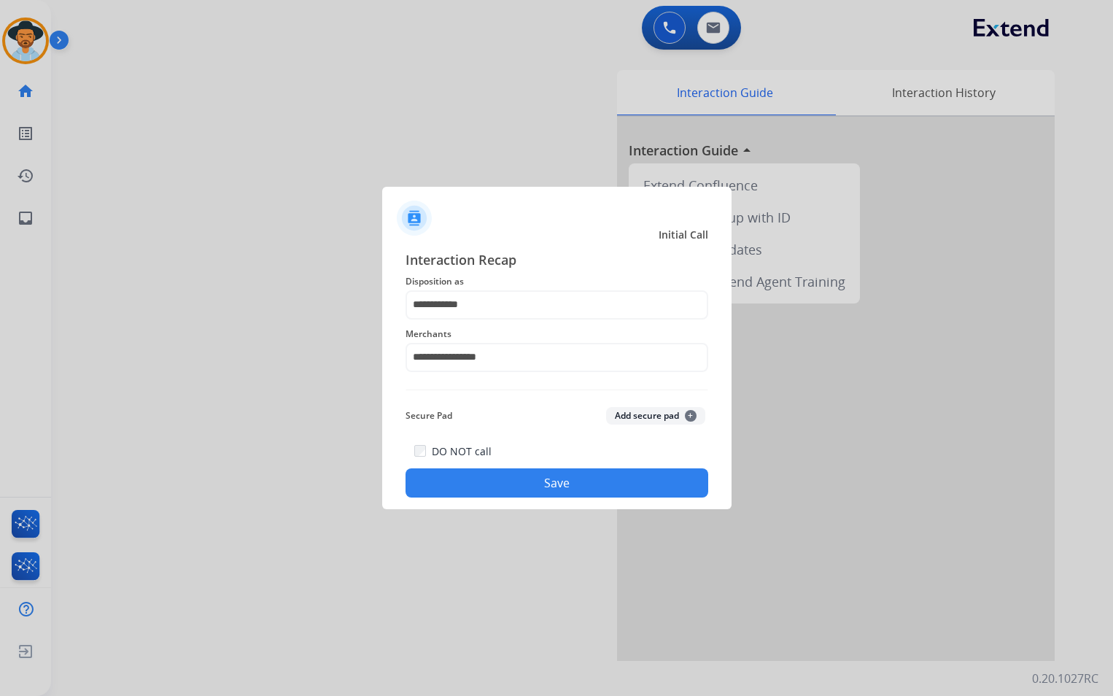
click at [521, 482] on button "Save" at bounding box center [557, 482] width 303 height 29
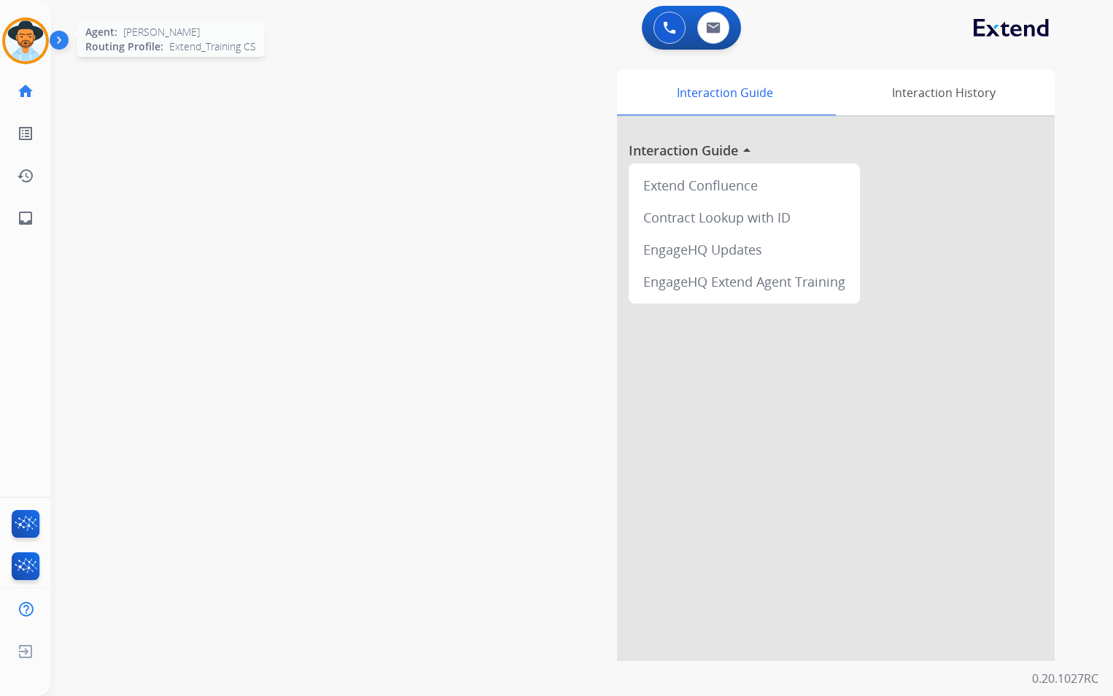
click at [23, 36] on img at bounding box center [25, 40] width 41 height 41
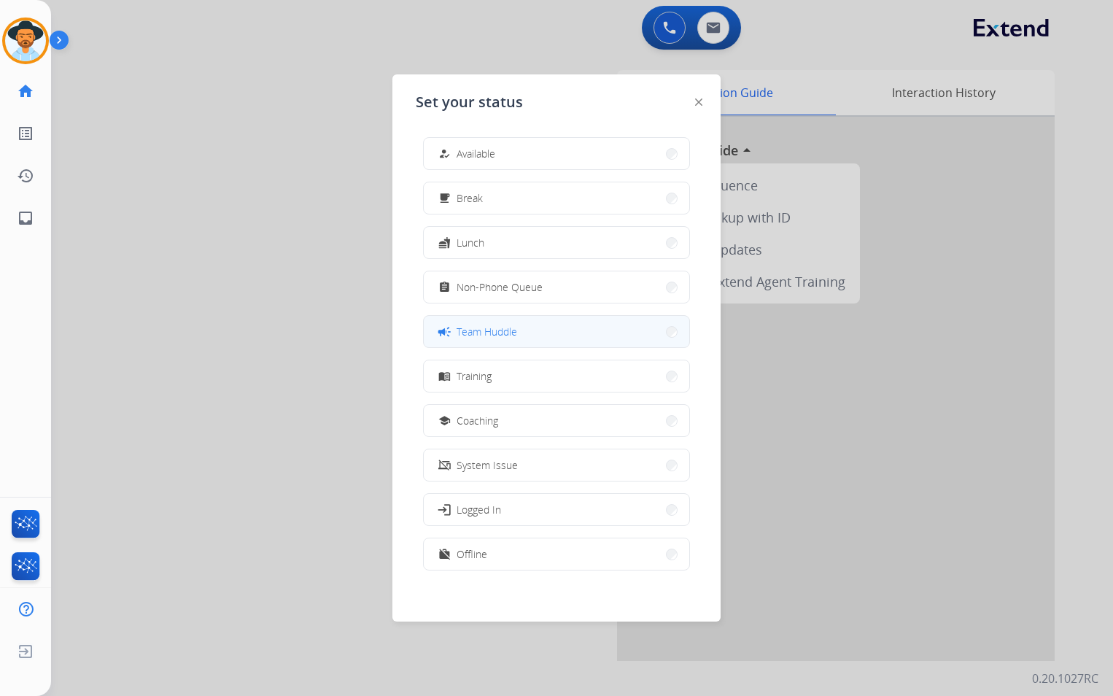
click at [545, 333] on button "campaign Team Huddle" at bounding box center [557, 331] width 266 height 31
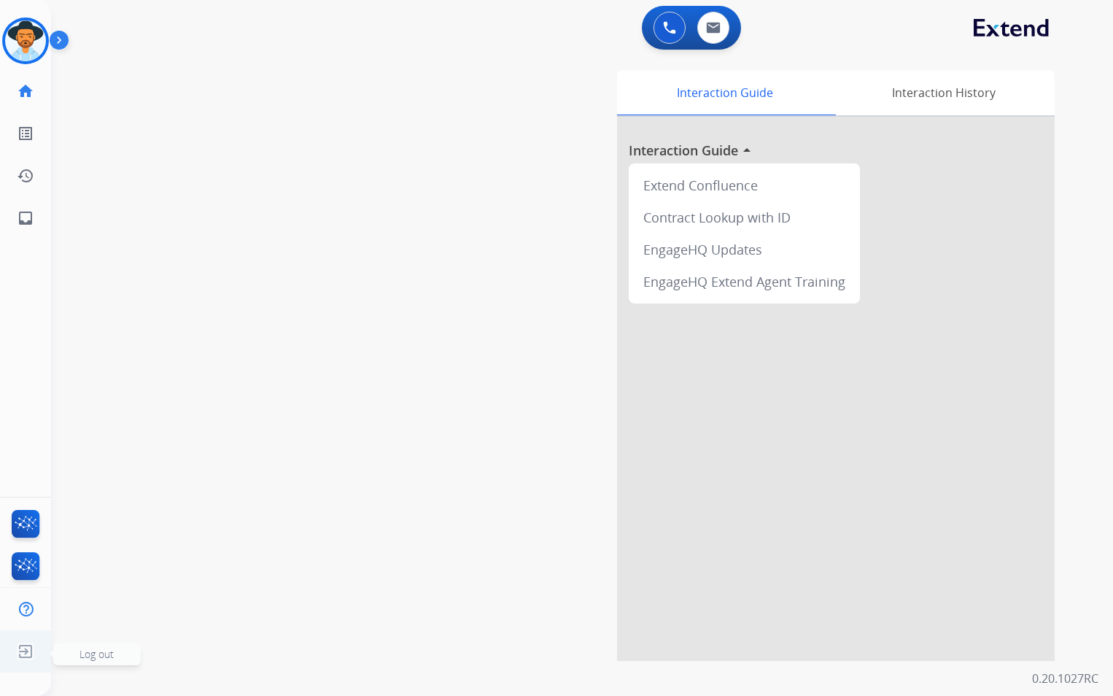
click at [19, 651] on img at bounding box center [25, 652] width 26 height 28
click at [89, 652] on span "Log out" at bounding box center [97, 654] width 34 height 14
